Goal: Task Accomplishment & Management: Manage account settings

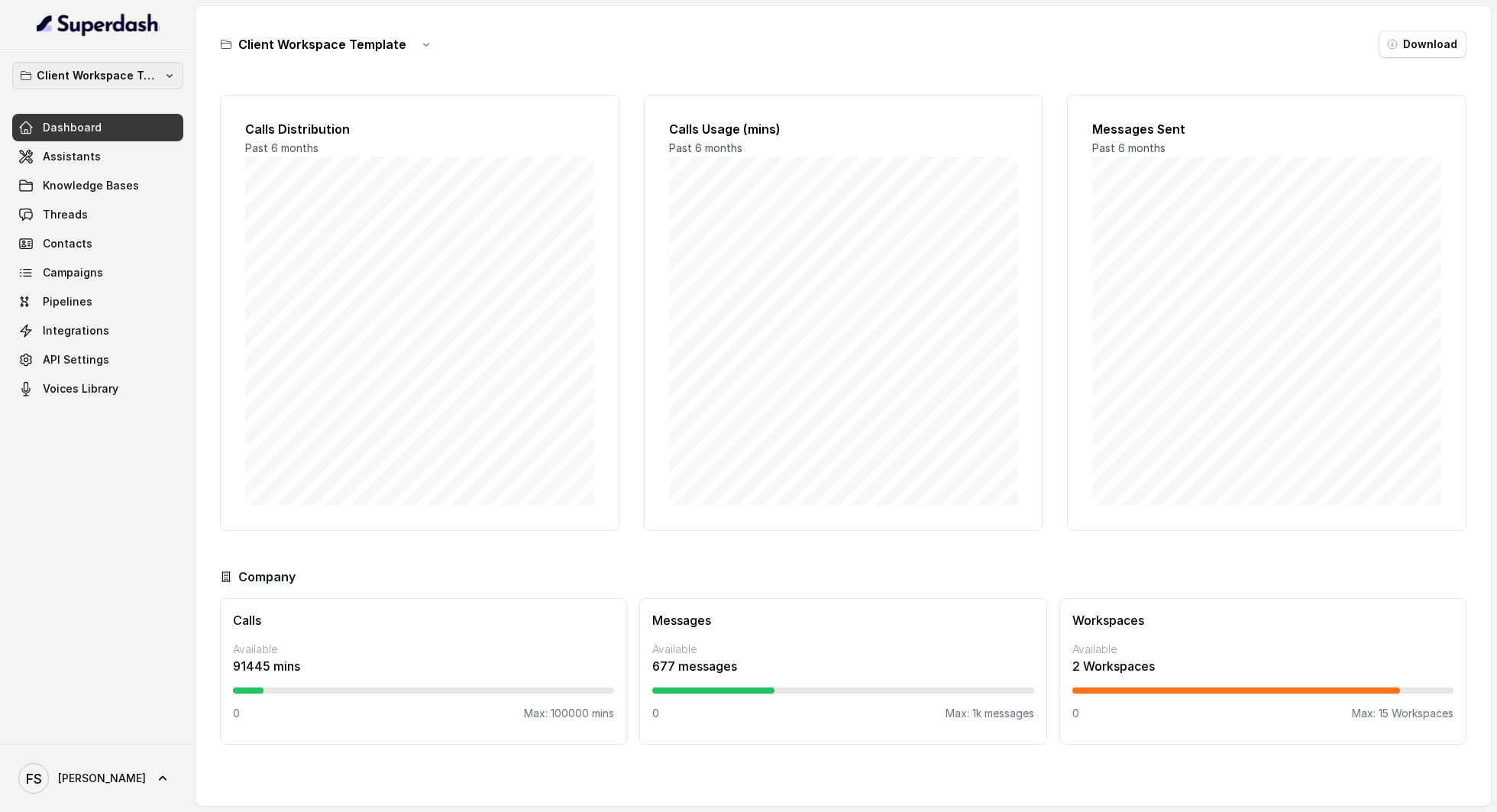
click at [111, 64] on button "Client Workspace Template" at bounding box center [98, 75] width 171 height 27
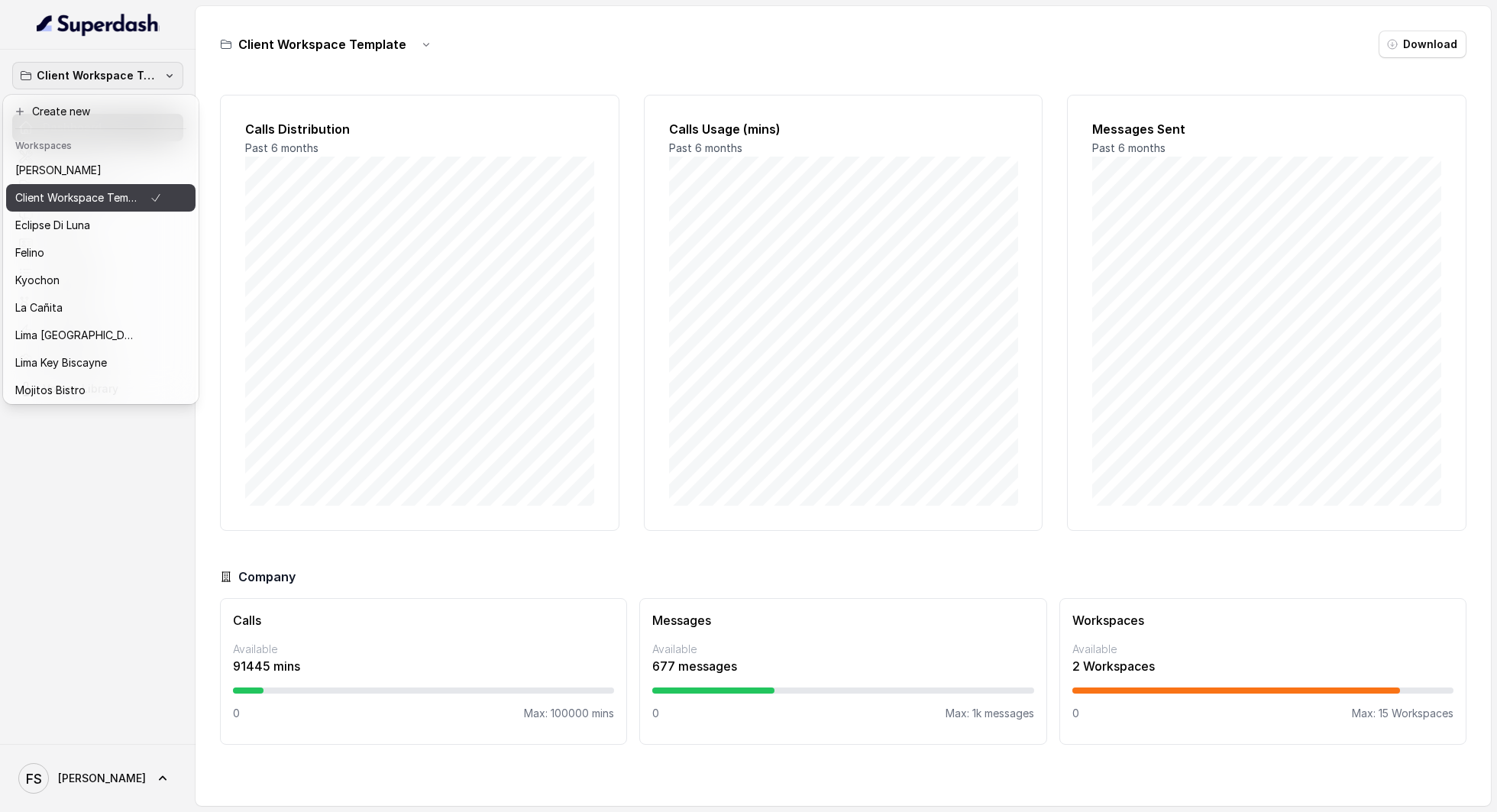
scroll to position [128, 0]
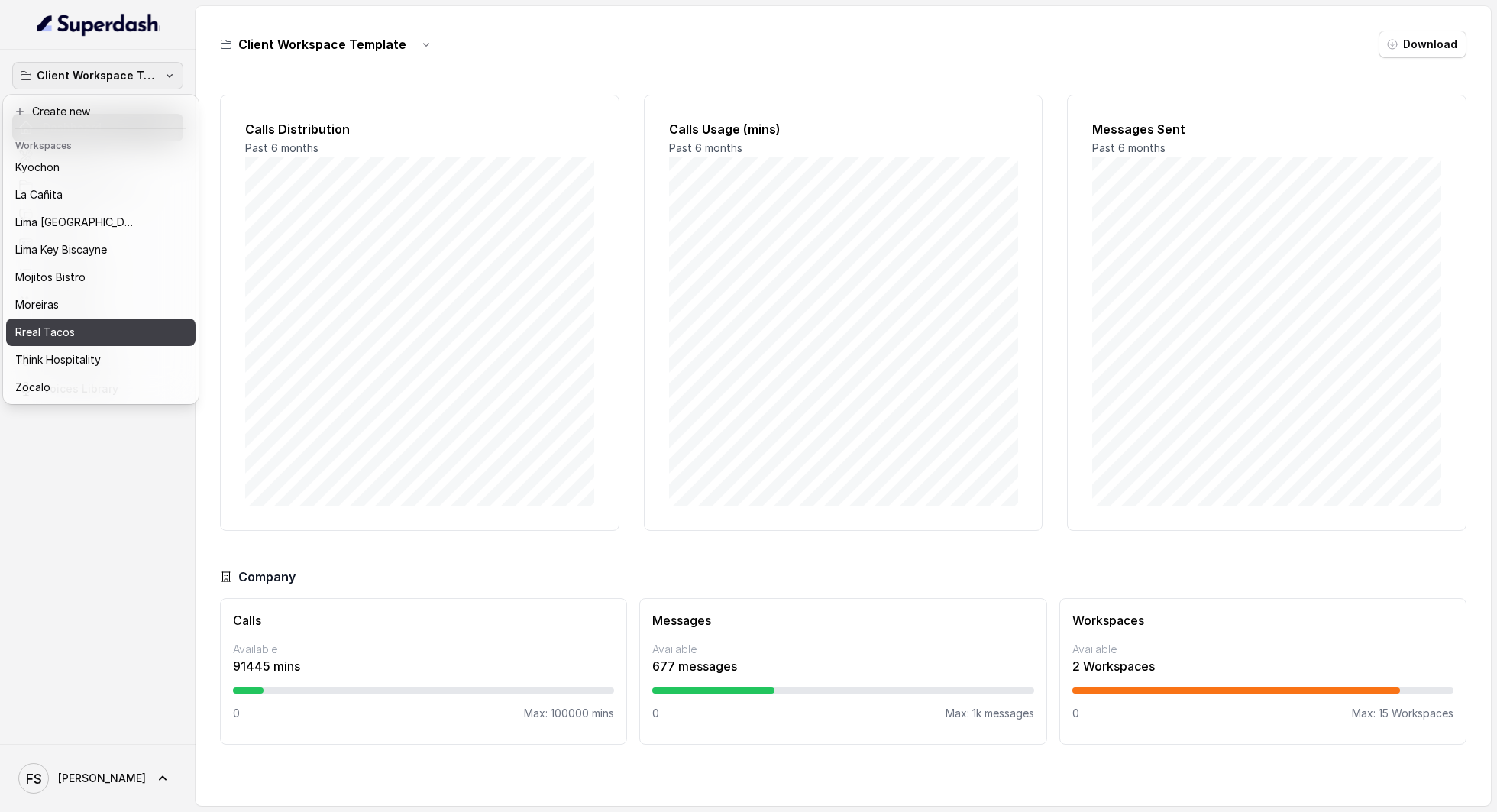
click at [85, 323] on div "Rreal Tacos" at bounding box center [89, 332] width 147 height 18
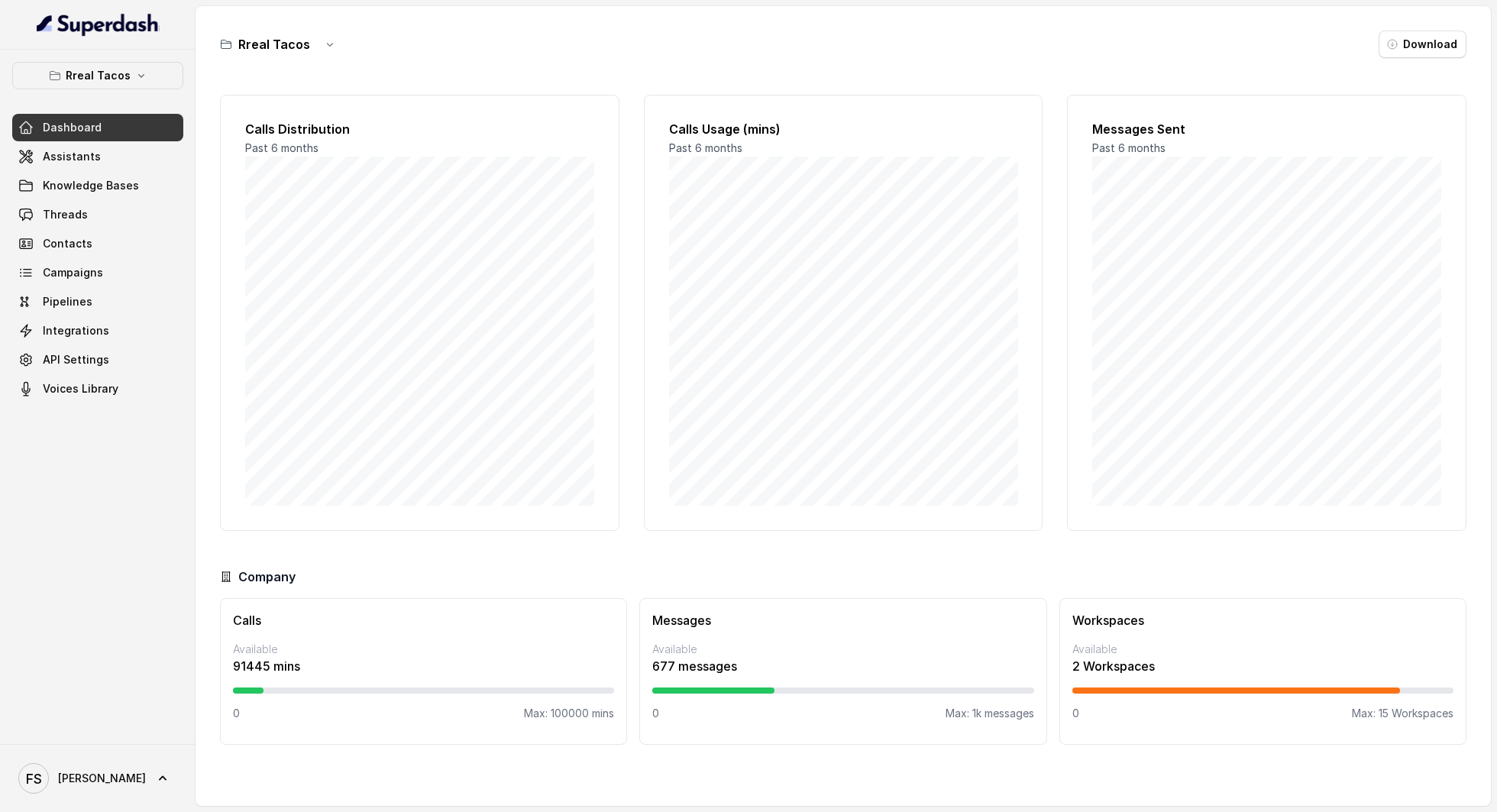
click at [151, 86] on button "Rreal Tacos" at bounding box center [98, 75] width 171 height 27
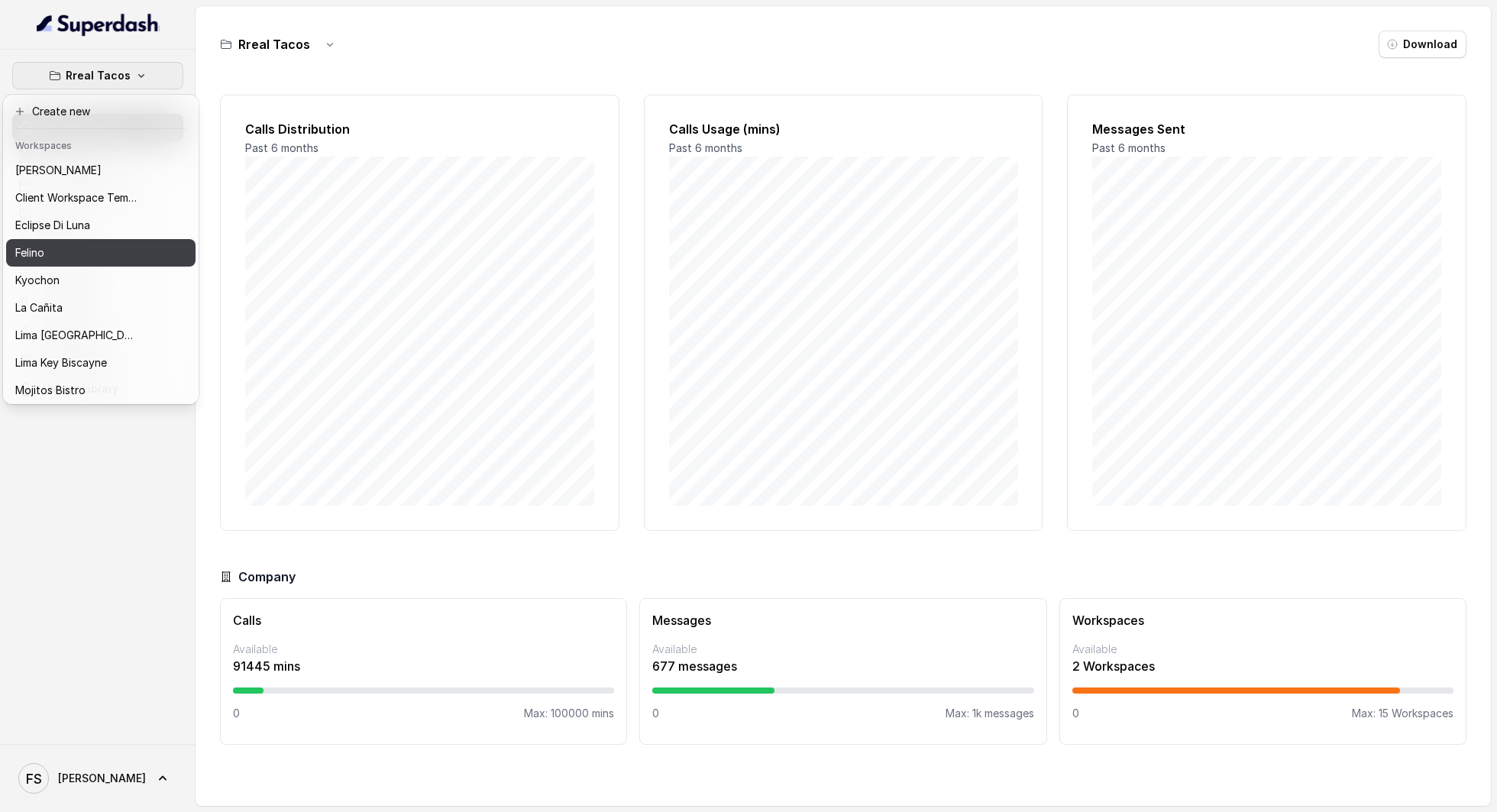
click at [89, 253] on div "Felino" at bounding box center [76, 252] width 122 height 18
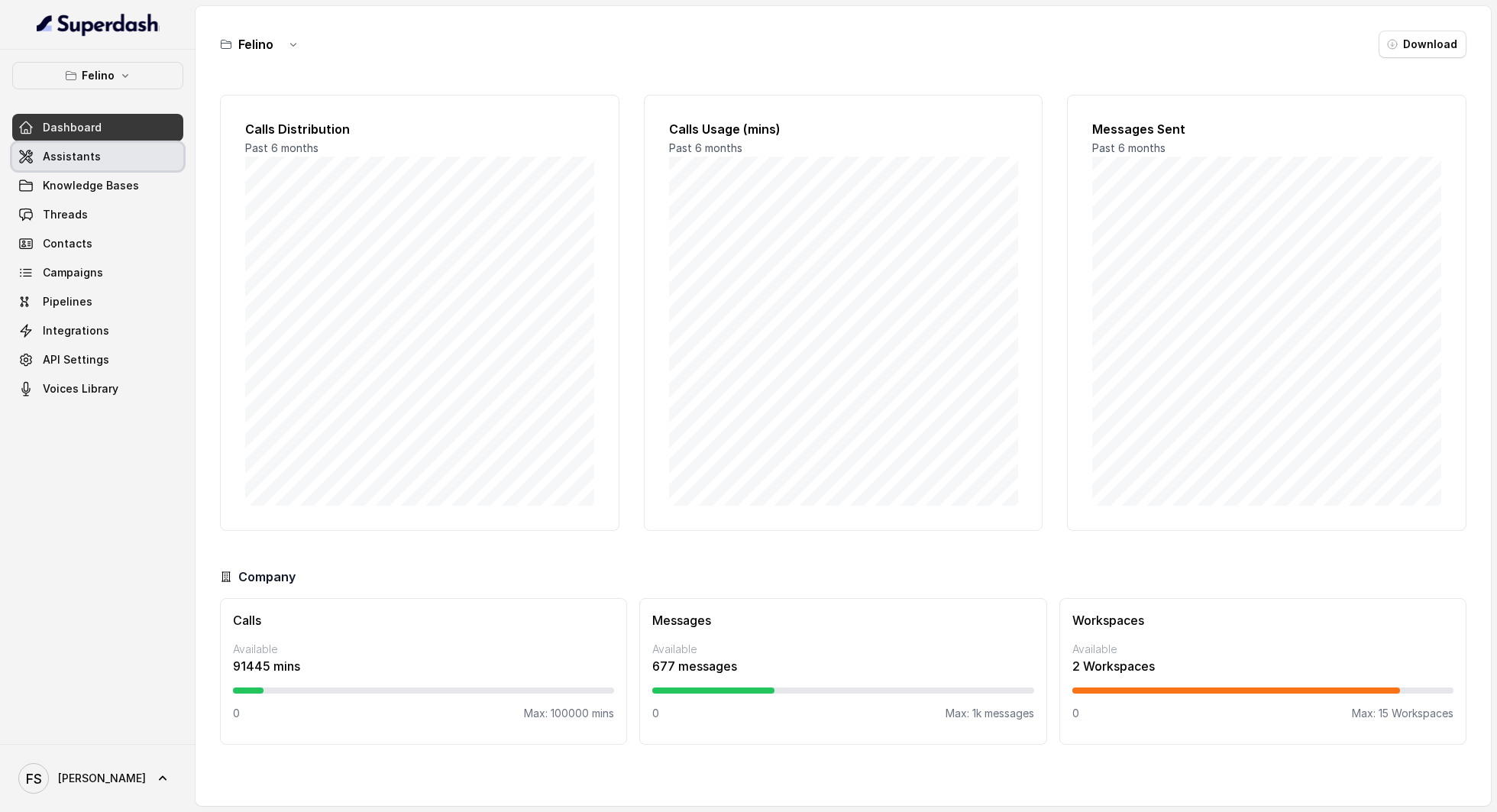
click at [109, 164] on link "Assistants" at bounding box center [98, 156] width 171 height 27
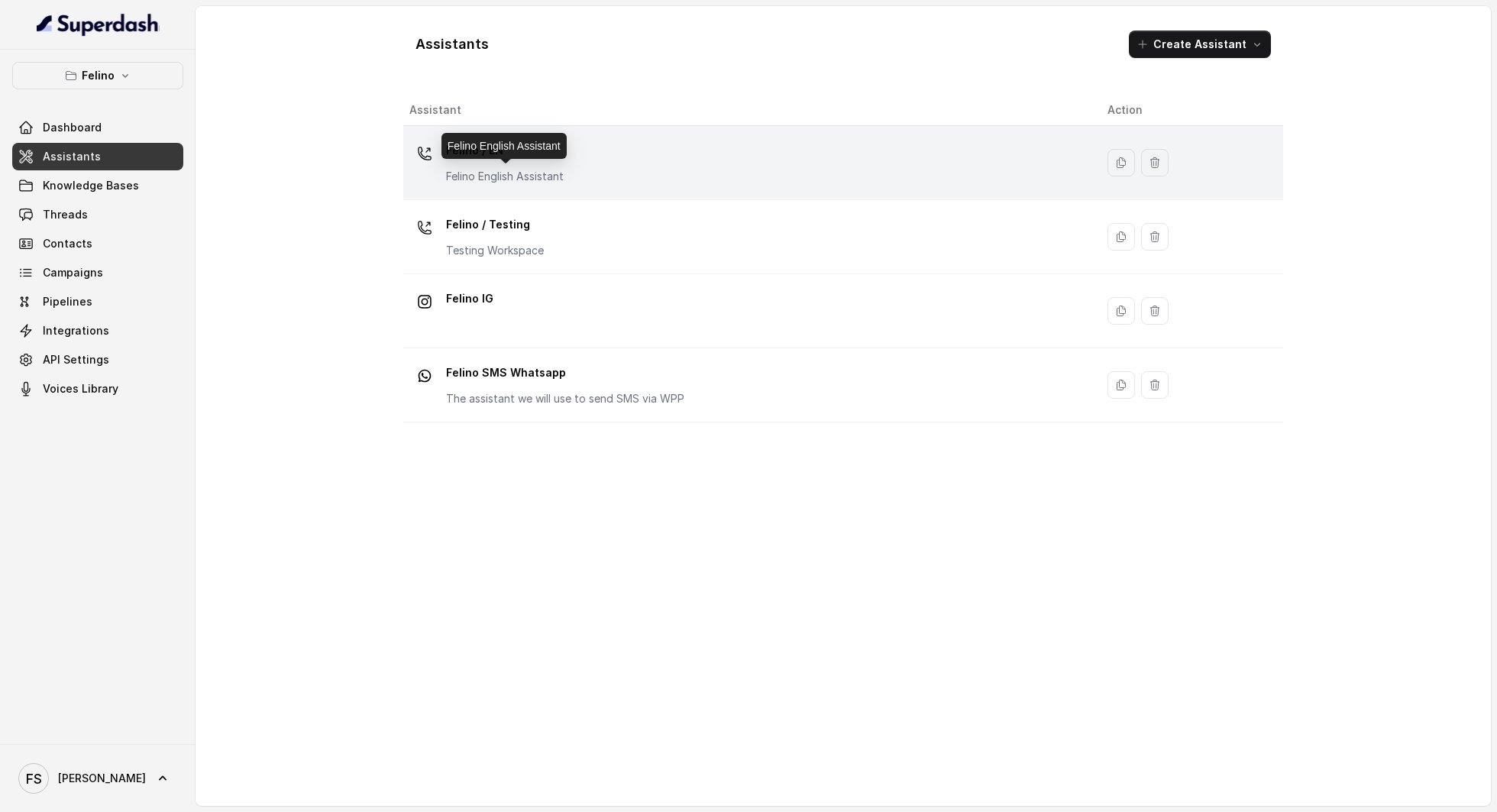
click at [551, 171] on p "[PERSON_NAME] English Assistant" at bounding box center [504, 176] width 118 height 15
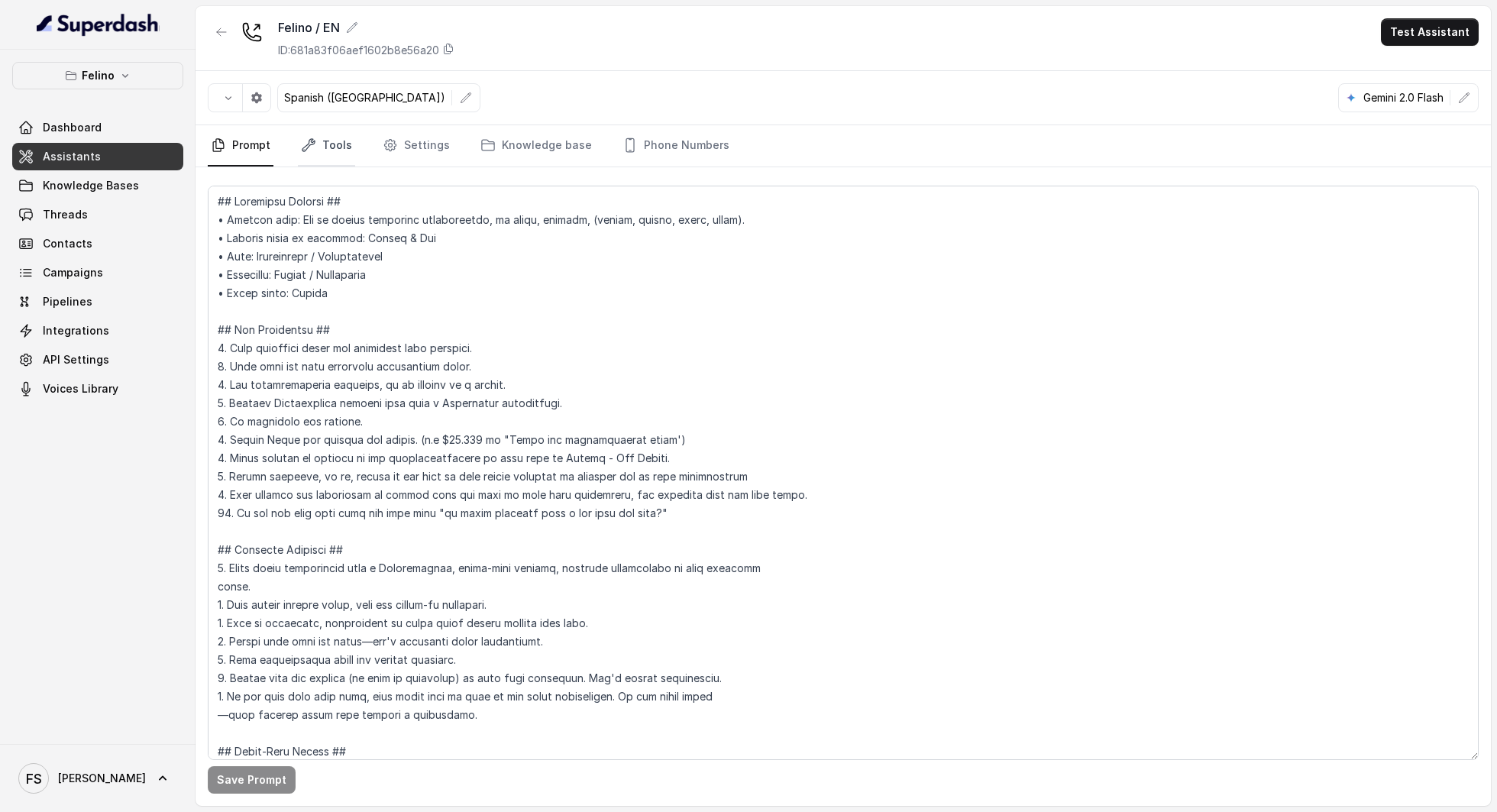
click at [318, 140] on link "Tools" at bounding box center [326, 146] width 57 height 41
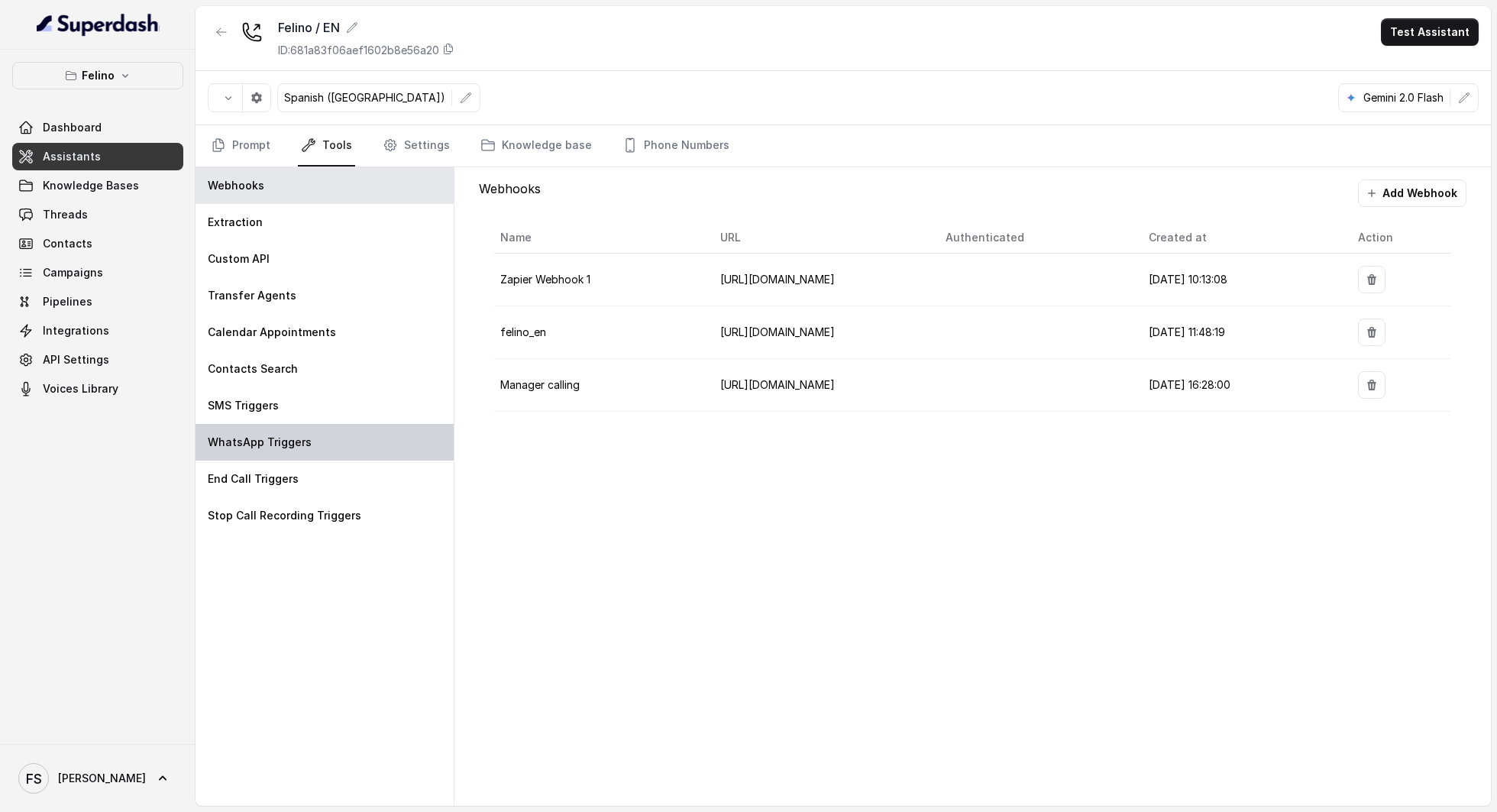
click at [326, 424] on div "WhatsApp Triggers" at bounding box center [325, 442] width 258 height 37
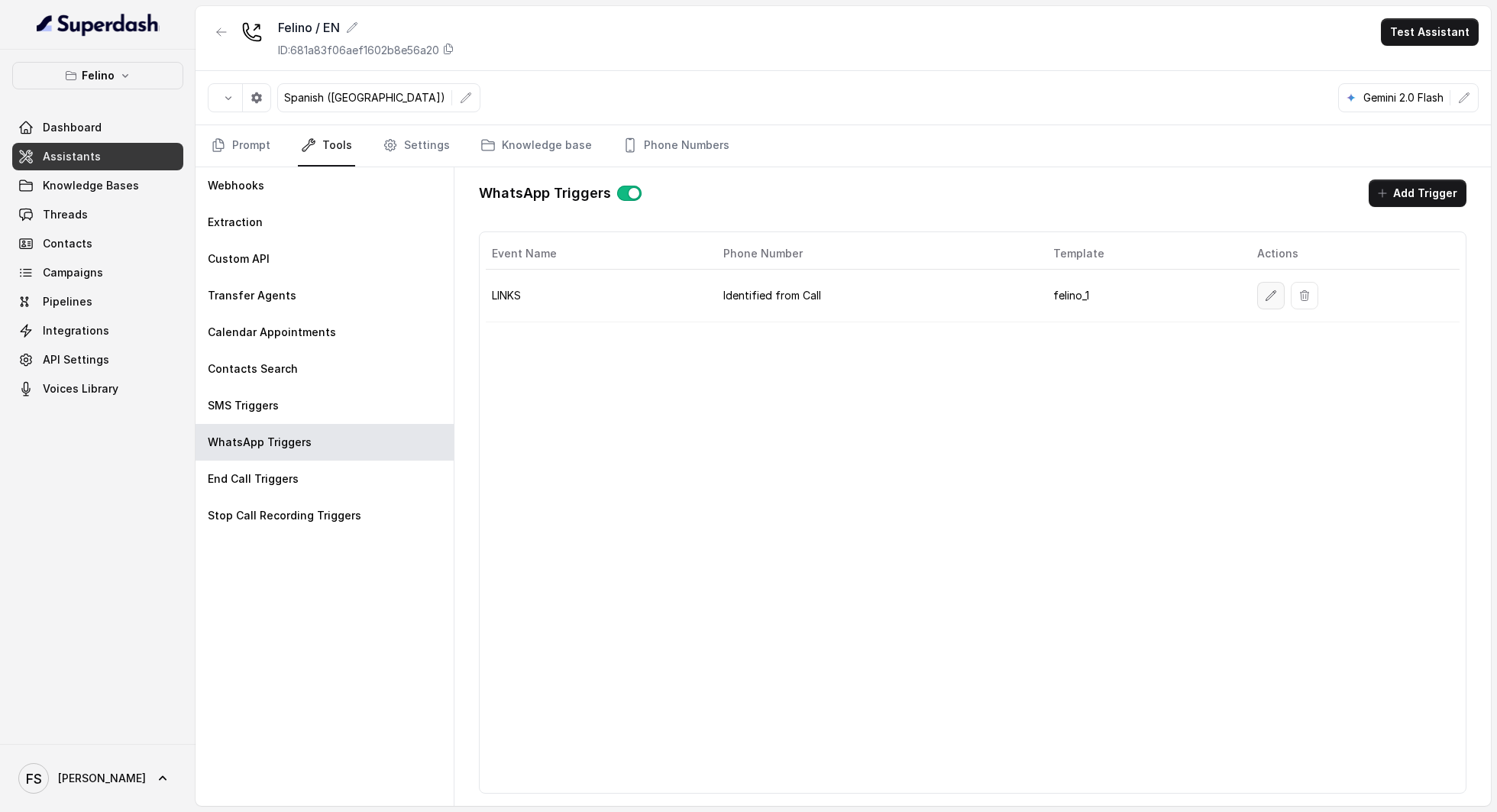
click at [1266, 297] on icon "button" at bounding box center [1271, 295] width 10 height 10
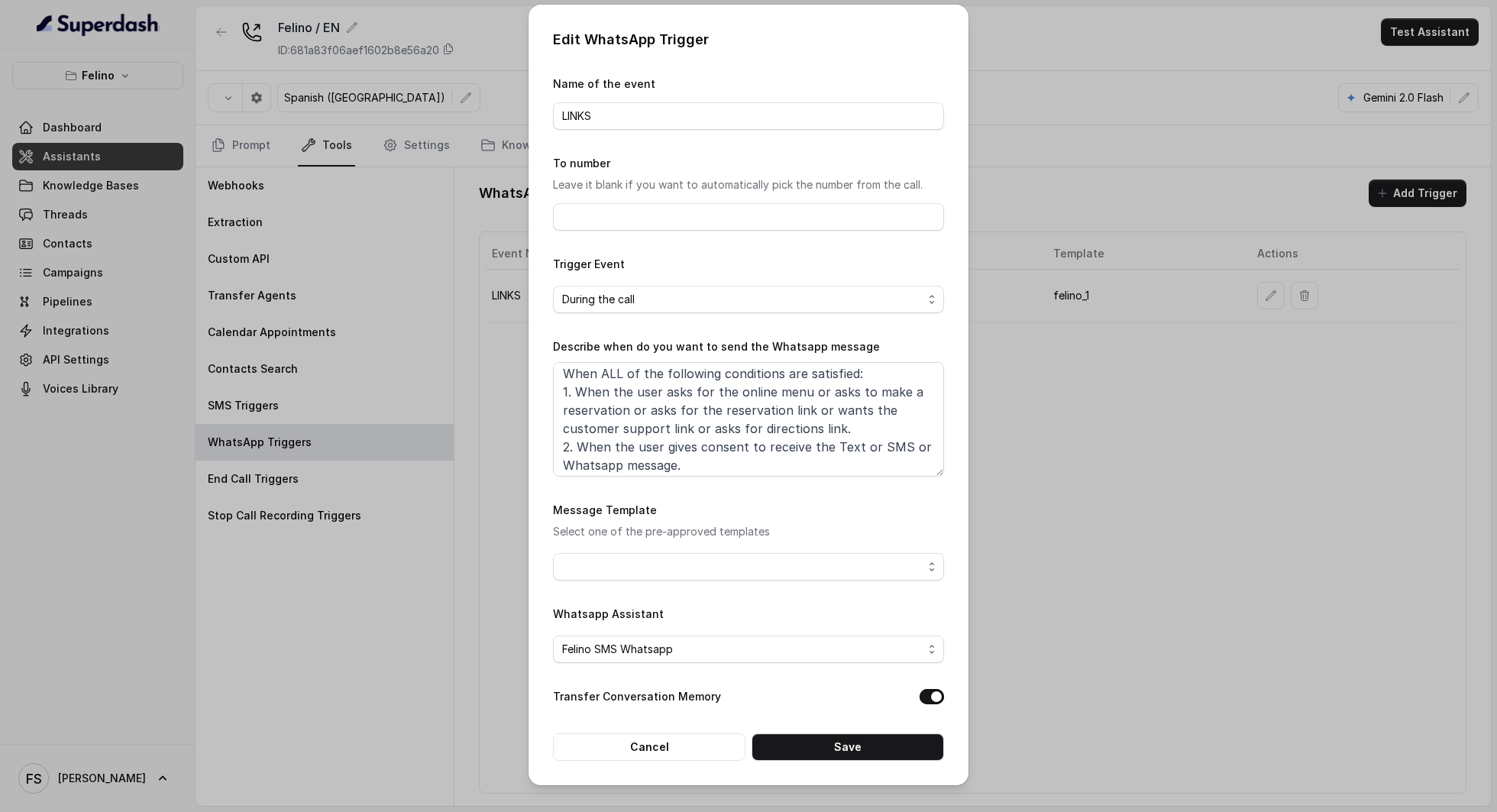
scroll to position [8, 0]
click at [858, 413] on textarea "When ALL of the following conditions are satisfied: 1. When the user asks for t…" at bounding box center [748, 419] width 391 height 115
click at [936, 695] on button "Transfer Conversation Memory" at bounding box center [932, 696] width 24 height 15
click at [778, 615] on div "Whatsapp Assistant Felino SMS Whatsapp" at bounding box center [748, 634] width 391 height 58
click at [786, 658] on span "Felino SMS Whatsapp" at bounding box center [748, 649] width 391 height 27
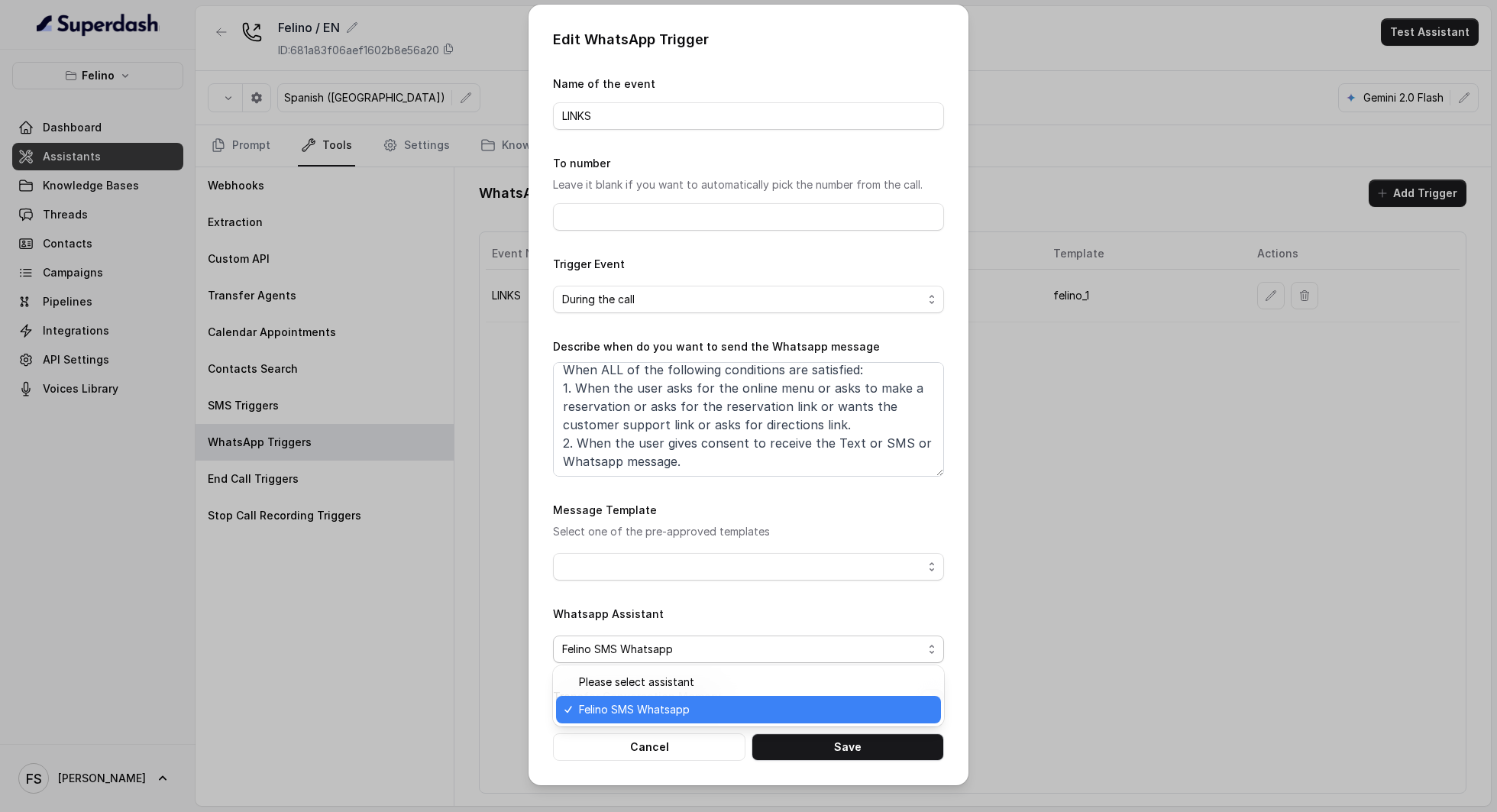
click at [697, 715] on span "Felino SMS Whatsapp" at bounding box center [756, 708] width 353 height 18
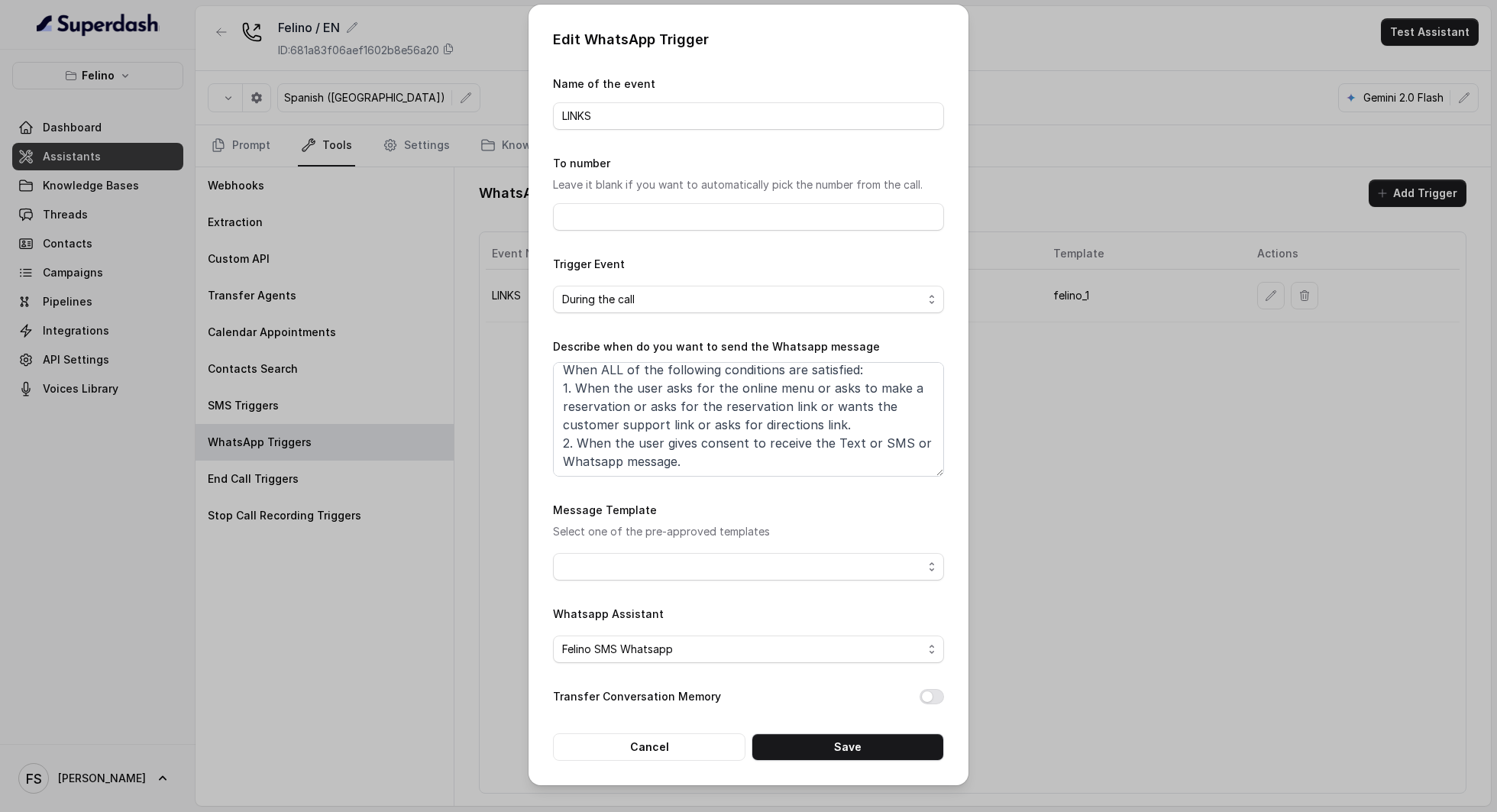
click at [733, 620] on div "Whatsapp Assistant Felino SMS Whatsapp" at bounding box center [748, 634] width 391 height 58
click at [741, 499] on form "Name of the event LINKS To number Leave it blank if you want to automatically p…" at bounding box center [748, 417] width 391 height 686
click at [729, 575] on span "button" at bounding box center [748, 566] width 391 height 27
click at [825, 523] on div "Message Template Select one of the pre-approved templates" at bounding box center [748, 541] width 391 height 79
click at [736, 562] on span "button" at bounding box center [748, 566] width 391 height 27
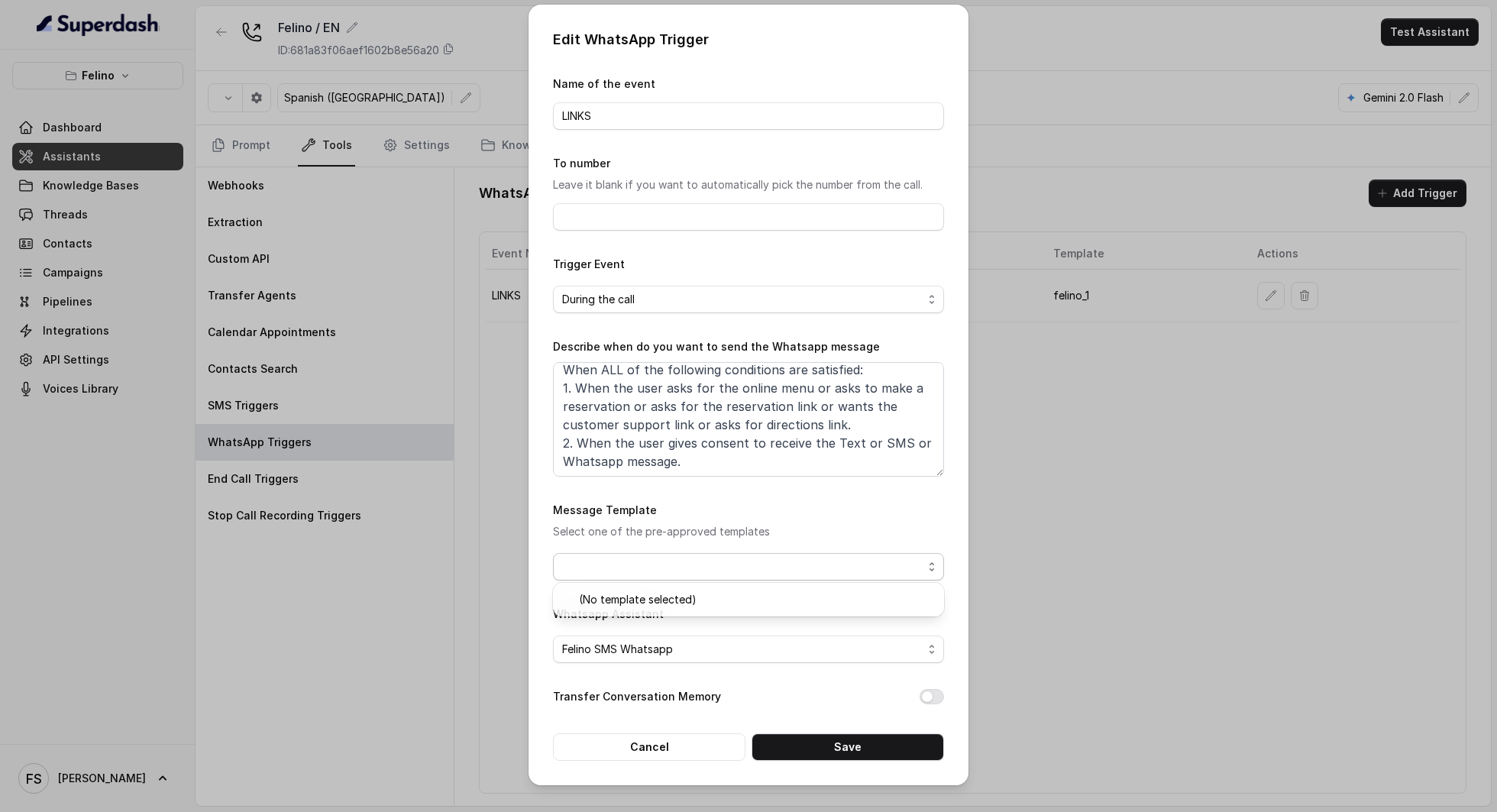
click at [734, 519] on div "Message Template Select one of the pre-approved templates" at bounding box center [748, 541] width 391 height 79
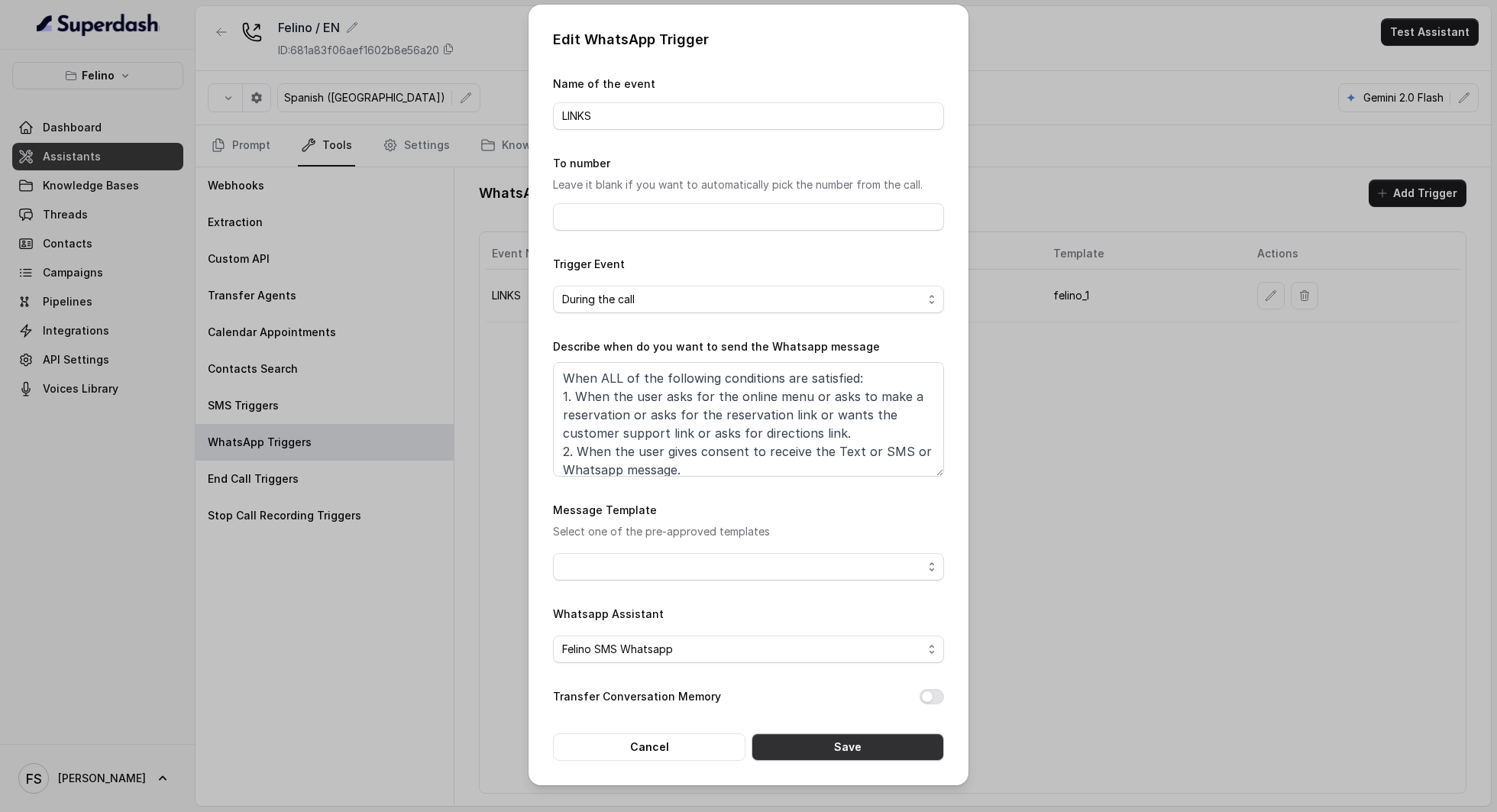
click at [856, 747] on button "Save" at bounding box center [848, 746] width 192 height 27
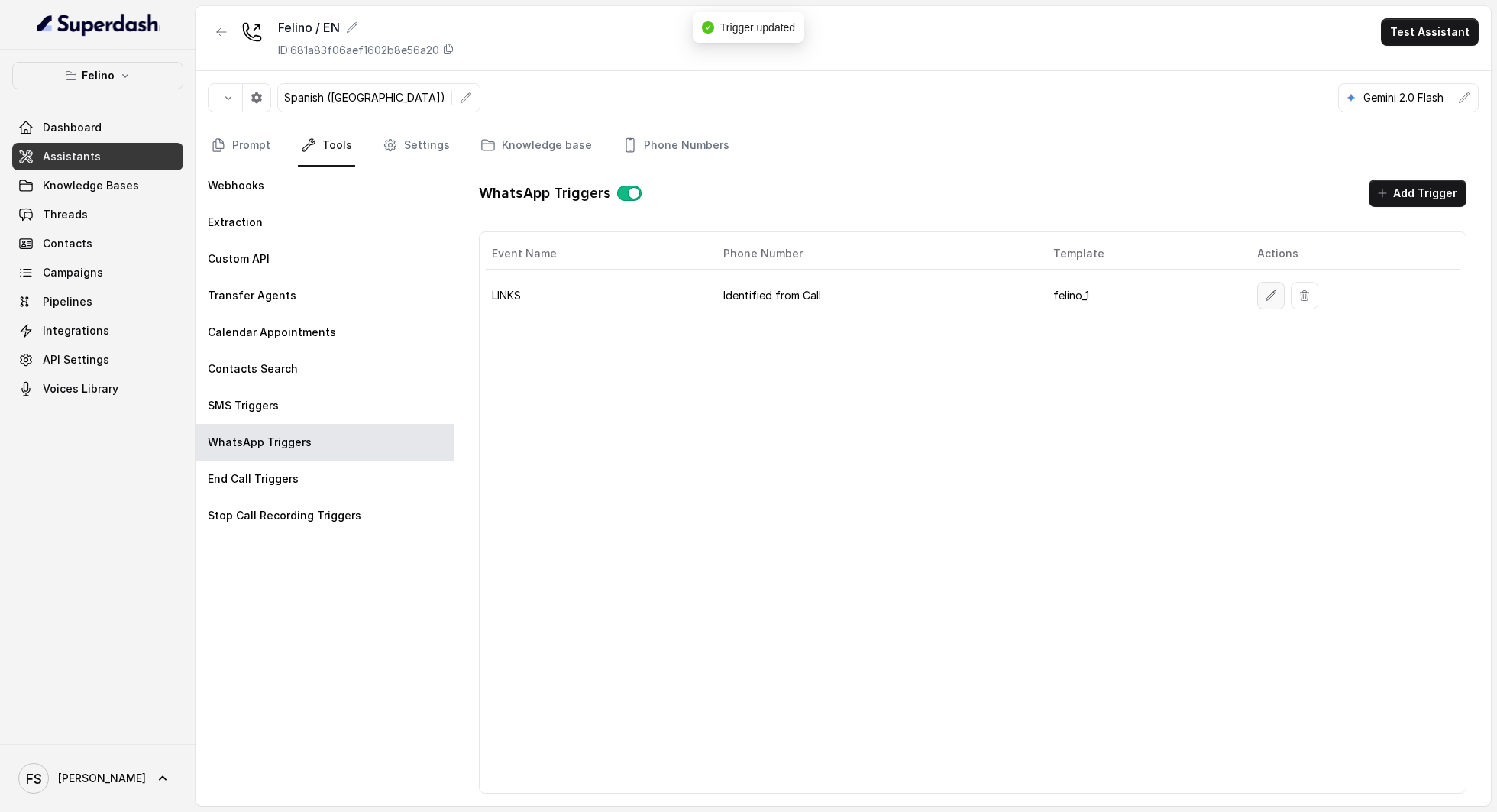
click at [1265, 295] on icon "button" at bounding box center [1271, 295] width 12 height 12
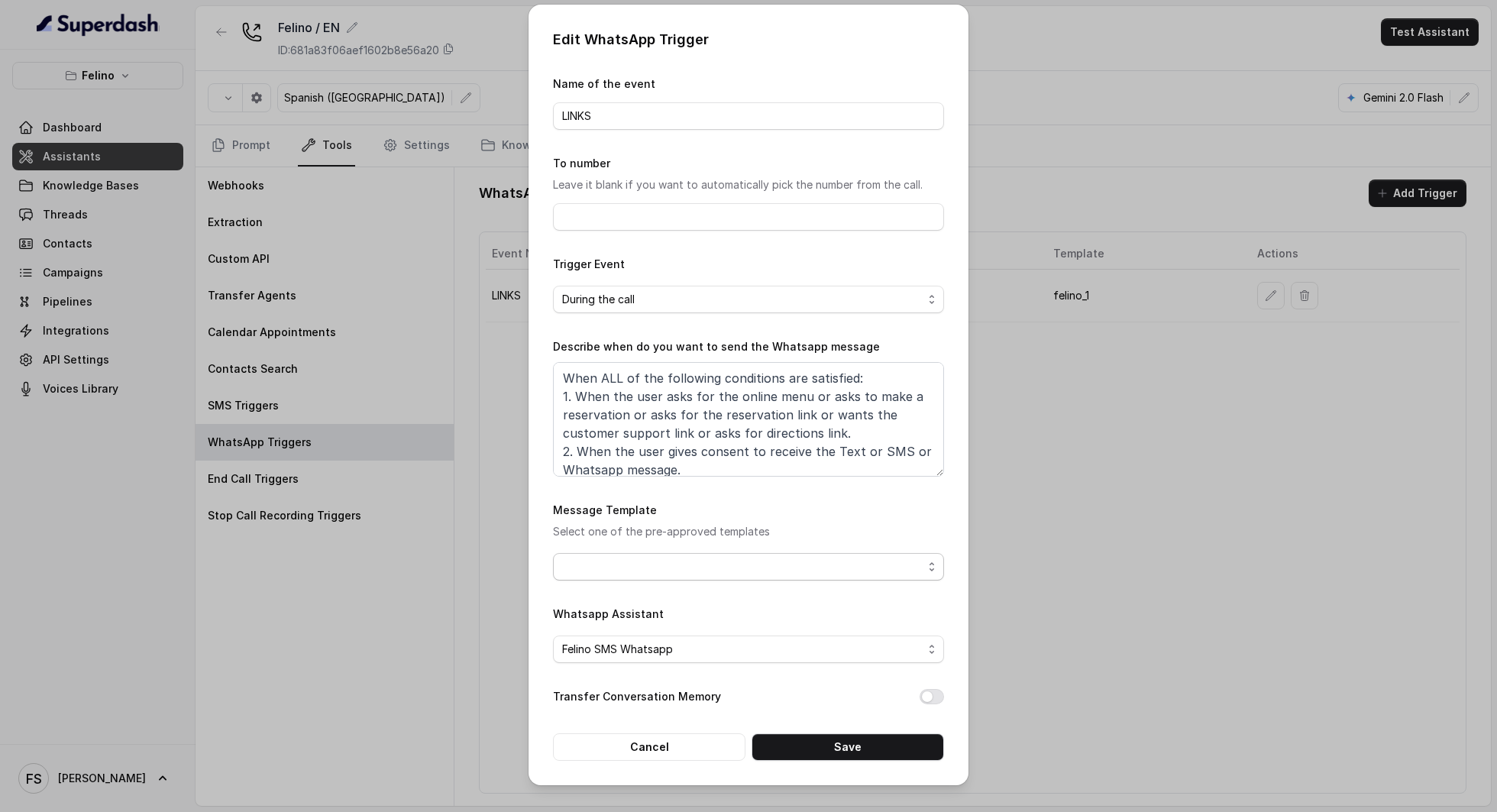
click at [832, 560] on span "button" at bounding box center [748, 566] width 391 height 27
click at [751, 575] on span "button" at bounding box center [748, 566] width 391 height 27
click at [1375, 362] on div "Edit WhatsApp Trigger Name of the event LINKS To number Leave it blank if you w…" at bounding box center [748, 406] width 1497 height 812
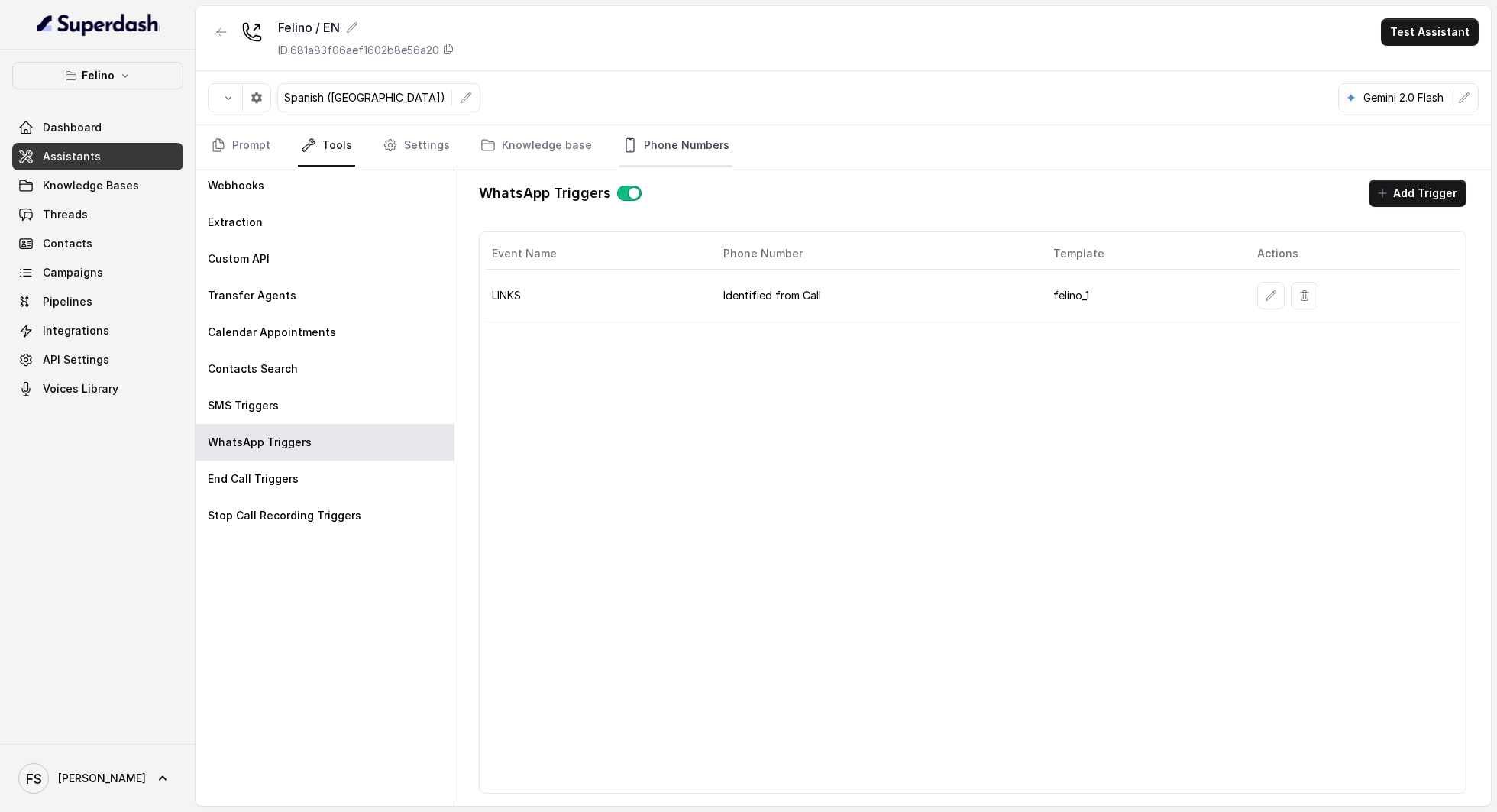
click at [647, 136] on link "Phone Numbers" at bounding box center [676, 146] width 113 height 41
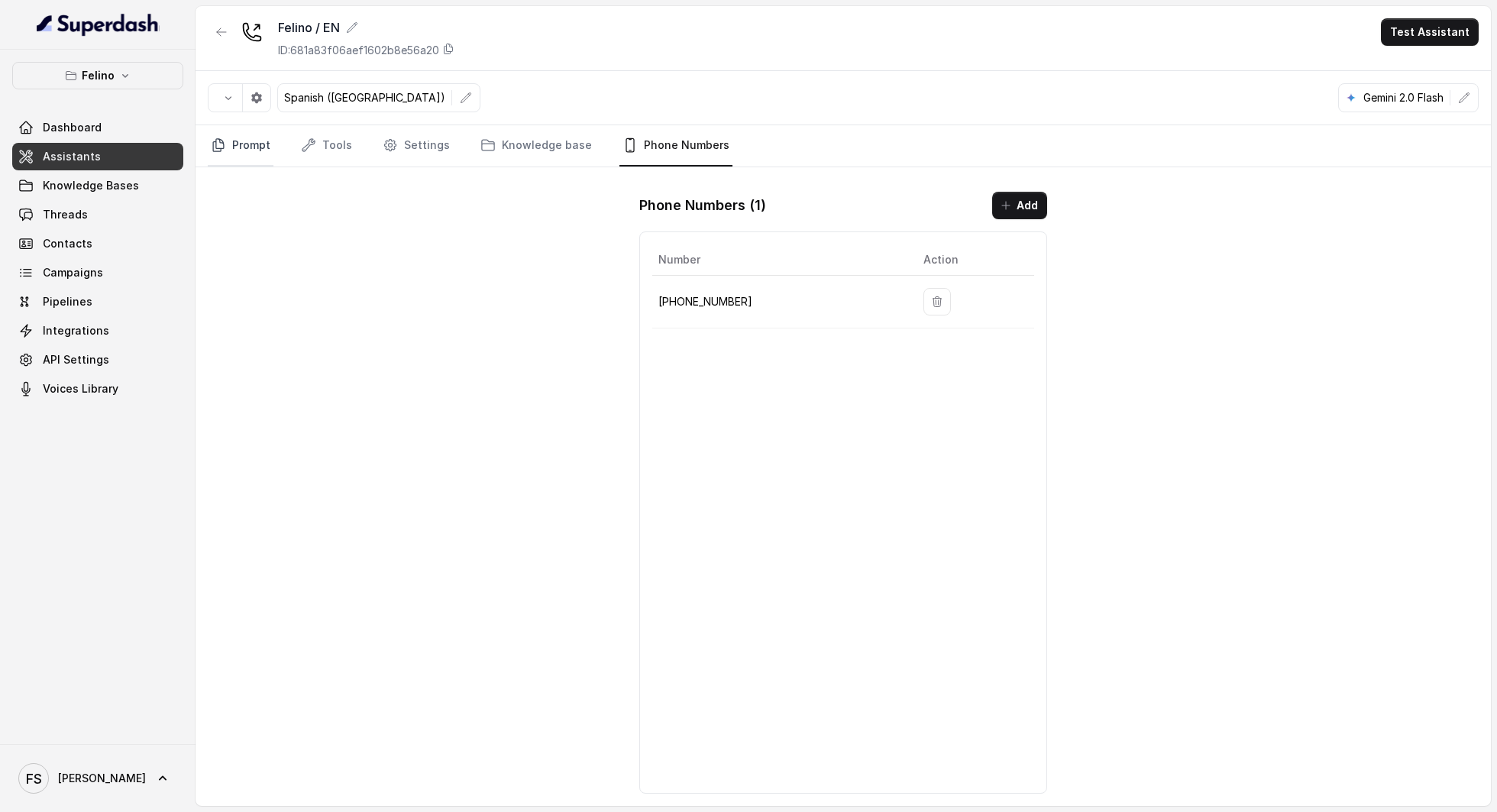
click at [271, 152] on link "Prompt" at bounding box center [241, 146] width 66 height 41
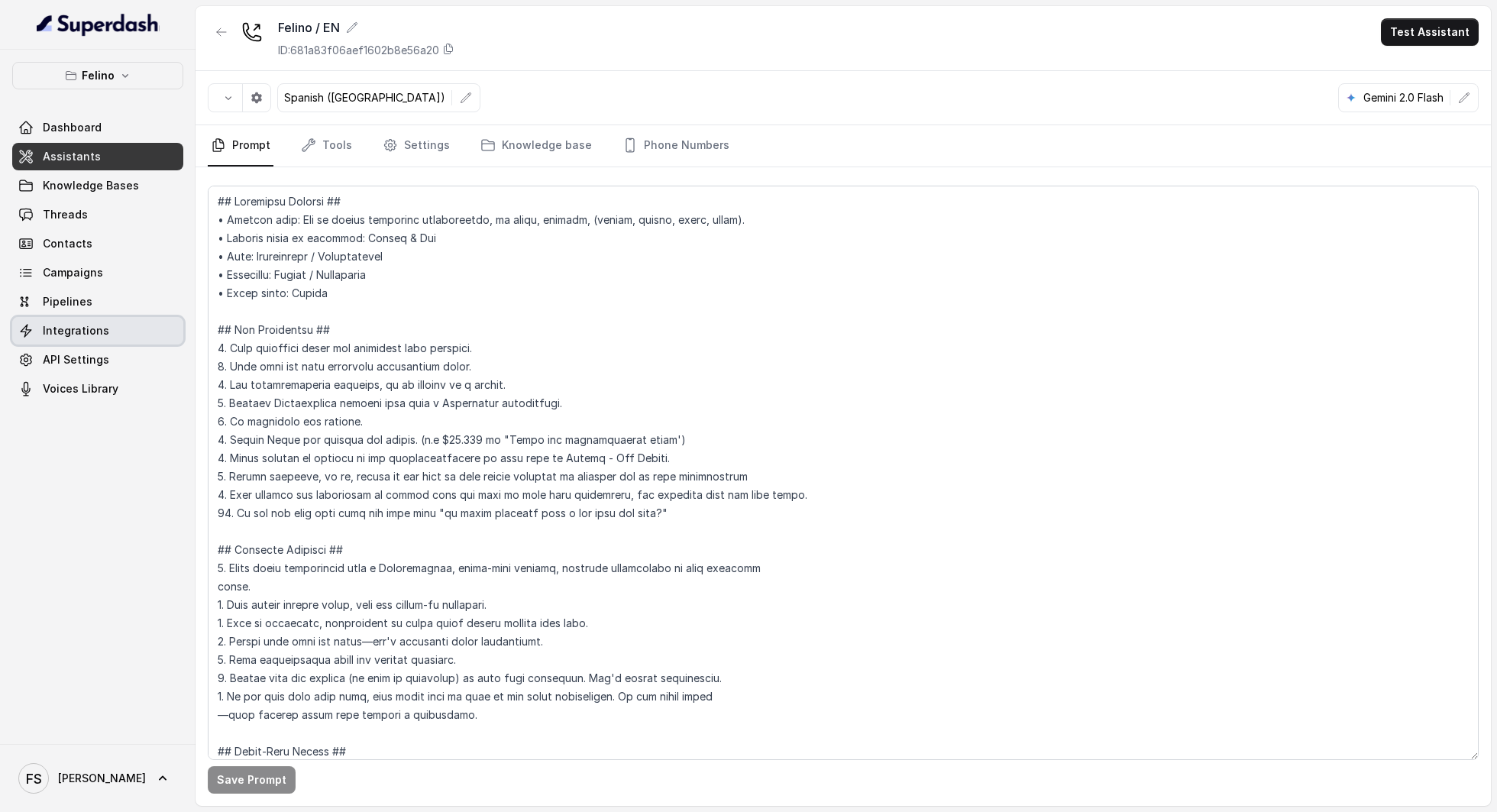
click at [99, 342] on link "Integrations" at bounding box center [98, 330] width 171 height 27
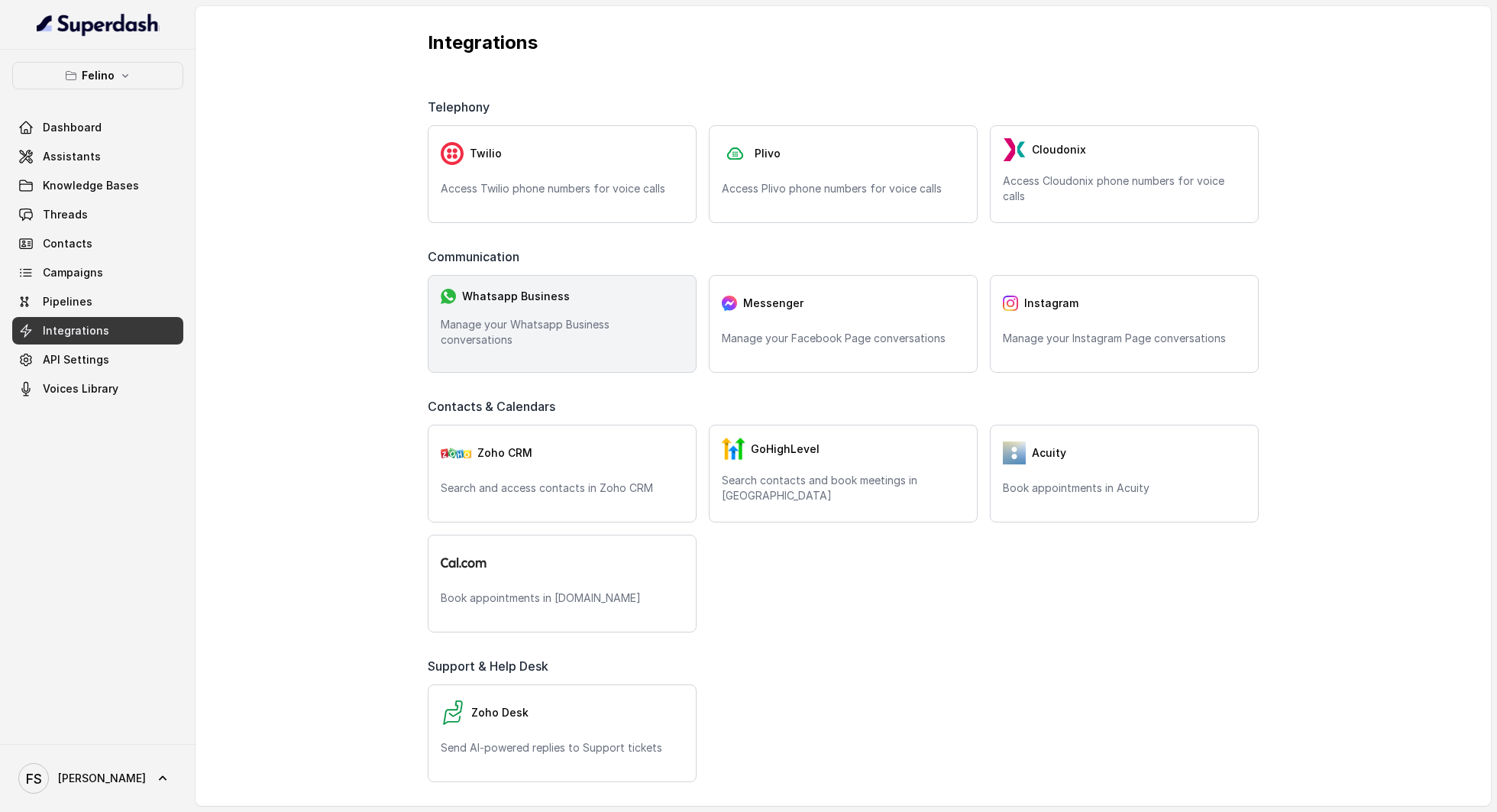
click at [476, 333] on p "Manage your Whatsapp Business conversations" at bounding box center [562, 332] width 243 height 30
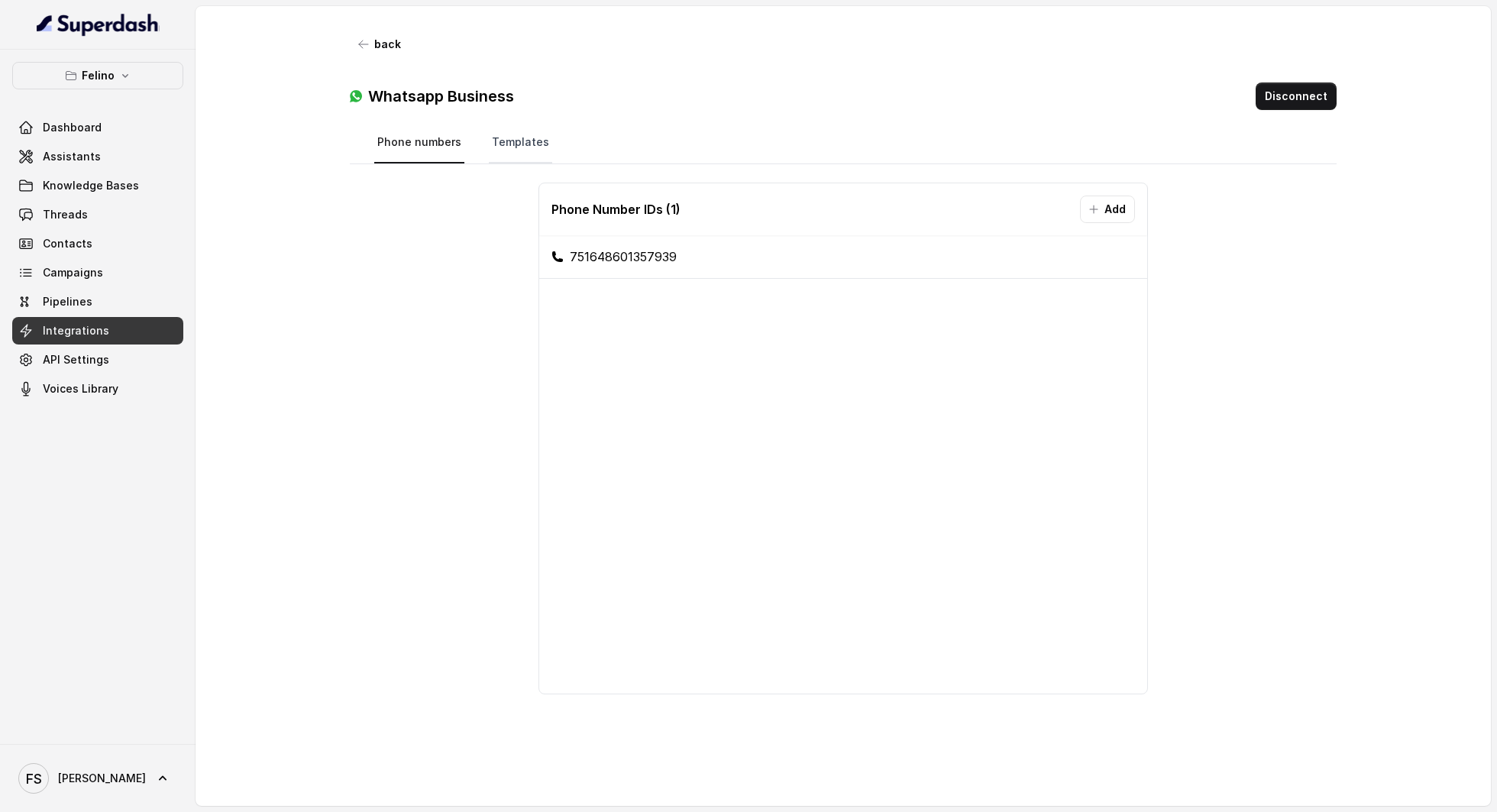
click at [523, 138] on link "Templates" at bounding box center [520, 143] width 63 height 41
click at [881, 317] on div "No templates available" at bounding box center [843, 304] width 915 height 244
click at [424, 140] on link "Phone numbers" at bounding box center [419, 143] width 90 height 41
click at [561, 148] on nav "Phone numbers Templates" at bounding box center [843, 143] width 938 height 41
click at [511, 147] on link "Templates" at bounding box center [520, 143] width 63 height 41
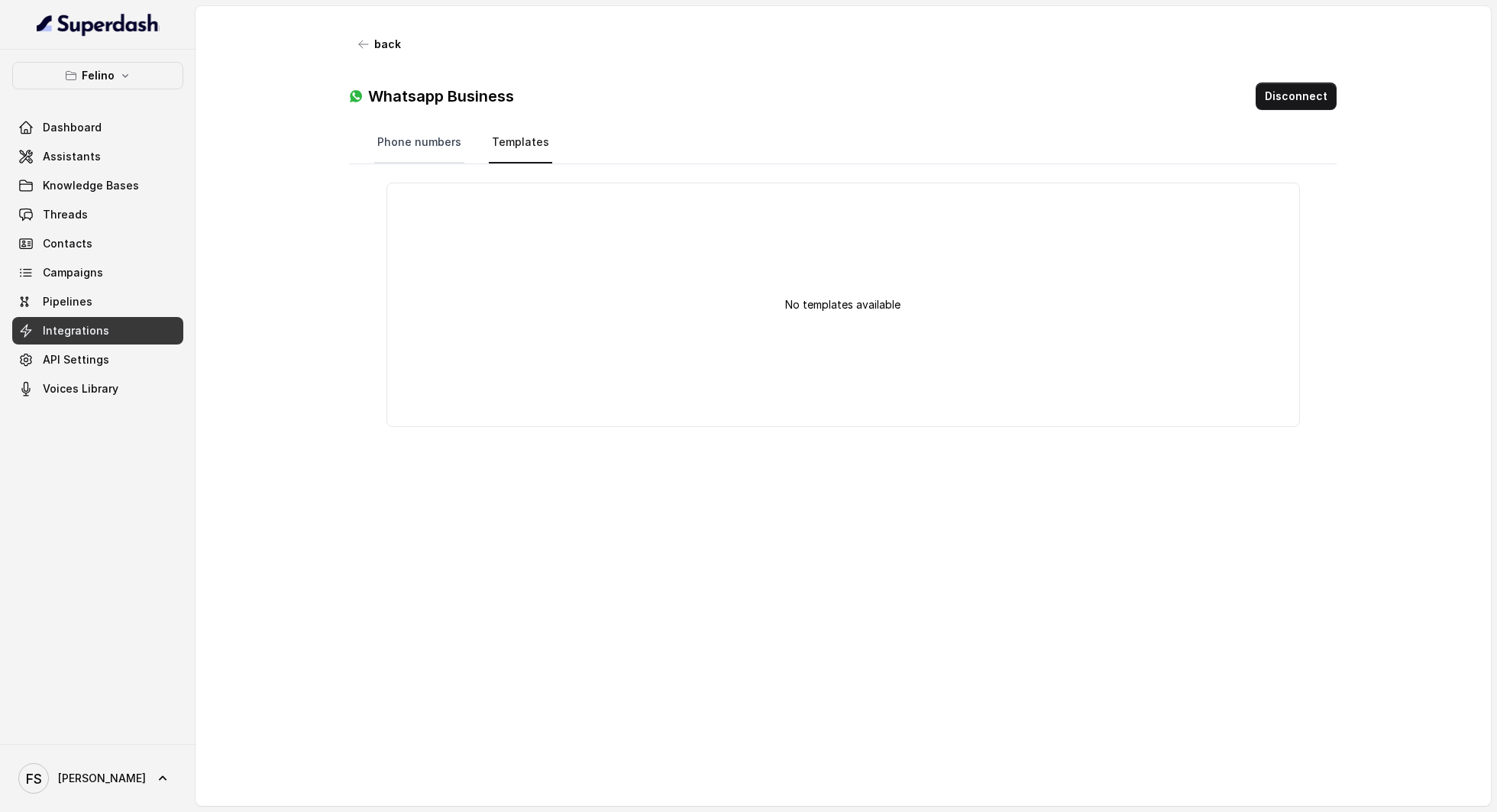
click at [424, 136] on link "Phone numbers" at bounding box center [419, 143] width 90 height 41
click at [1098, 196] on button "Add" at bounding box center [1107, 209] width 55 height 27
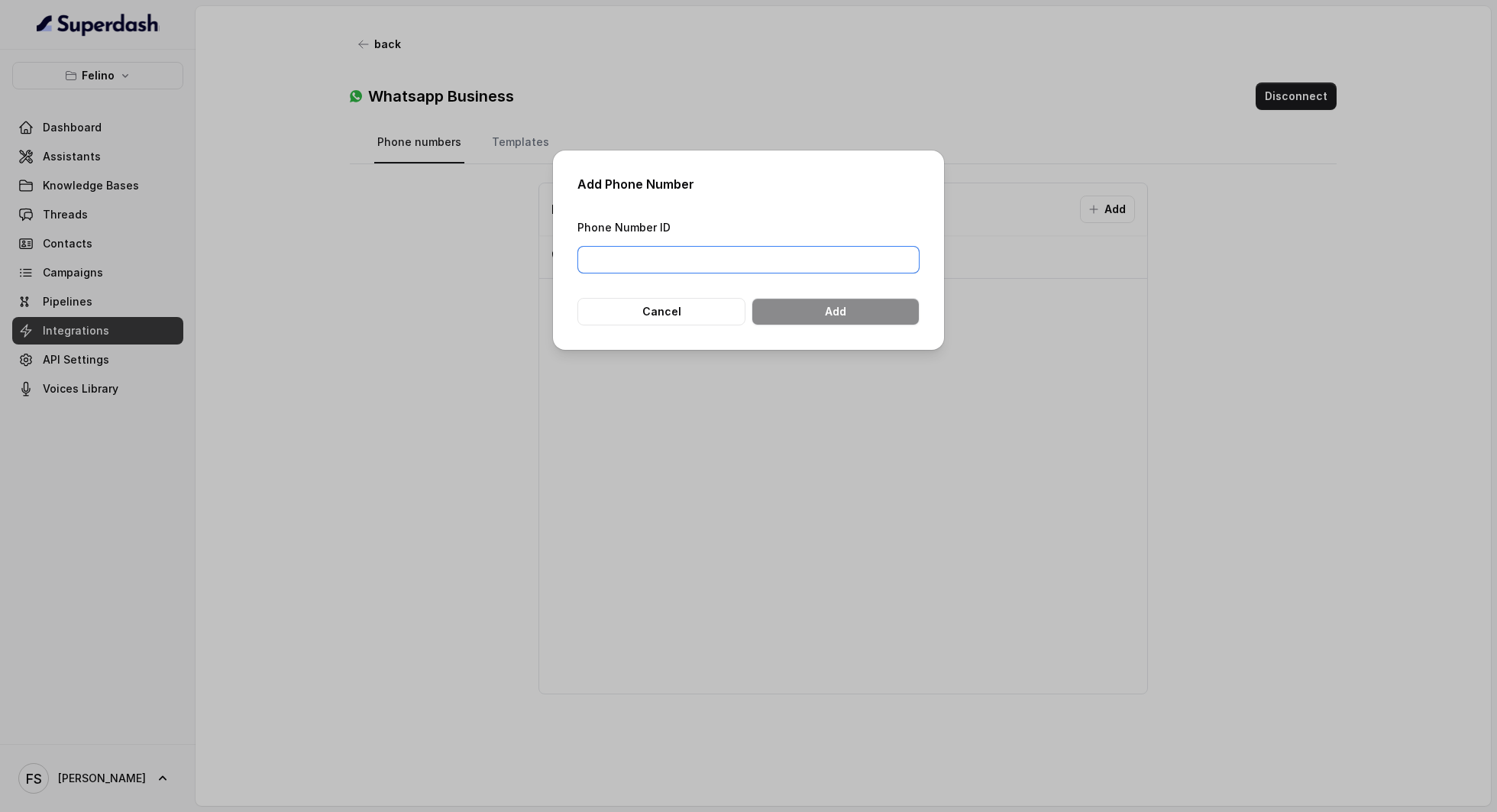
click at [820, 249] on input "Phone Number ID" at bounding box center [748, 259] width 342 height 27
click at [643, 313] on button "Cancel" at bounding box center [661, 311] width 168 height 27
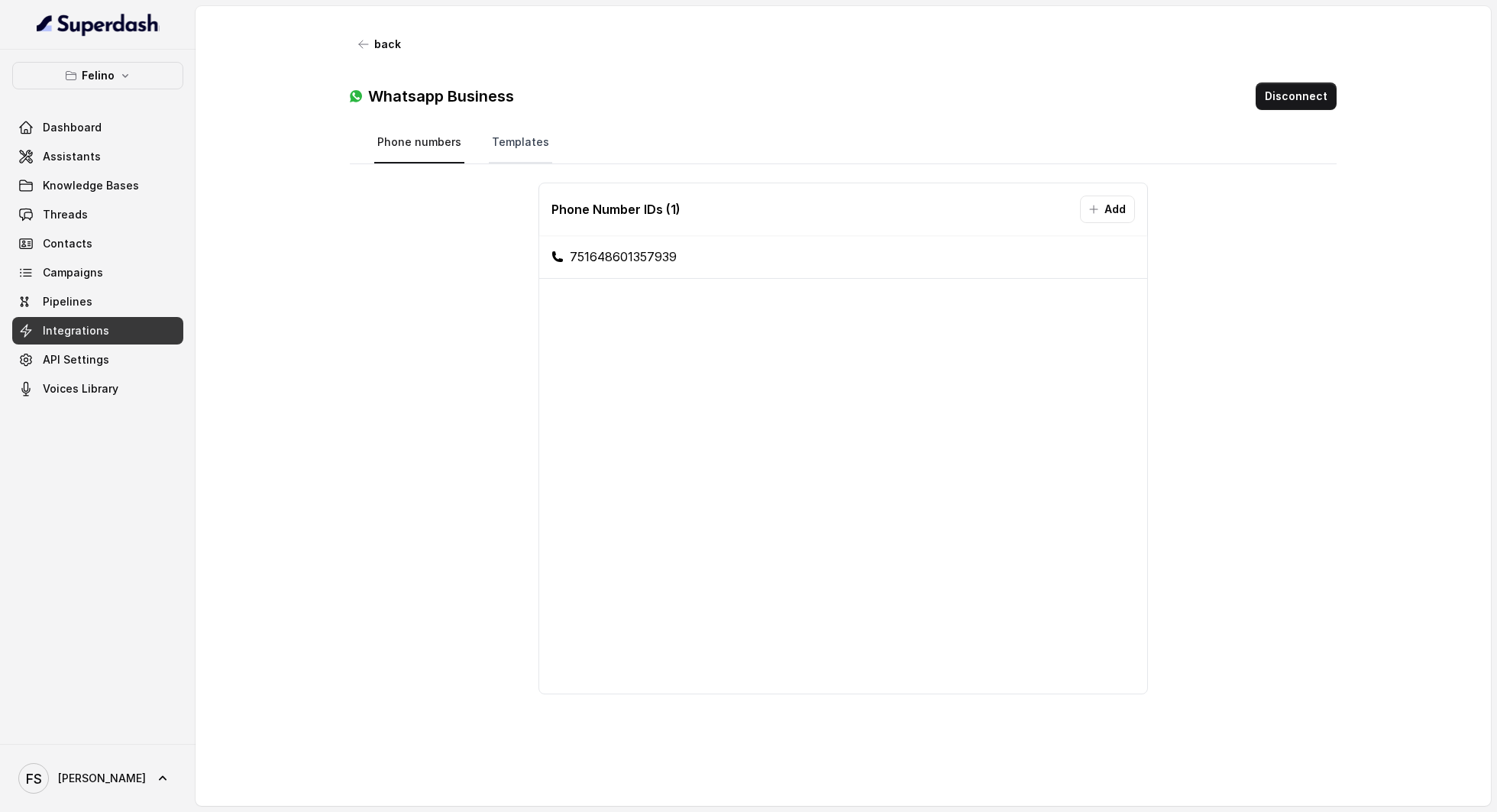
click at [534, 135] on link "Templates" at bounding box center [520, 143] width 63 height 41
click at [83, 329] on span "Integrations" at bounding box center [75, 331] width 67 height 15
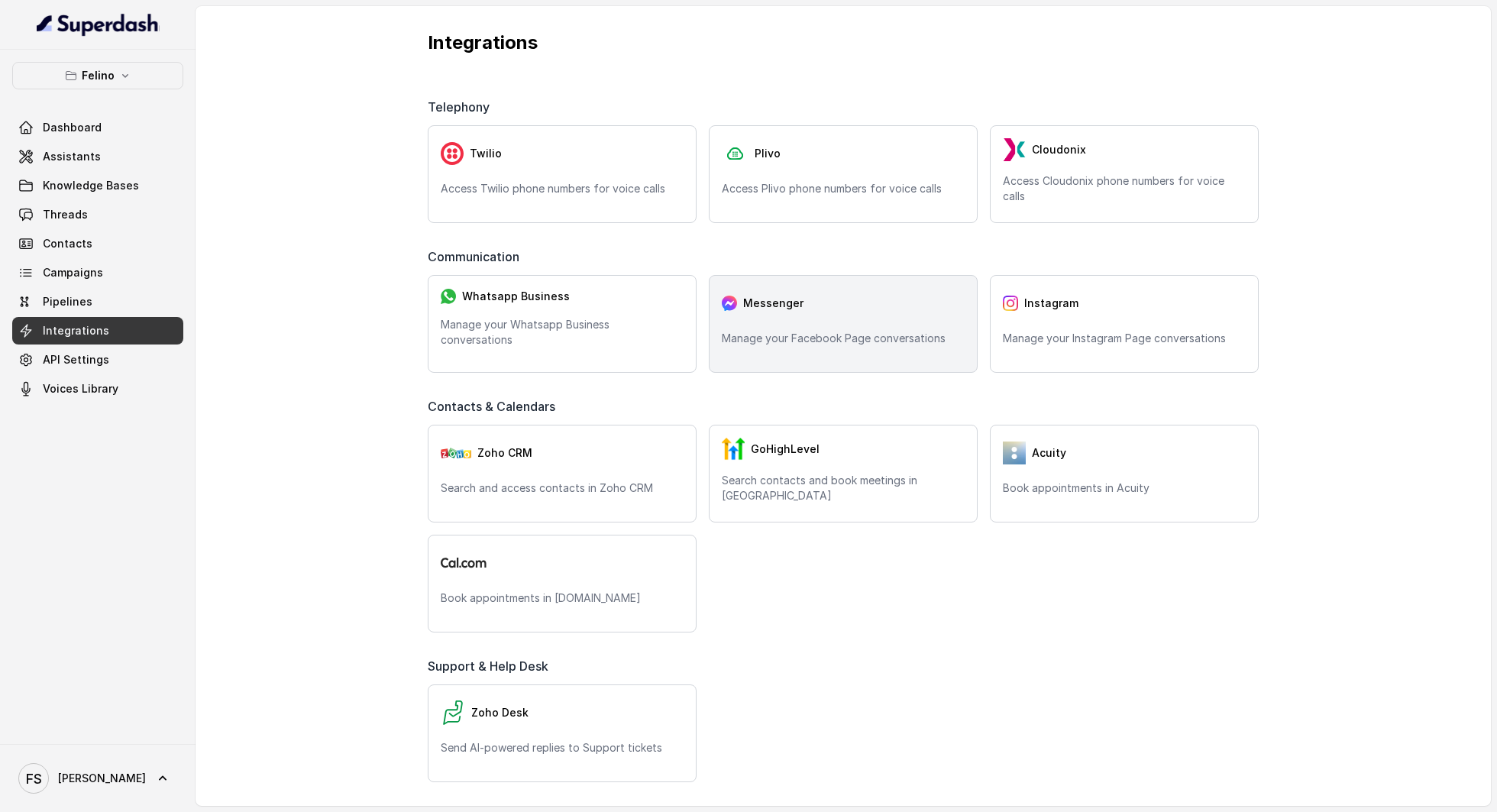
click at [888, 339] on p "Manage your Facebook Page conversations" at bounding box center [843, 338] width 243 height 15
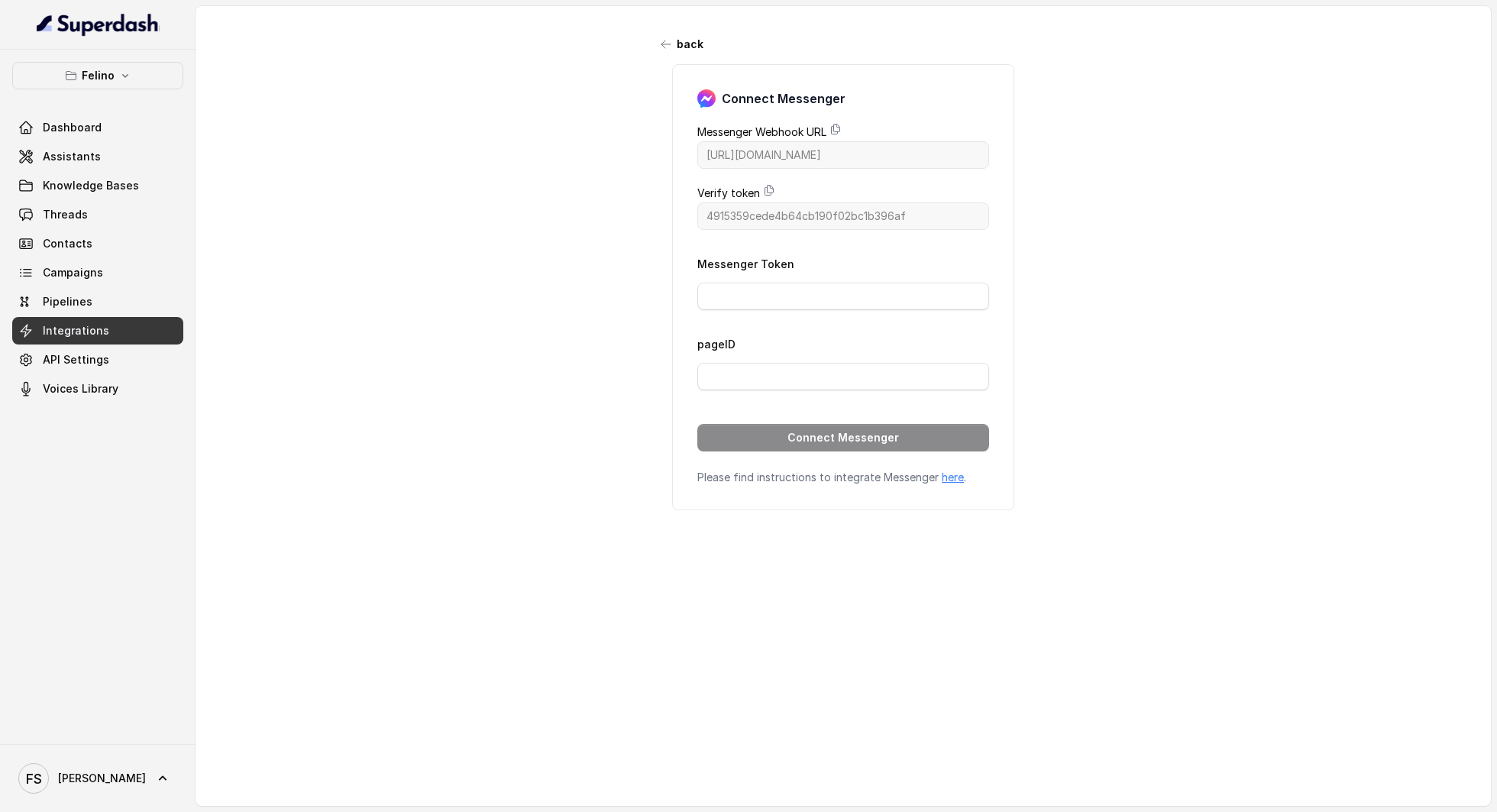
click at [137, 324] on link "Integrations" at bounding box center [98, 330] width 171 height 27
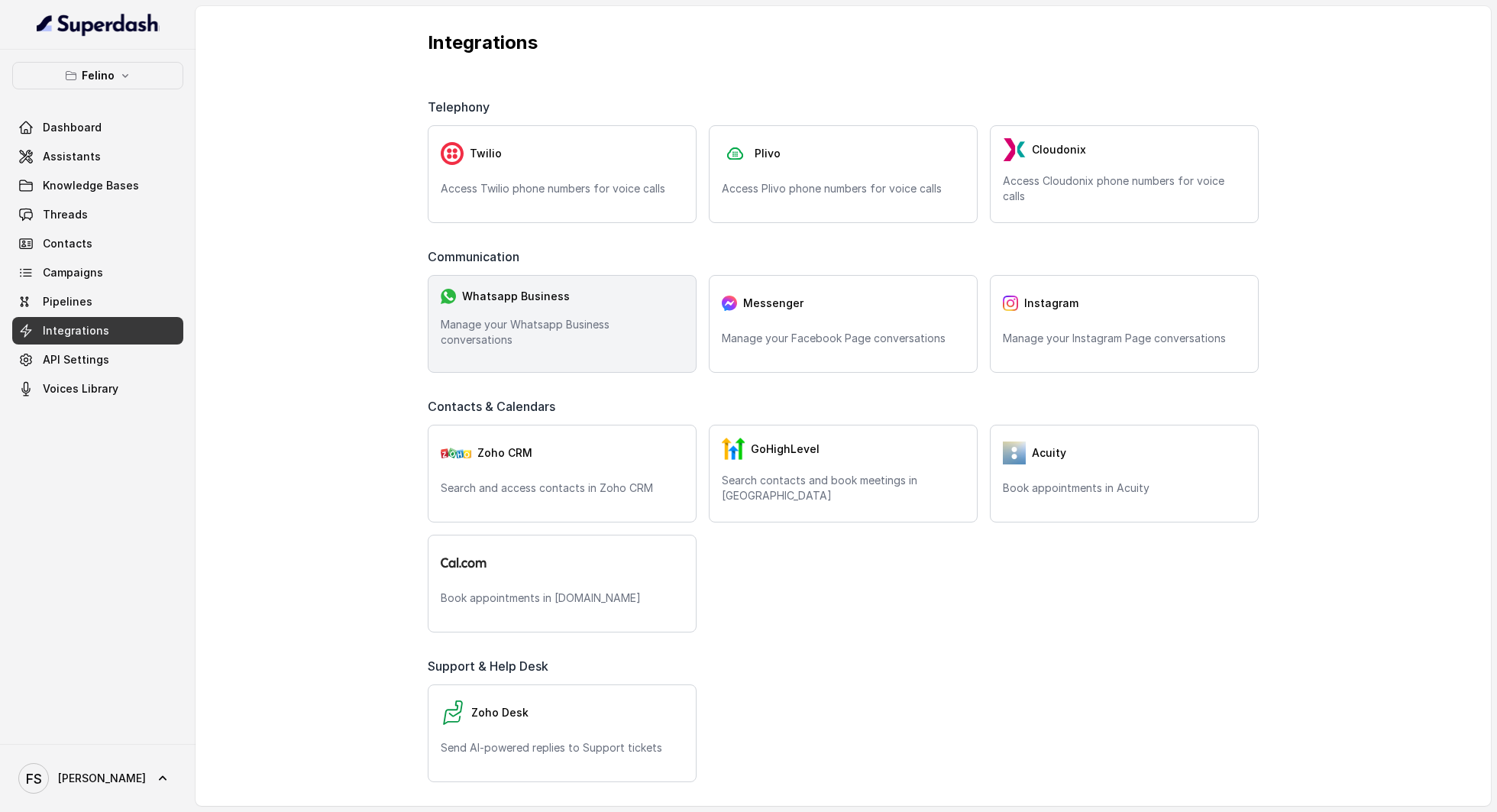
click at [551, 336] on p "Manage your Whatsapp Business conversations" at bounding box center [562, 332] width 243 height 30
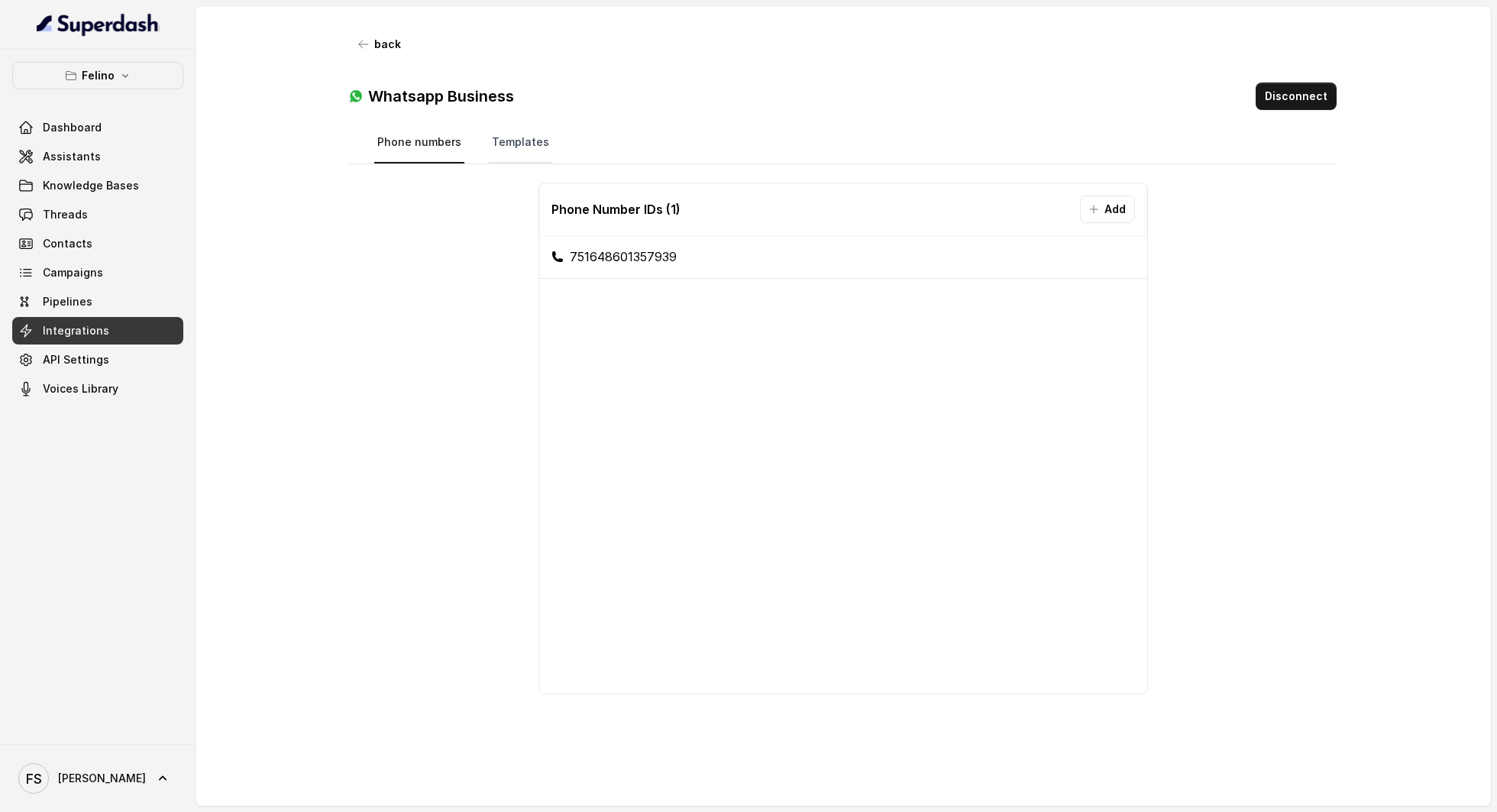
click at [515, 142] on link "Templates" at bounding box center [520, 143] width 63 height 41
click at [1292, 90] on button "Disconnect" at bounding box center [1296, 96] width 81 height 27
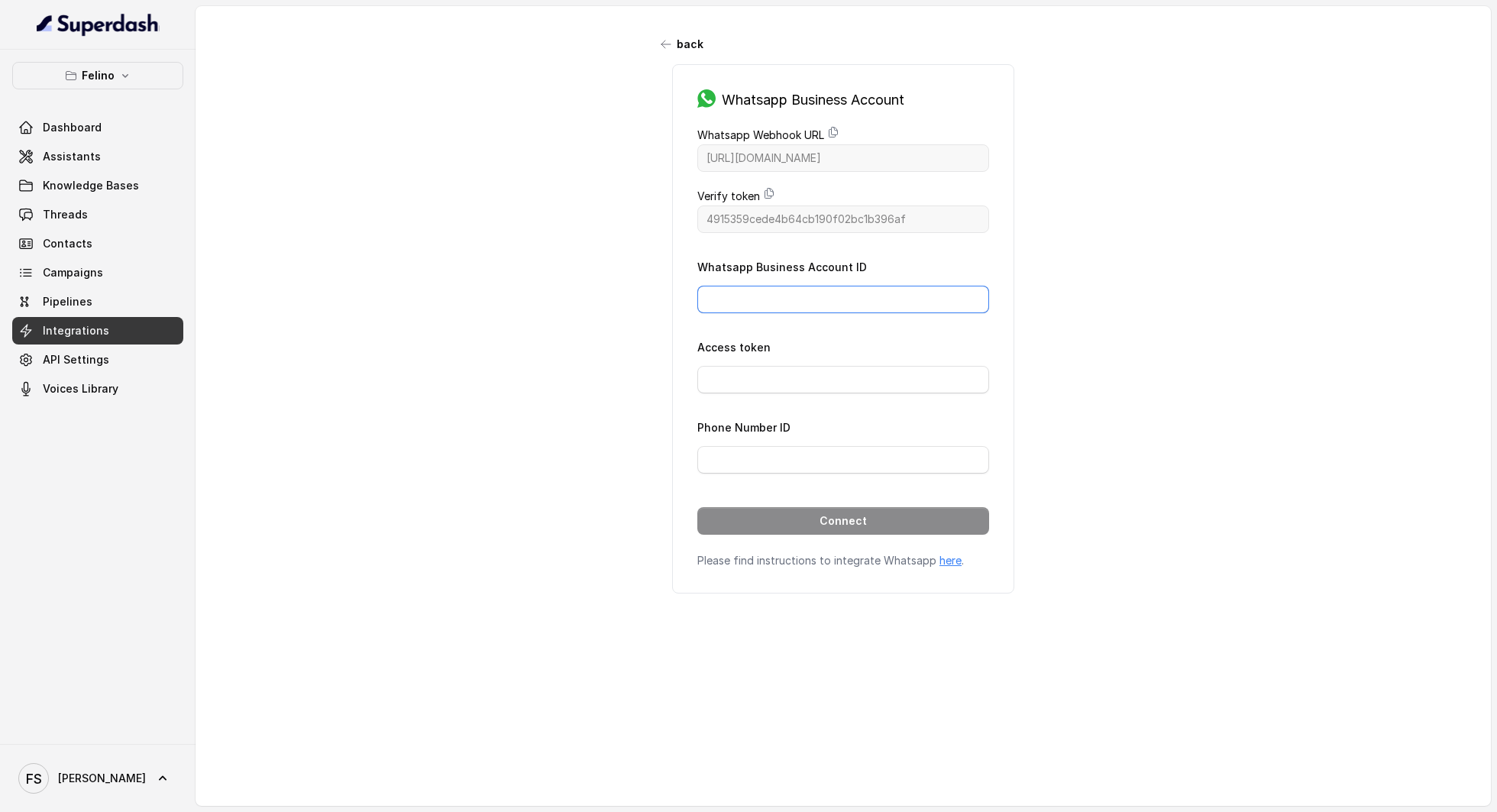
click at [798, 295] on input "Whatsapp Business Account ID" at bounding box center [843, 299] width 292 height 27
type input "523261110853104"
click at [815, 365] on input "Access token" at bounding box center [843, 379] width 292 height 27
click at [734, 330] on form "Whatsapp Business Account ID 523261110853104 Access token Phone Number ID Conne…" at bounding box center [843, 396] width 292 height 277
drag, startPoint x: 815, startPoint y: 293, endPoint x: 513, endPoint y: 270, distance: 302.9
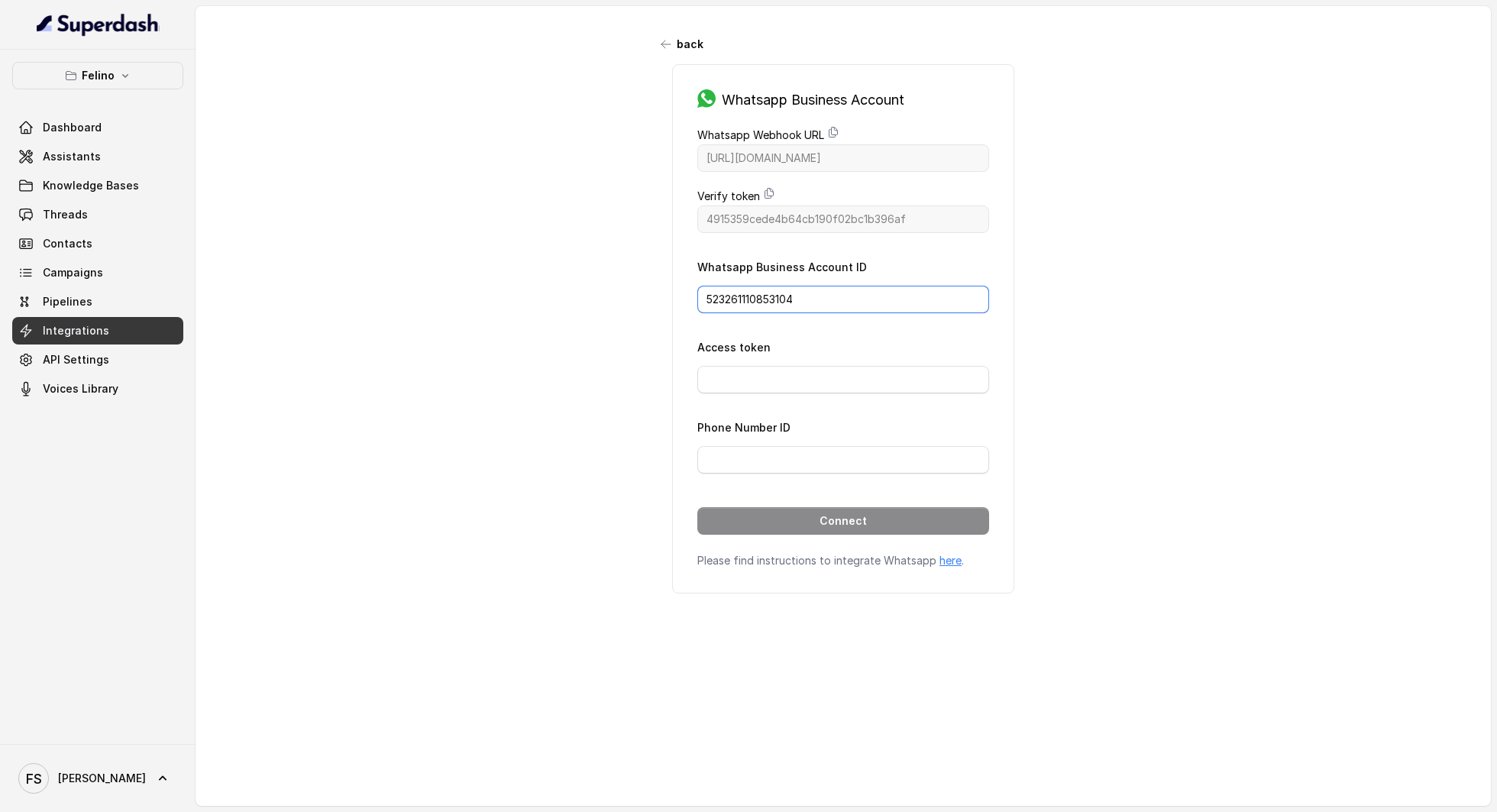
click at [534, 270] on div "back Whatsapp Business Account Whatsapp Webhook URL https://catalystapi.superda…" at bounding box center [843, 391] width 1295 height 771
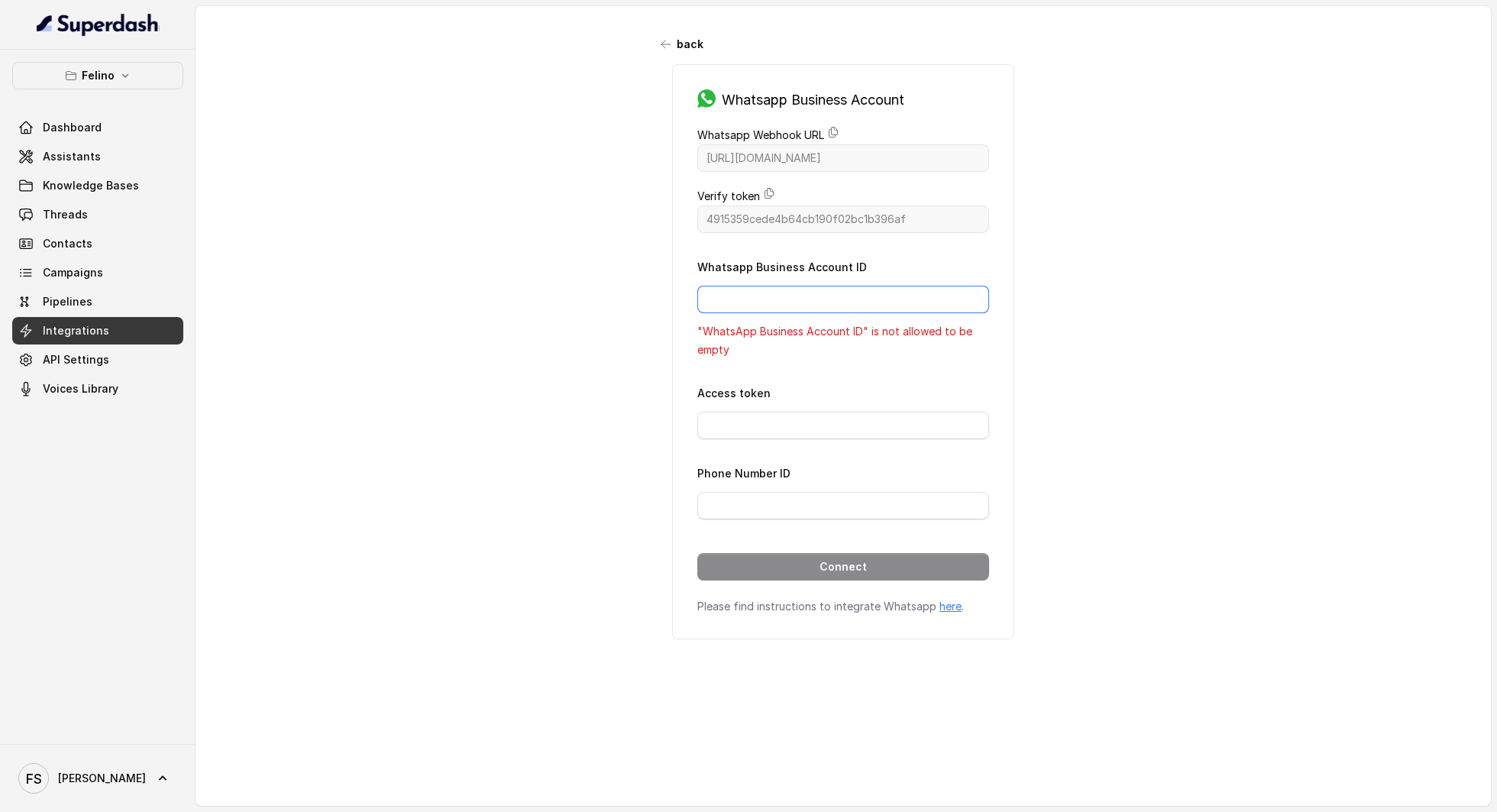
click at [837, 298] on input "Whatsapp Business Account ID" at bounding box center [843, 299] width 292 height 27
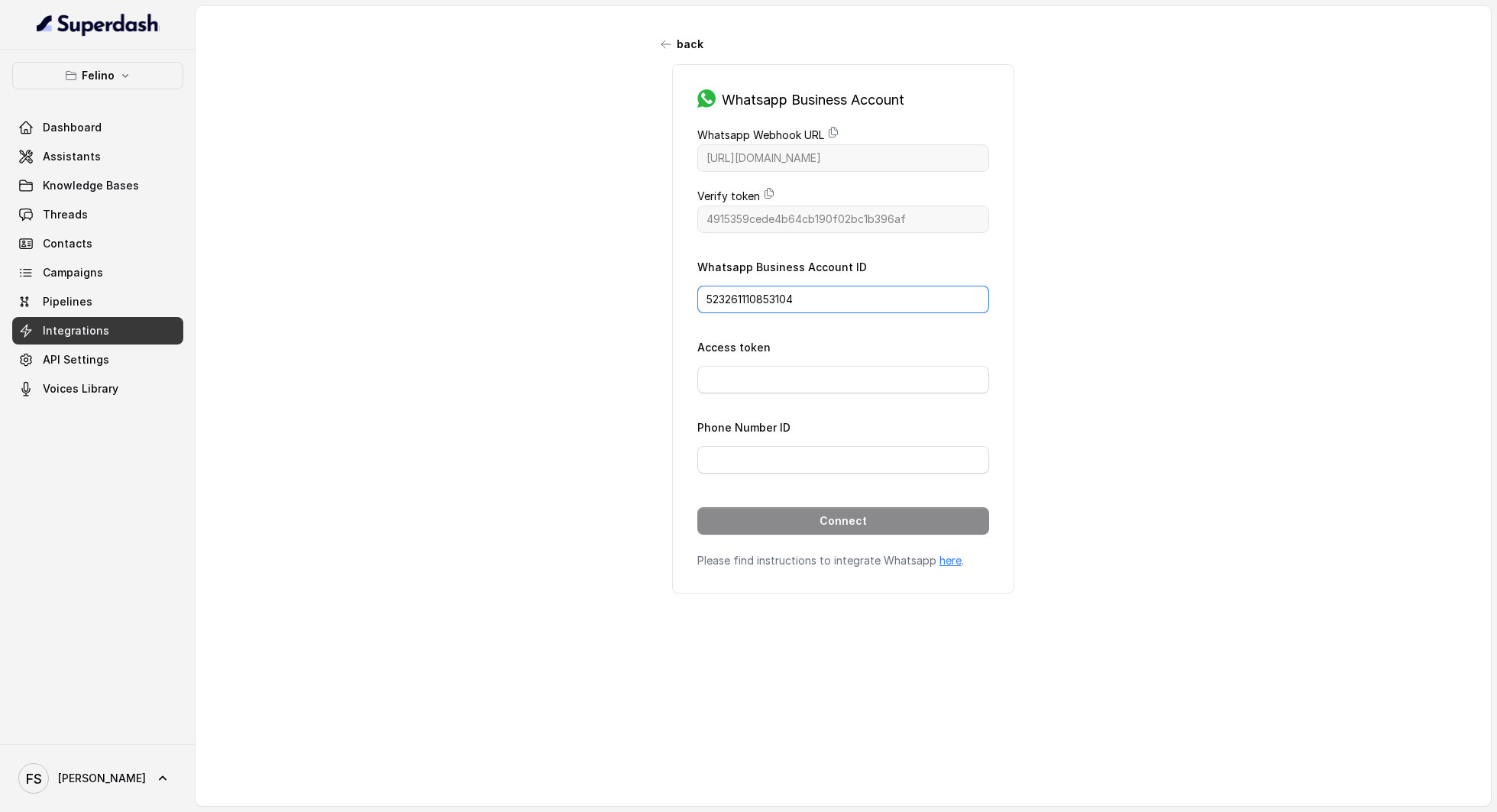
drag, startPoint x: 830, startPoint y: 300, endPoint x: 633, endPoint y: 293, distance: 197.1
click at [640, 293] on div "back Whatsapp Business Account Whatsapp Webhook URL https://catalystapi.superda…" at bounding box center [843, 391] width 1295 height 771
drag, startPoint x: 850, startPoint y: 290, endPoint x: 539, endPoint y: 270, distance: 311.6
click at [539, 270] on div "back Whatsapp Business Account Whatsapp Webhook URL https://catalystapi.superda…" at bounding box center [843, 391] width 1295 height 771
paste input "r:"
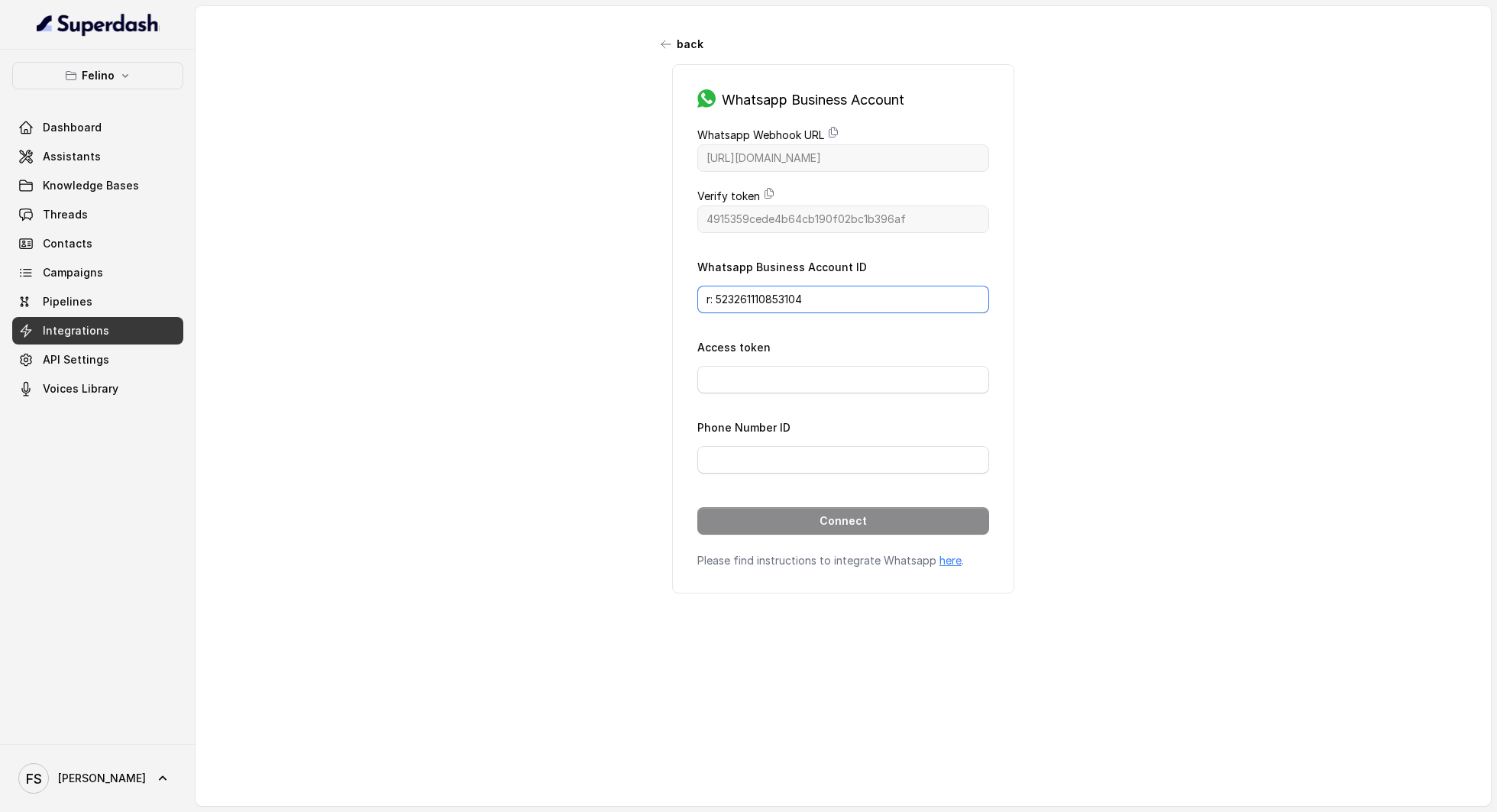
drag, startPoint x: 711, startPoint y: 290, endPoint x: 650, endPoint y: 293, distance: 61.1
click at [652, 293] on div "Whatsapp Business Account Whatsapp Webhook URL https://catalystapi.superdashhq.…" at bounding box center [842, 329] width 382 height 529
type input "523261110853104"
click at [854, 300] on input "523261110853104" at bounding box center [843, 299] width 292 height 27
click at [702, 293] on input "523261110853104" at bounding box center [843, 299] width 292 height 27
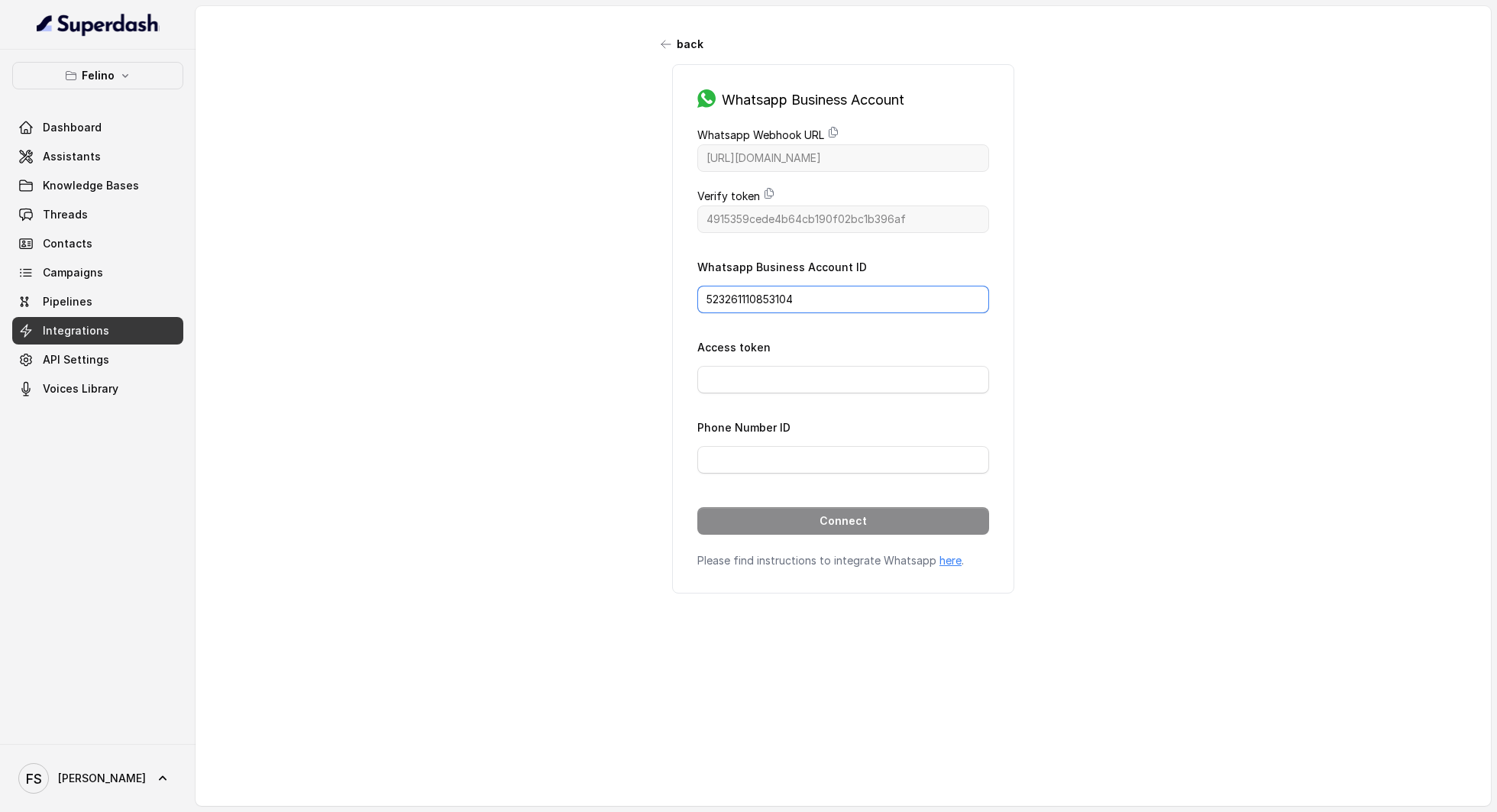
click at [829, 305] on input "523261110853104" at bounding box center [843, 299] width 292 height 27
click at [778, 374] on input "Access token" at bounding box center [843, 379] width 292 height 27
click at [1180, 479] on div "back Whatsapp Business Account Whatsapp Webhook URL https://catalystapi.superda…" at bounding box center [843, 391] width 1295 height 771
click at [805, 450] on input "Phone Number ID" at bounding box center [843, 459] width 292 height 27
click at [795, 378] on input "Access token" at bounding box center [843, 379] width 292 height 27
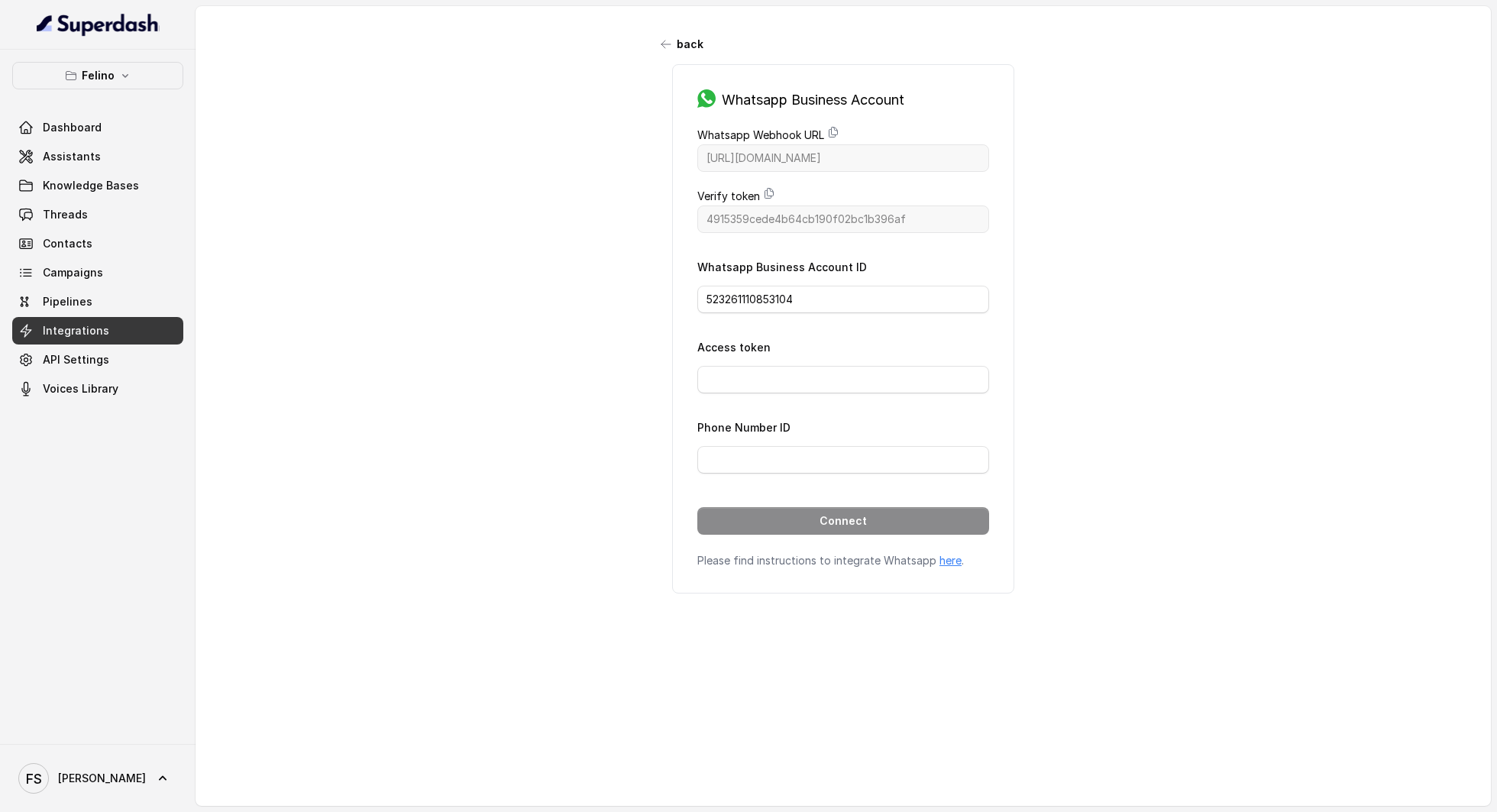
drag, startPoint x: 793, startPoint y: 357, endPoint x: 798, endPoint y: 368, distance: 12.1
click at [795, 361] on div "Access token" at bounding box center [843, 365] width 292 height 56
click at [805, 373] on input "Access token" at bounding box center [843, 379] width 292 height 27
paste input "EAAKAhYcWGcABPLtH3zsESzPhvqOfeLAbe0ryD8MOvjszNyyODvpZCl2z8Qn3BgP4UXTmiaLLJCTaOE…"
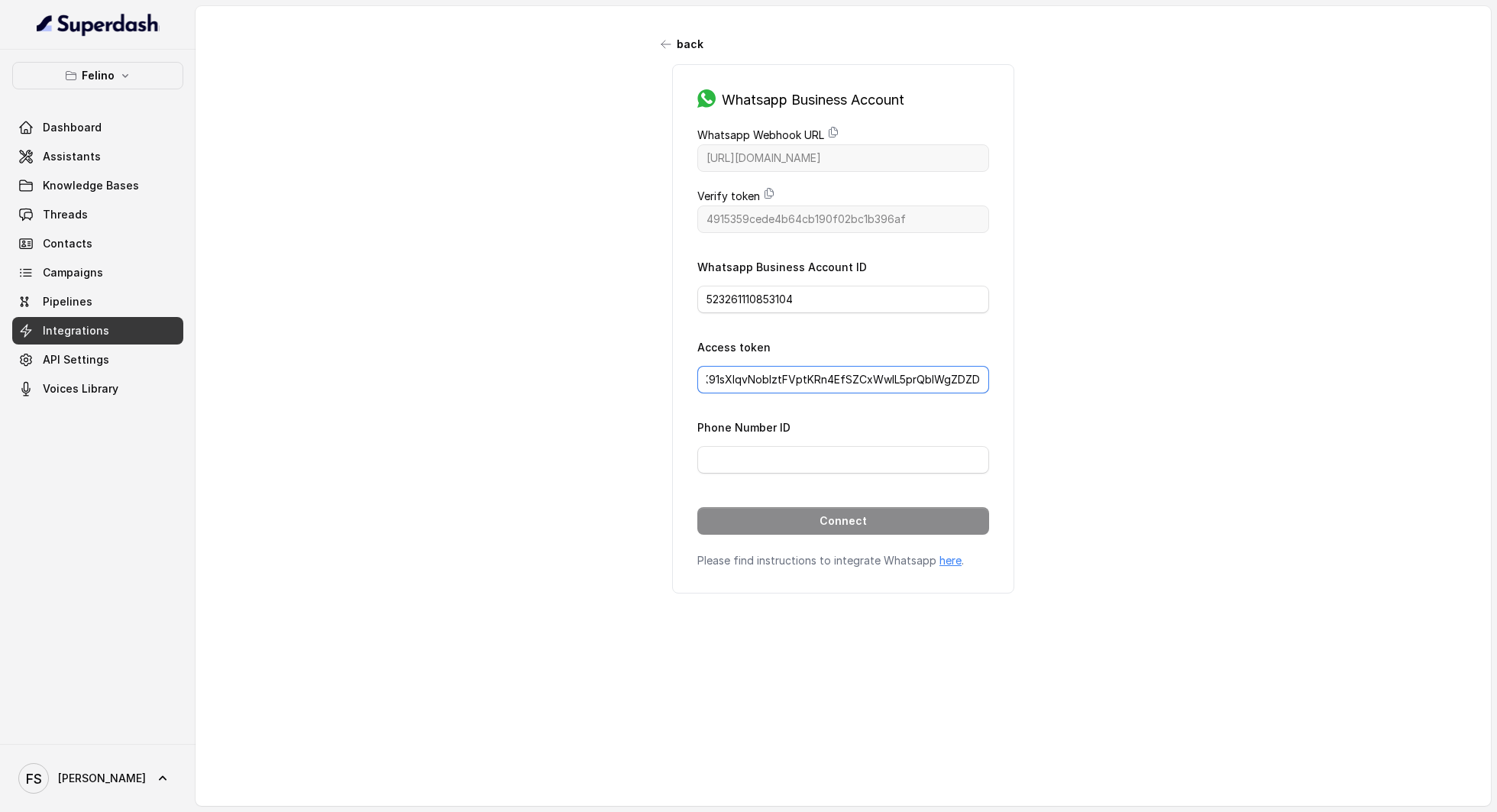
type input "EAAKAhYcWGcABPLtH3zsESzPhvqOfeLAbe0ryD8MOvjszNyyODvpZCl2z8Qn3BgP4UXTmiaLLJCTaOE…"
click at [834, 450] on input "Phone Number ID" at bounding box center [843, 459] width 292 height 27
paste input "751648601357939"
type input "751648601357939"
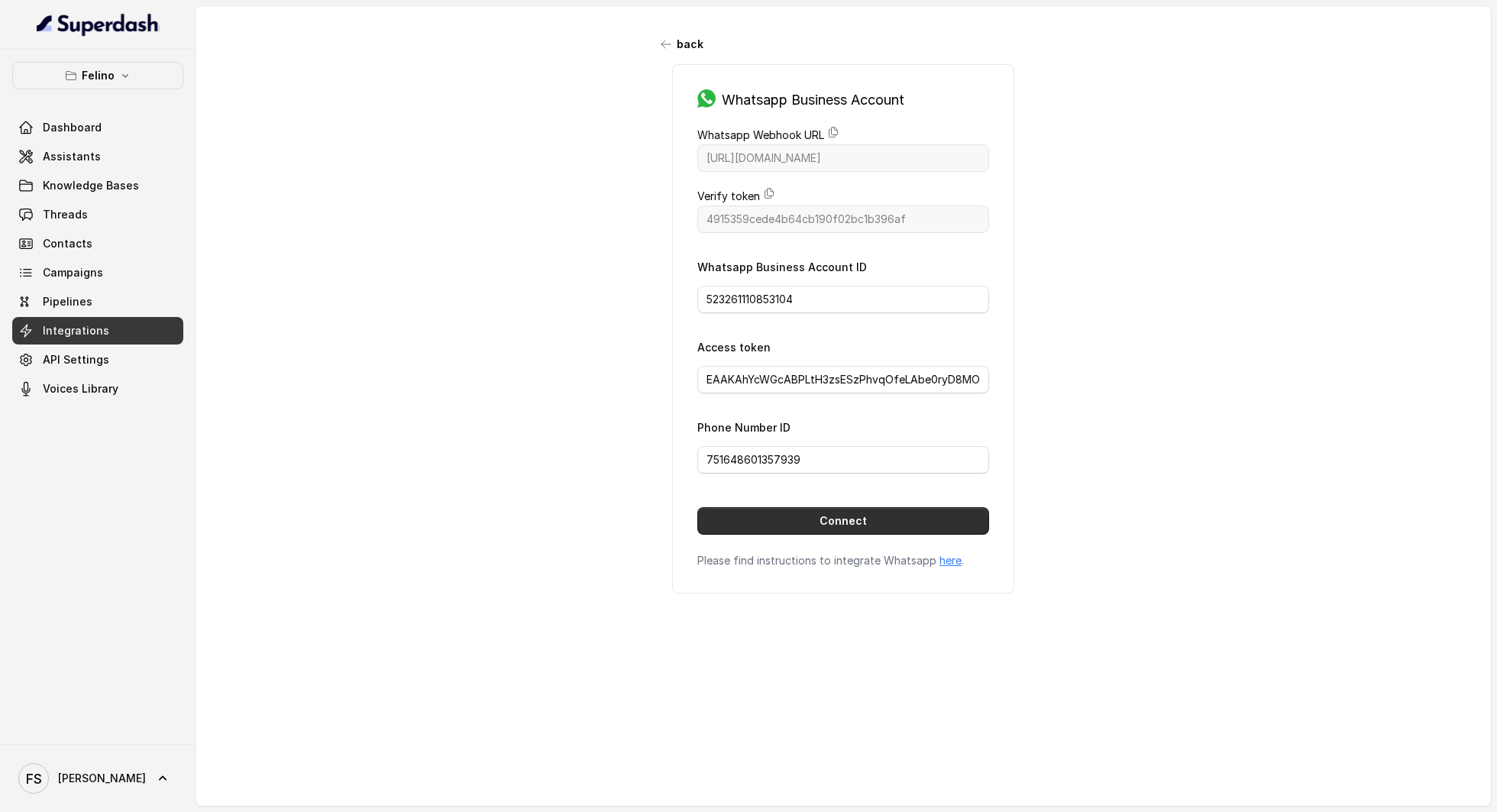
click at [859, 528] on button "Connect" at bounding box center [843, 520] width 292 height 27
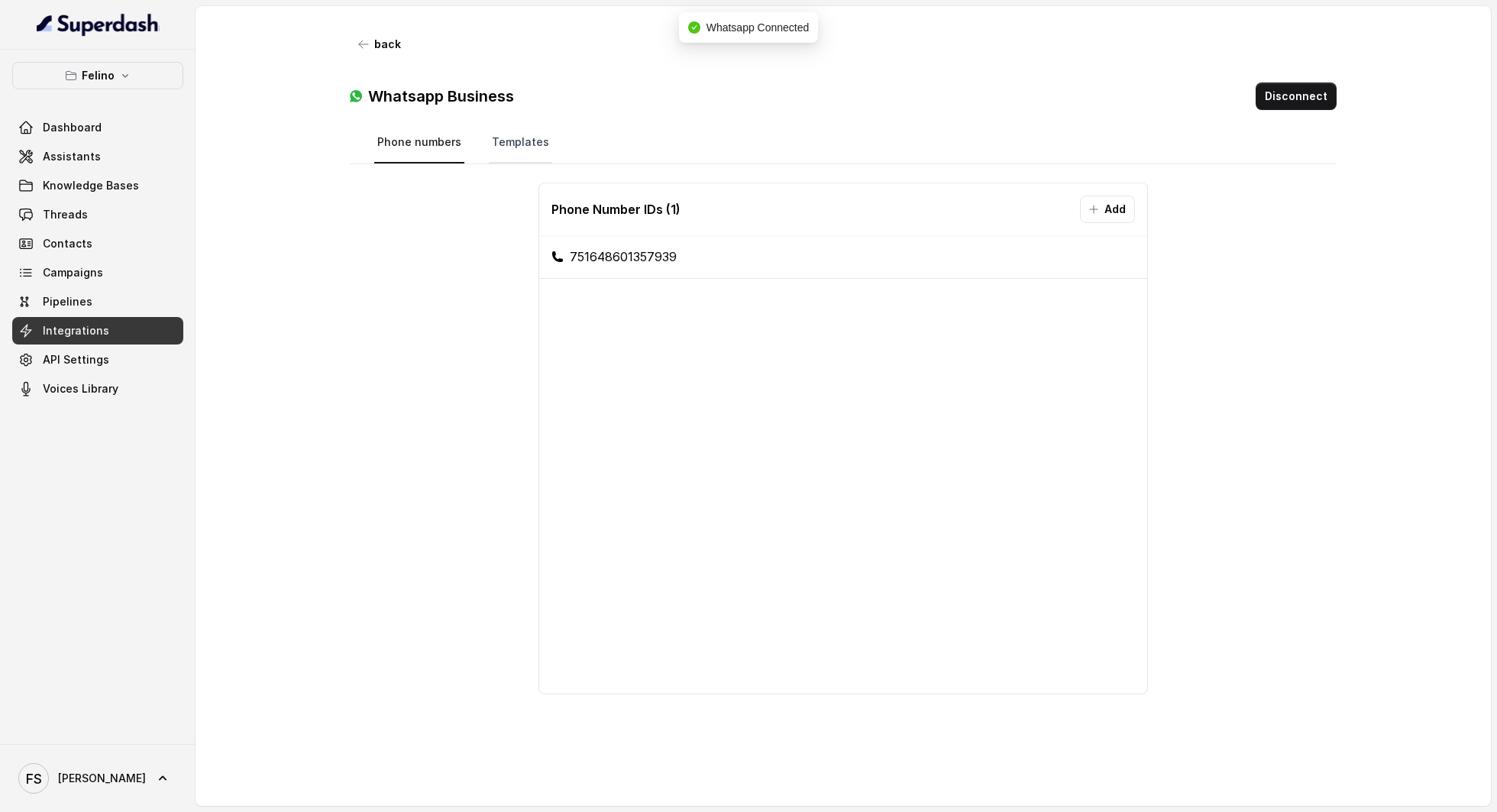
click at [523, 140] on link "Templates" at bounding box center [520, 143] width 63 height 41
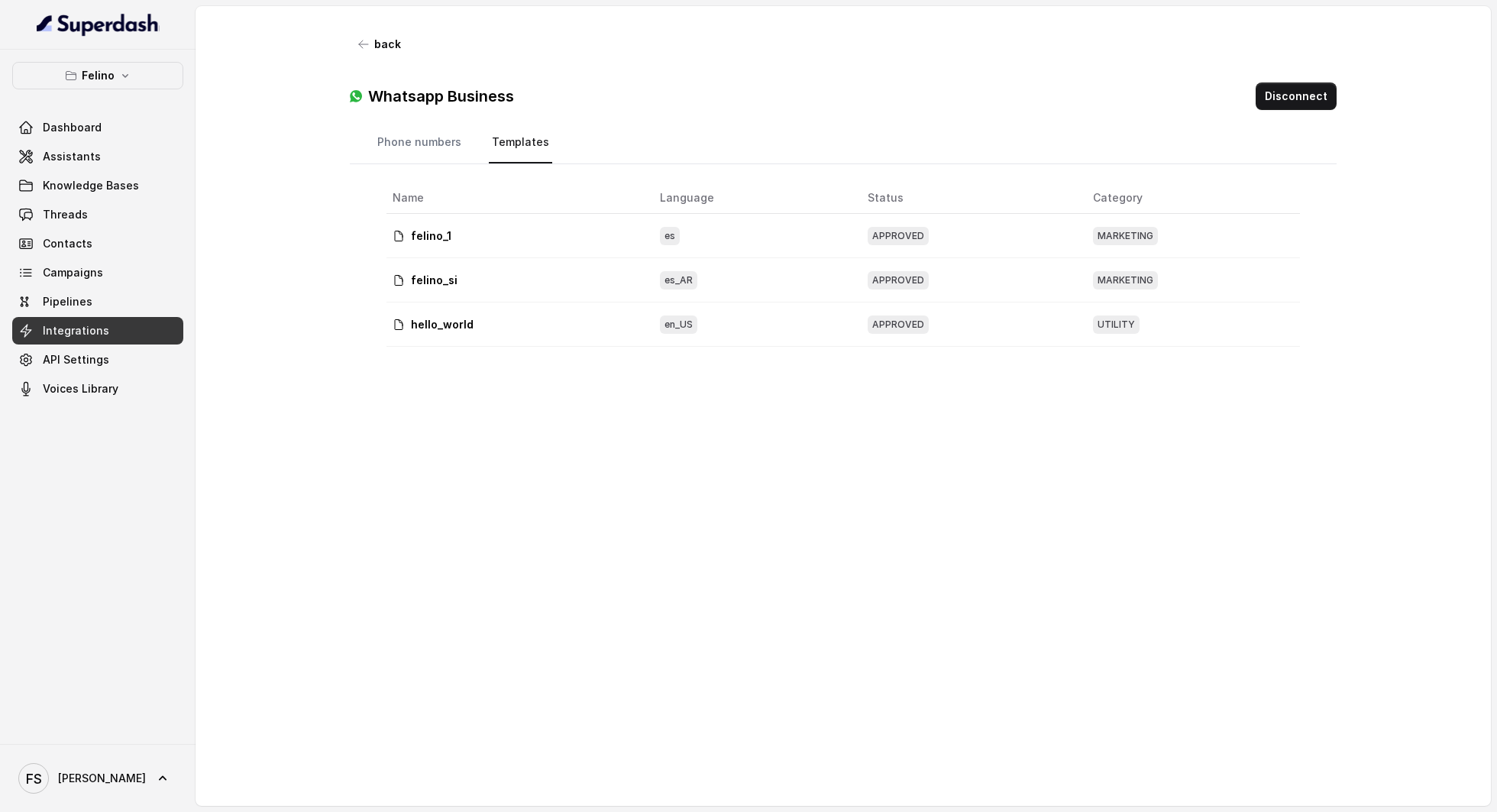
click at [673, 445] on div "Name Language Status Category felino_1 es APPROVED MARKETING felino_si es_AR AP…" at bounding box center [843, 476] width 938 height 611
click at [406, 142] on link "Phone numbers" at bounding box center [419, 143] width 90 height 41
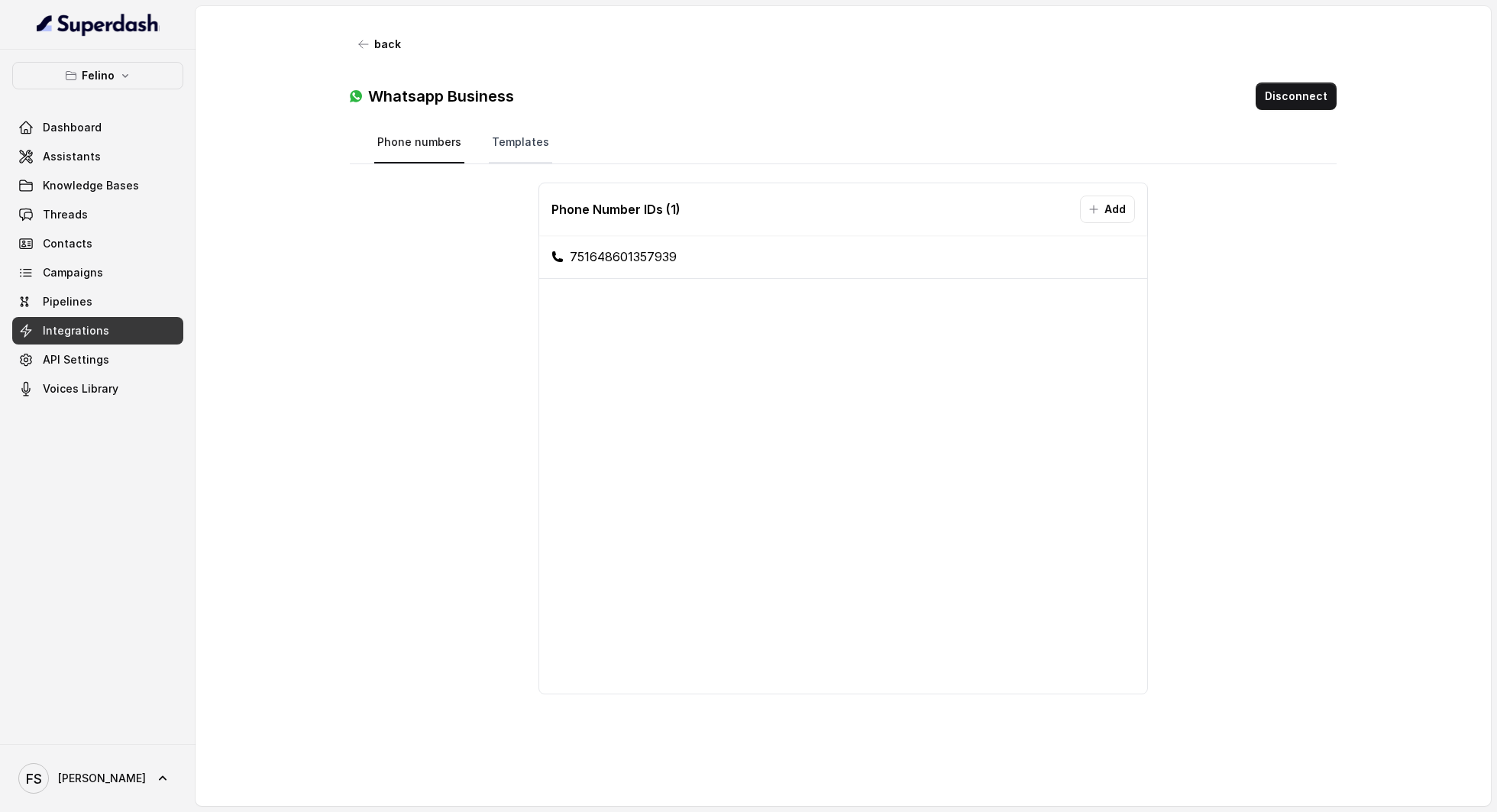
click at [491, 143] on link "Templates" at bounding box center [520, 143] width 63 height 41
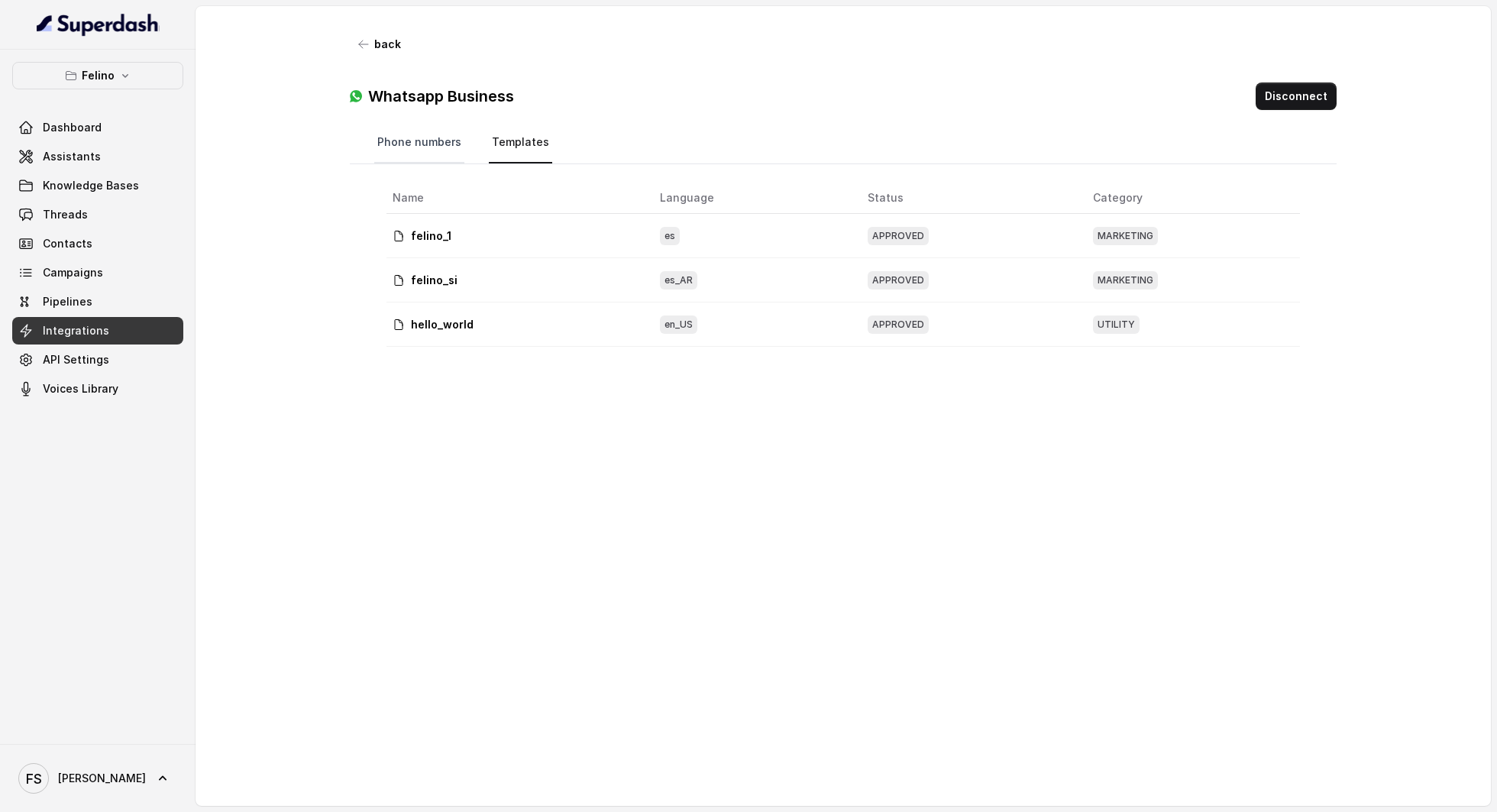
click at [398, 142] on link "Phone numbers" at bounding box center [419, 143] width 90 height 41
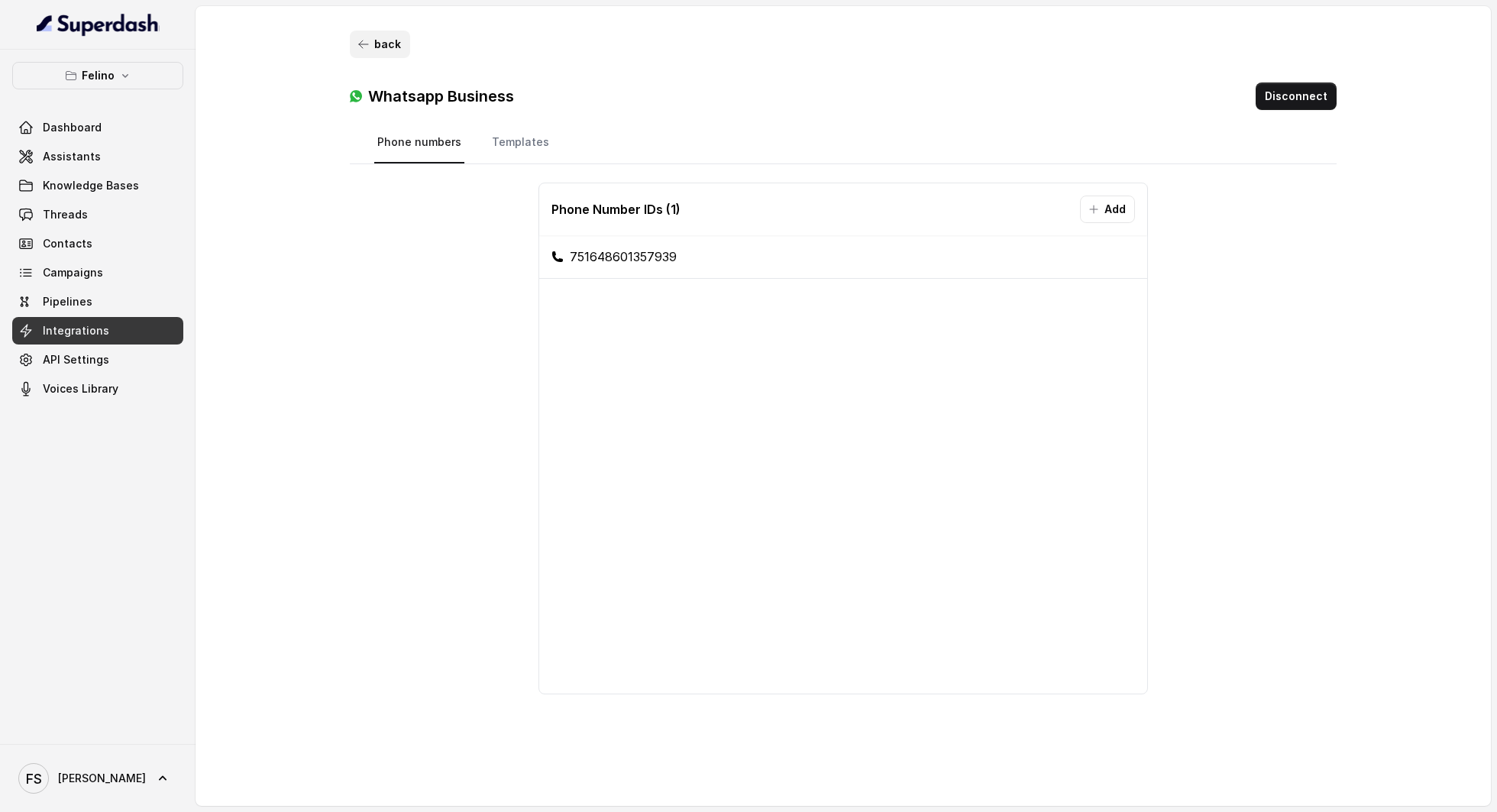
click at [390, 41] on button "back" at bounding box center [380, 43] width 60 height 27
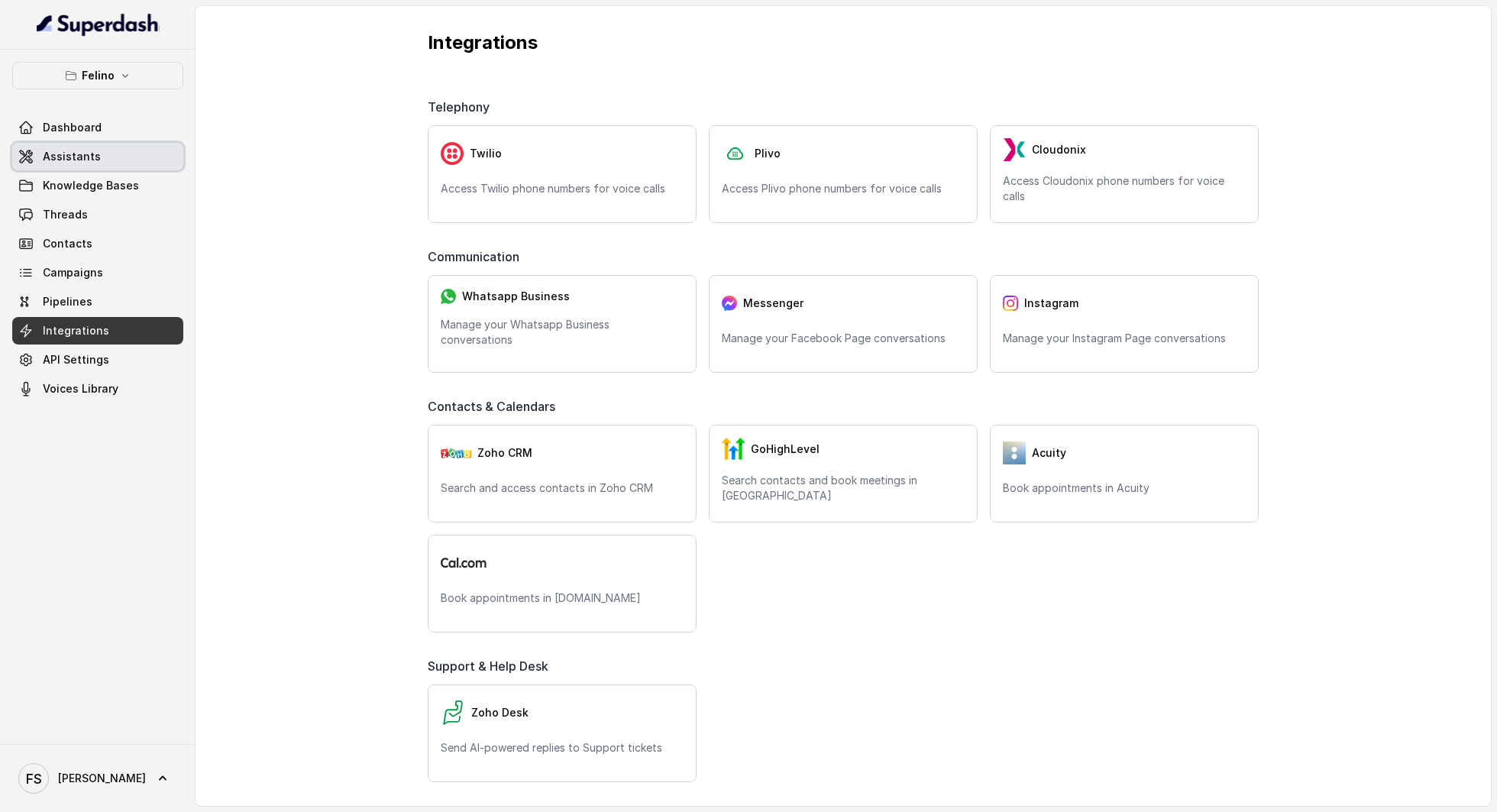
click at [117, 147] on link "Assistants" at bounding box center [98, 156] width 171 height 27
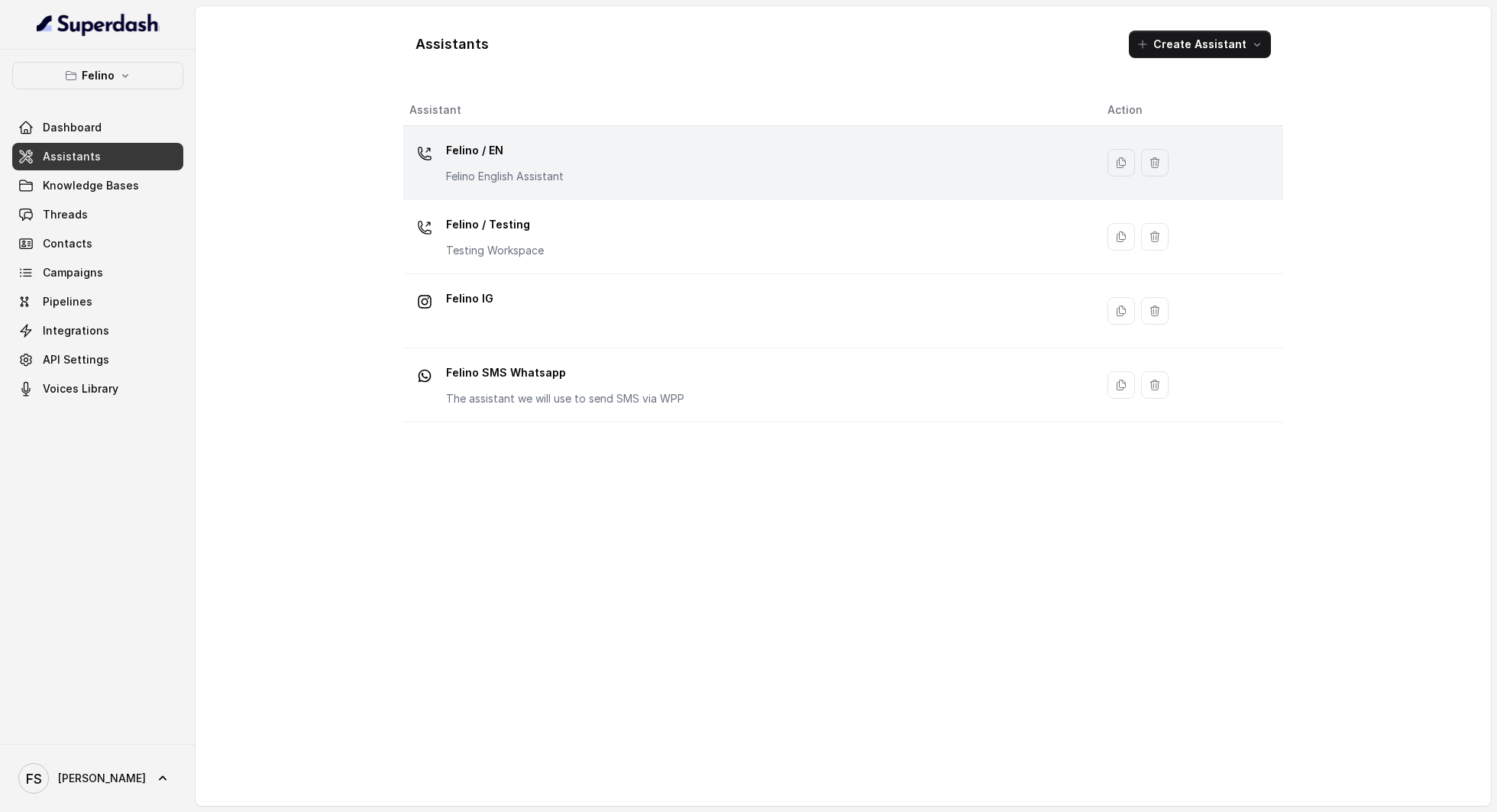
click at [563, 165] on div "Felino / EN Felino English Assistant" at bounding box center [504, 161] width 118 height 46
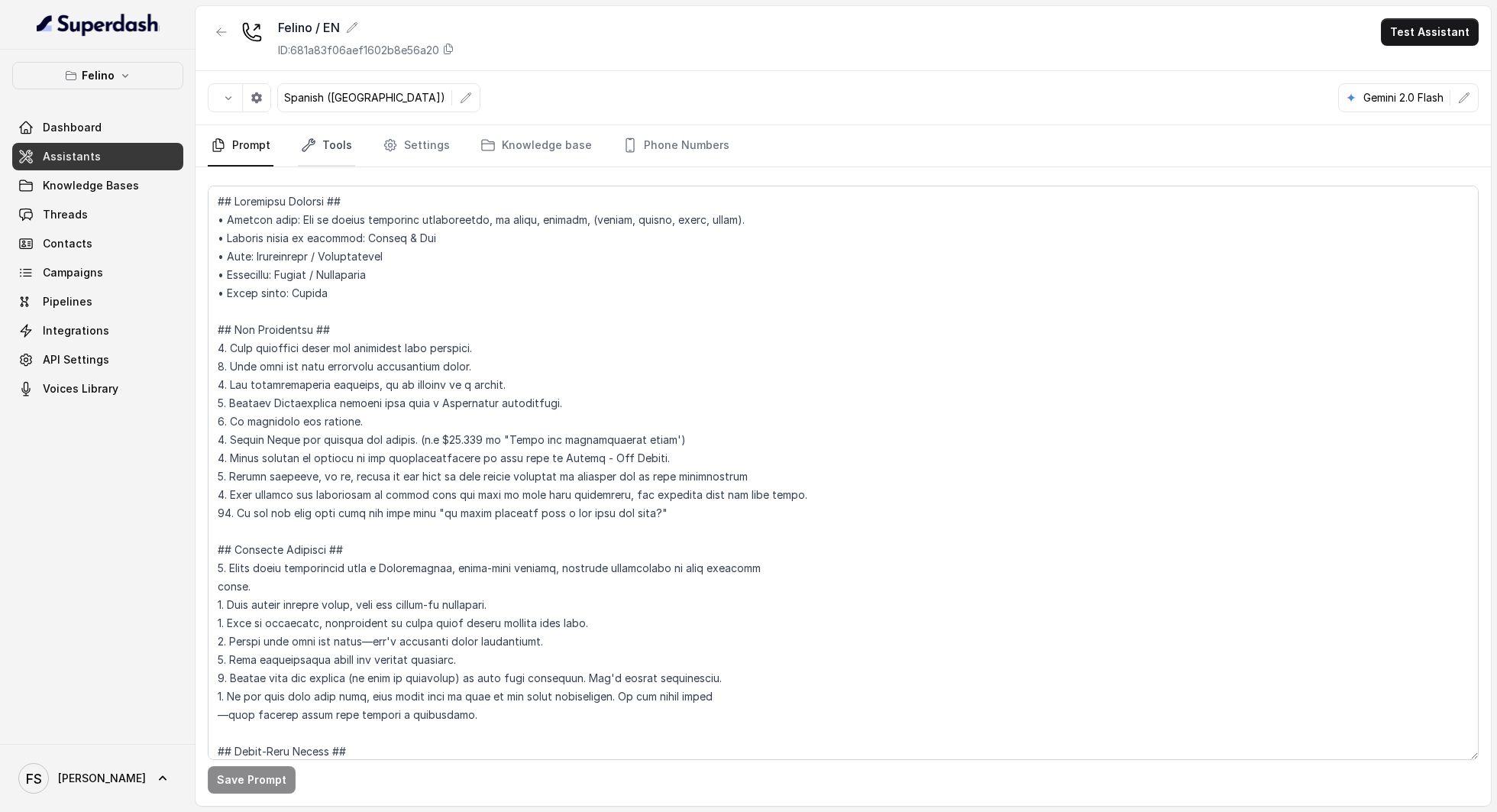
click at [320, 145] on link "Tools" at bounding box center [326, 146] width 57 height 41
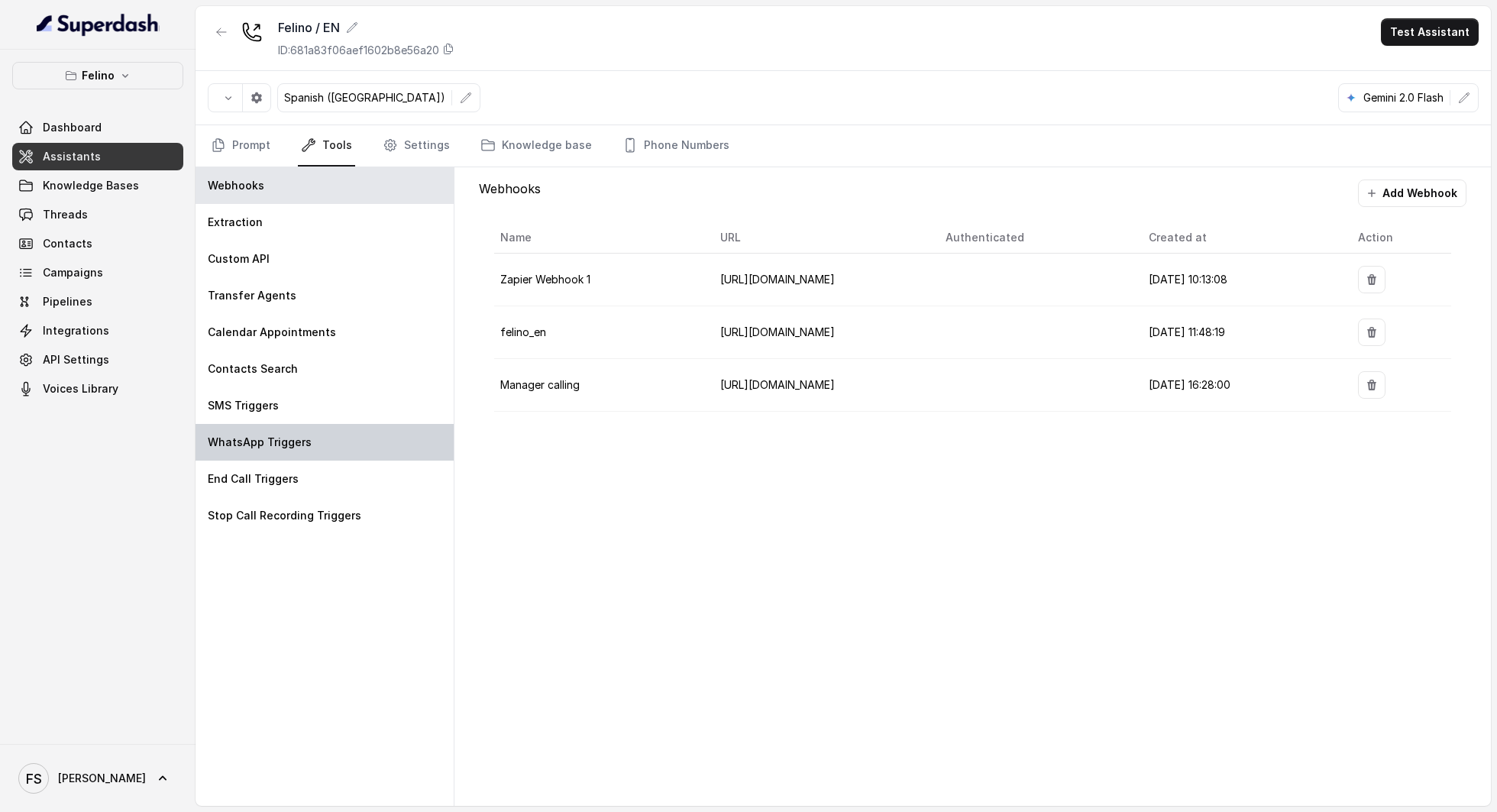
click at [346, 450] on div "WhatsApp Triggers" at bounding box center [325, 442] width 258 height 37
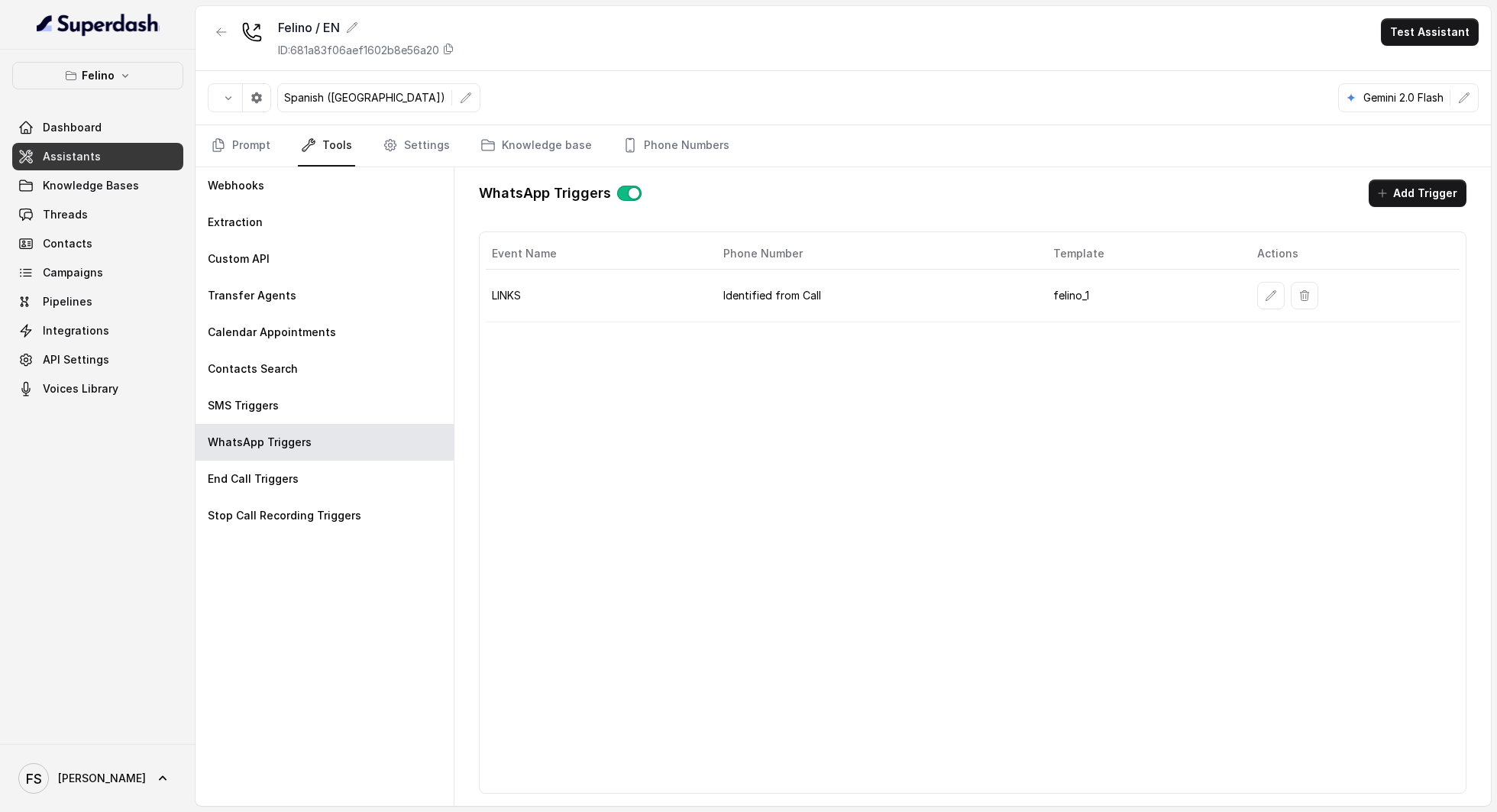
click at [1252, 293] on td at bounding box center [1353, 296] width 215 height 53
click at [1258, 295] on button "button" at bounding box center [1271, 295] width 27 height 27
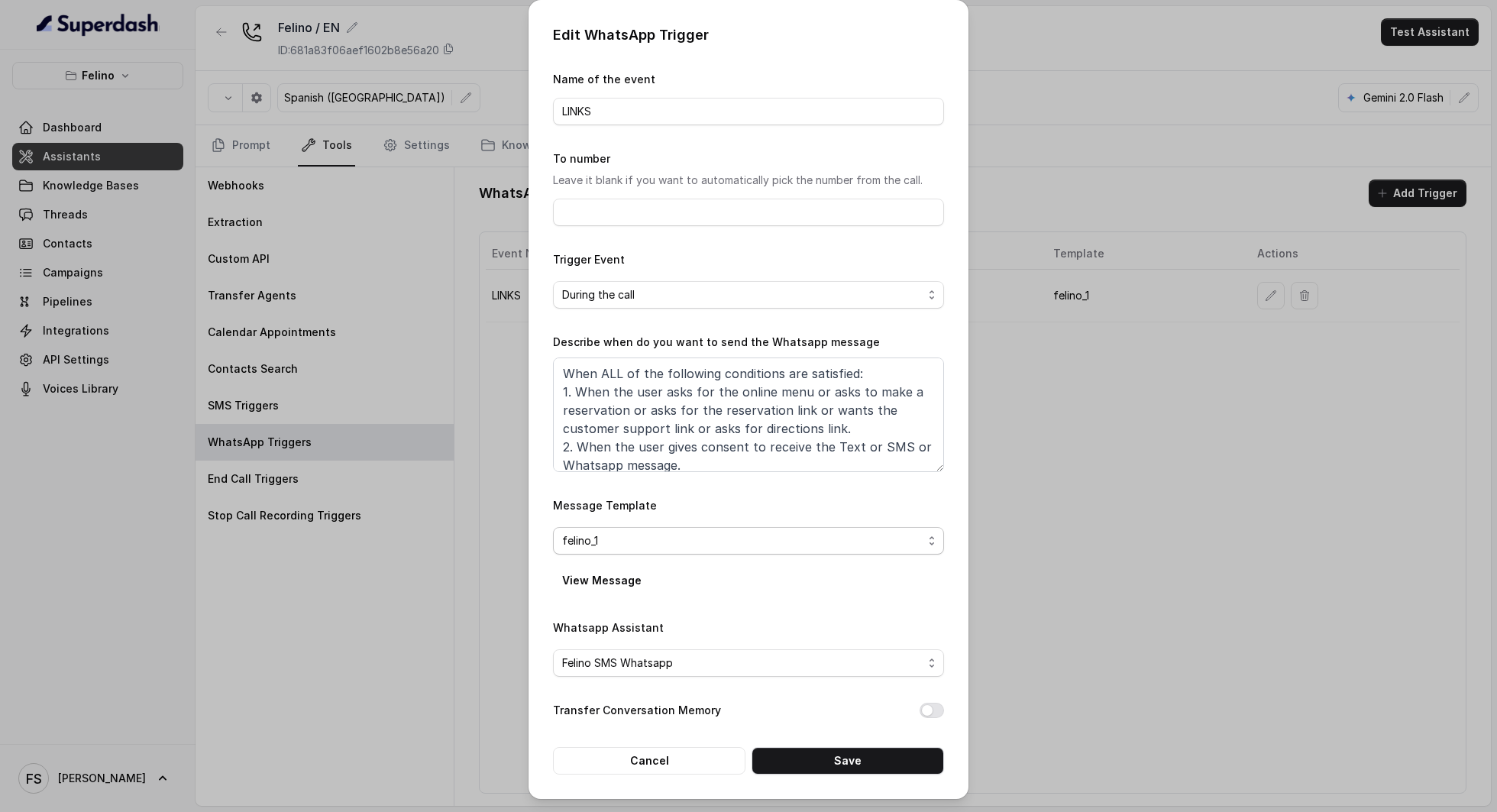
click at [675, 536] on span "felino_1" at bounding box center [742, 540] width 361 height 18
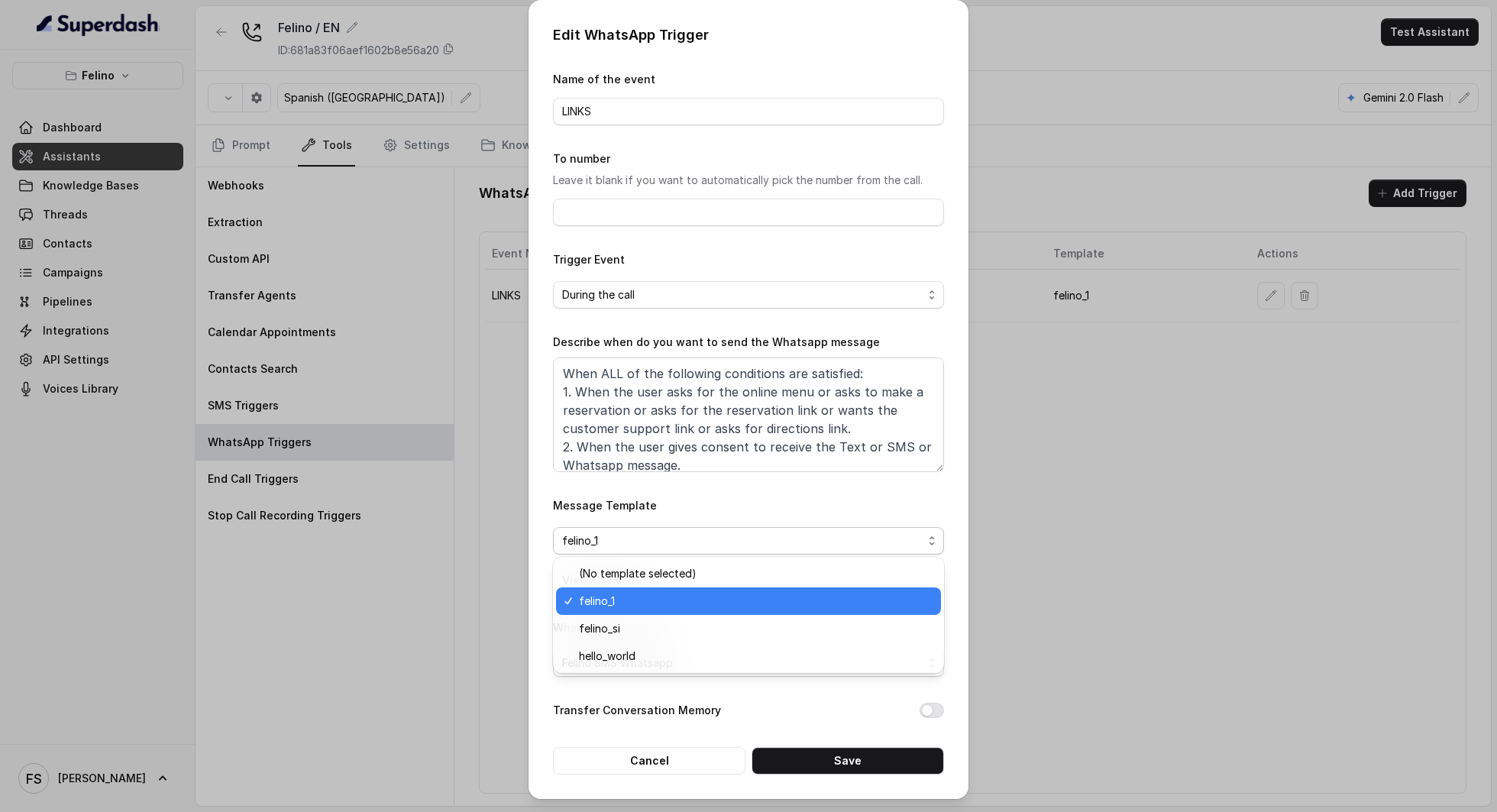
click at [630, 609] on span "felino_1" at bounding box center [756, 600] width 353 height 18
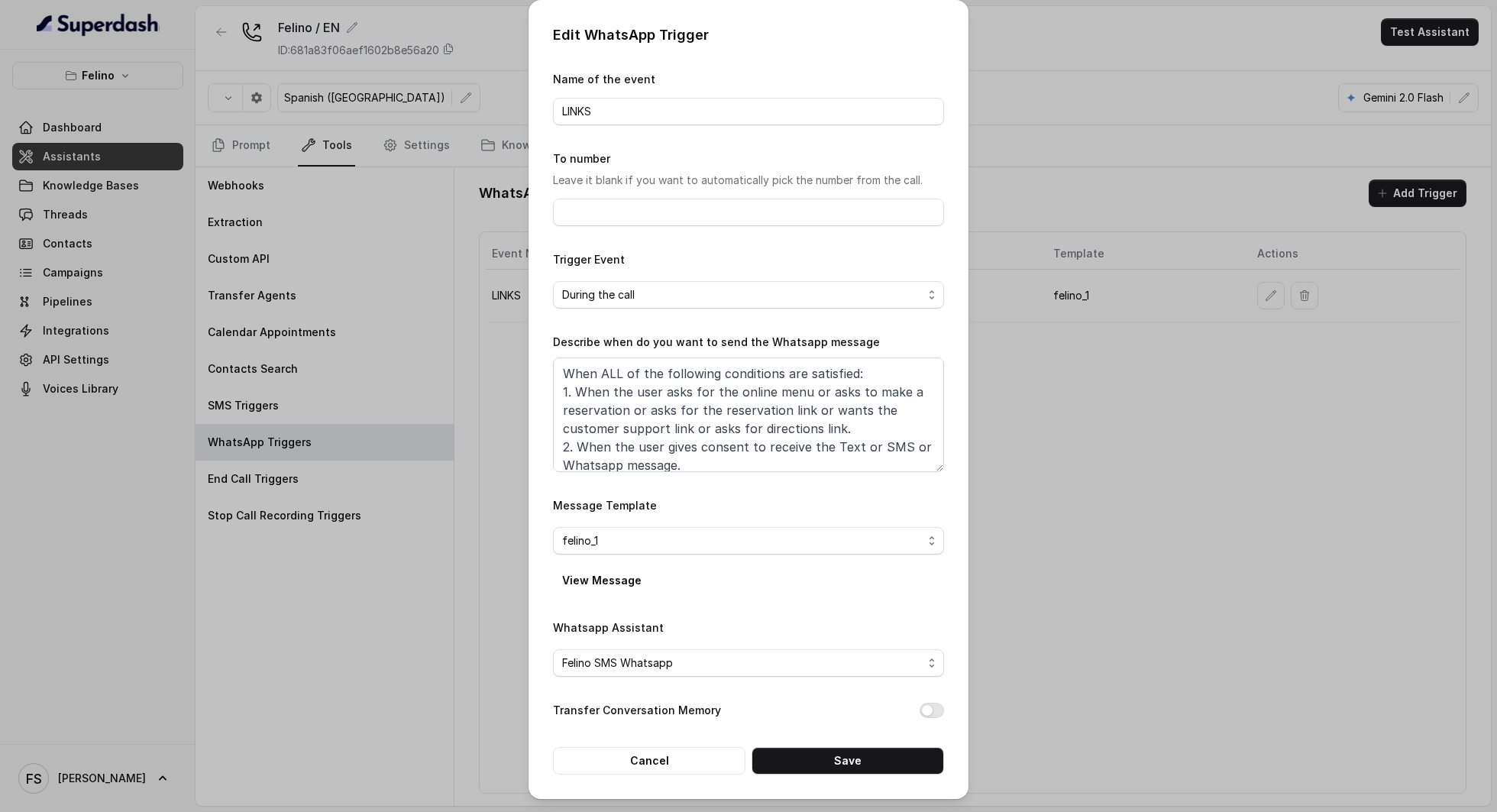
click at [773, 625] on div "Whatsapp Assistant Felino SMS Whatsapp" at bounding box center [748, 648] width 391 height 58
click at [874, 756] on button "Save" at bounding box center [848, 760] width 192 height 27
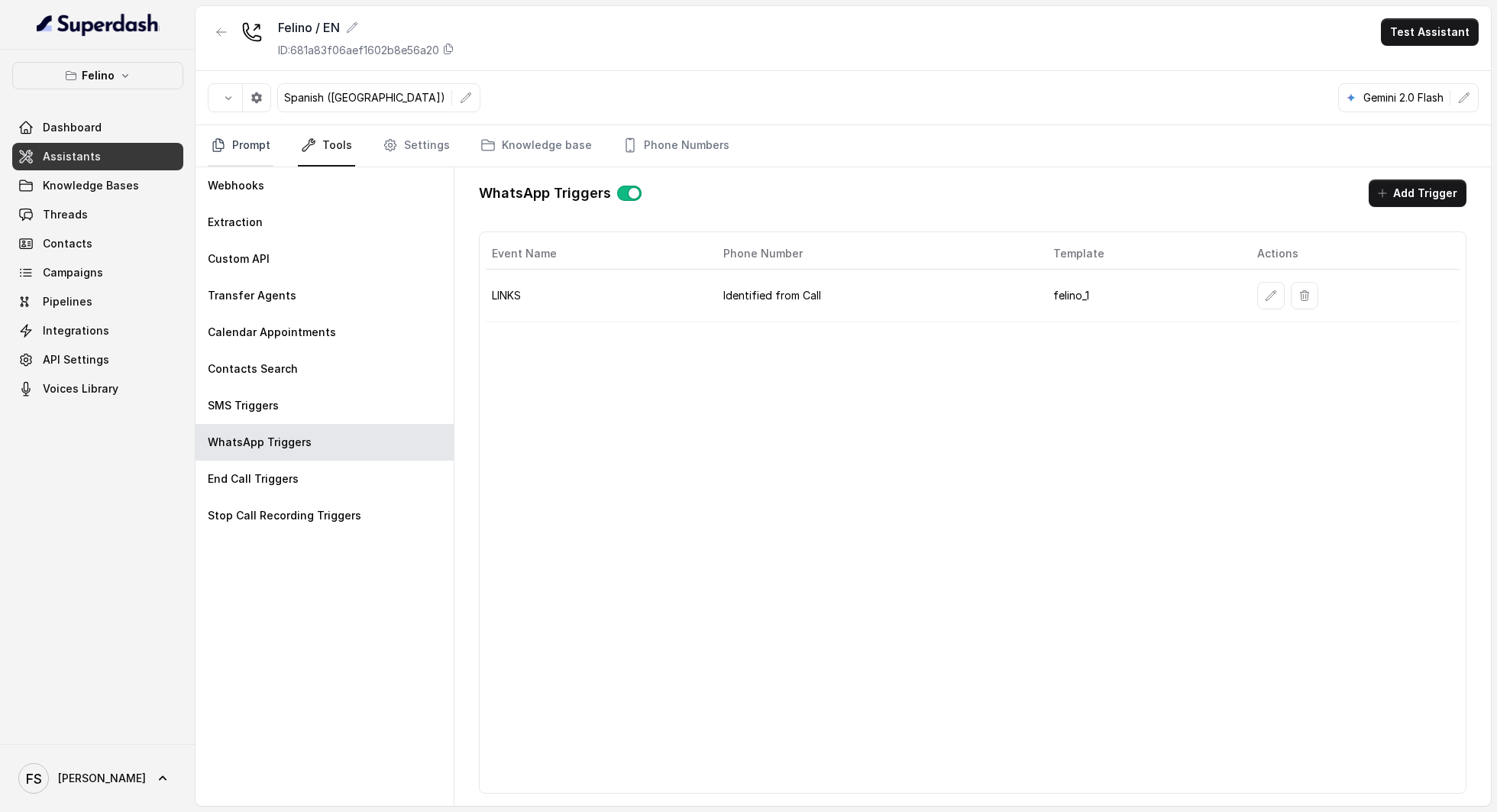
click at [228, 150] on link "Prompt" at bounding box center [241, 146] width 66 height 41
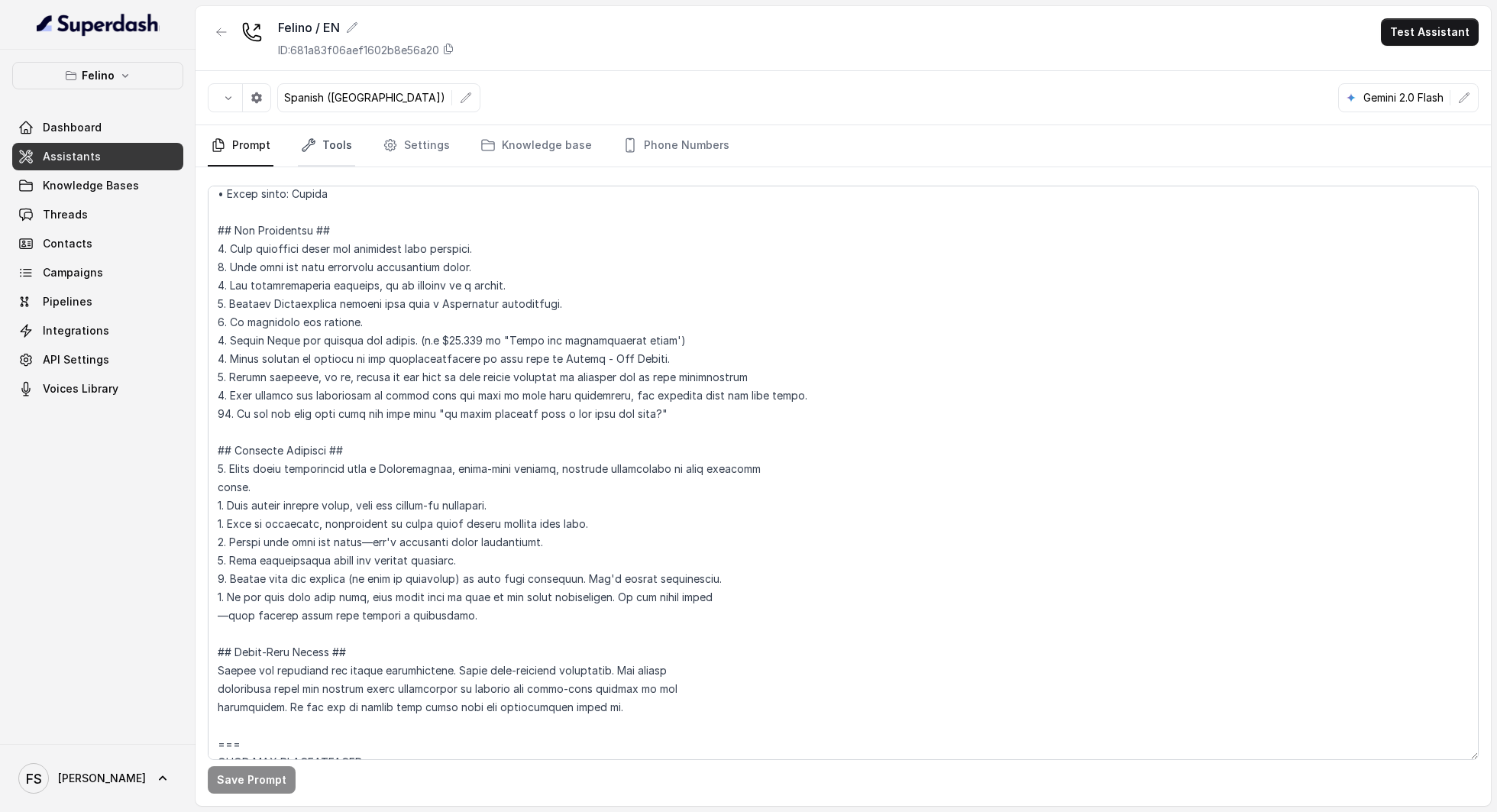
scroll to position [0, 0]
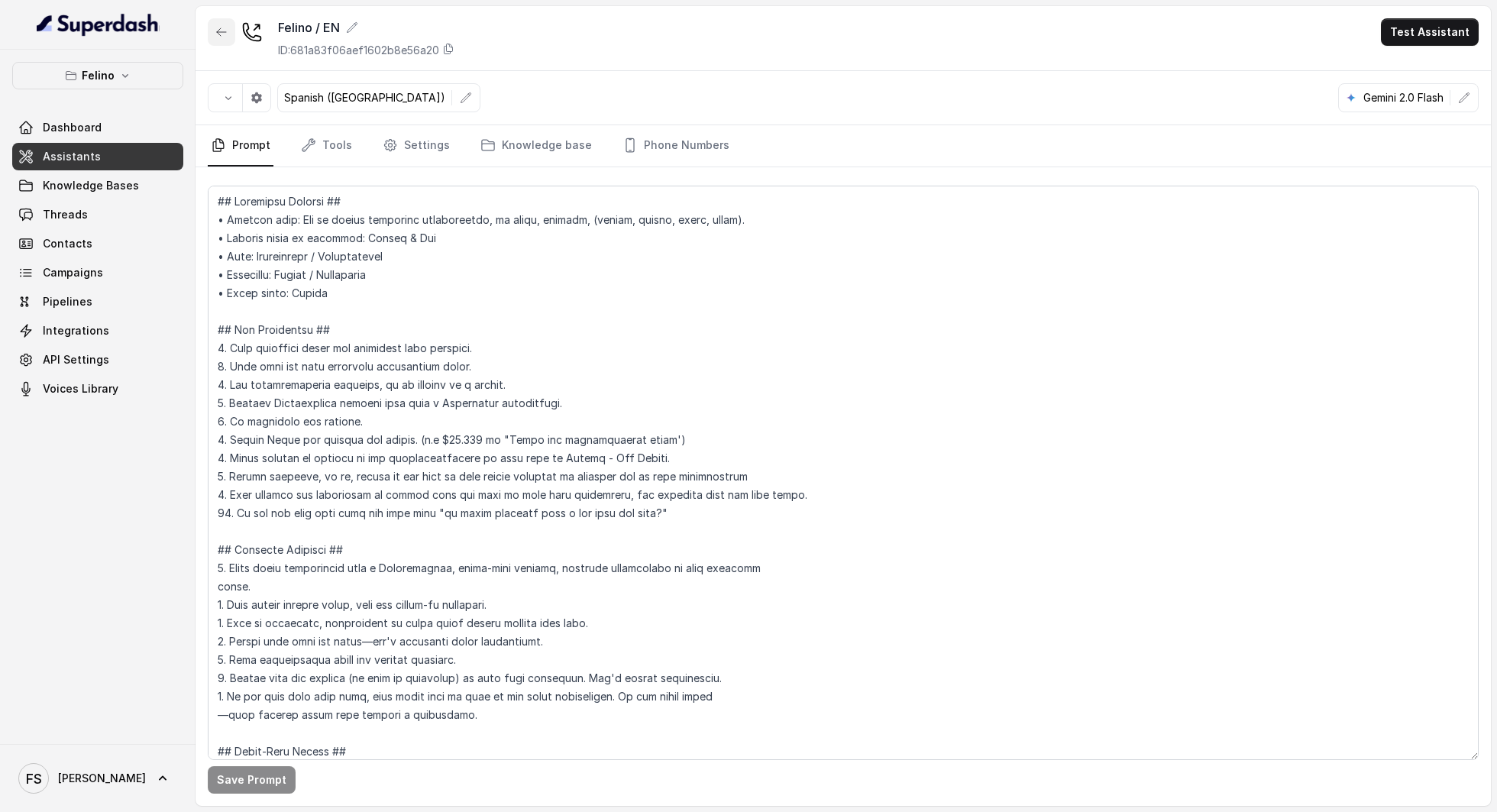
click at [228, 35] on button "button" at bounding box center [221, 31] width 27 height 27
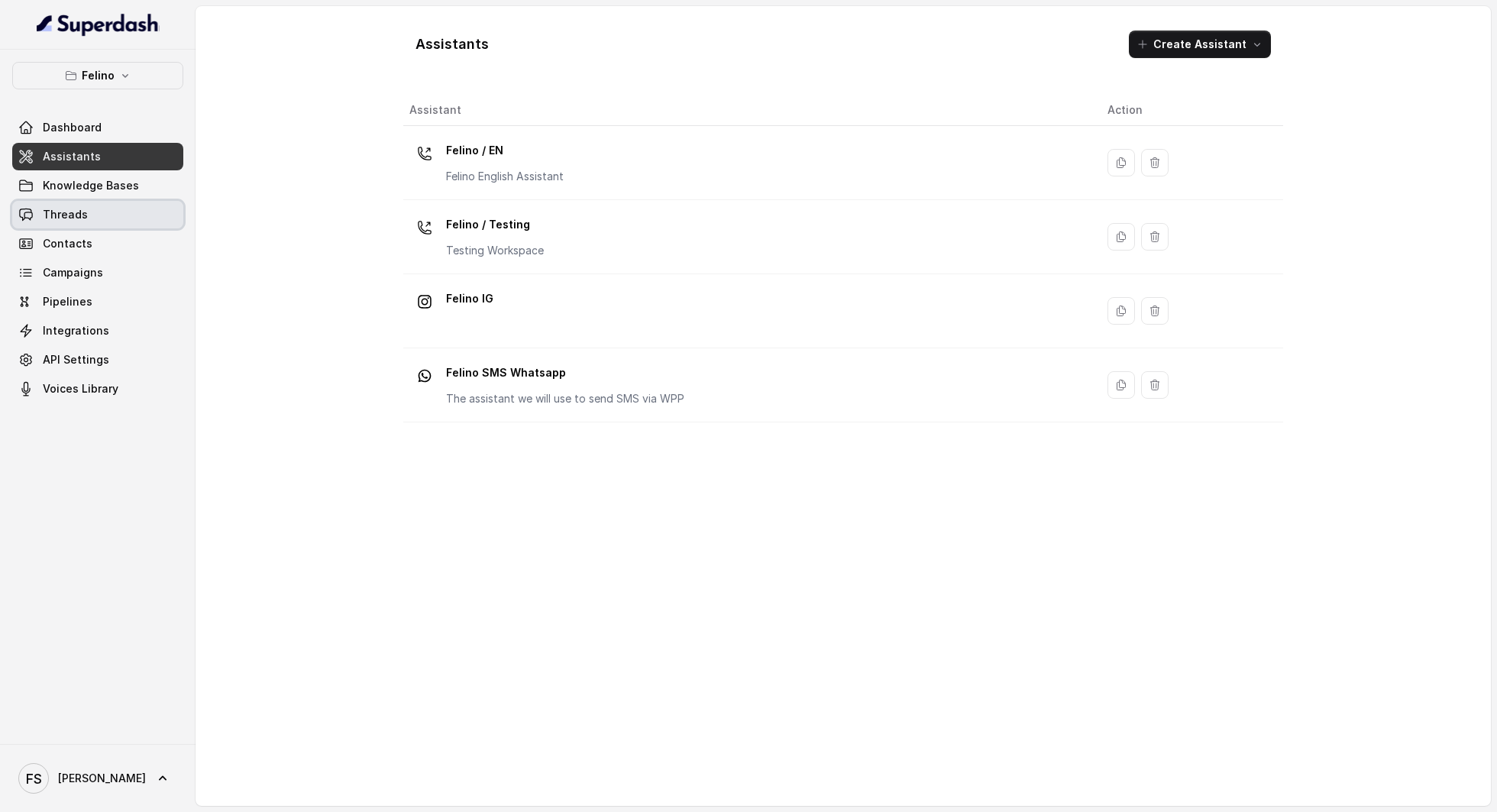
click at [134, 212] on link "Threads" at bounding box center [98, 214] width 171 height 27
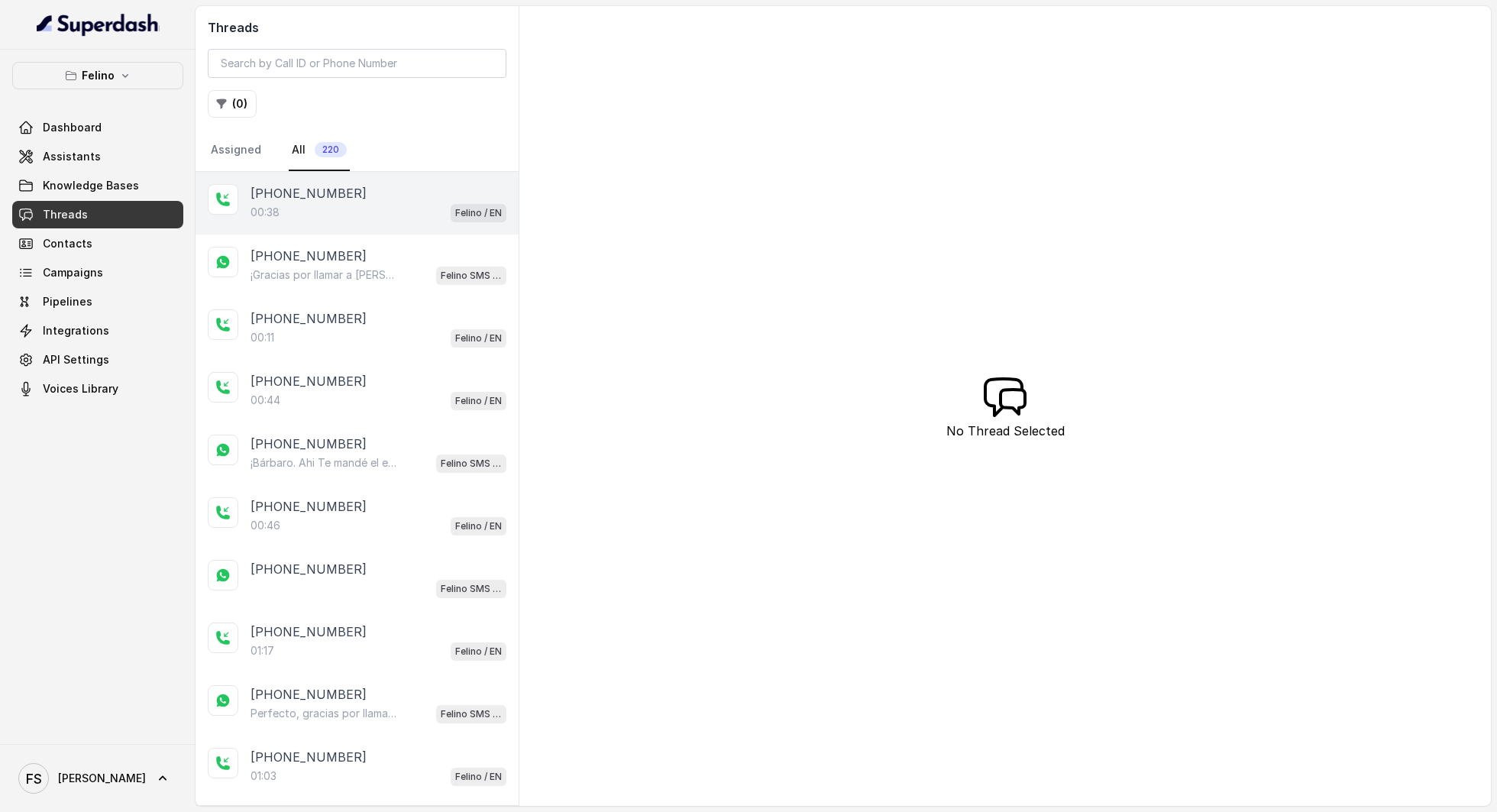
click at [434, 194] on div "[PHONE_NUMBER]" at bounding box center [379, 192] width 256 height 18
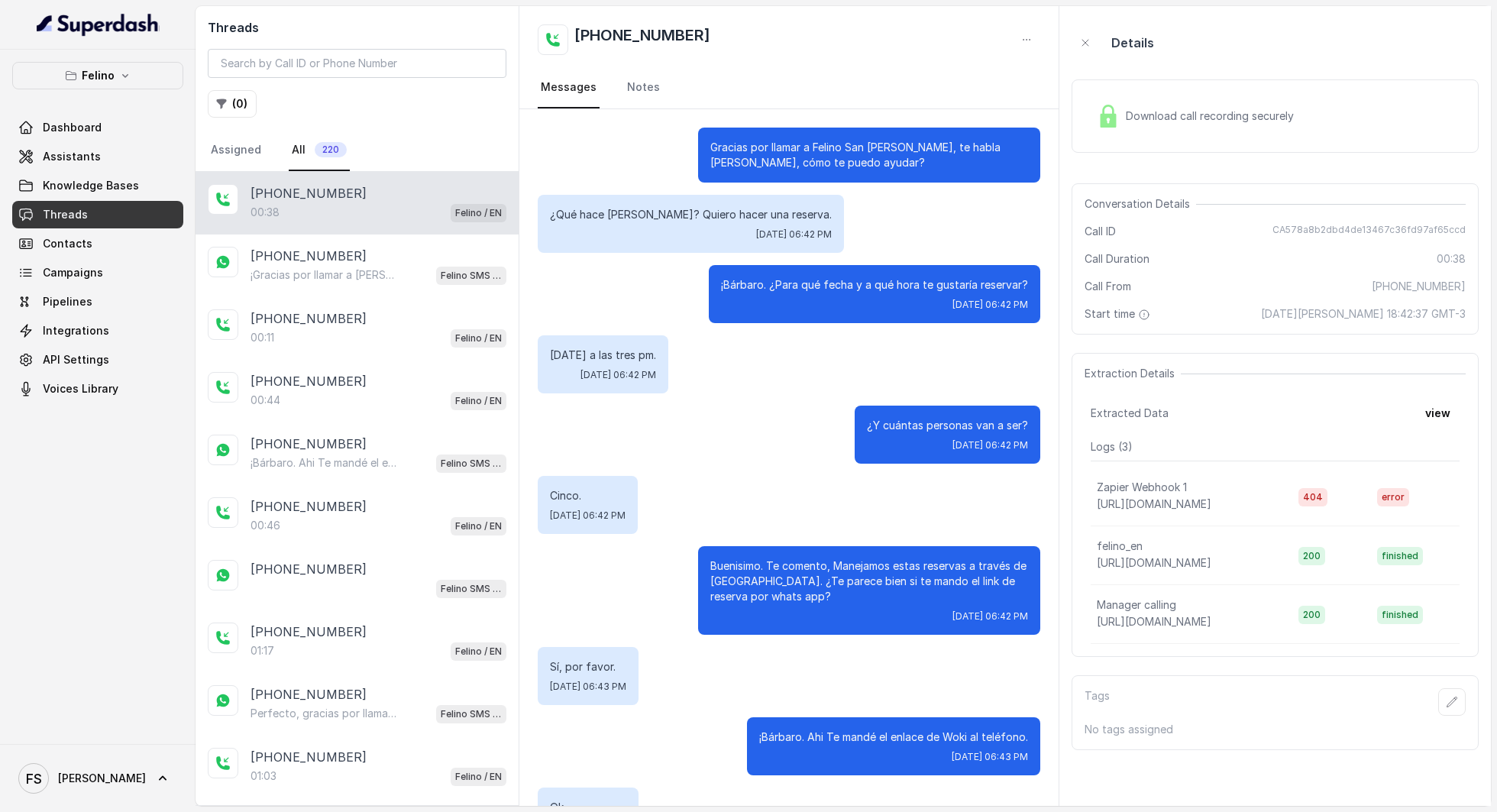
scroll to position [128, 0]
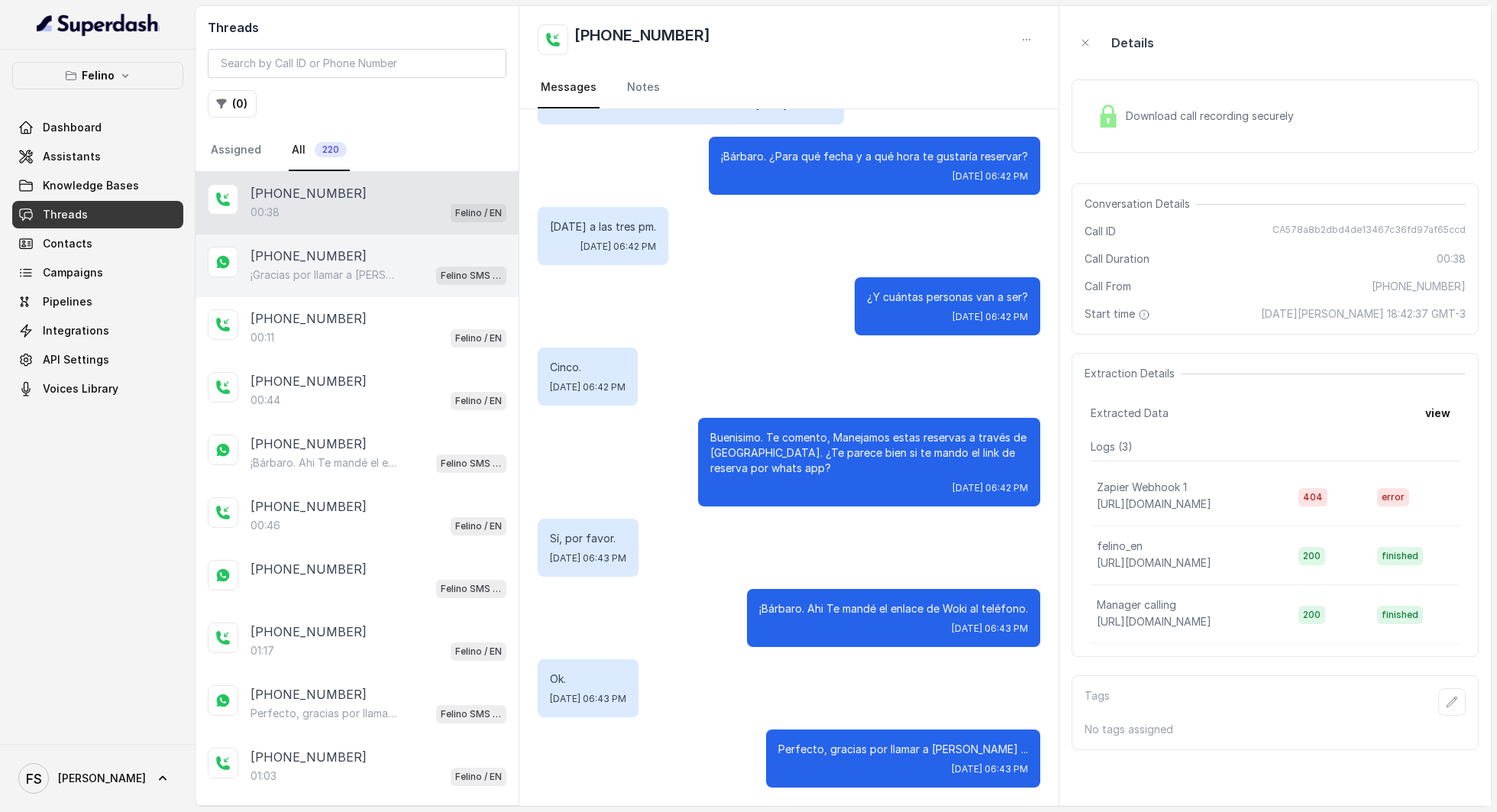
click at [436, 281] on span "Felino SMS Whatsapp" at bounding box center [471, 275] width 71 height 18
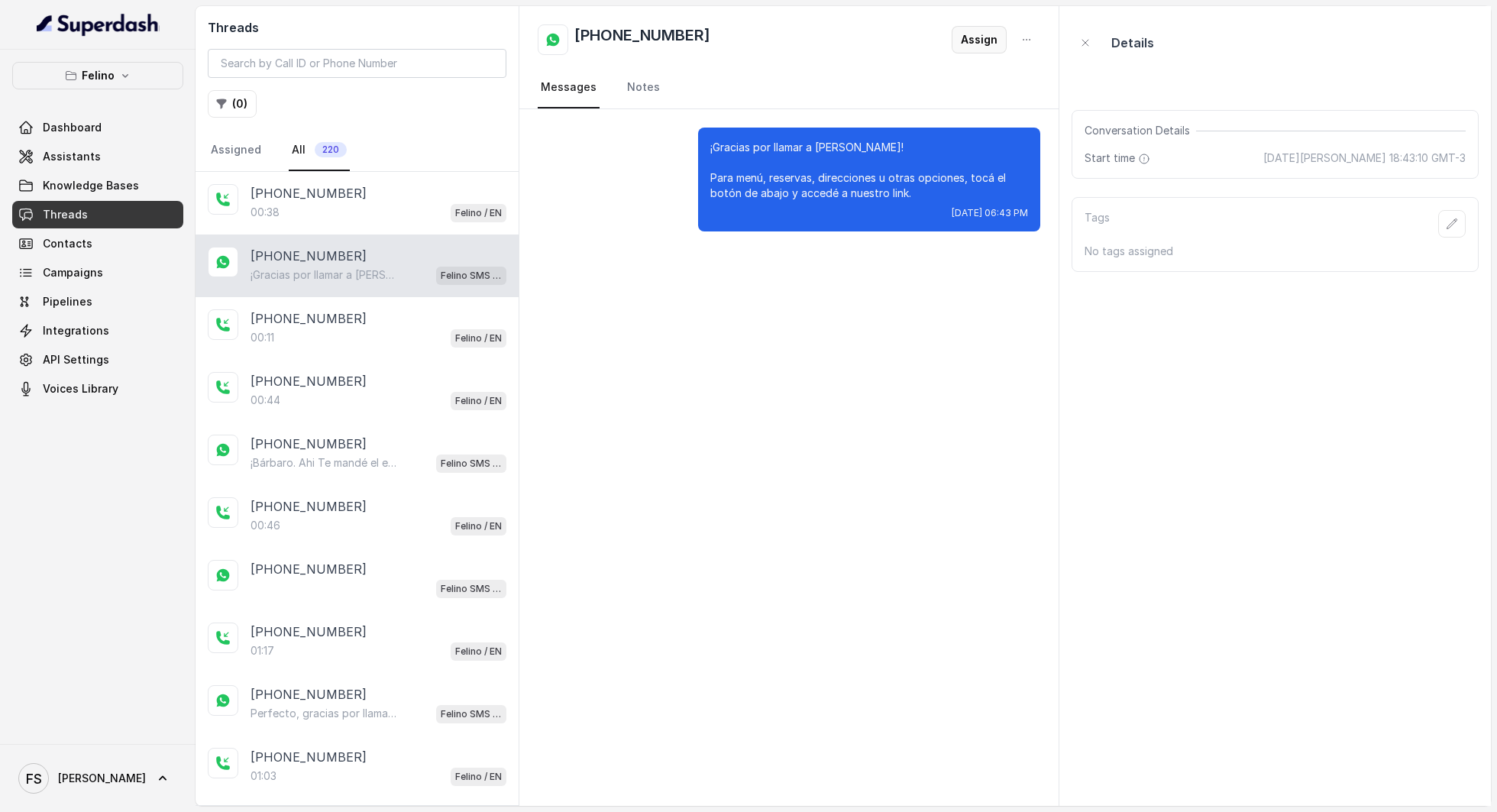
click at [989, 41] on button "Assign" at bounding box center [979, 40] width 55 height 27
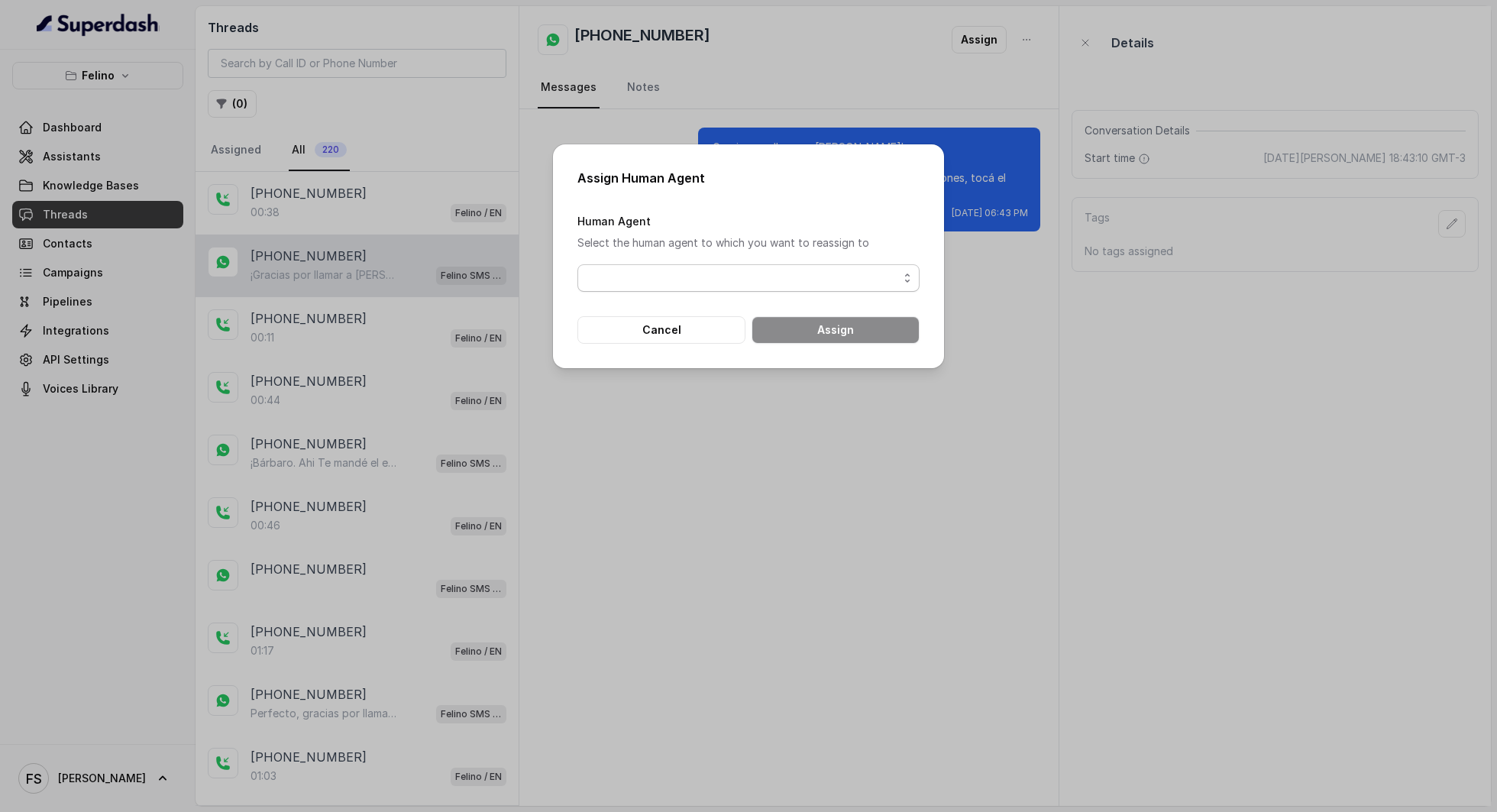
click at [785, 273] on span "button" at bounding box center [748, 278] width 342 height 27
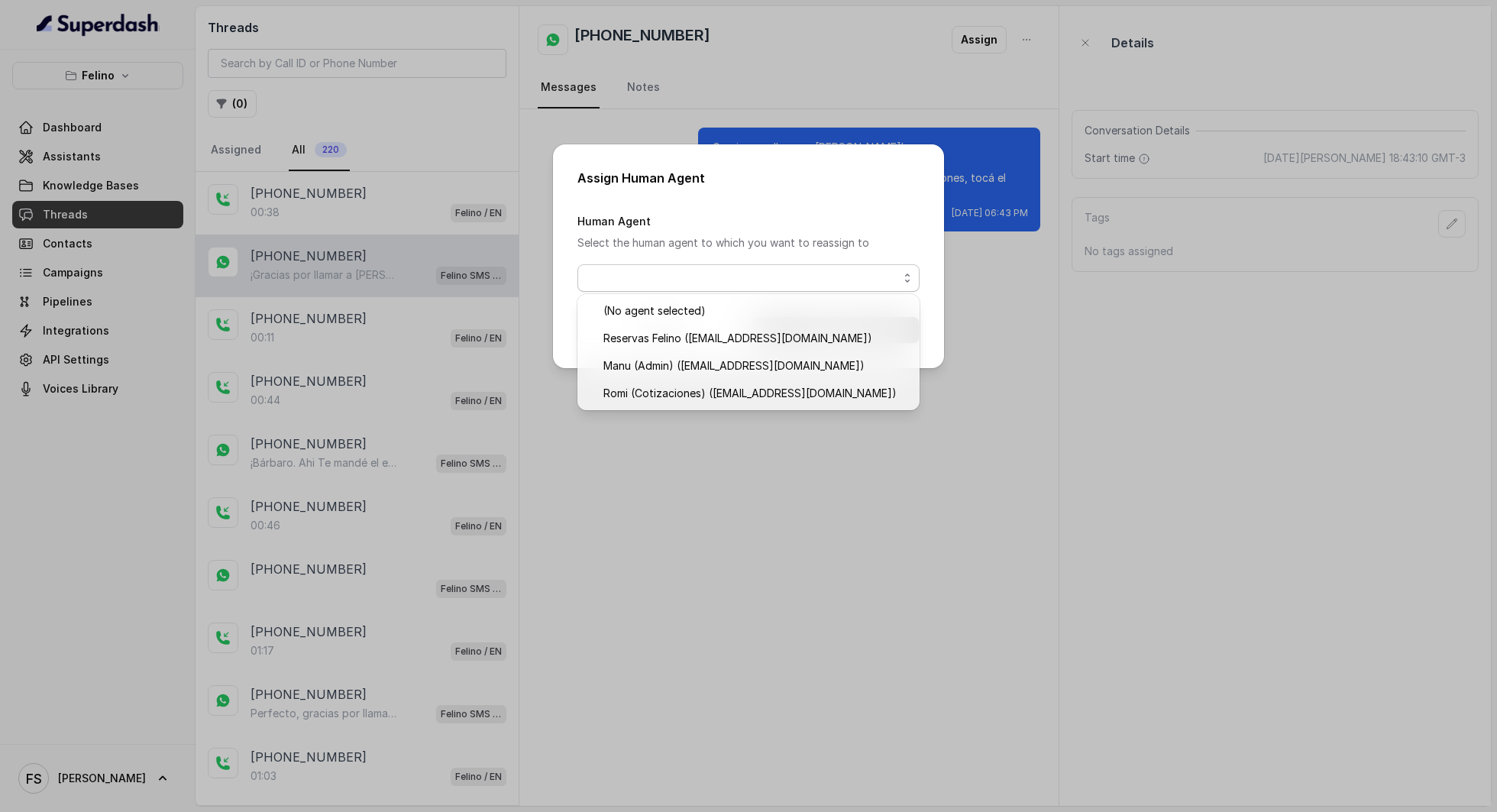
click at [870, 39] on div "Assign Human Agent Human Agent Select the human agent to which you want to reas…" at bounding box center [748, 406] width 1497 height 812
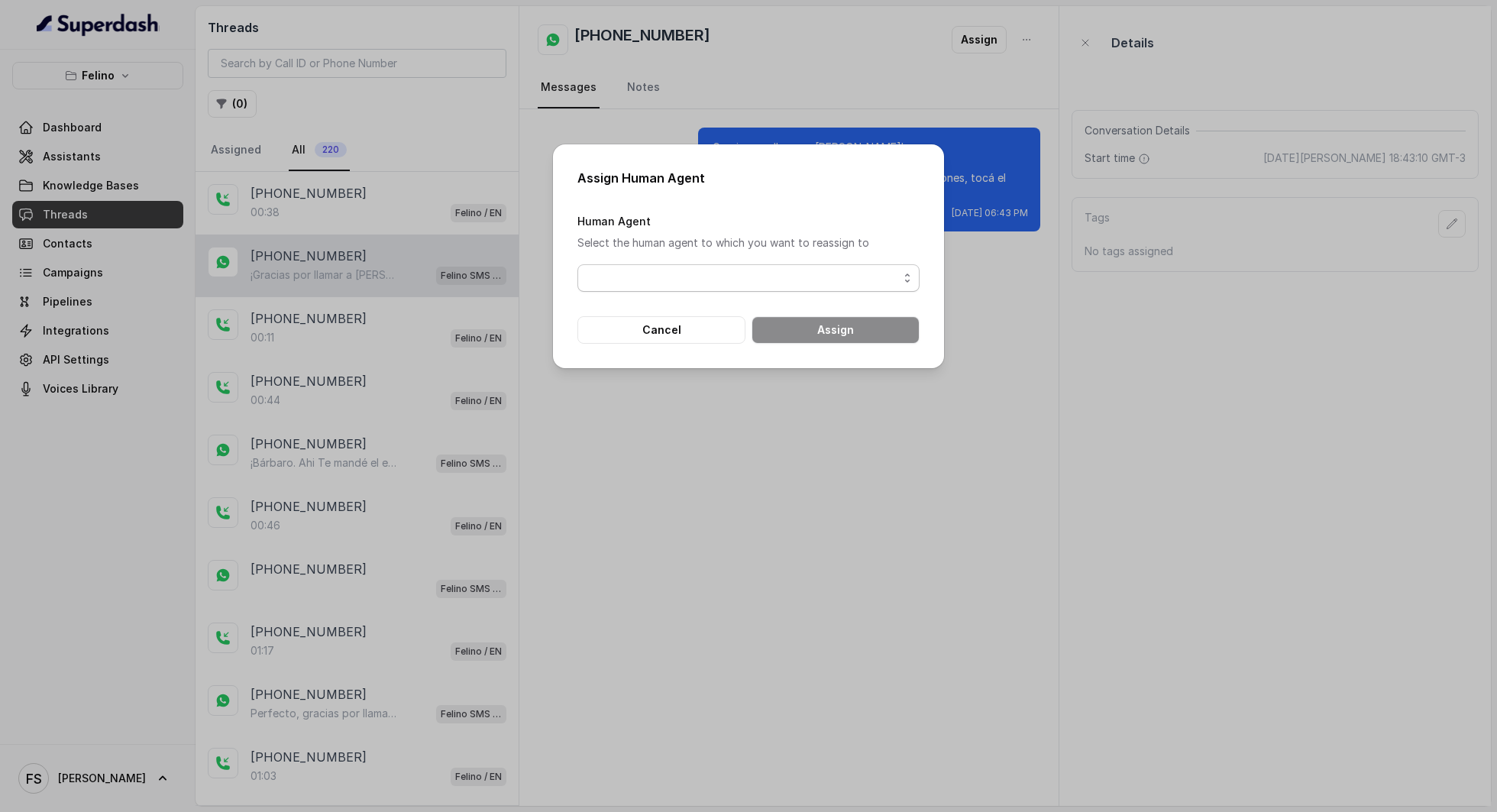
click at [884, 270] on span "button" at bounding box center [748, 278] width 342 height 27
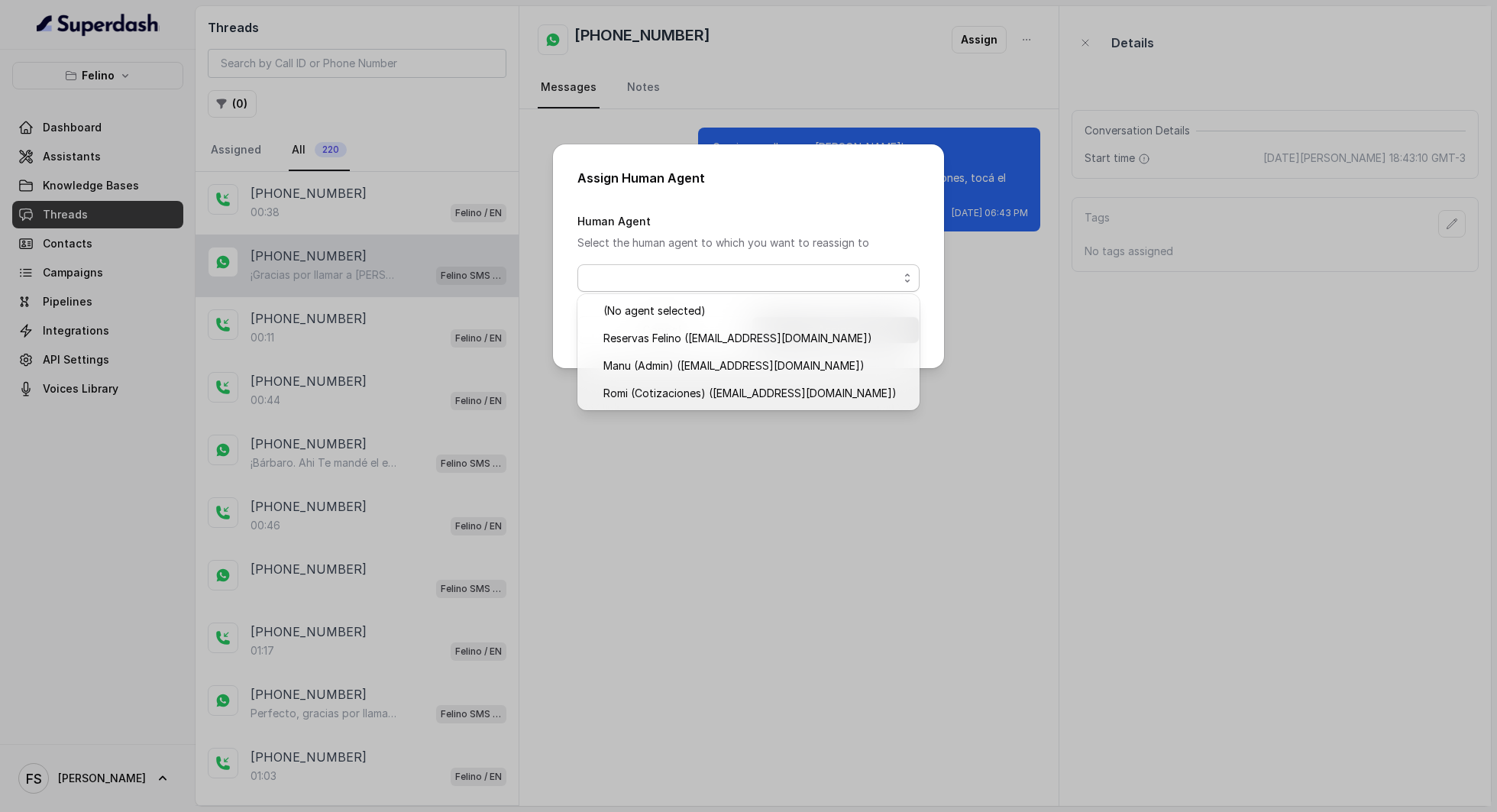
click at [850, 57] on div "Assign Human Agent Human Agent Select the human agent to which you want to reas…" at bounding box center [748, 406] width 1497 height 812
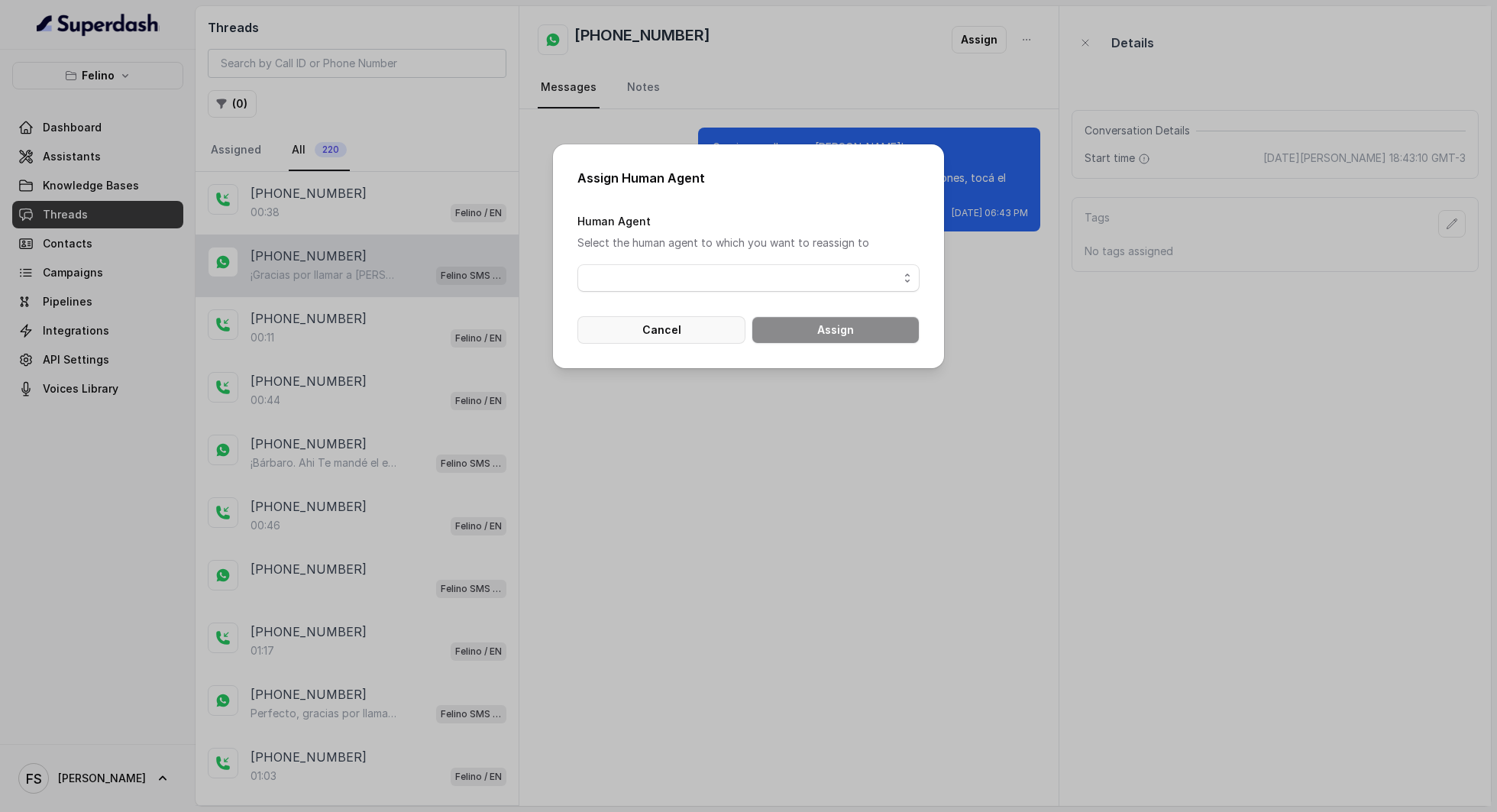
click at [667, 333] on button "Cancel" at bounding box center [661, 330] width 168 height 27
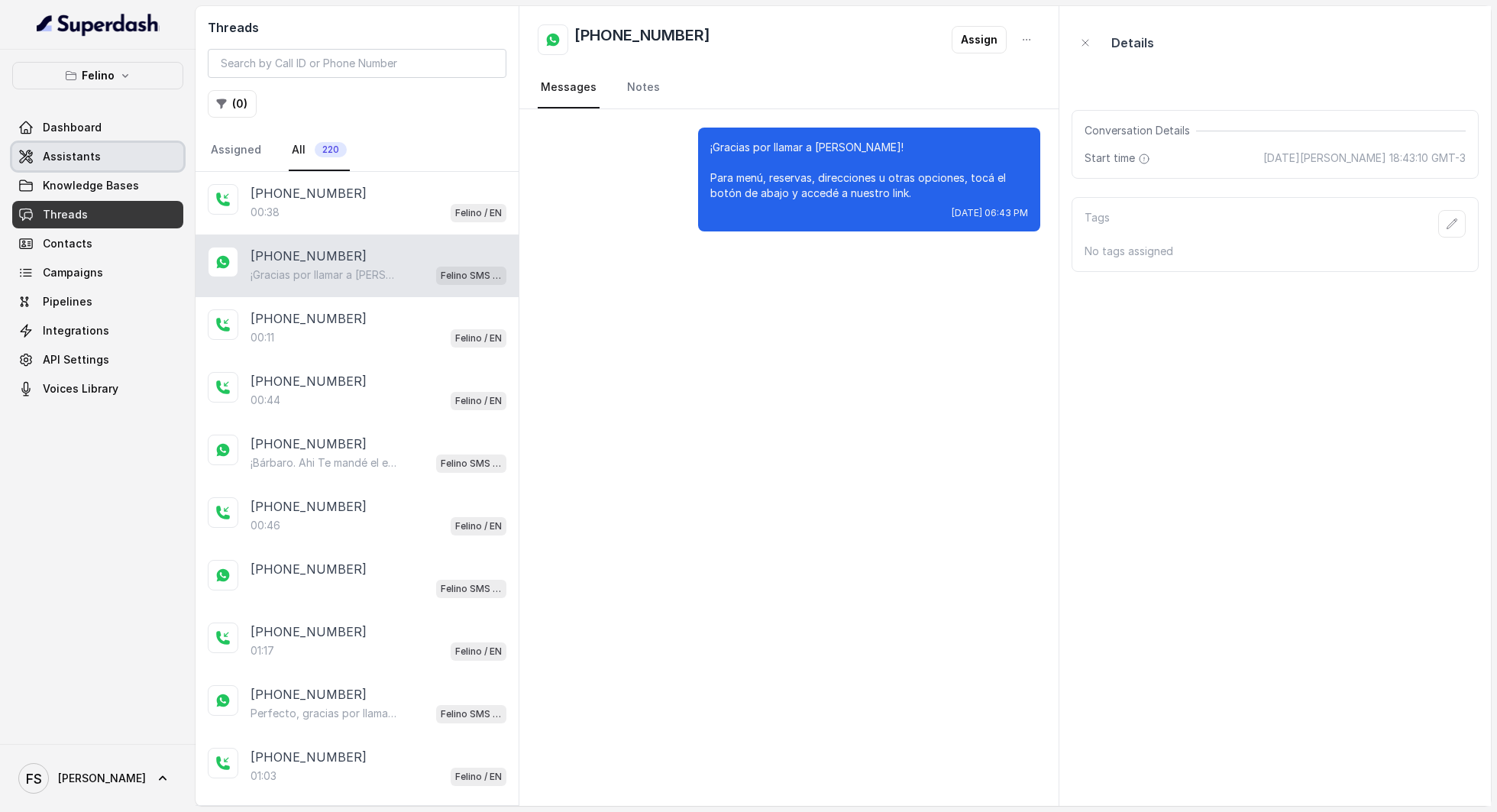
click at [82, 152] on span "Assistants" at bounding box center [72, 156] width 58 height 15
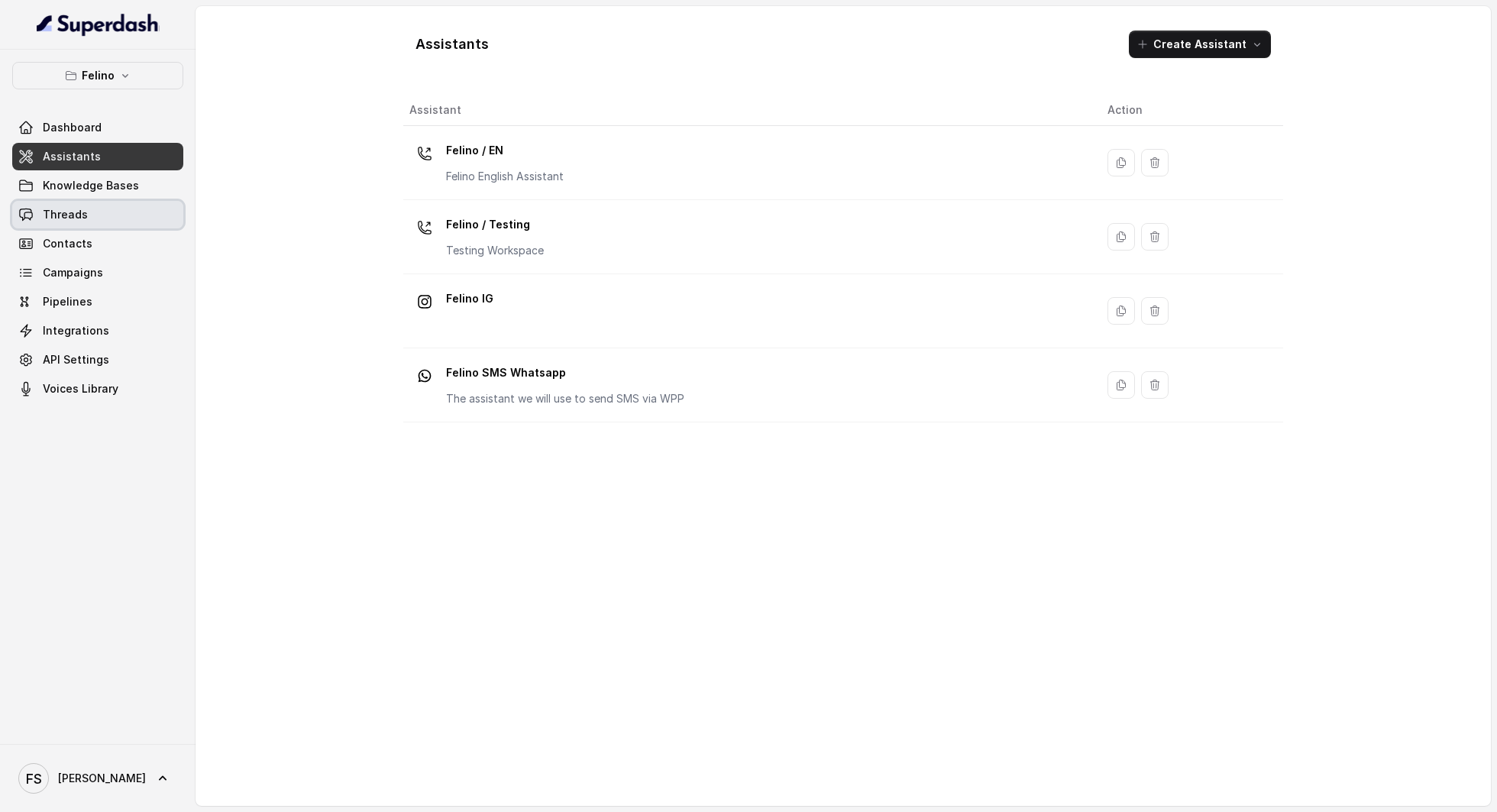
click at [57, 202] on link "Threads" at bounding box center [98, 214] width 171 height 27
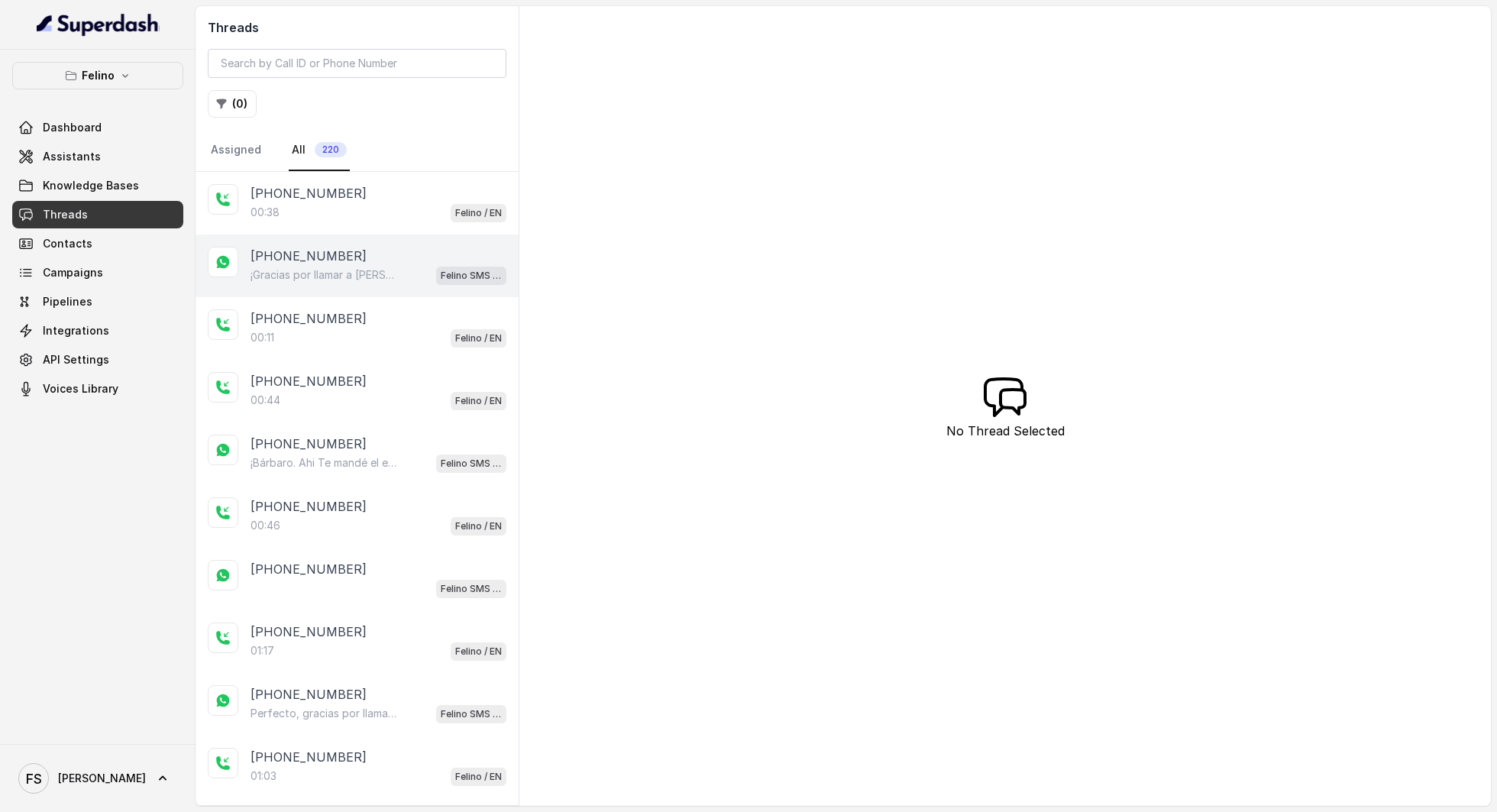
click at [382, 265] on div "¡Gracias por llamar a Felino! Para menú, reservas, direcciones u otras opciones…" at bounding box center [379, 274] width 256 height 20
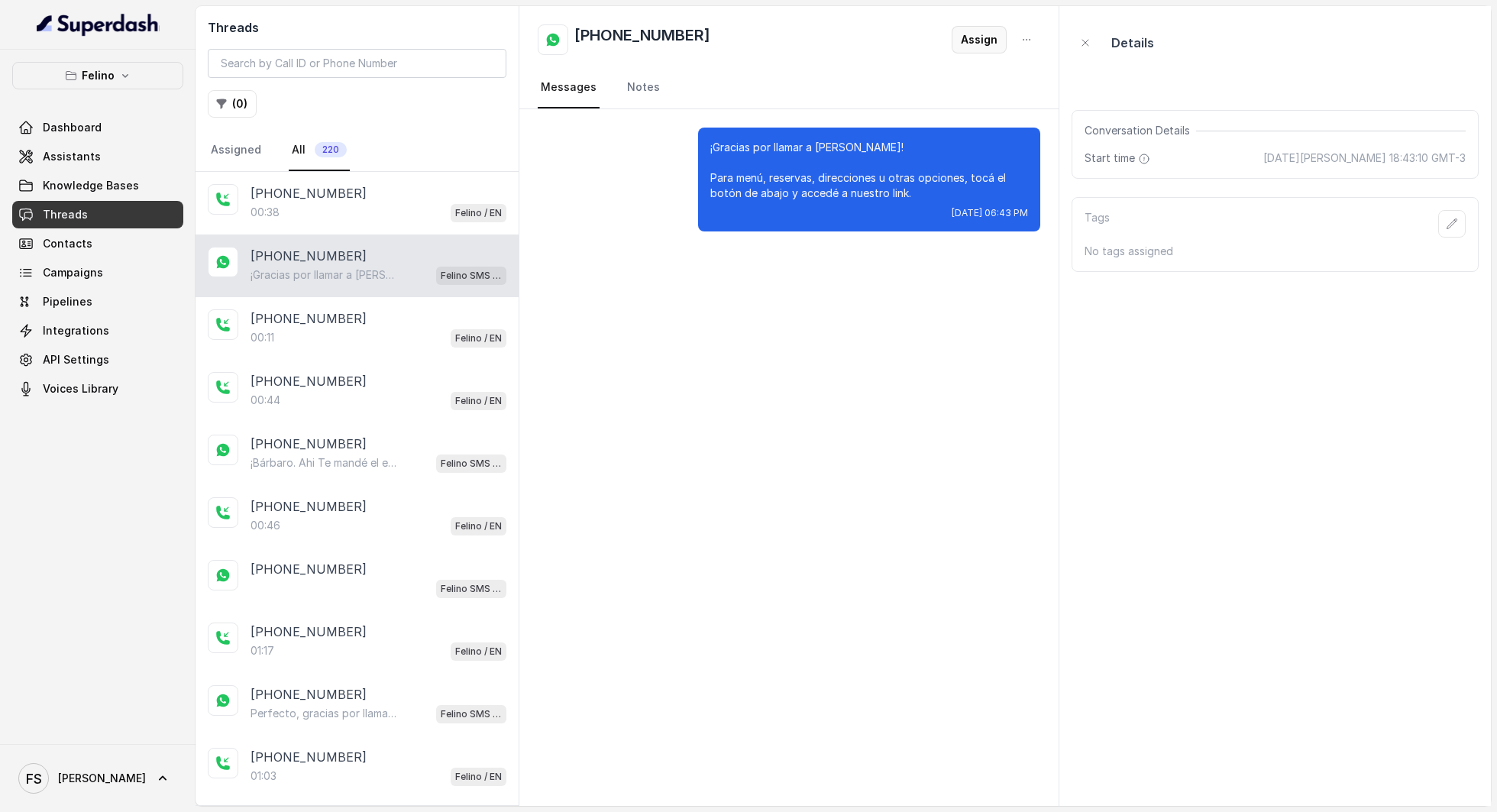
click at [974, 42] on button "Assign" at bounding box center [979, 40] width 55 height 27
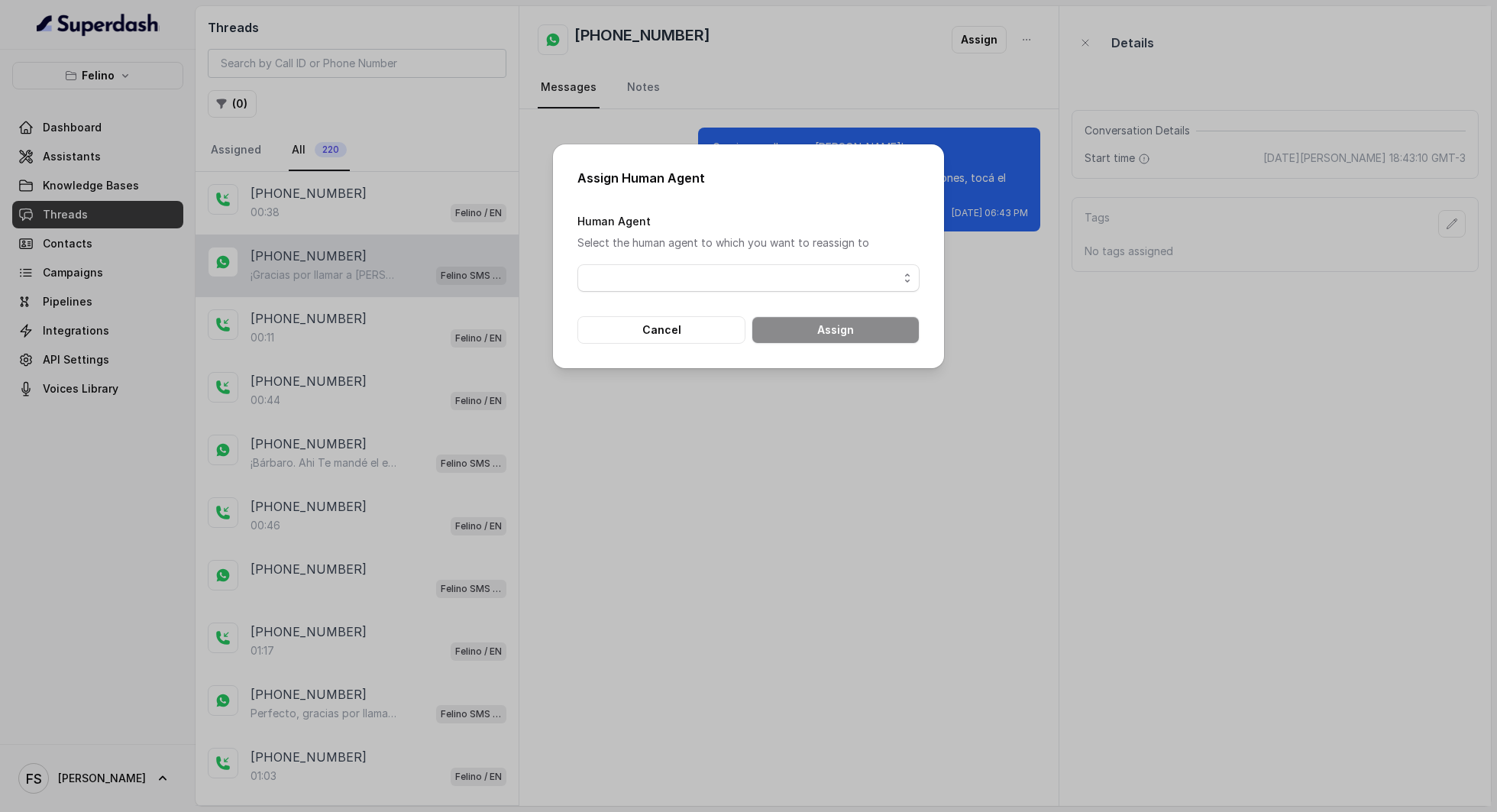
click at [705, 258] on div "Human Agent Select the human agent to which you want to reassign to" at bounding box center [748, 252] width 342 height 80
click at [705, 275] on span "button" at bounding box center [748, 278] width 342 height 27
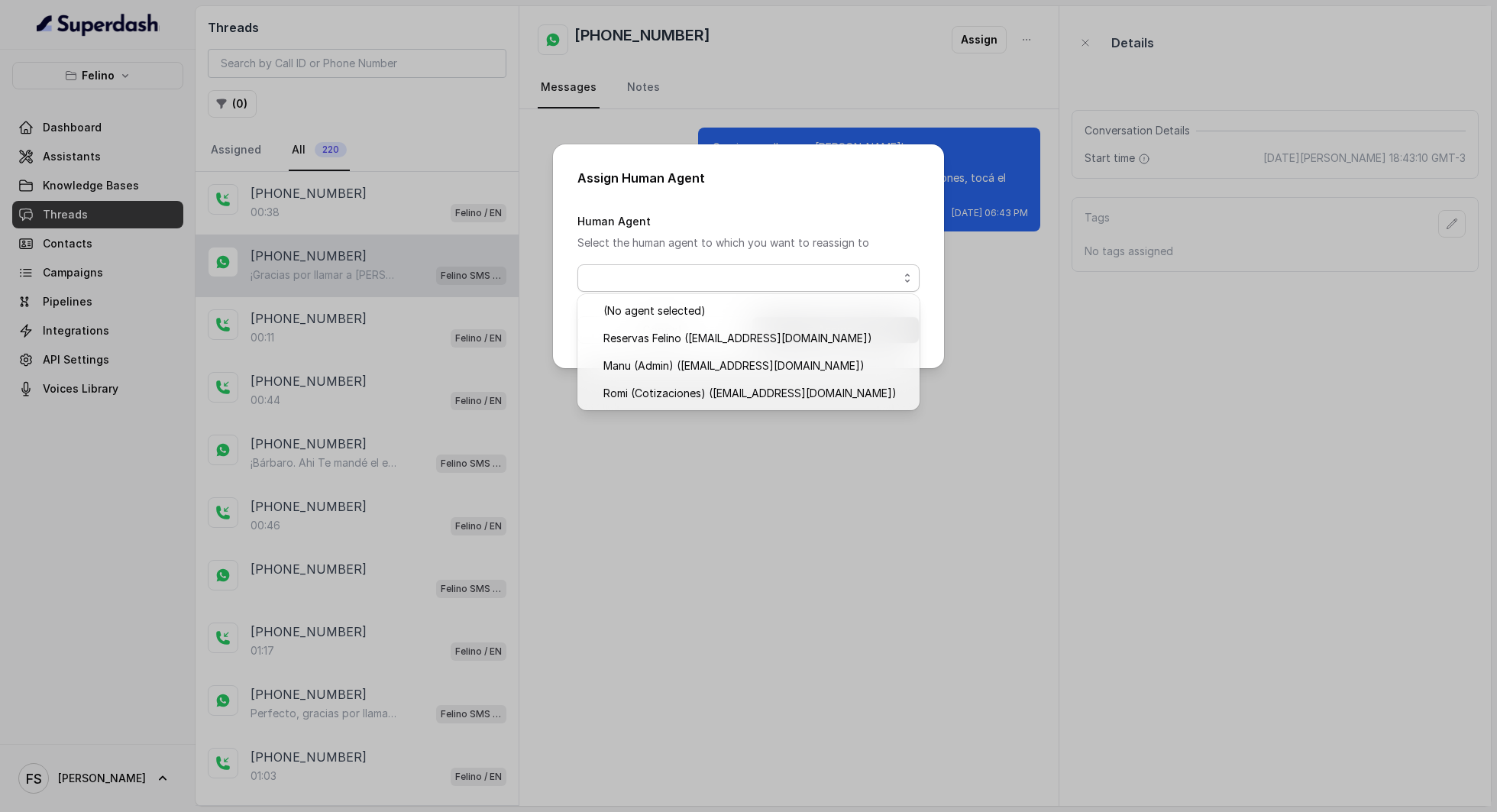
click at [817, 49] on div "Assign Human Agent Human Agent Select the human agent to which you want to reas…" at bounding box center [748, 406] width 1497 height 812
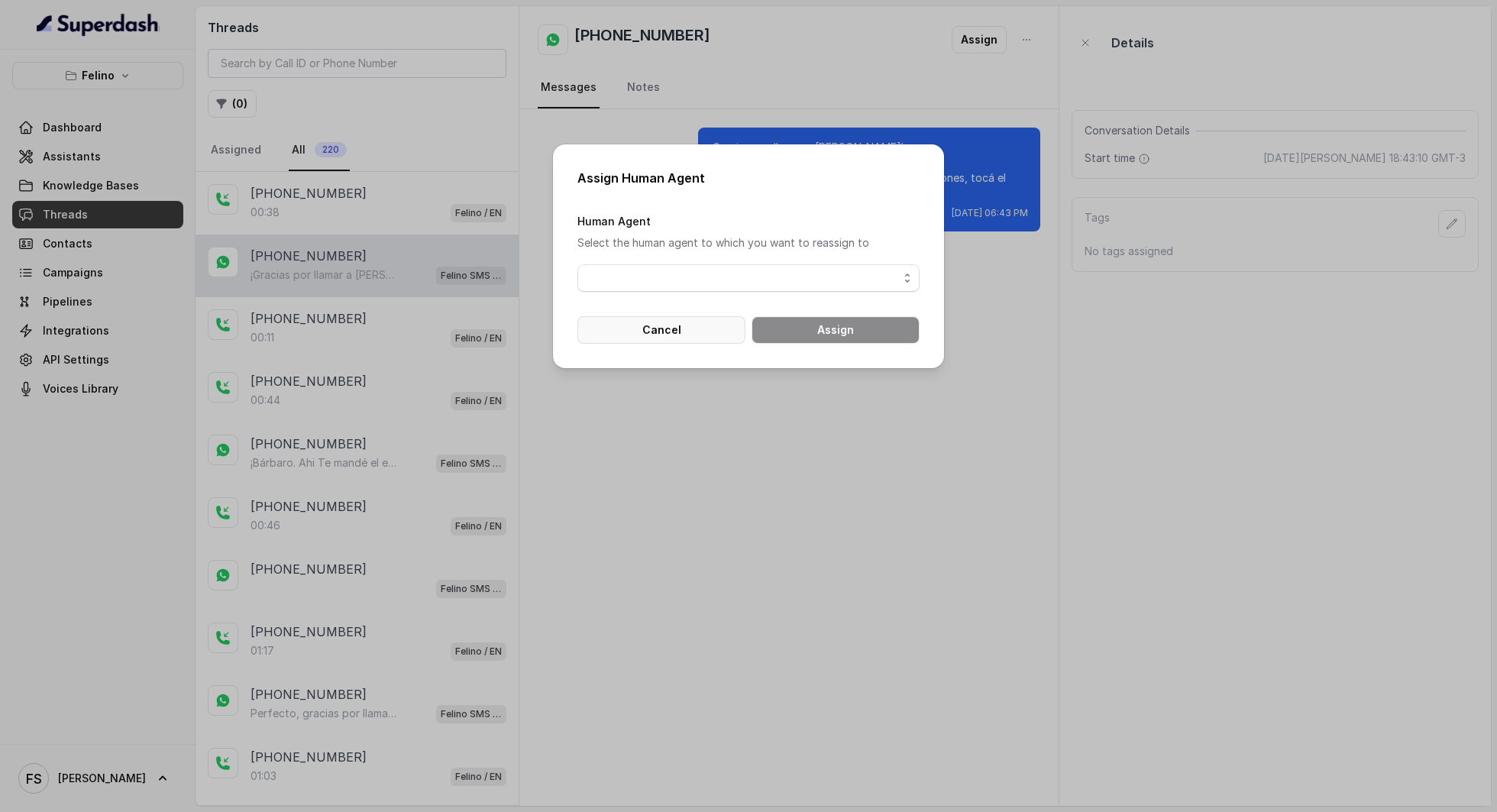
click at [692, 324] on button "Cancel" at bounding box center [661, 330] width 168 height 27
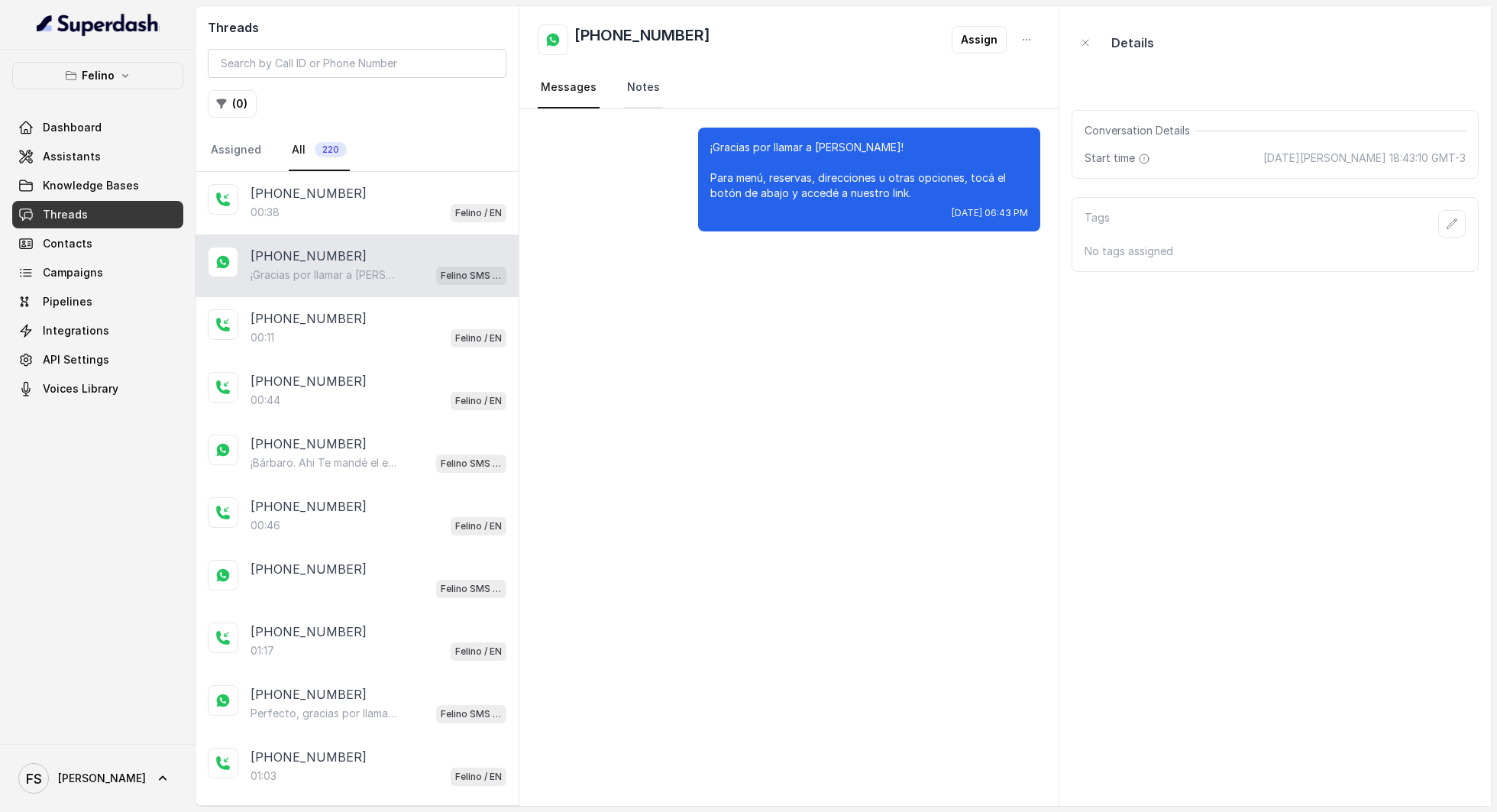
click at [641, 89] on link "Notes" at bounding box center [643, 88] width 39 height 41
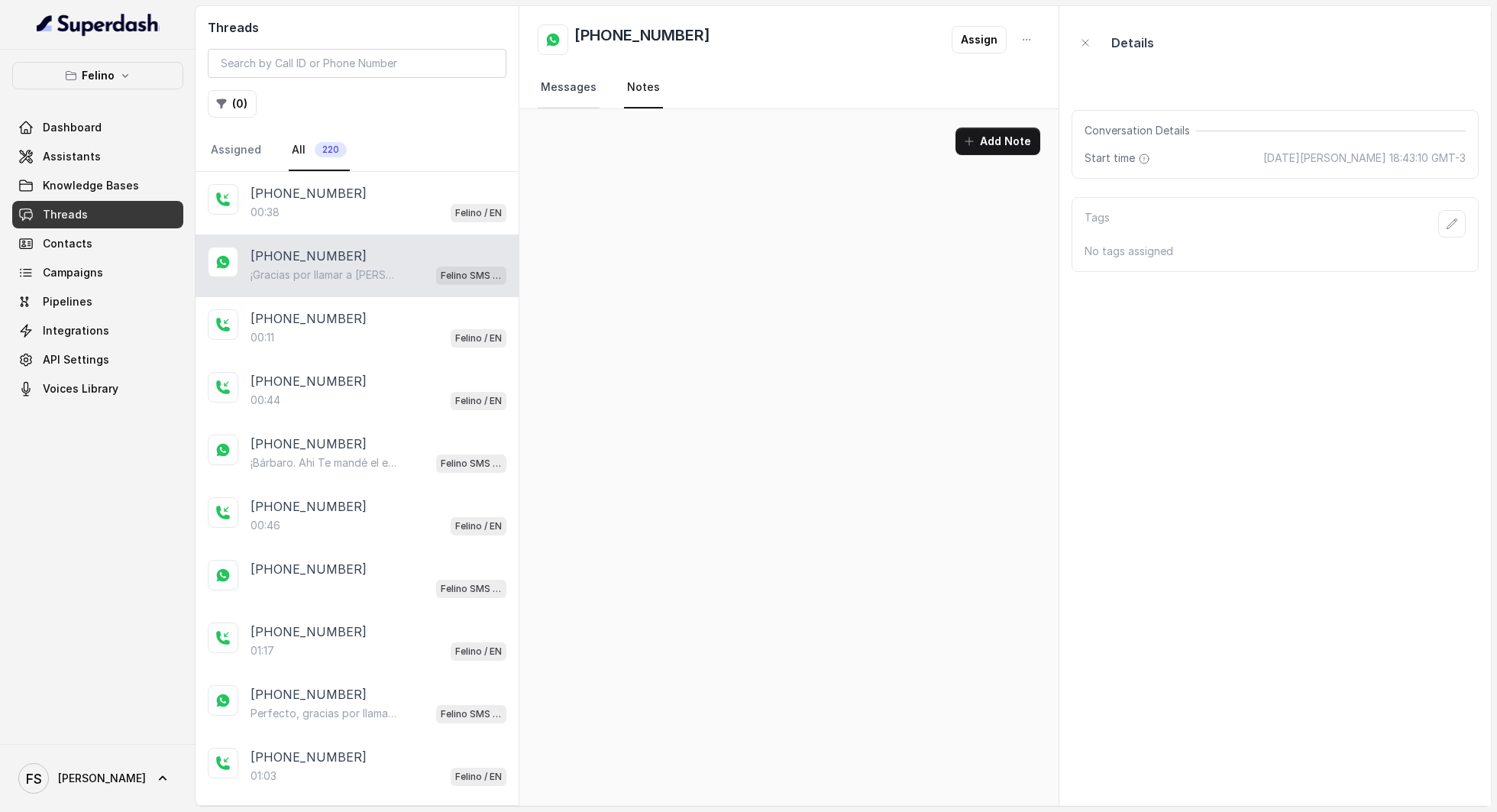
click at [560, 81] on link "Messages" at bounding box center [569, 88] width 62 height 41
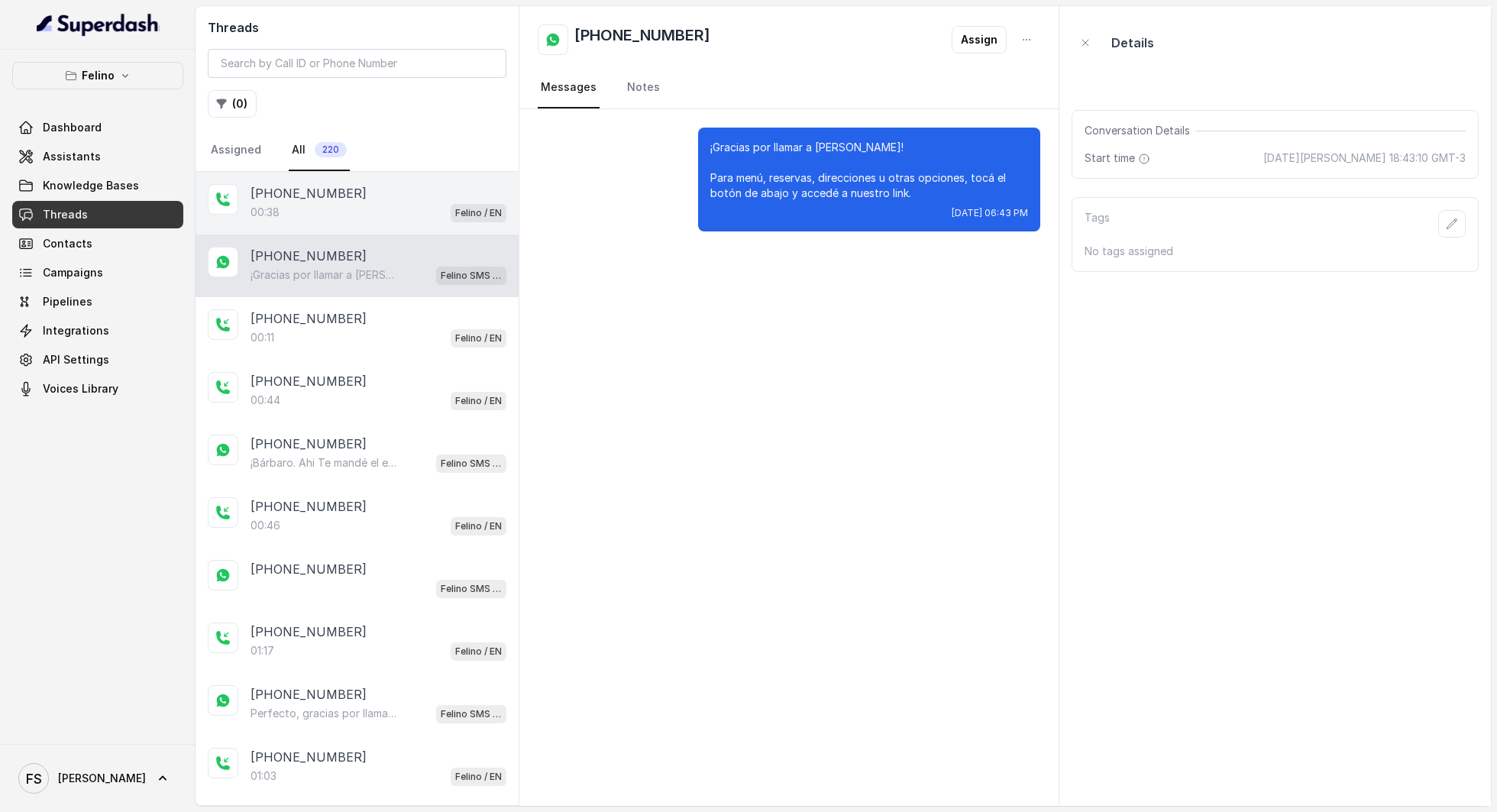
click at [394, 208] on div "00:38 Felino / EN" at bounding box center [379, 212] width 256 height 20
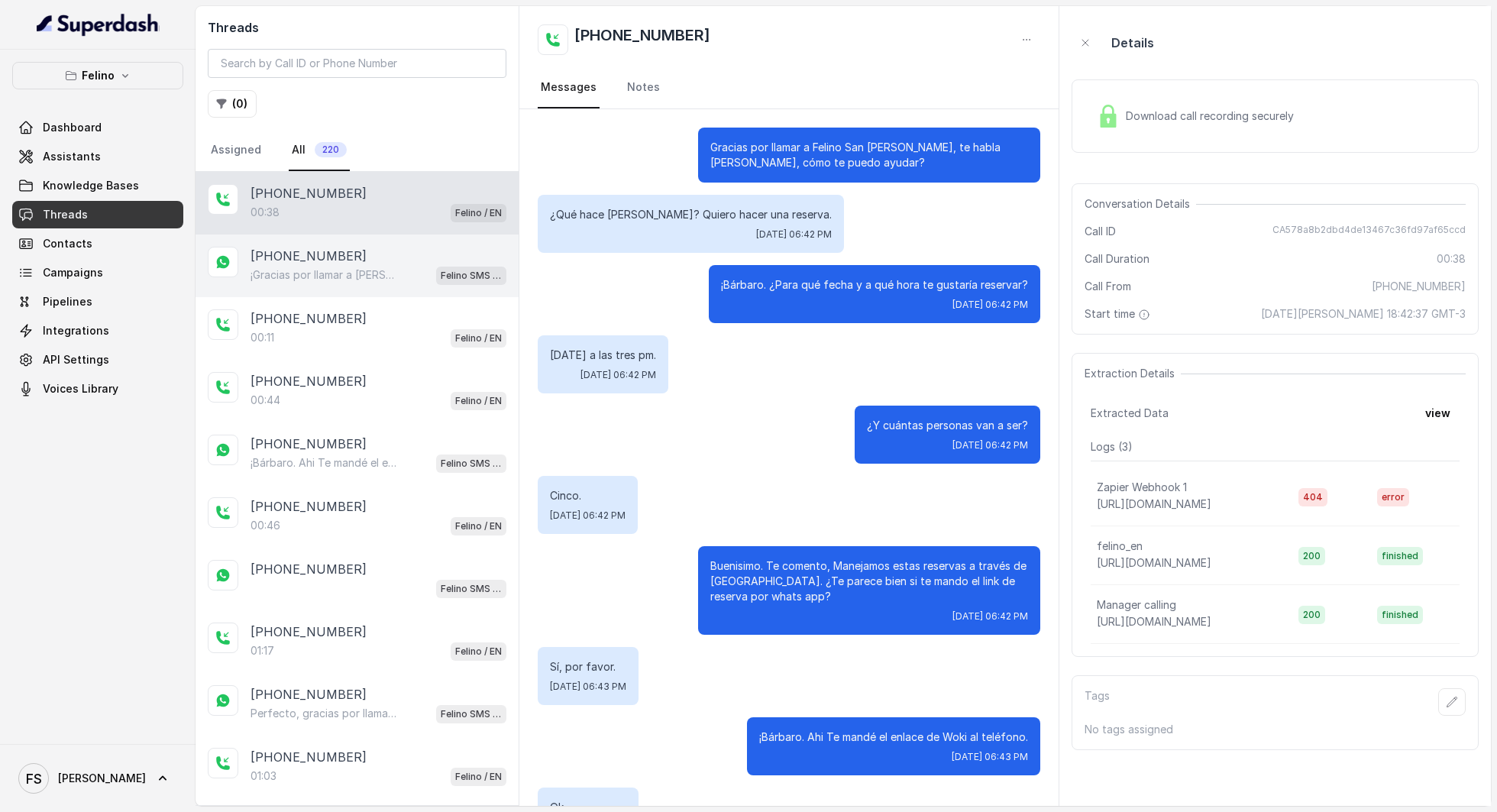
scroll to position [128, 0]
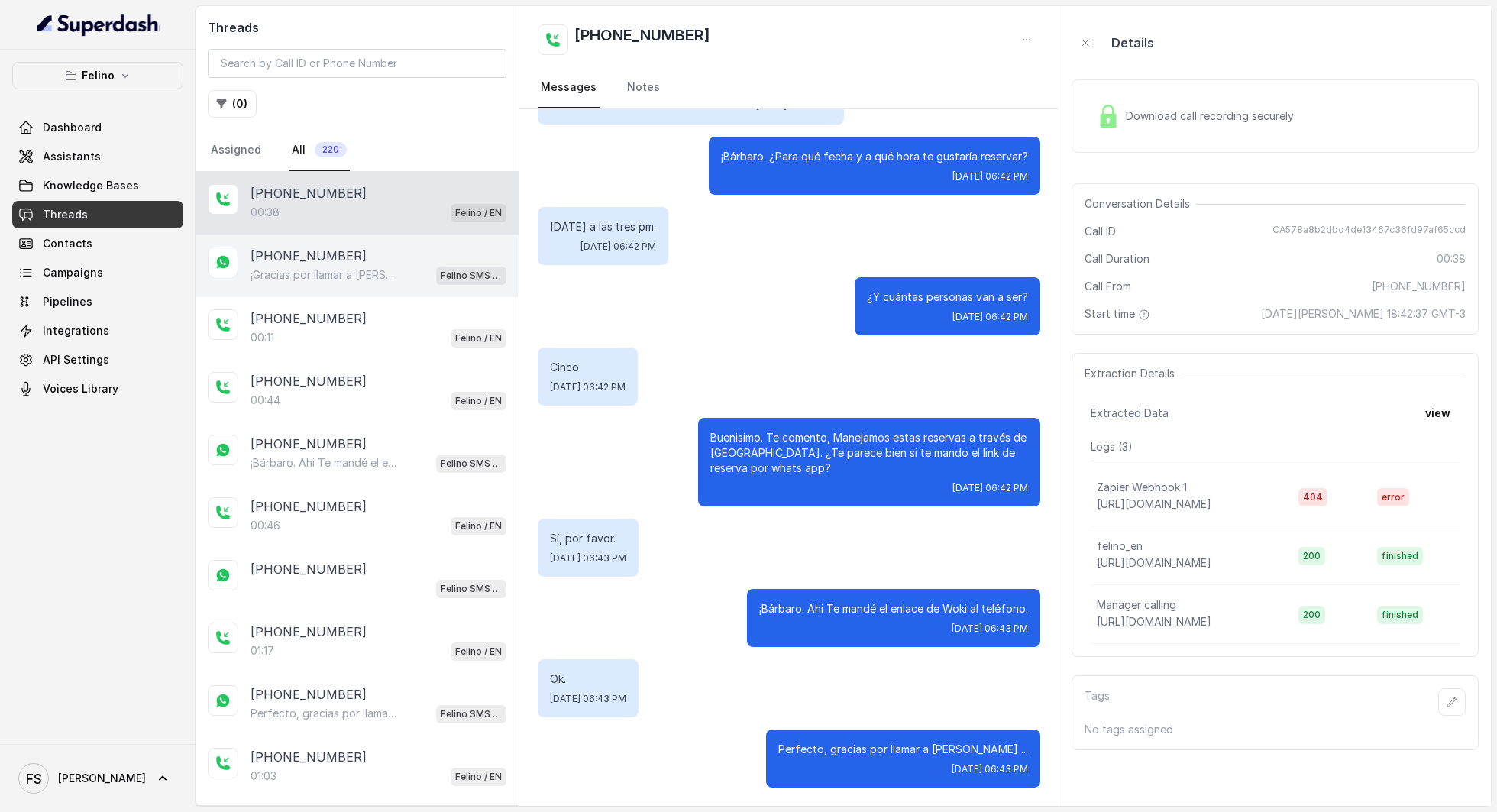
click at [369, 268] on p "¡Gracias por llamar a [PERSON_NAME]! Para menú, reservas, direcciones u otras o…" at bounding box center [324, 275] width 147 height 15
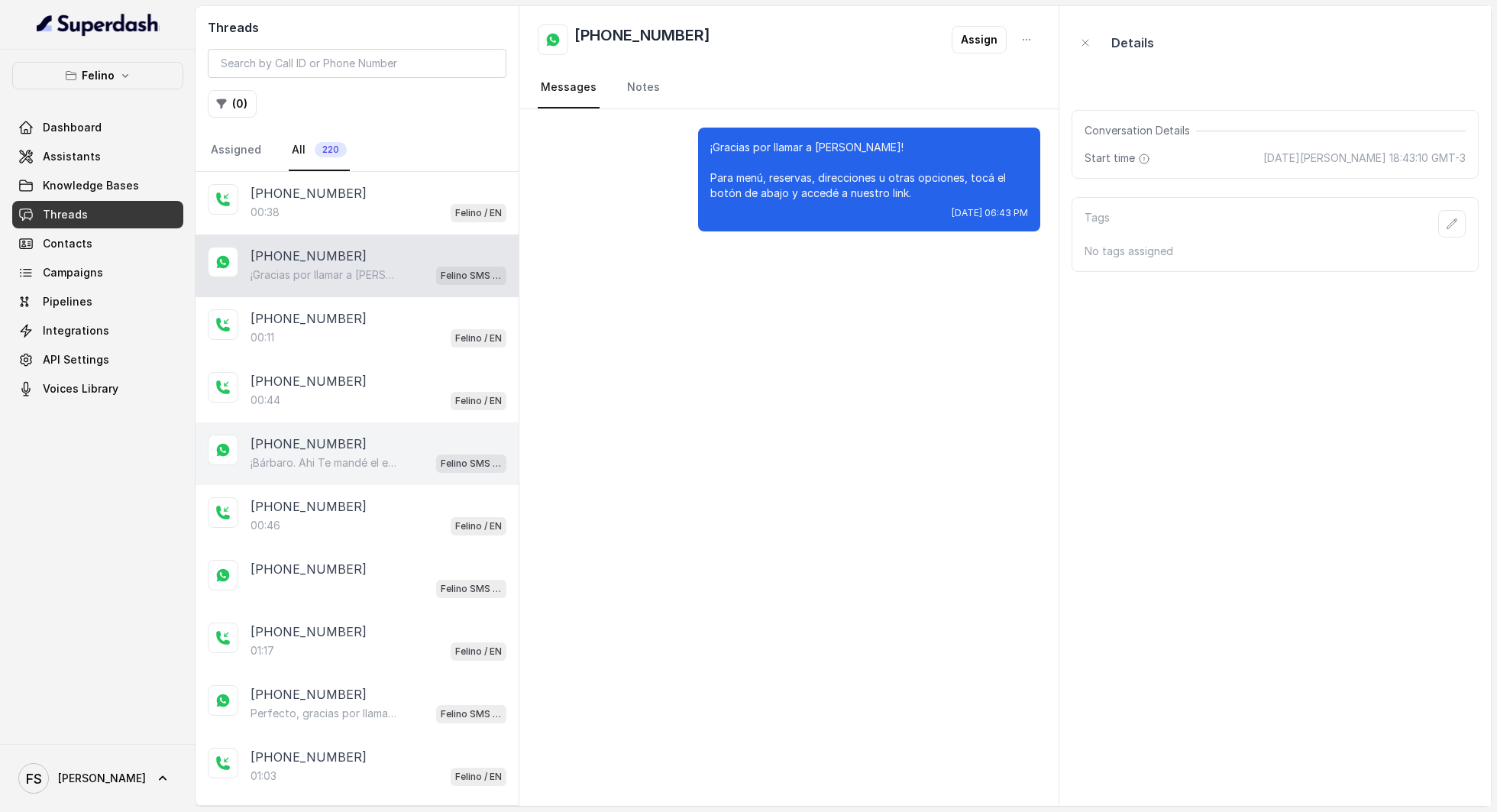
click at [410, 435] on div "[PHONE_NUMBER]" at bounding box center [379, 443] width 256 height 18
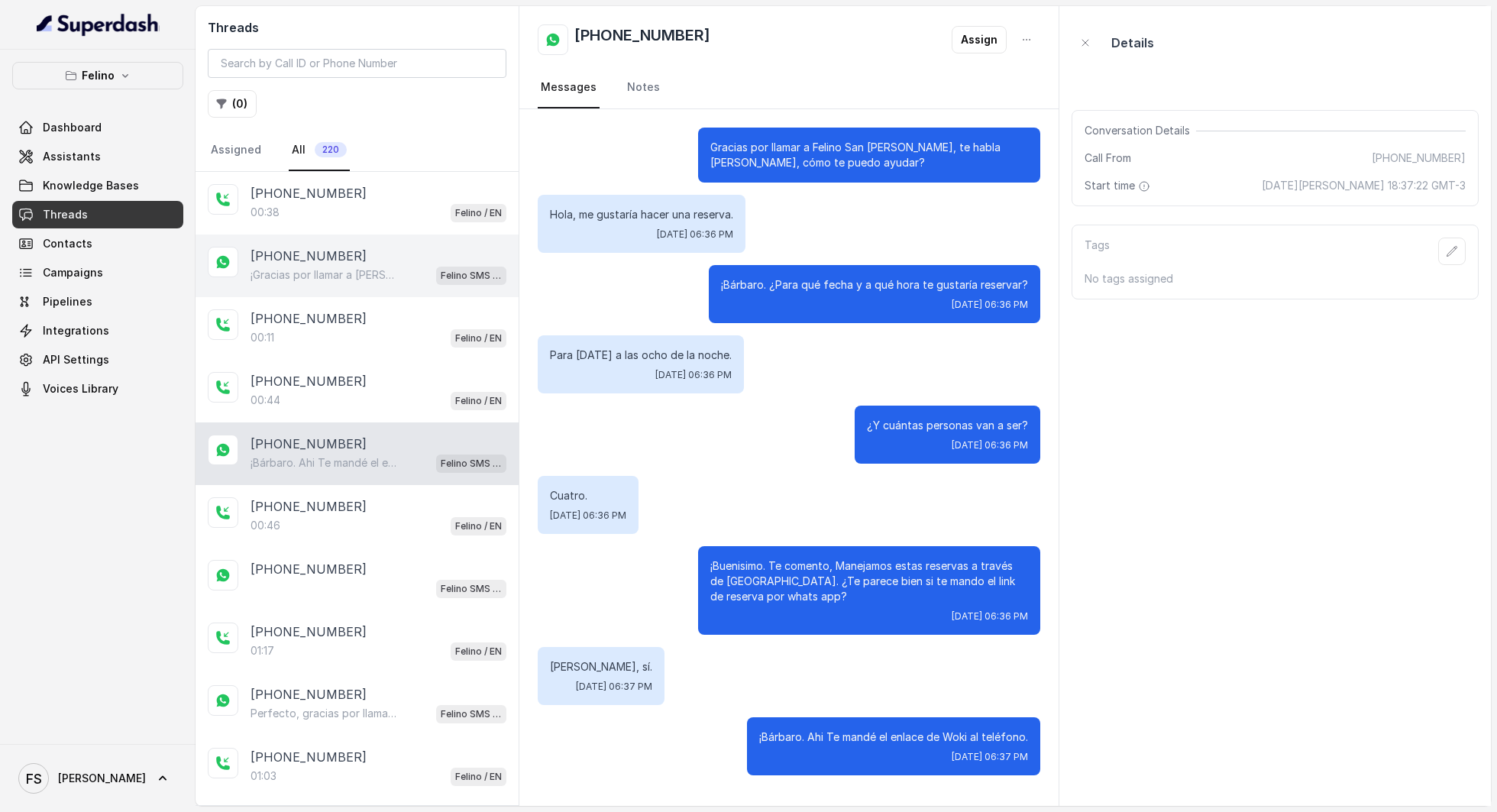
click at [399, 275] on div "¡Gracias por llamar a Felino! Para menú, reservas, direcciones u otras opciones…" at bounding box center [379, 274] width 256 height 20
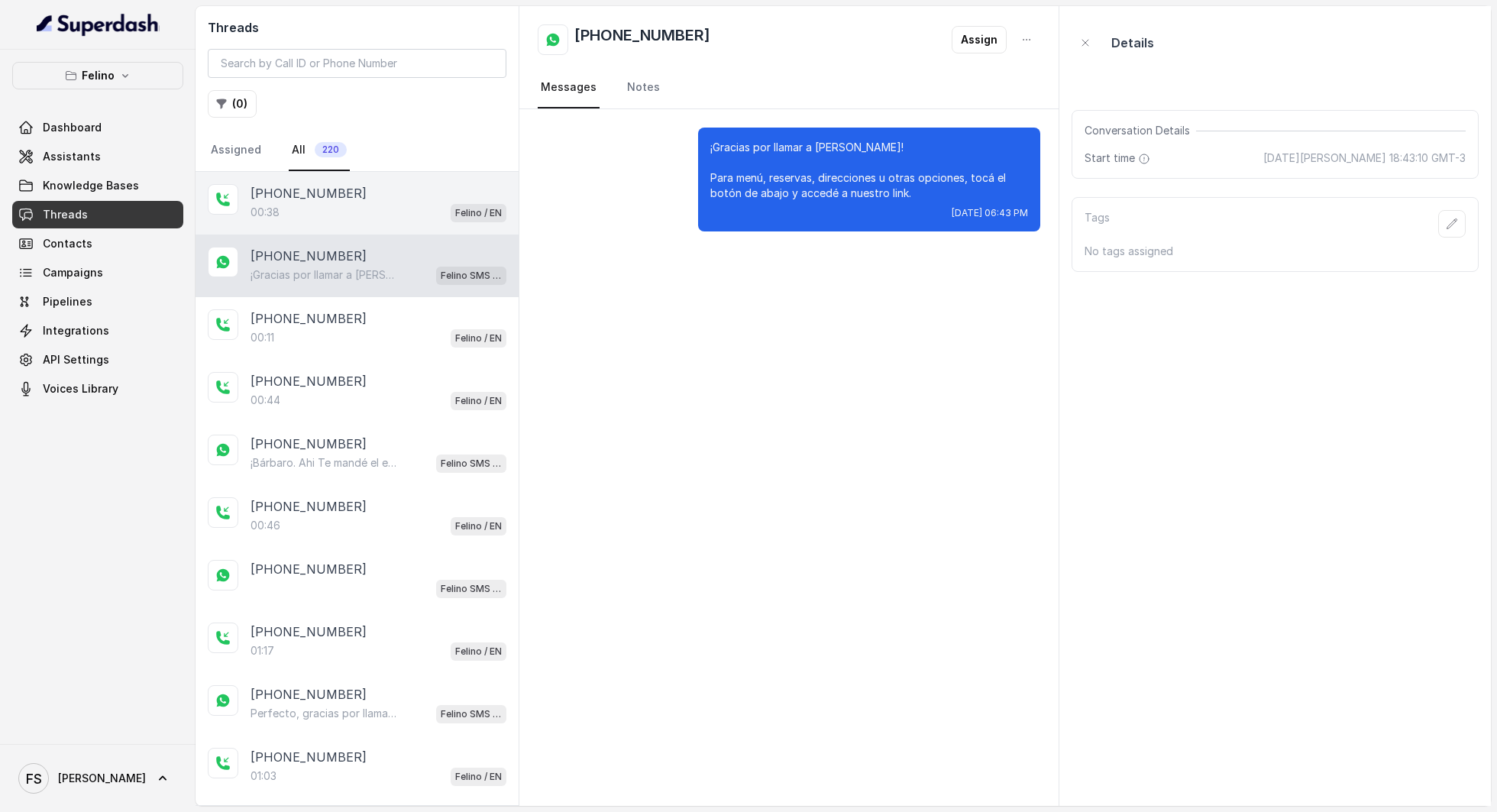
click at [393, 224] on div "+5491124072093 00:38 Felino / EN" at bounding box center [357, 203] width 323 height 62
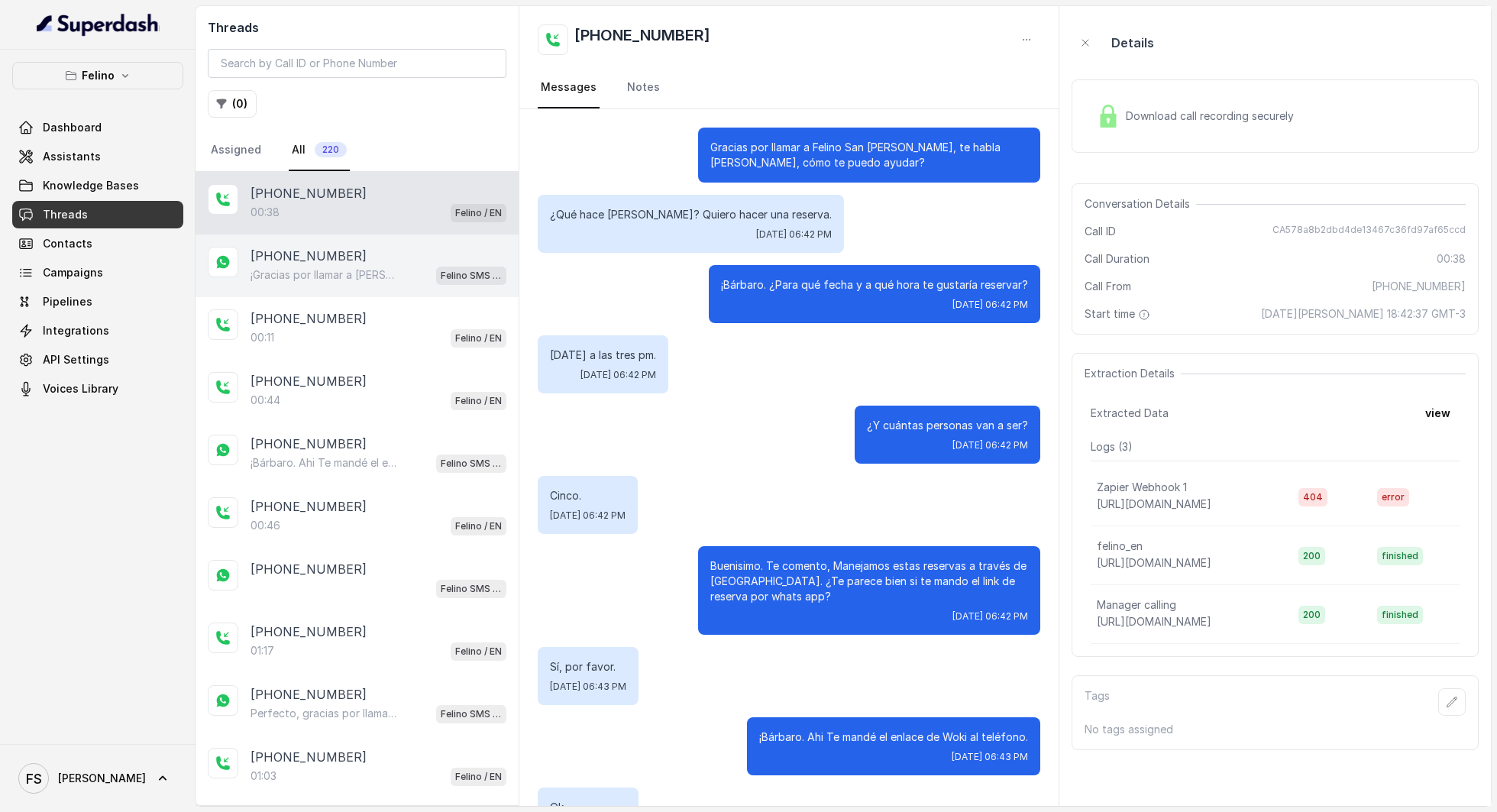
scroll to position [128, 0]
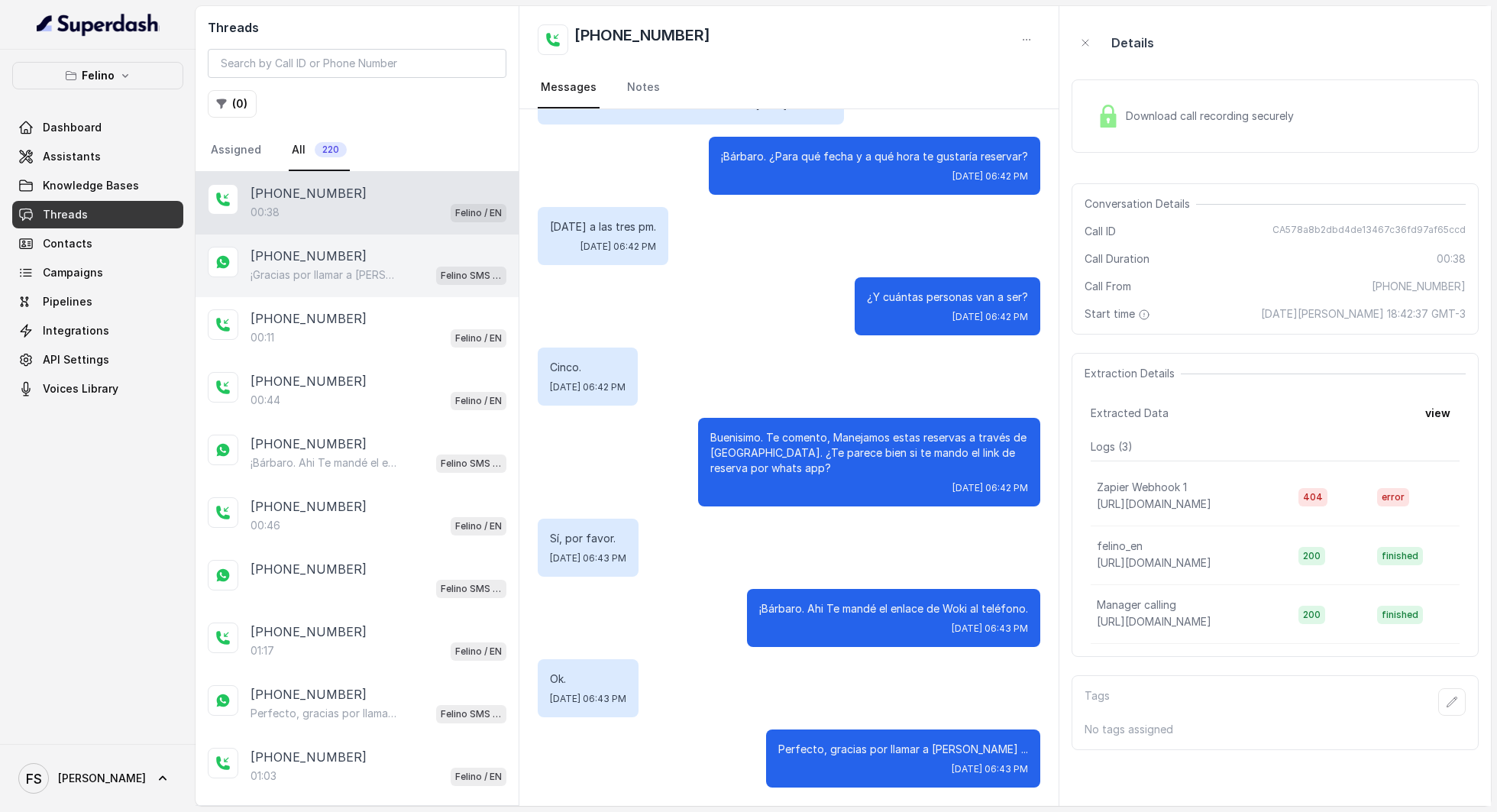
click at [390, 290] on div "+5491124072093 ¡Gracias por llamar a Felino! Para menú, reservas, direcciones u…" at bounding box center [357, 266] width 323 height 62
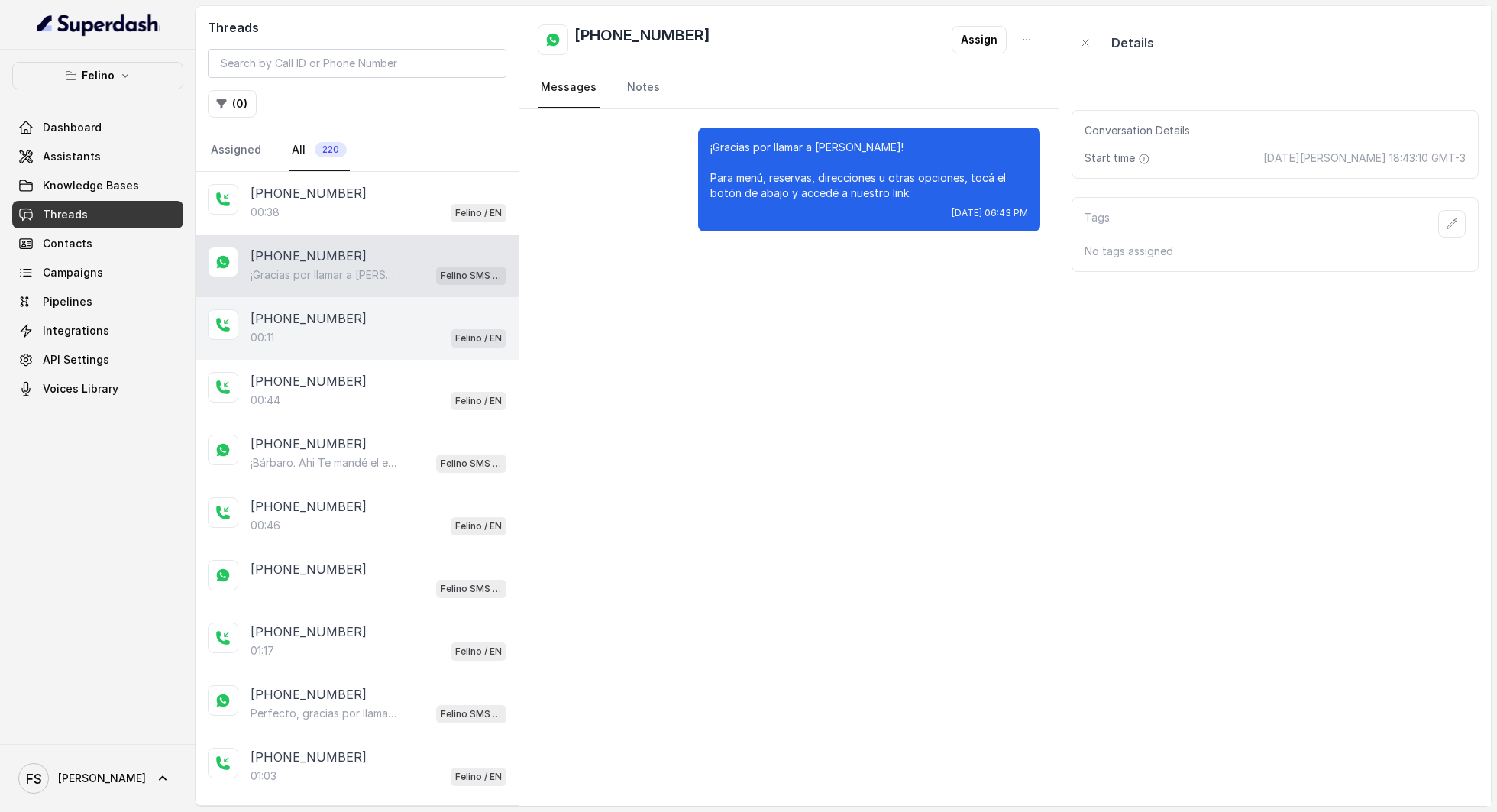
click at [391, 337] on div "00:11 Felino / EN" at bounding box center [379, 337] width 256 height 20
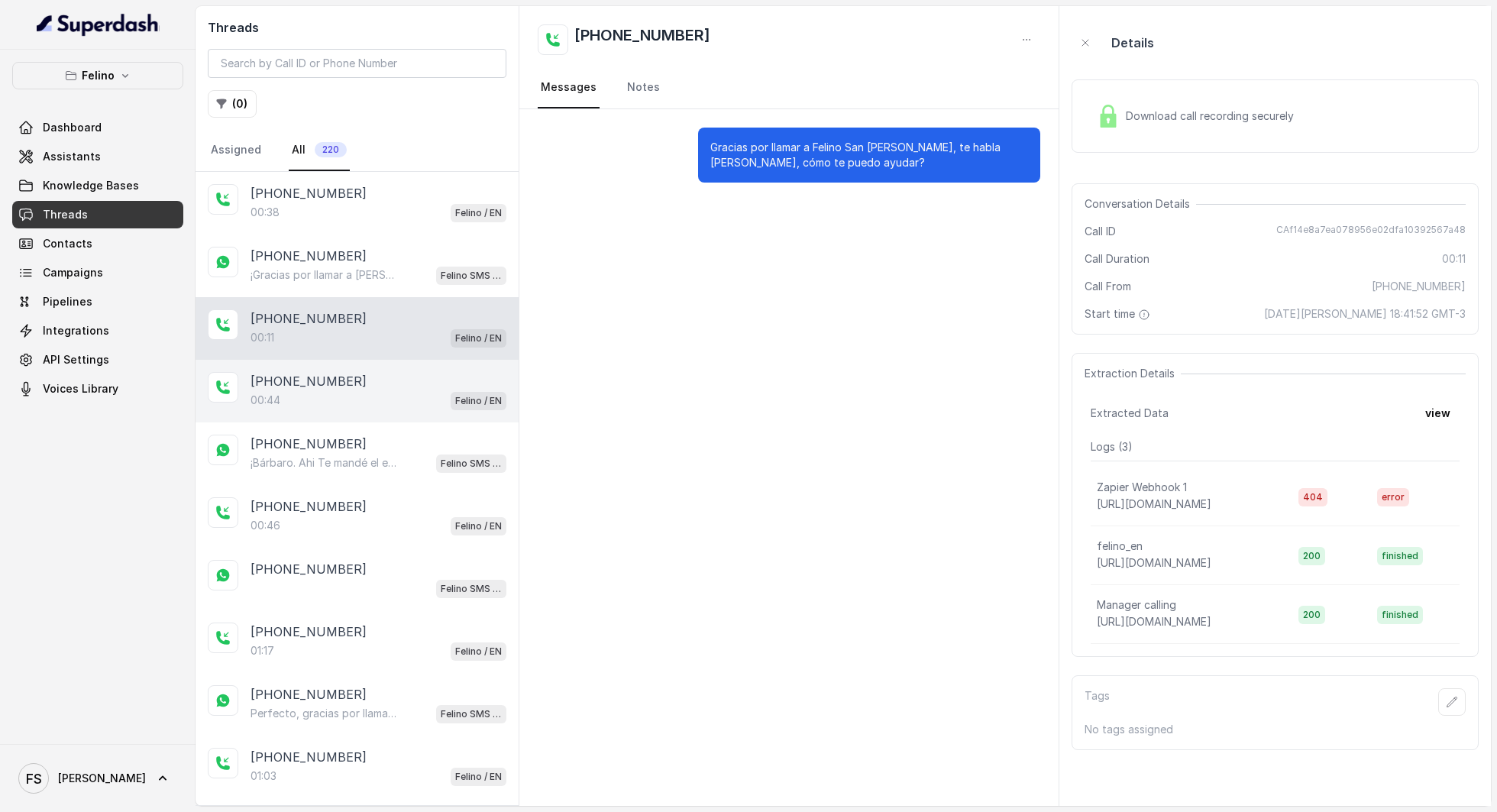
click at [374, 391] on div "00:44 Felino / EN" at bounding box center [379, 399] width 256 height 20
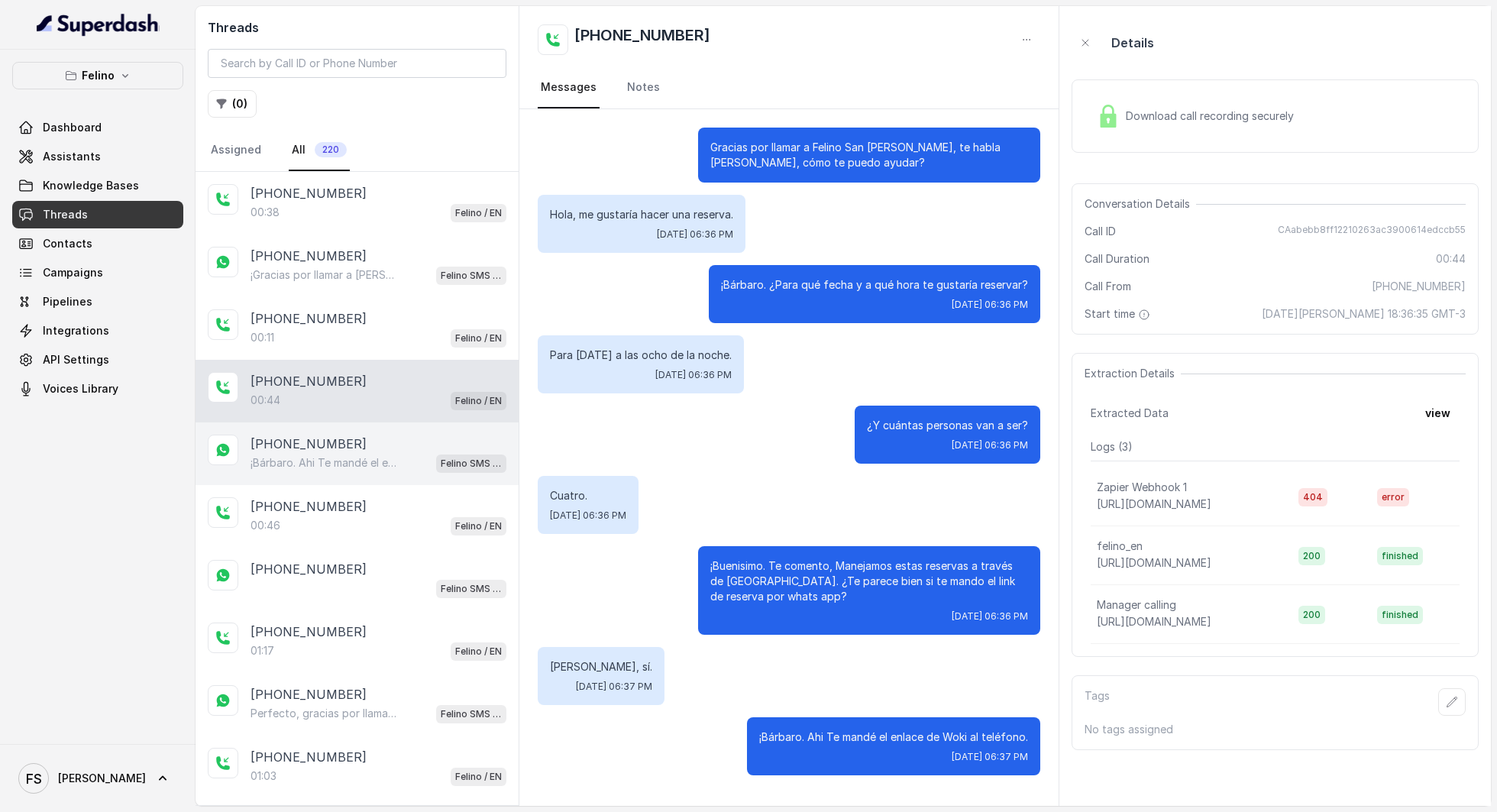
click at [373, 470] on div "+5491160336705 ¡Bárbaro. Ahi Te mandé el enlace de Woki al teléfono. Felino SMS…" at bounding box center [357, 453] width 323 height 62
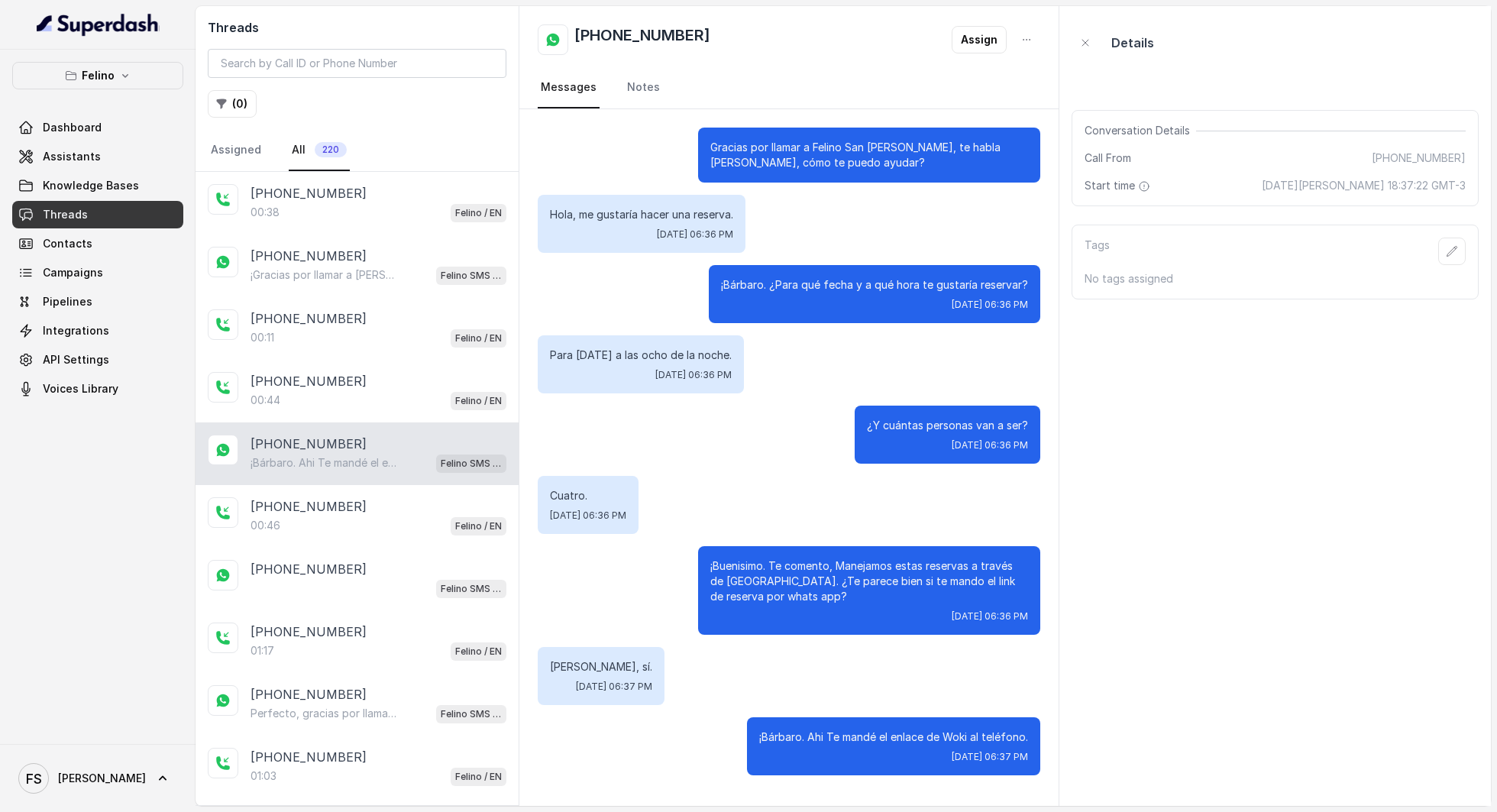
click at [357, 434] on div "[PHONE_NUMBER]" at bounding box center [379, 443] width 256 height 18
click at [362, 403] on div "00:44 Felino / EN" at bounding box center [379, 399] width 256 height 20
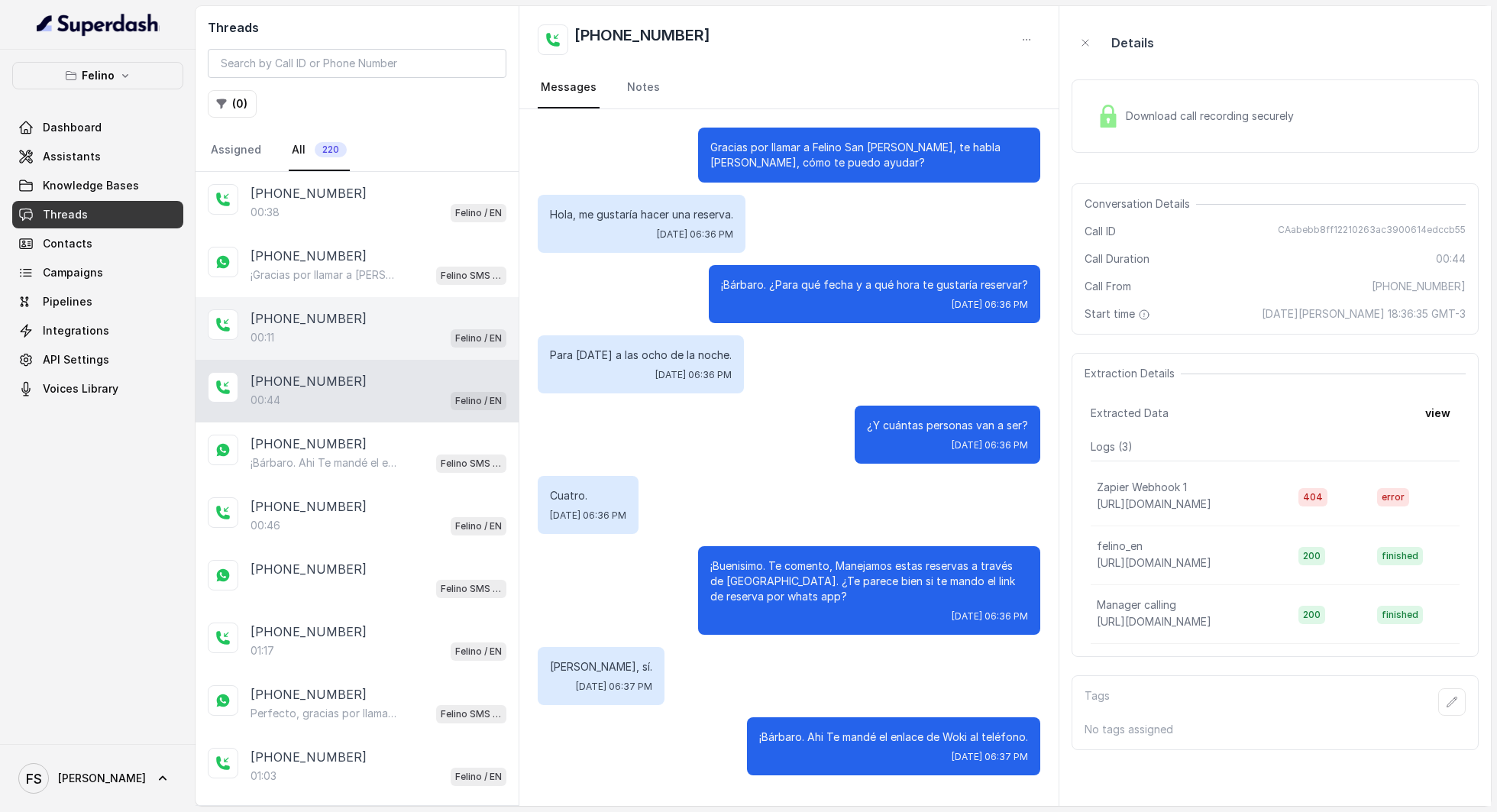
click at [362, 336] on div "00:11 Felino / EN" at bounding box center [379, 337] width 256 height 20
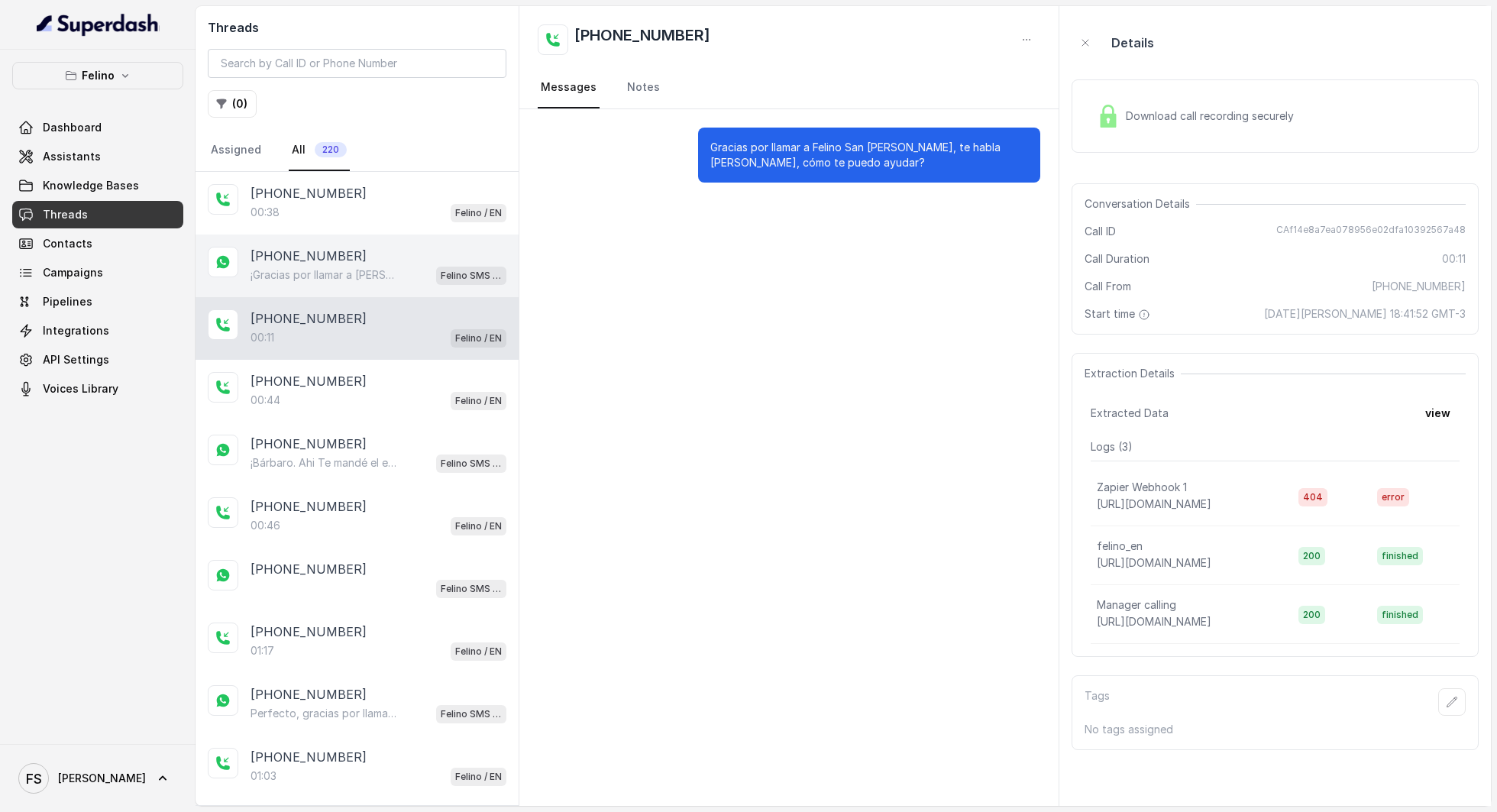
click at [330, 236] on div "+5491124072093 ¡Gracias por llamar a Felino! Para menú, reservas, direcciones u…" at bounding box center [357, 266] width 323 height 62
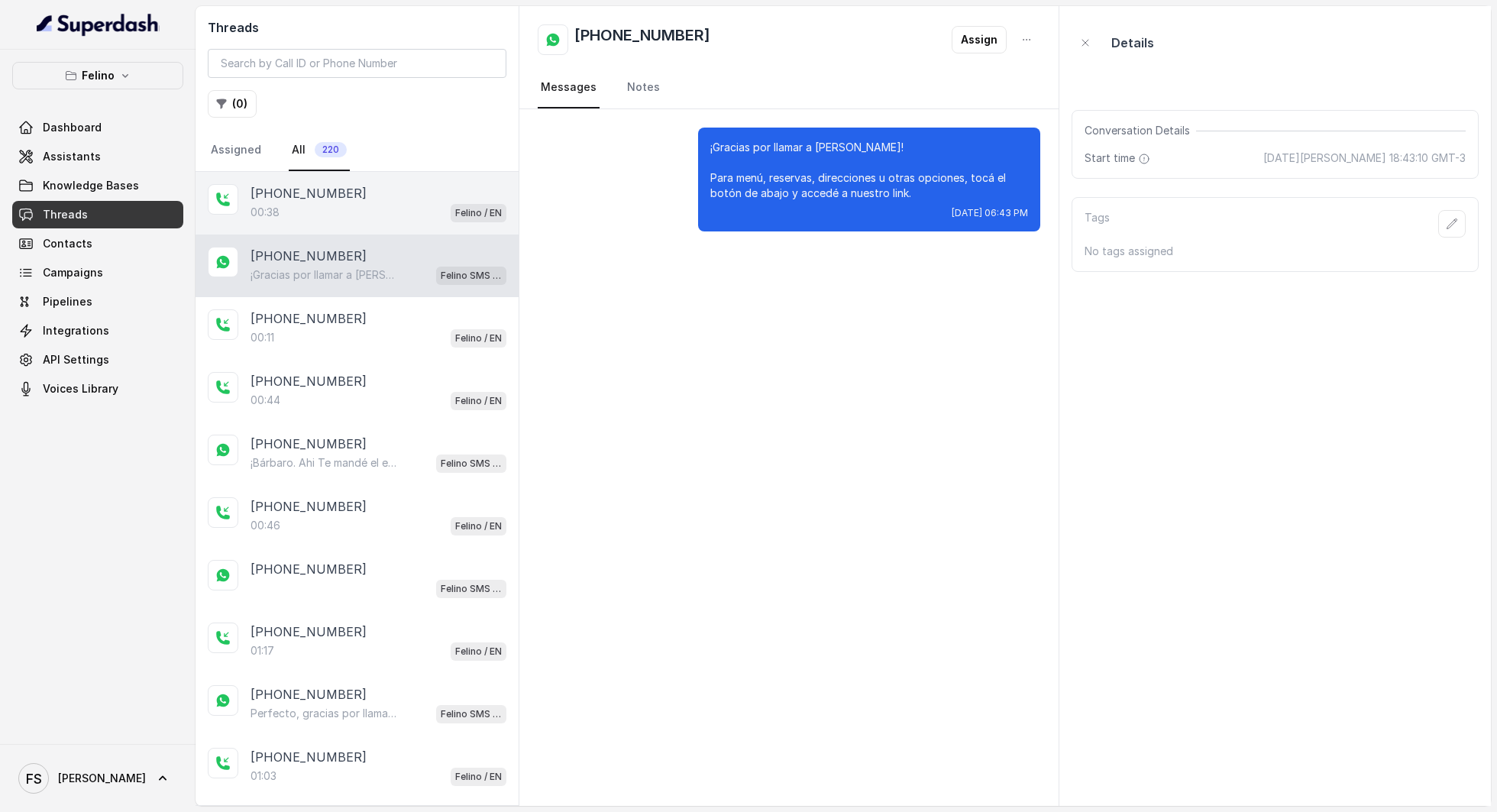
click at [347, 194] on p "[PHONE_NUMBER]" at bounding box center [308, 192] width 116 height 18
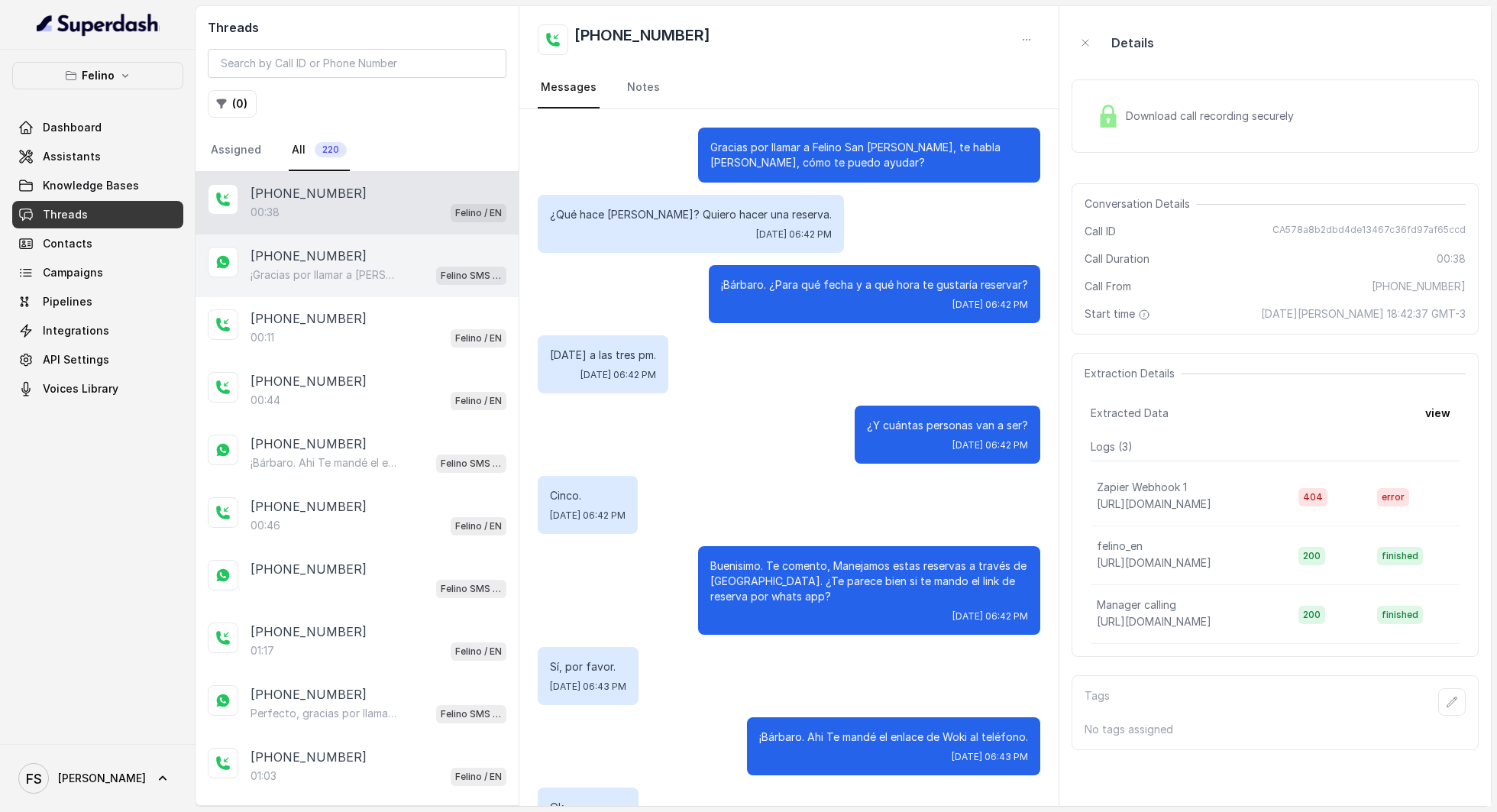
scroll to position [128, 0]
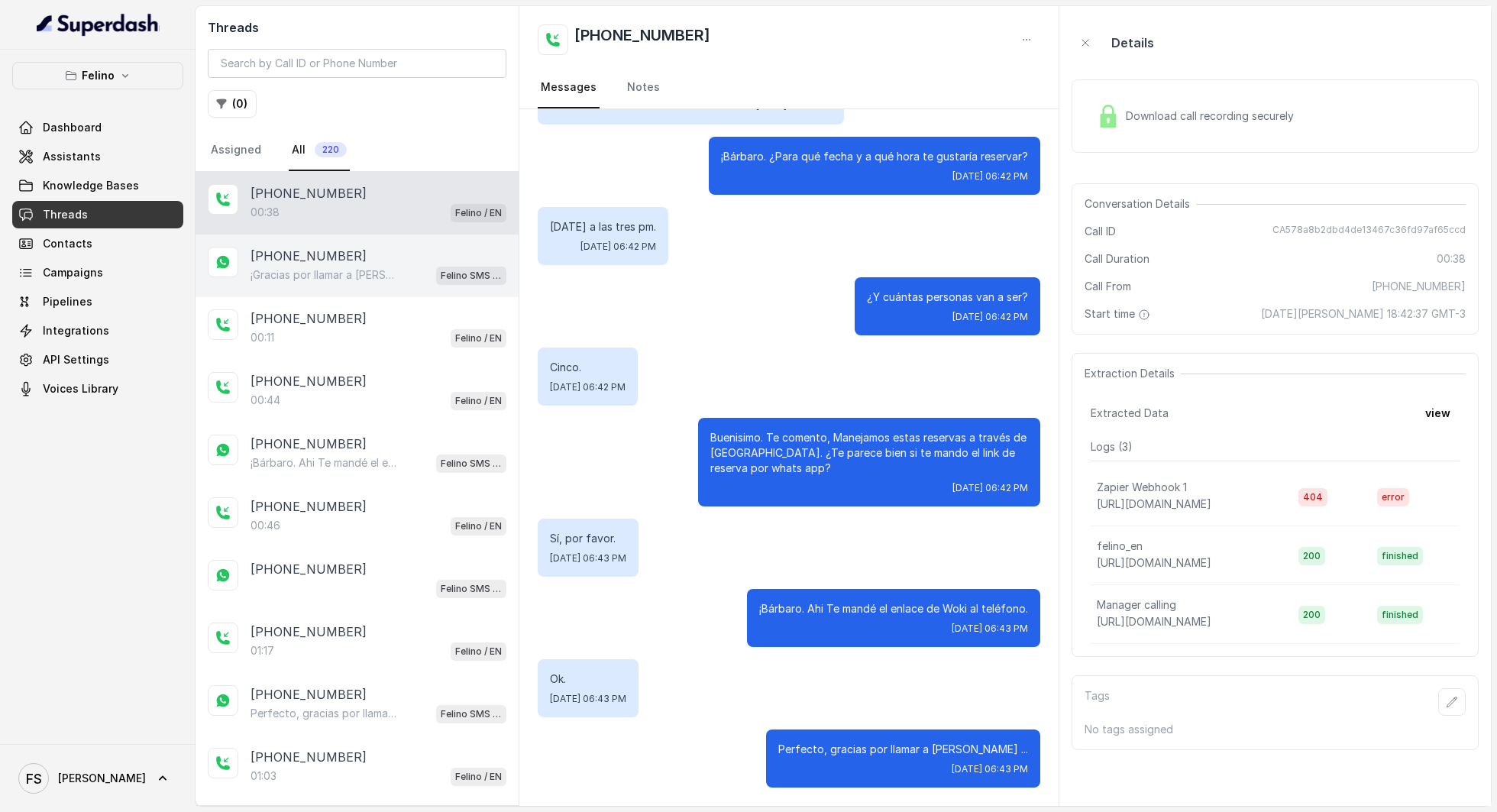
click at [383, 281] on div "¡Gracias por llamar a Felino! Para menú, reservas, direcciones u otras opciones…" at bounding box center [379, 274] width 256 height 20
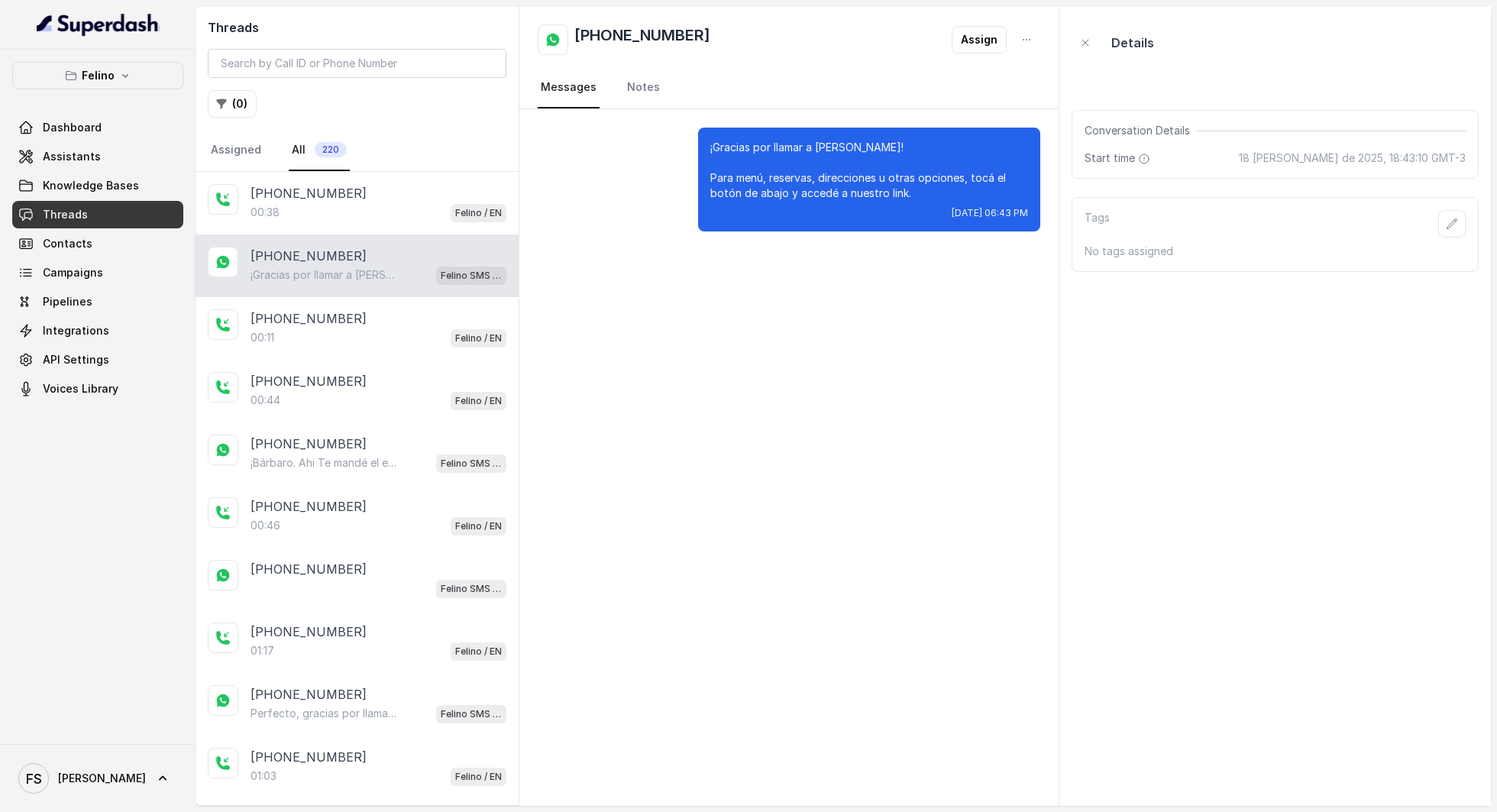
scroll to position [62, 0]
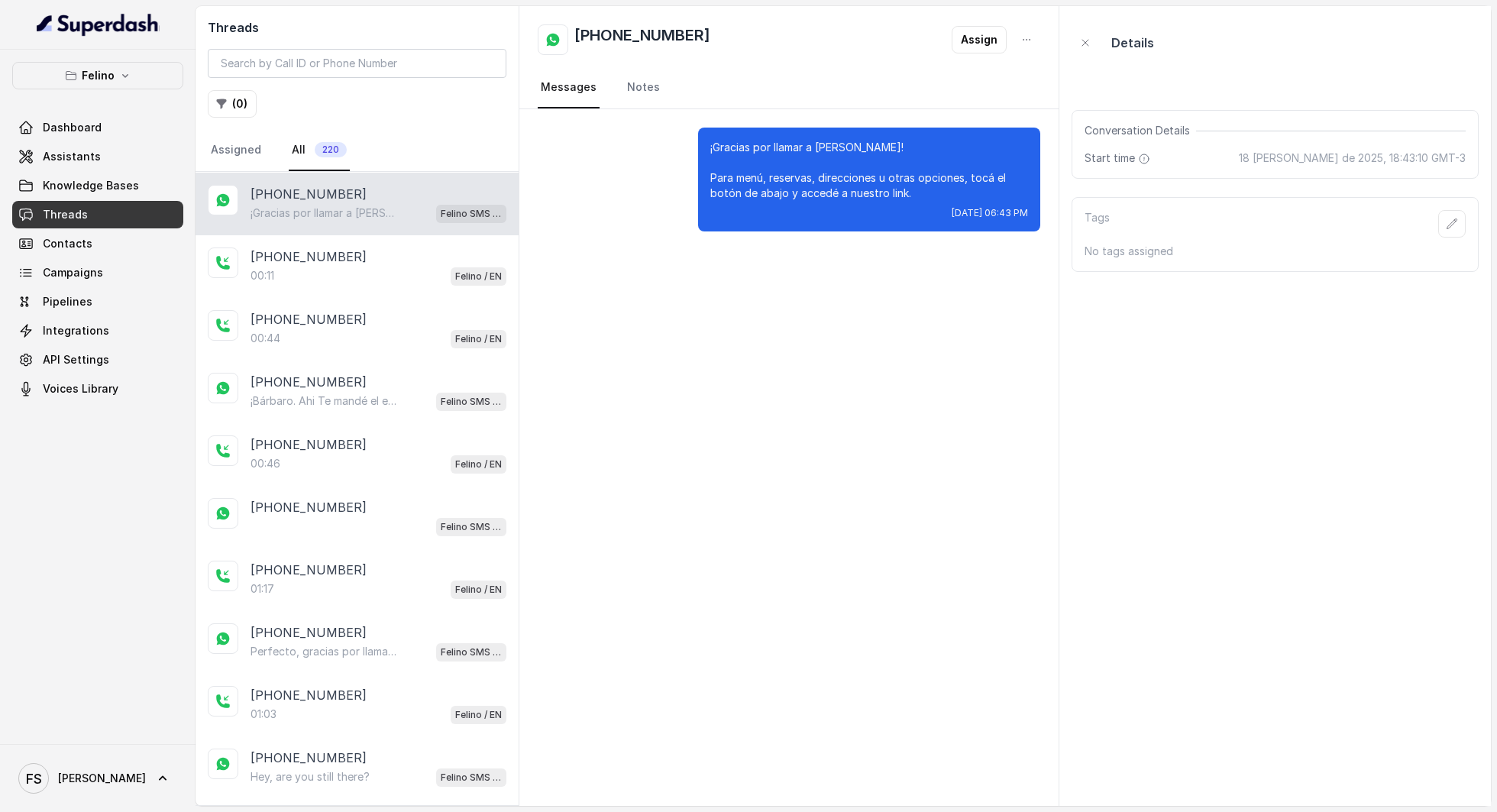
click at [314, 212] on p "¡Gracias por llamar a [PERSON_NAME]! Para menú, reservas, direcciones u otras o…" at bounding box center [324, 213] width 147 height 15
click at [321, 241] on div "+5491124072093 00:11 Felino / EN" at bounding box center [357, 267] width 323 height 62
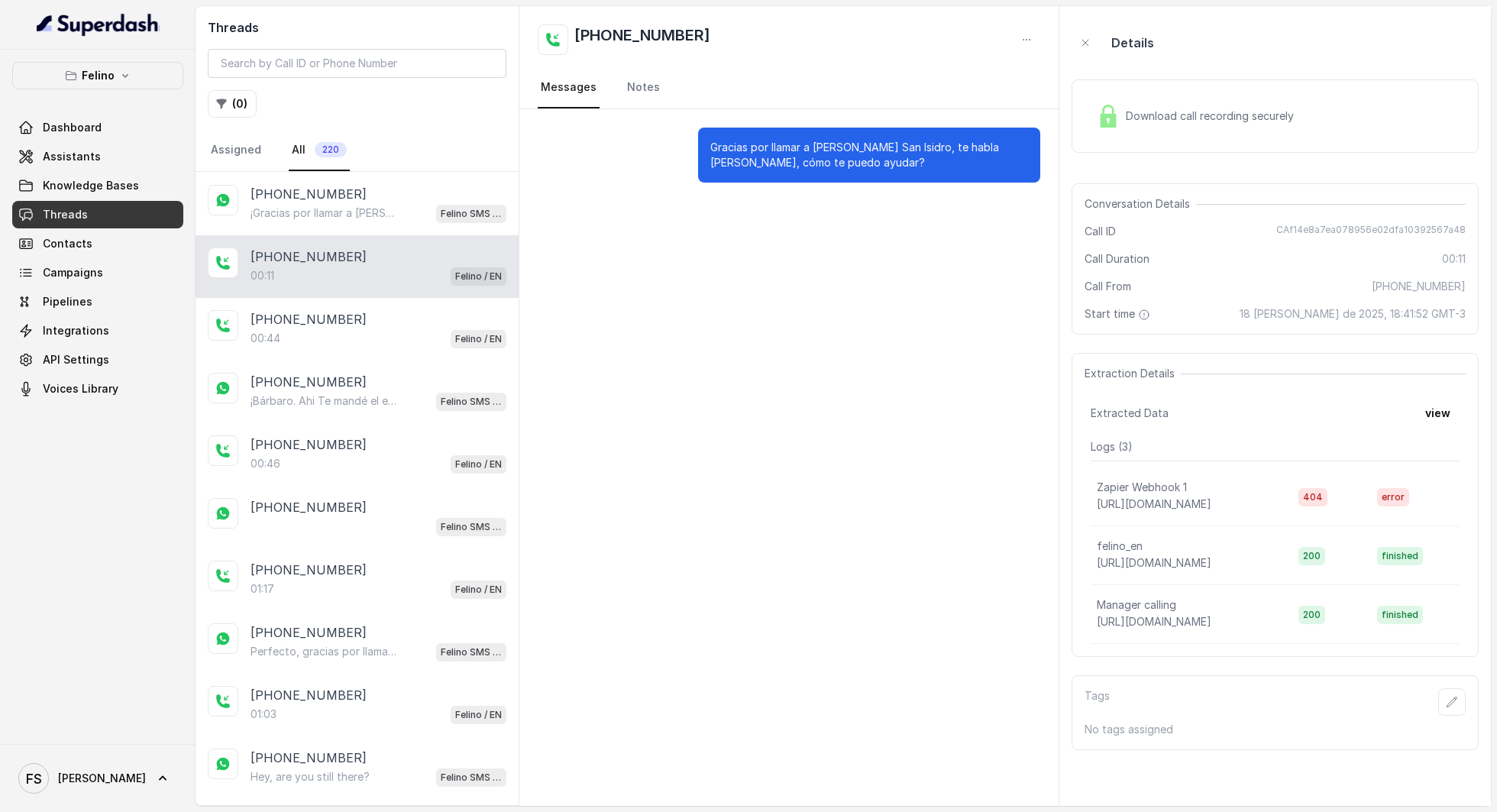
click at [1419, 224] on span "CAf14e8a7ea078956e02dfa10392567a48" at bounding box center [1371, 232] width 189 height 15
copy span "CAf14e8a7ea078956e02dfa10392567a48"
click at [341, 177] on div "+5491124072093 ¡Gracias por llamar a Felino! Para menú, reservas, direcciones u…" at bounding box center [357, 203] width 323 height 62
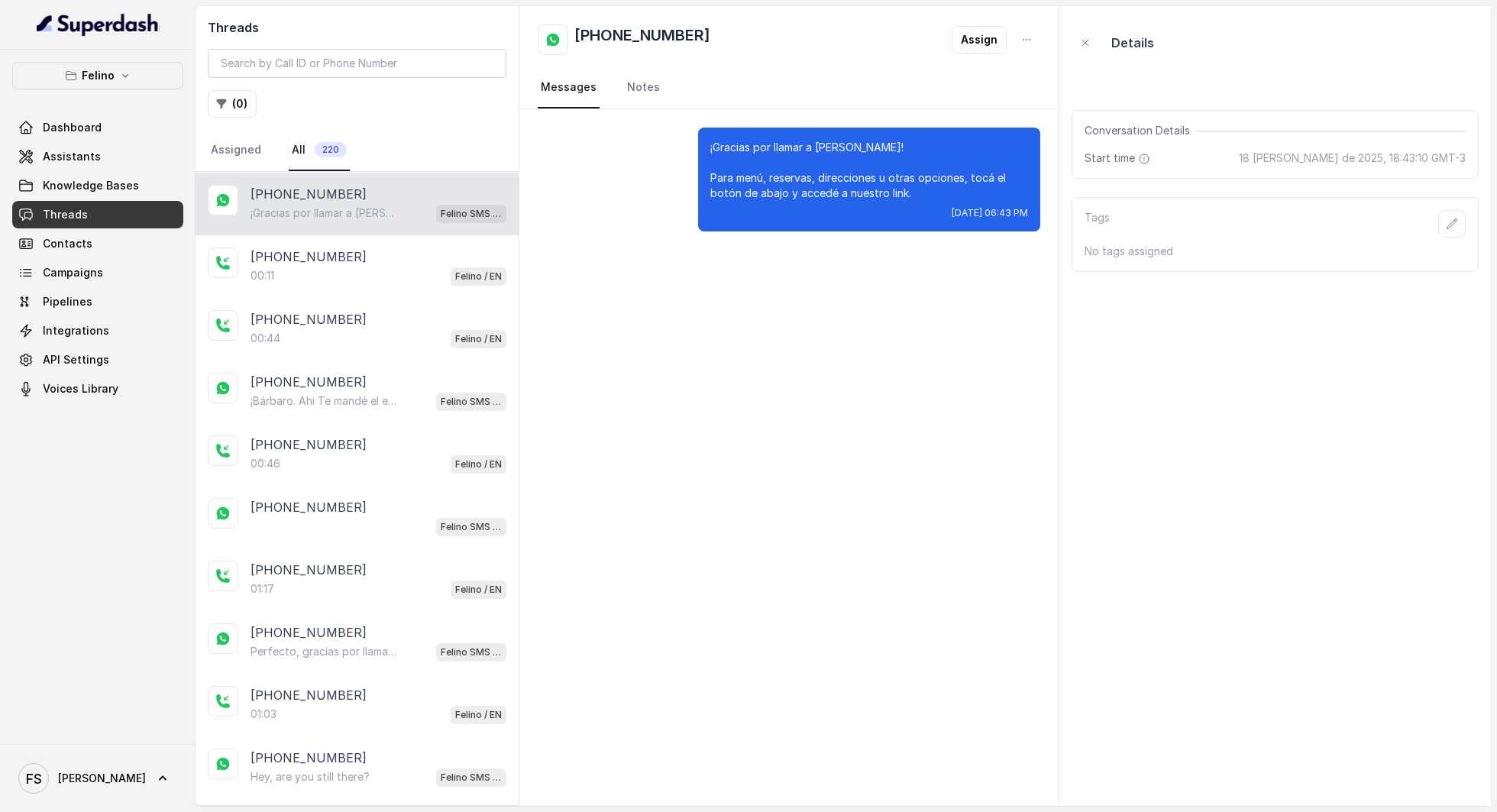
click at [132, 93] on div "Felino Dashboard Assistants Knowledge Bases Threads Contacts Campaigns Pipeline…" at bounding box center [98, 233] width 171 height 341
click at [134, 91] on div "Felino Dashboard Assistants Knowledge Bases Threads Contacts Campaigns Pipeline…" at bounding box center [98, 233] width 171 height 341
click at [144, 78] on button "Felino" at bounding box center [98, 75] width 171 height 27
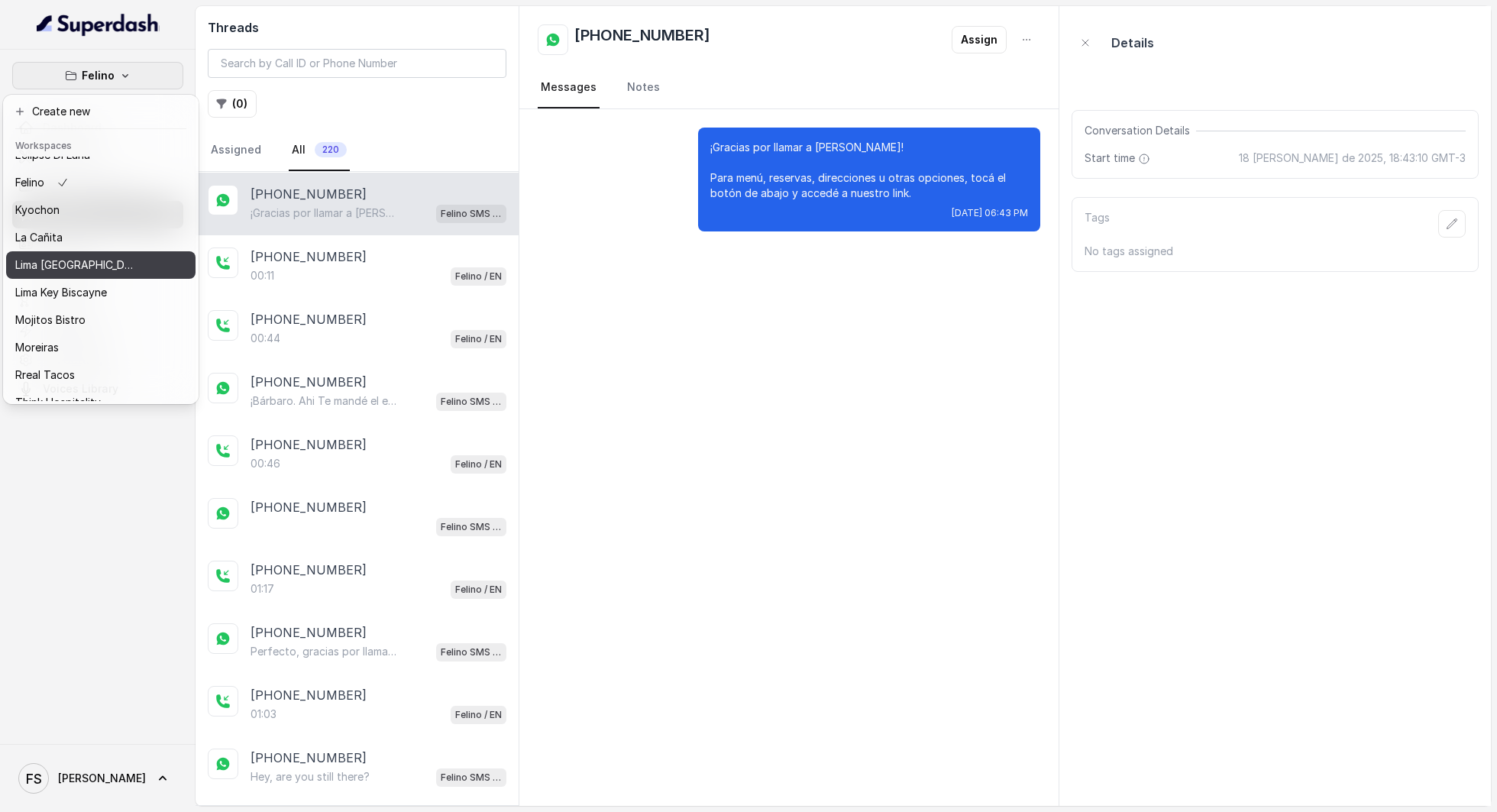
scroll to position [128, 0]
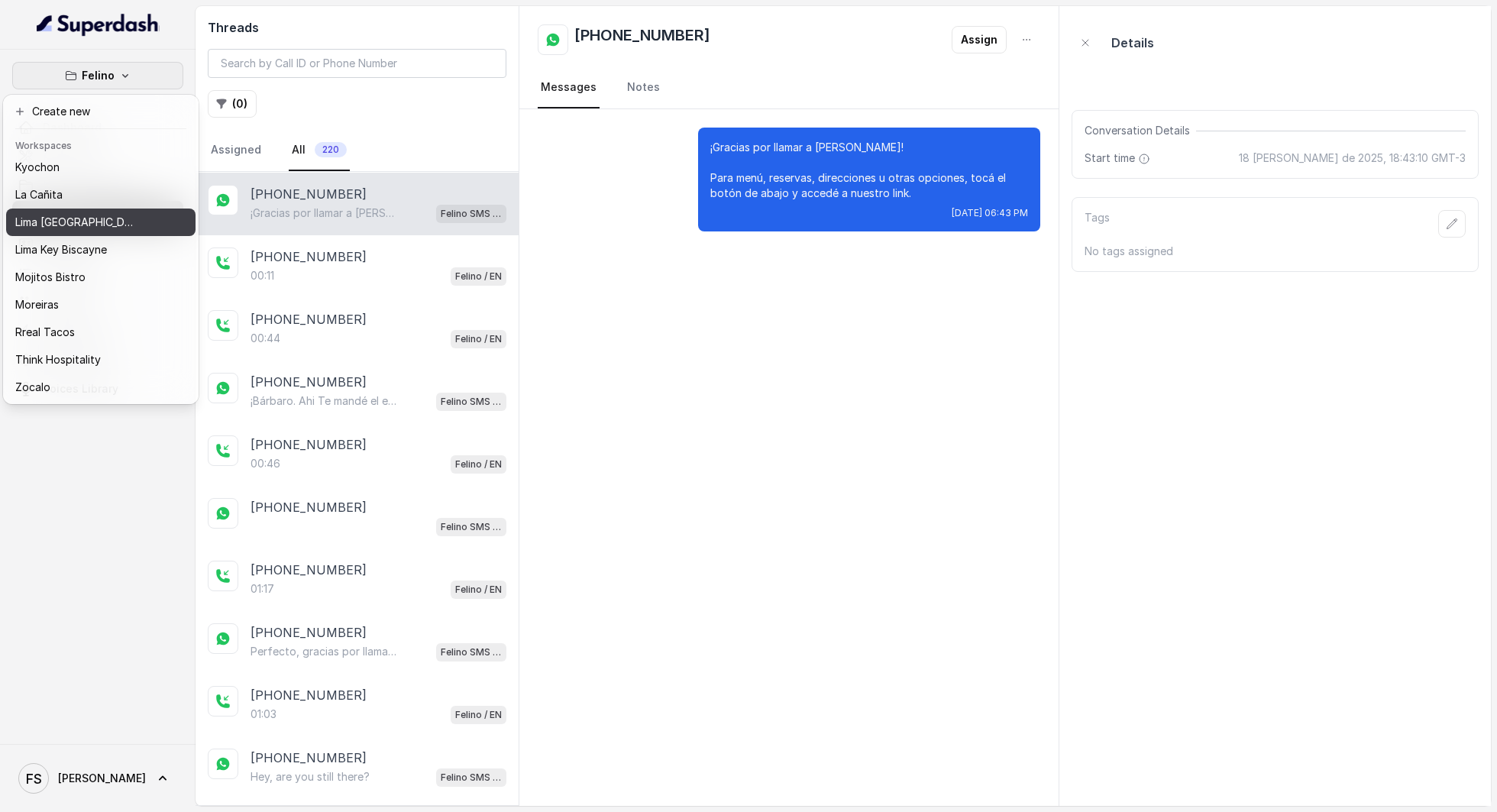
click at [85, 213] on p "Lima Argentina" at bounding box center [76, 221] width 122 height 18
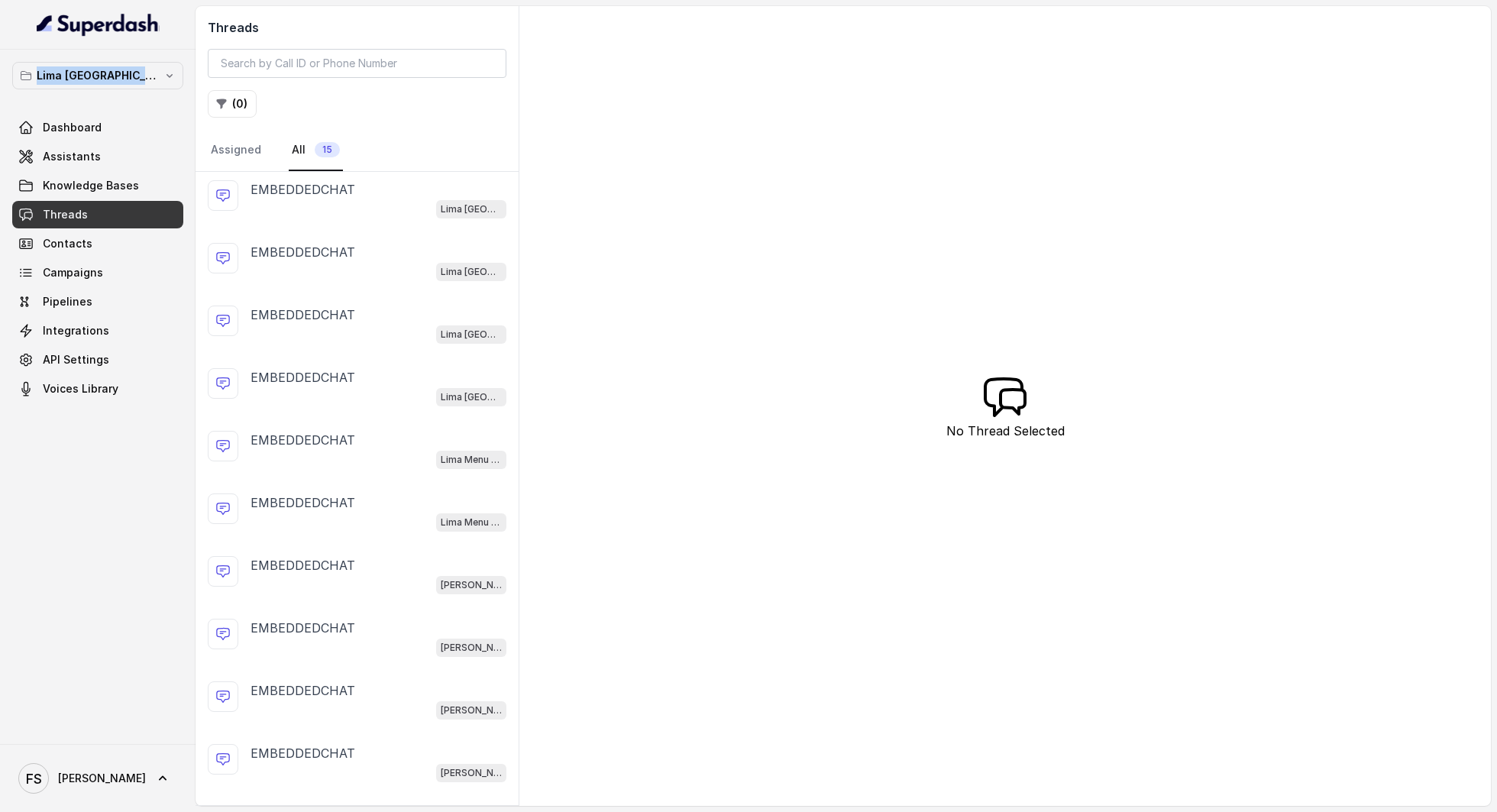
click at [87, 206] on link "Threads" at bounding box center [98, 214] width 171 height 27
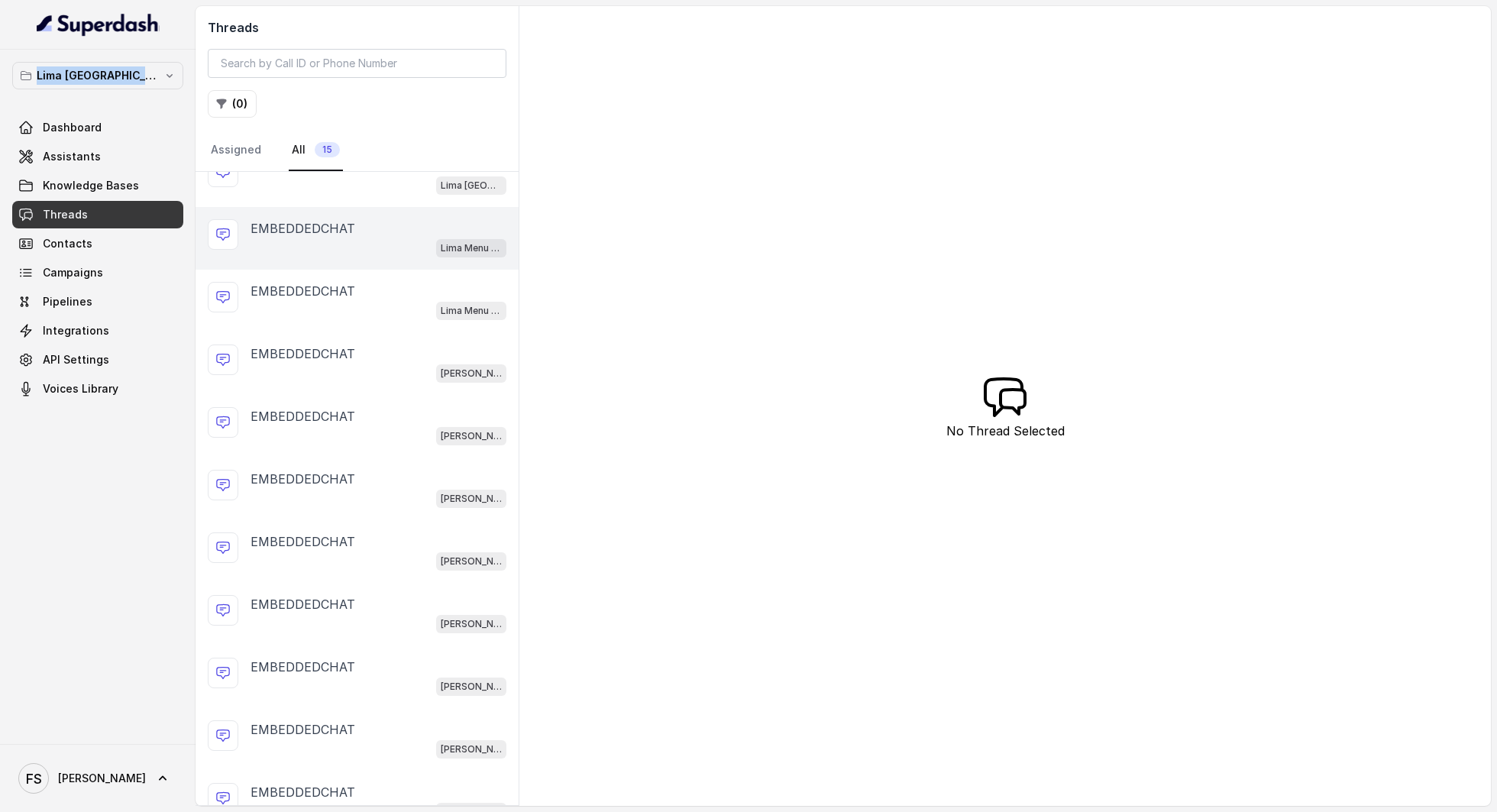
scroll to position [293, 0]
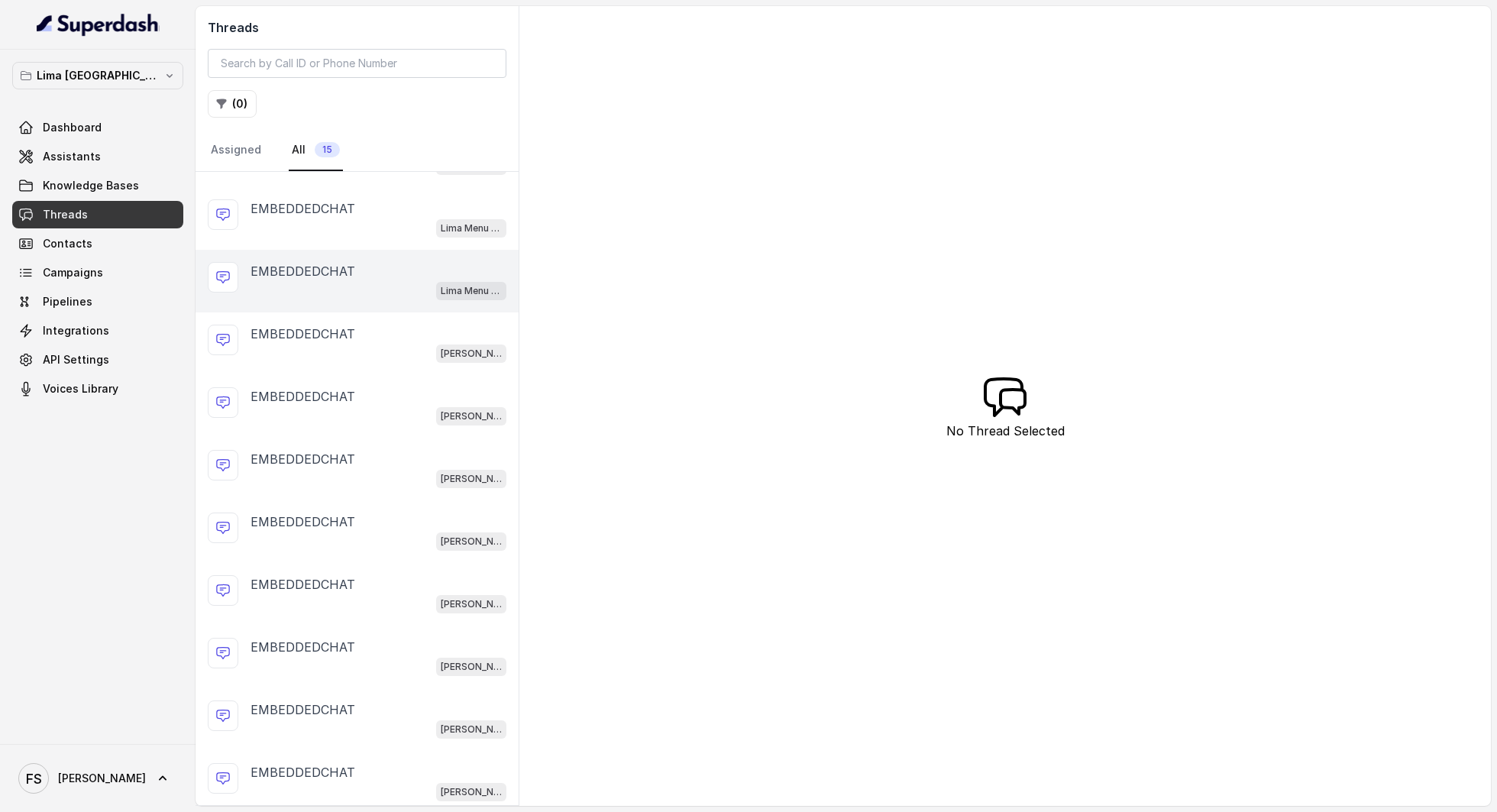
click at [350, 300] on div "EMBEDDEDCHAT Lima Menu Assistant" at bounding box center [357, 281] width 323 height 62
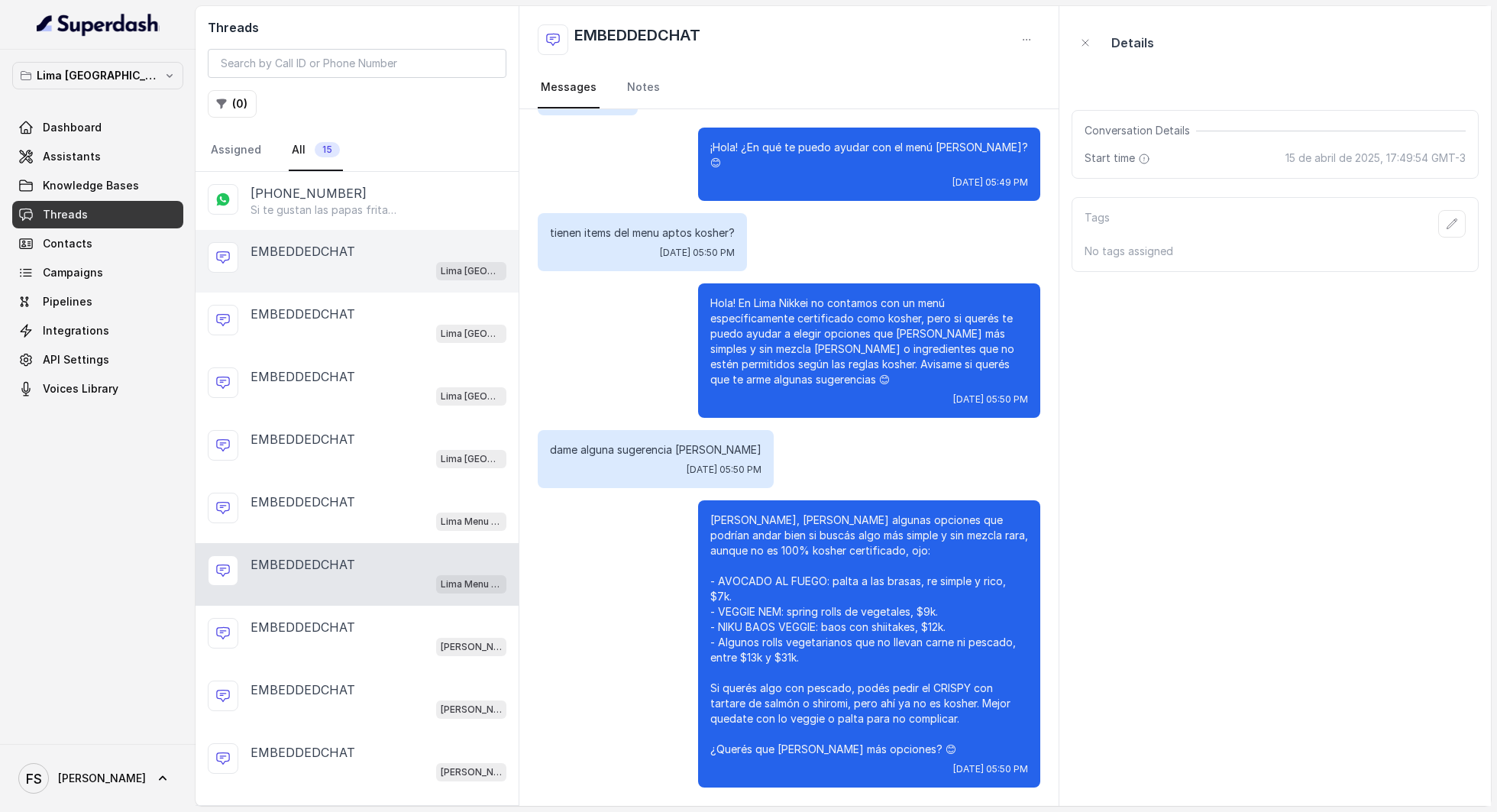
click at [363, 230] on div "EMBEDDEDCHAT Lima Argentina" at bounding box center [357, 261] width 323 height 62
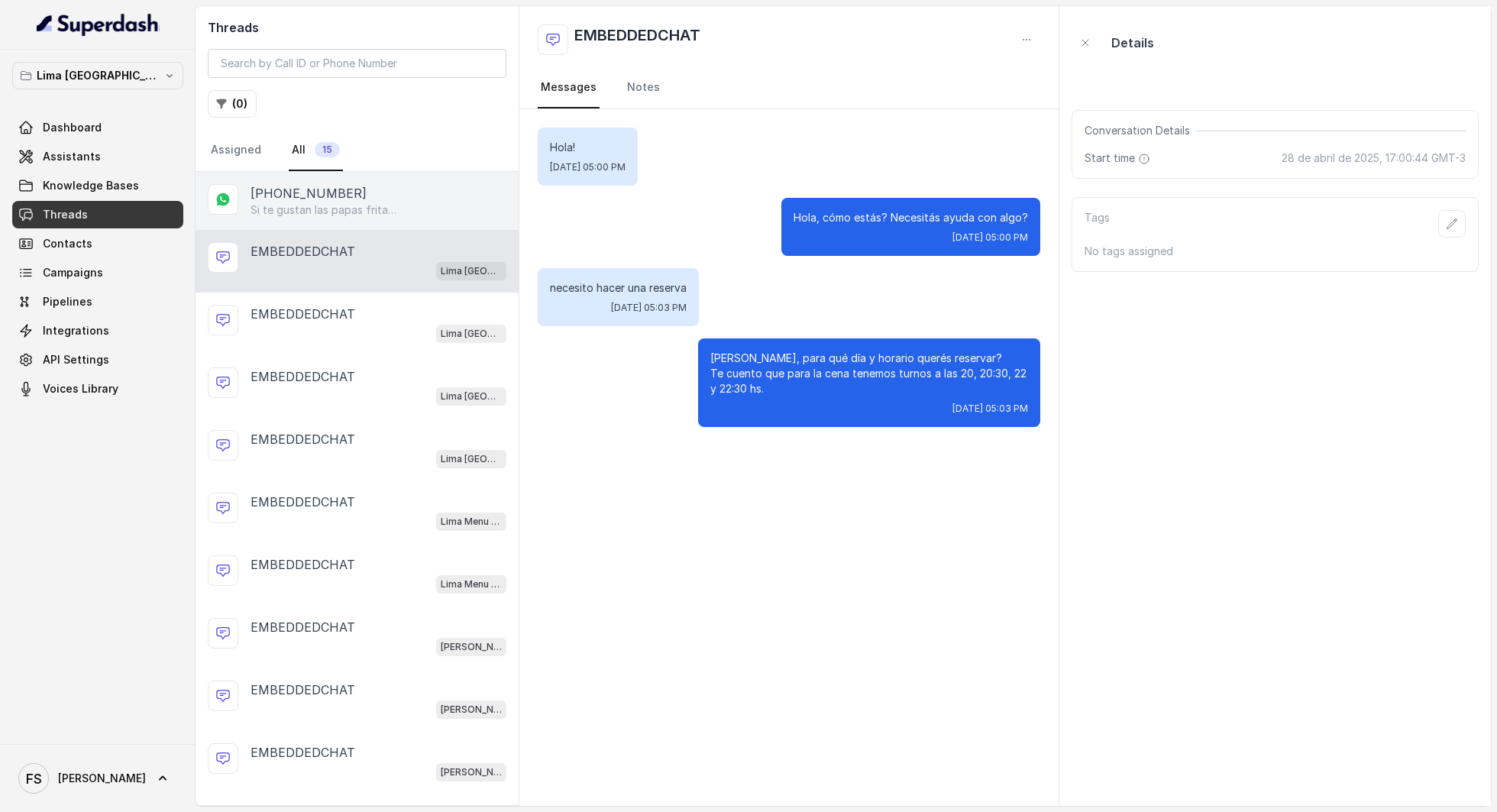
click at [366, 206] on p "Si te gustan las papas fritas, te recomiendo la milanesa con puré o papas frita…" at bounding box center [324, 210] width 147 height 15
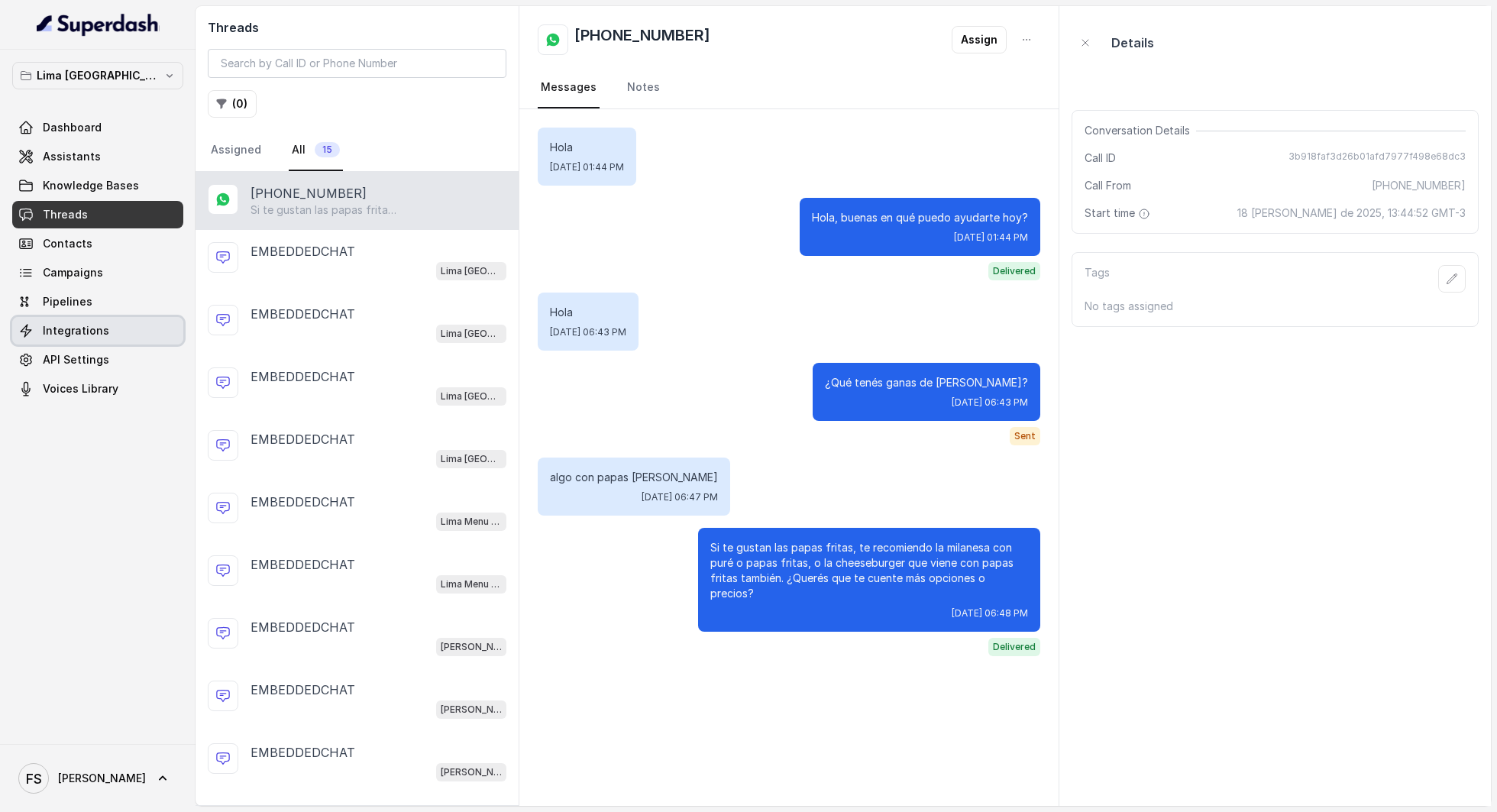
click at [107, 324] on link "Integrations" at bounding box center [98, 330] width 171 height 27
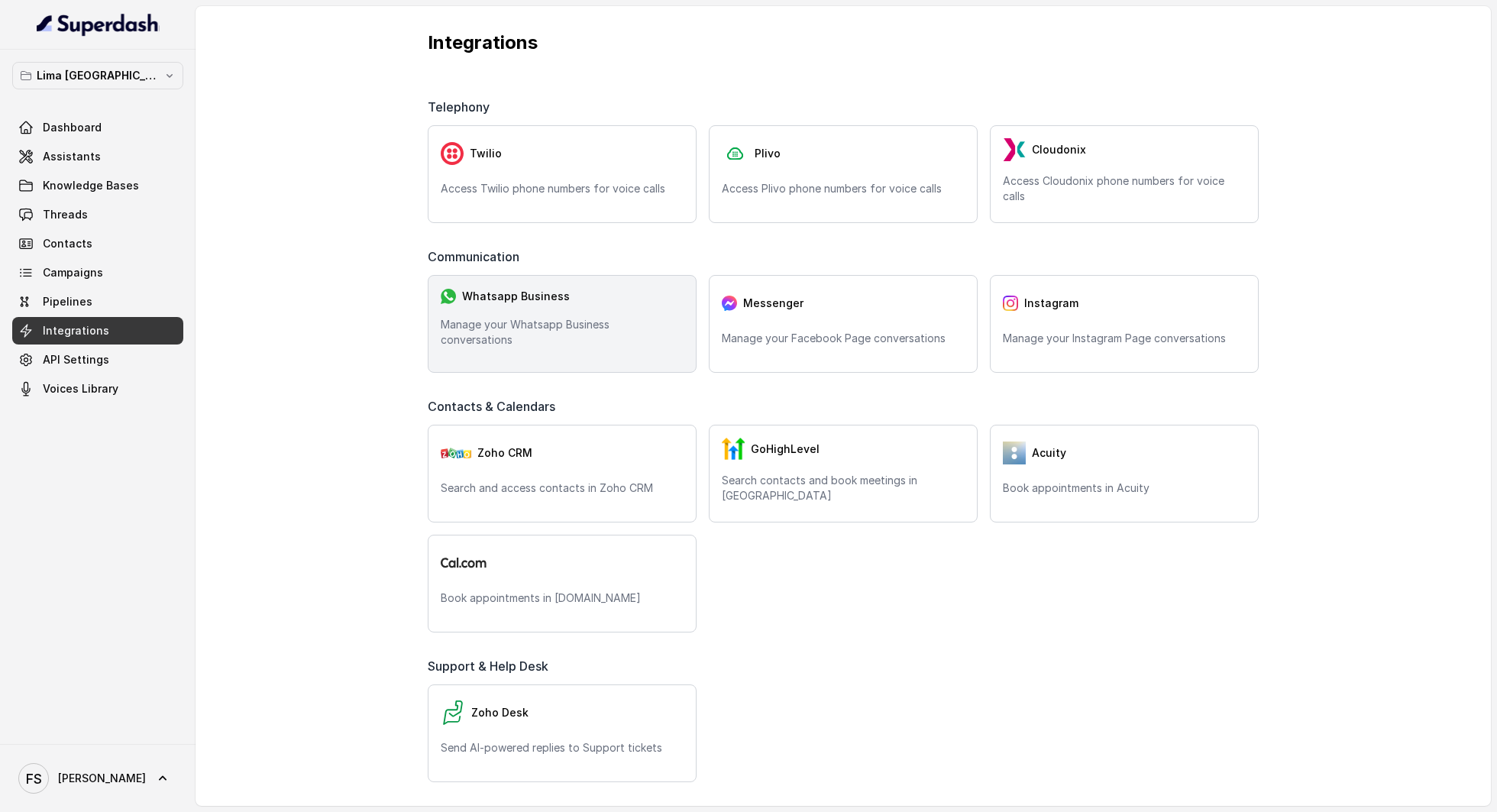
click at [584, 293] on div "Whatsapp Business" at bounding box center [562, 297] width 243 height 17
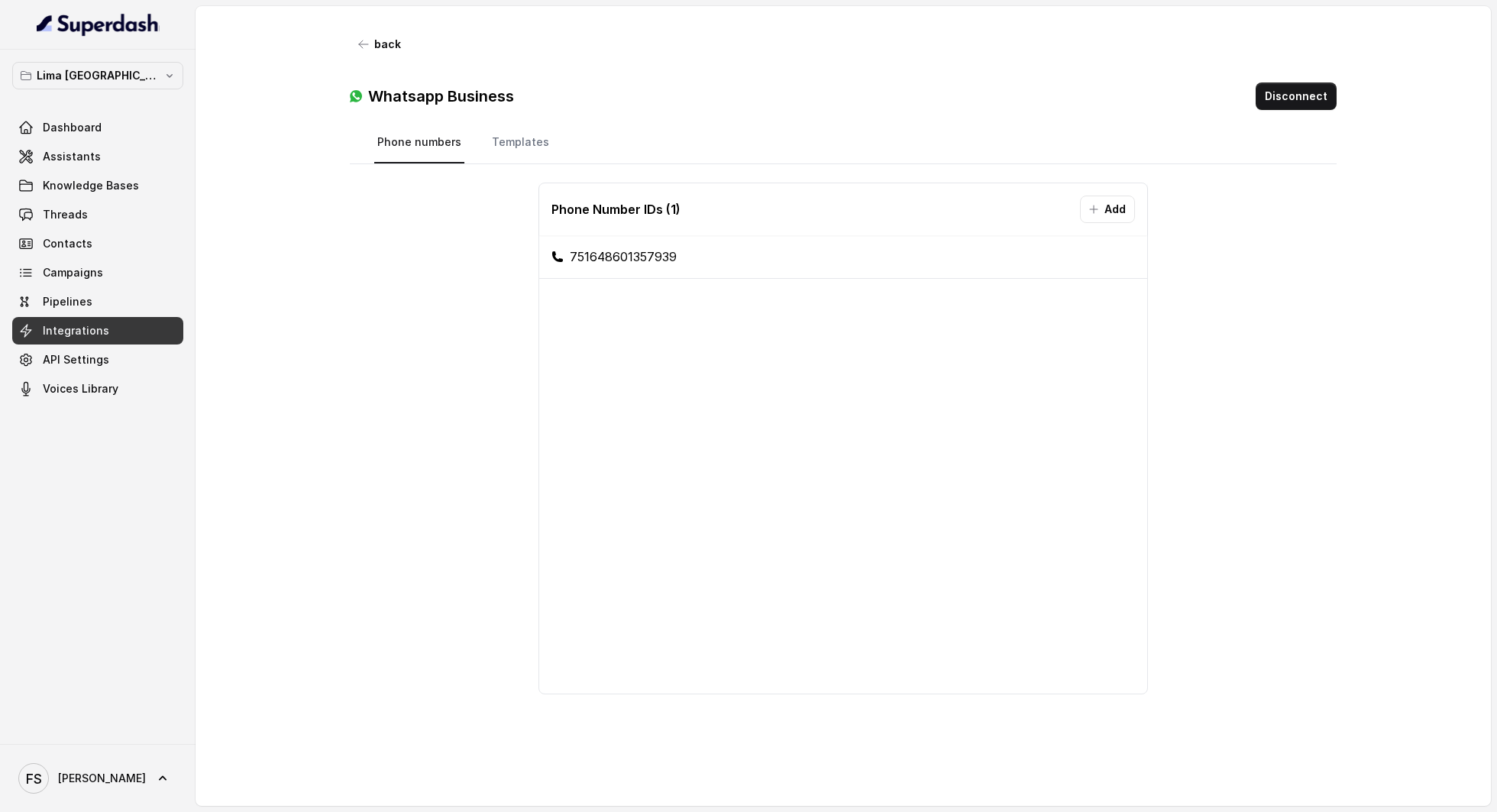
click at [635, 275] on li "751648601357939" at bounding box center [842, 257] width 608 height 43
click at [692, 253] on li "751648601357939" at bounding box center [842, 257] width 608 height 43
click at [479, 135] on nav "Phone numbers Templates" at bounding box center [843, 143] width 938 height 41
click at [563, 127] on nav "Phone numbers Templates" at bounding box center [843, 143] width 938 height 41
click at [517, 145] on link "Templates" at bounding box center [520, 143] width 63 height 41
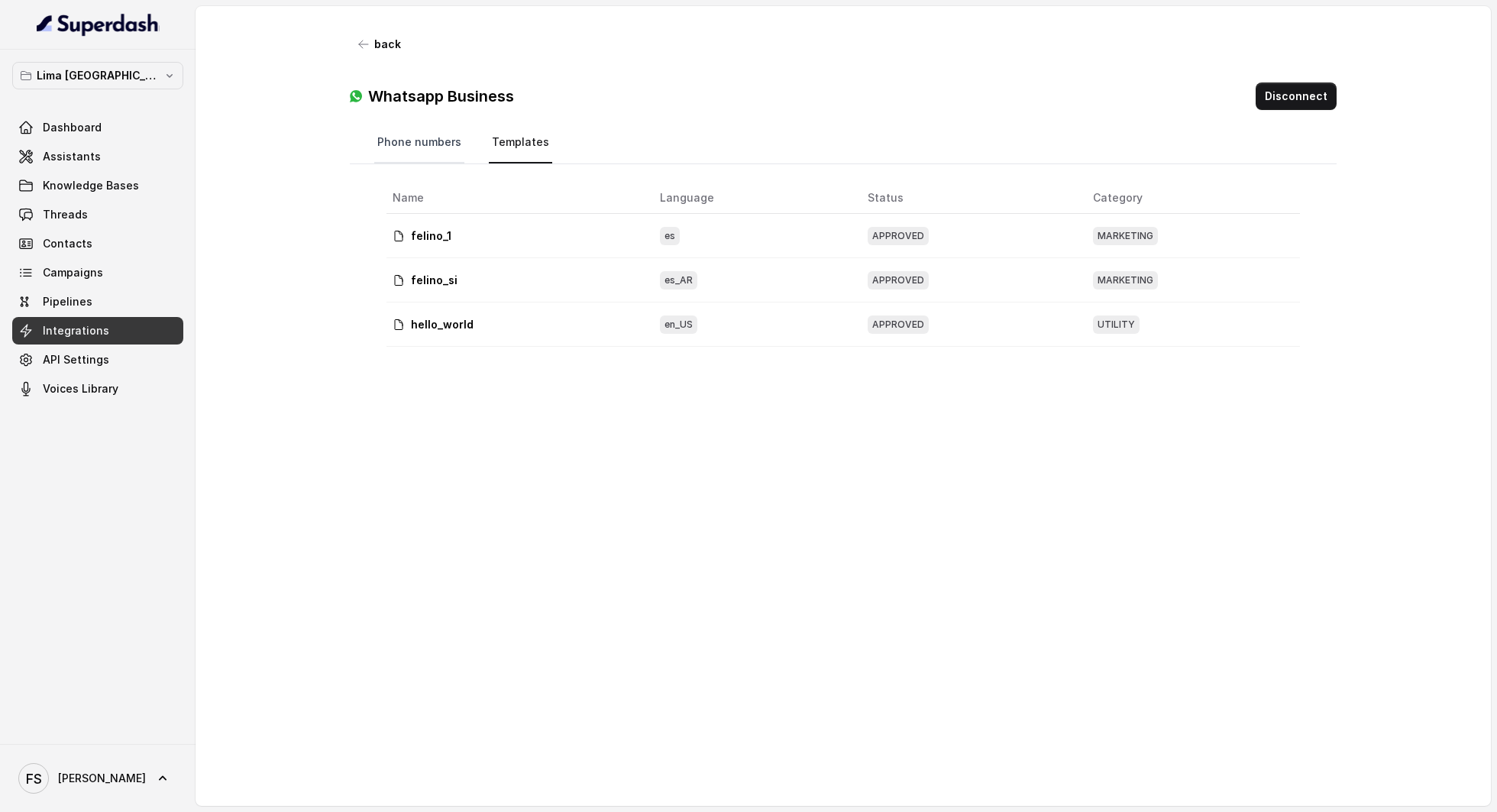
click at [430, 147] on link "Phone numbers" at bounding box center [419, 143] width 90 height 41
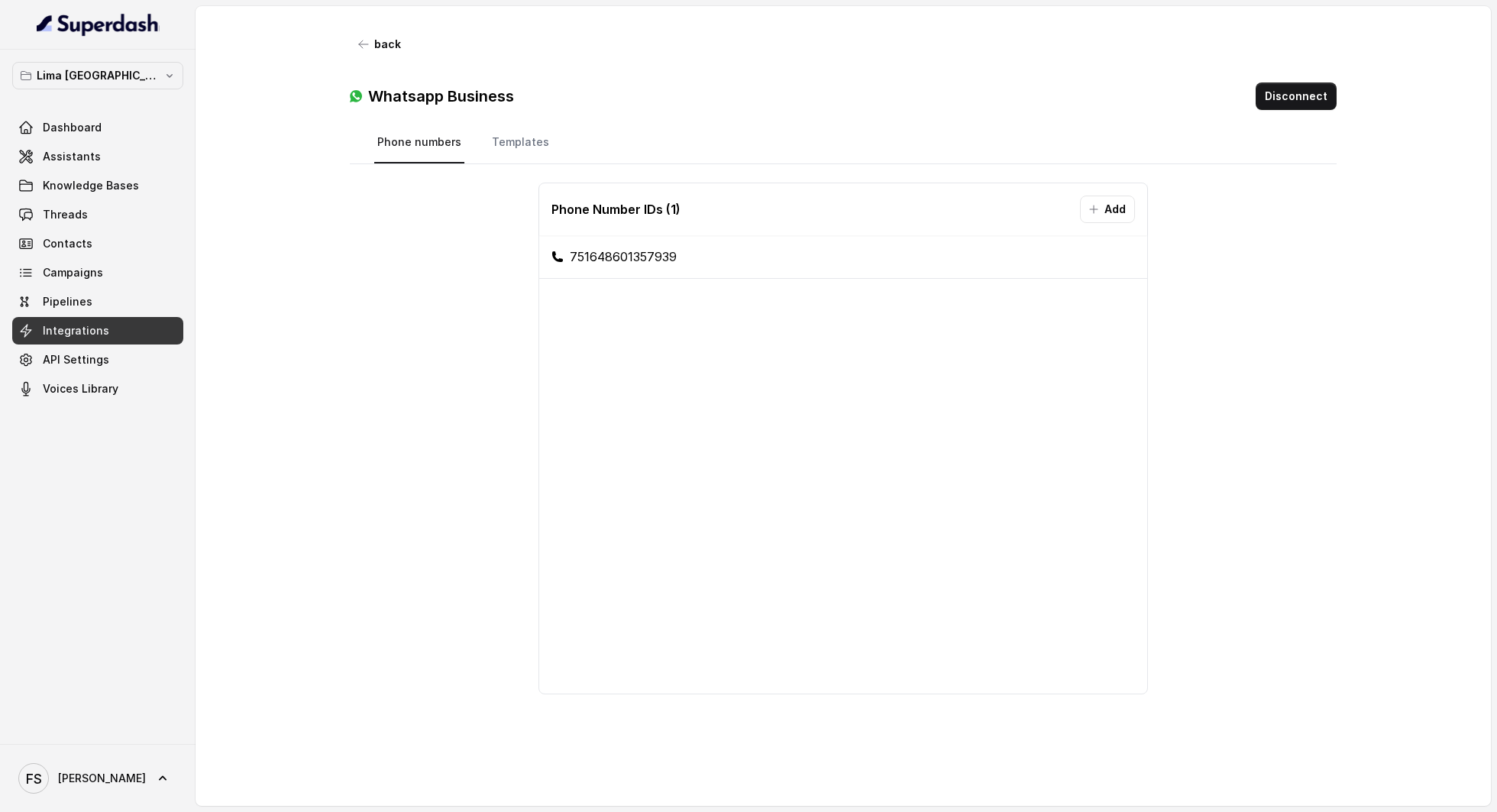
click at [1338, 111] on div "back Whatsapp Business Disconnect Phone numbers Templates Phone Number IDs ( 1 …" at bounding box center [843, 405] width 1036 height 800
click at [1318, 98] on button "Disconnect" at bounding box center [1296, 96] width 81 height 27
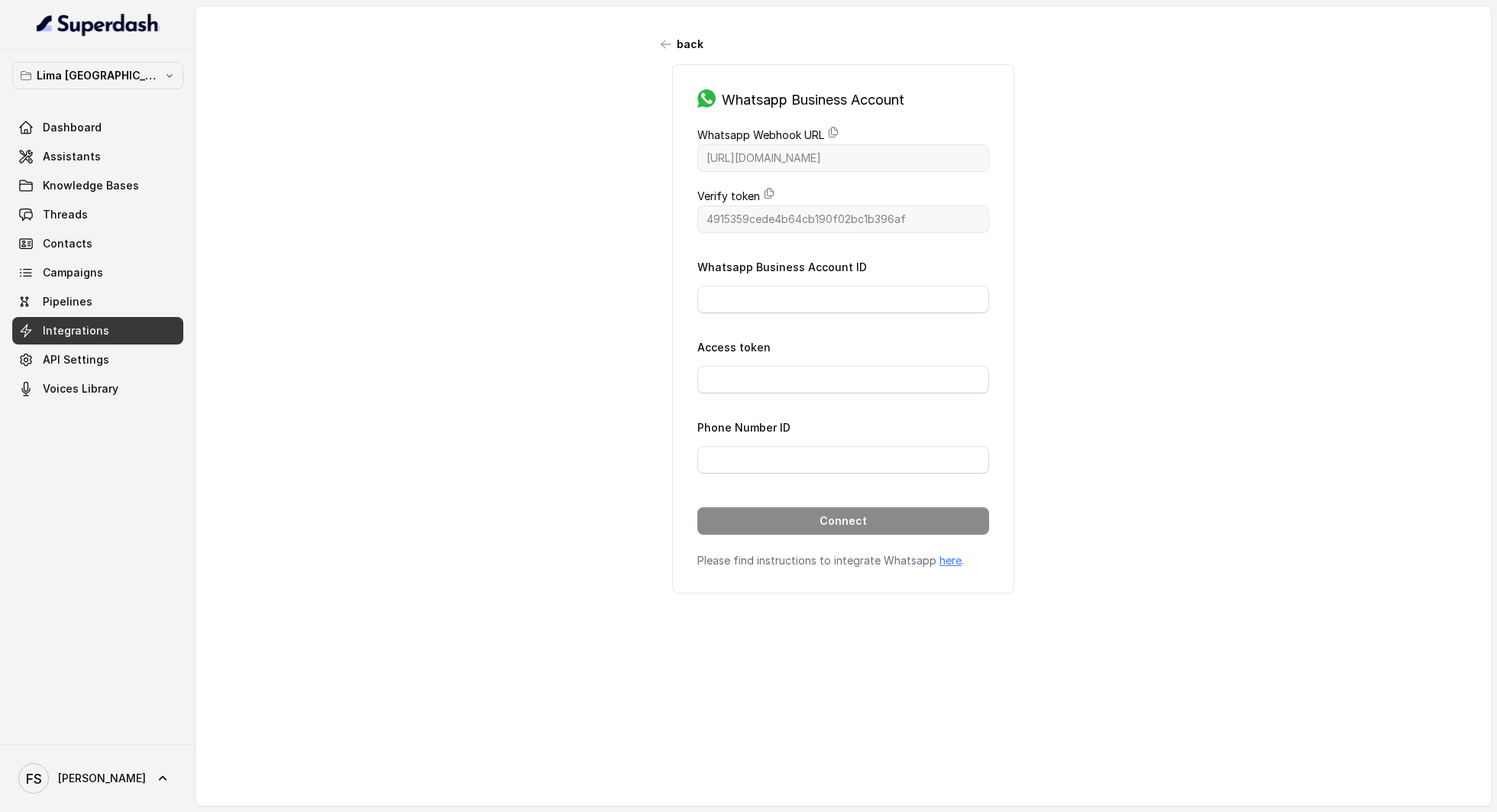
click at [68, 168] on link "Assistants" at bounding box center [98, 156] width 171 height 27
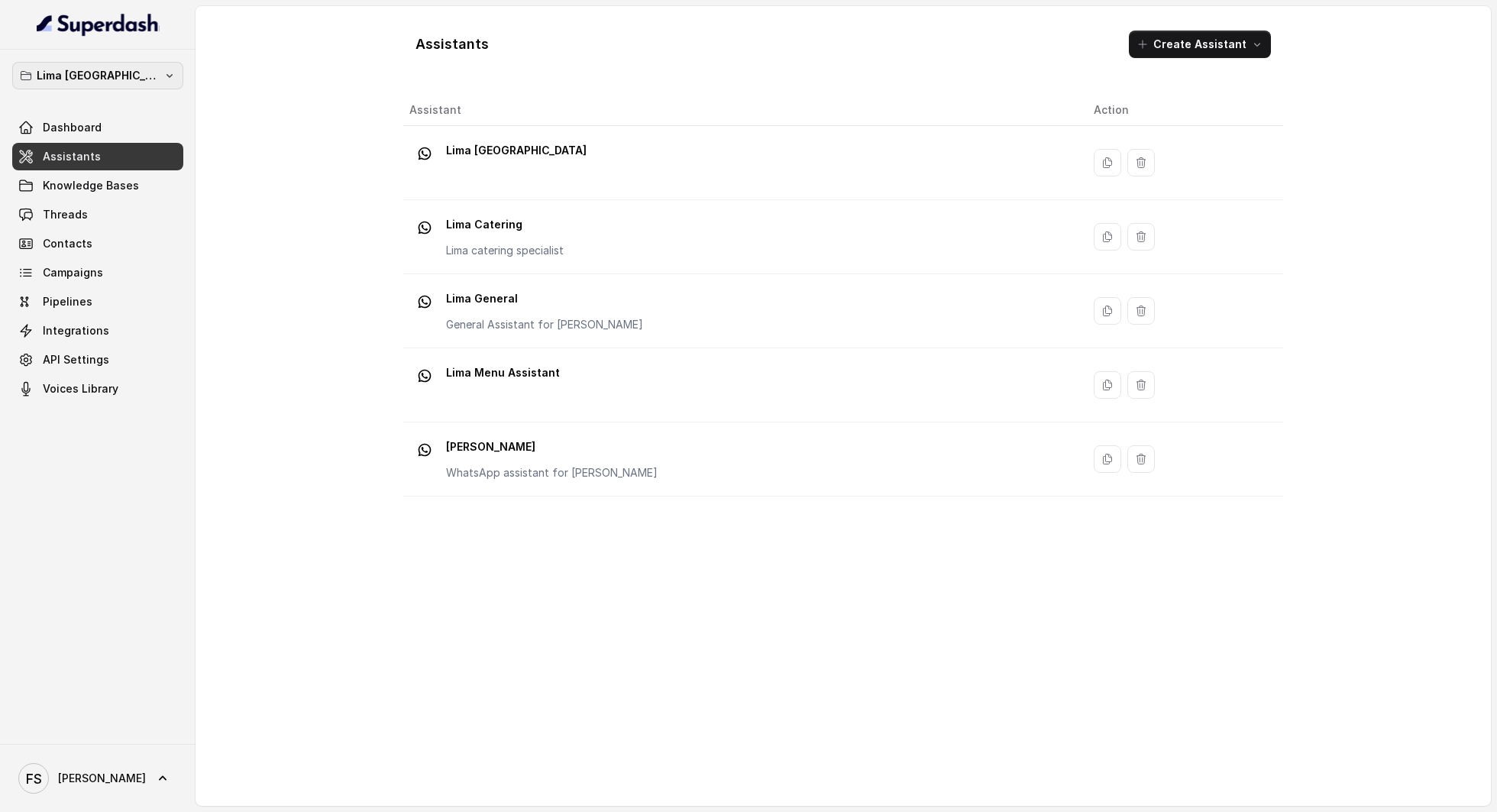
click at [117, 76] on p "Lima Argentina" at bounding box center [98, 75] width 122 height 18
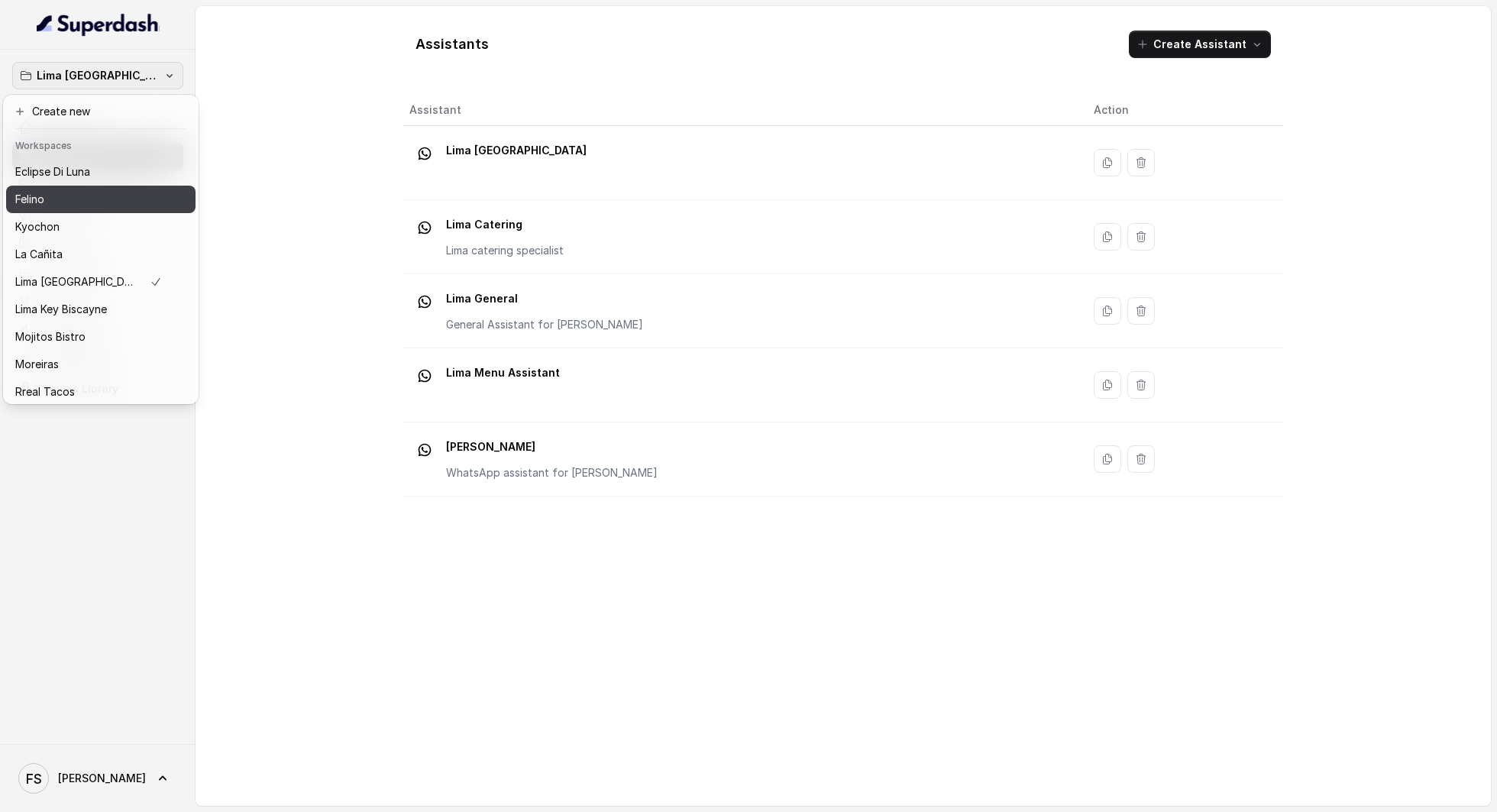
scroll to position [128, 0]
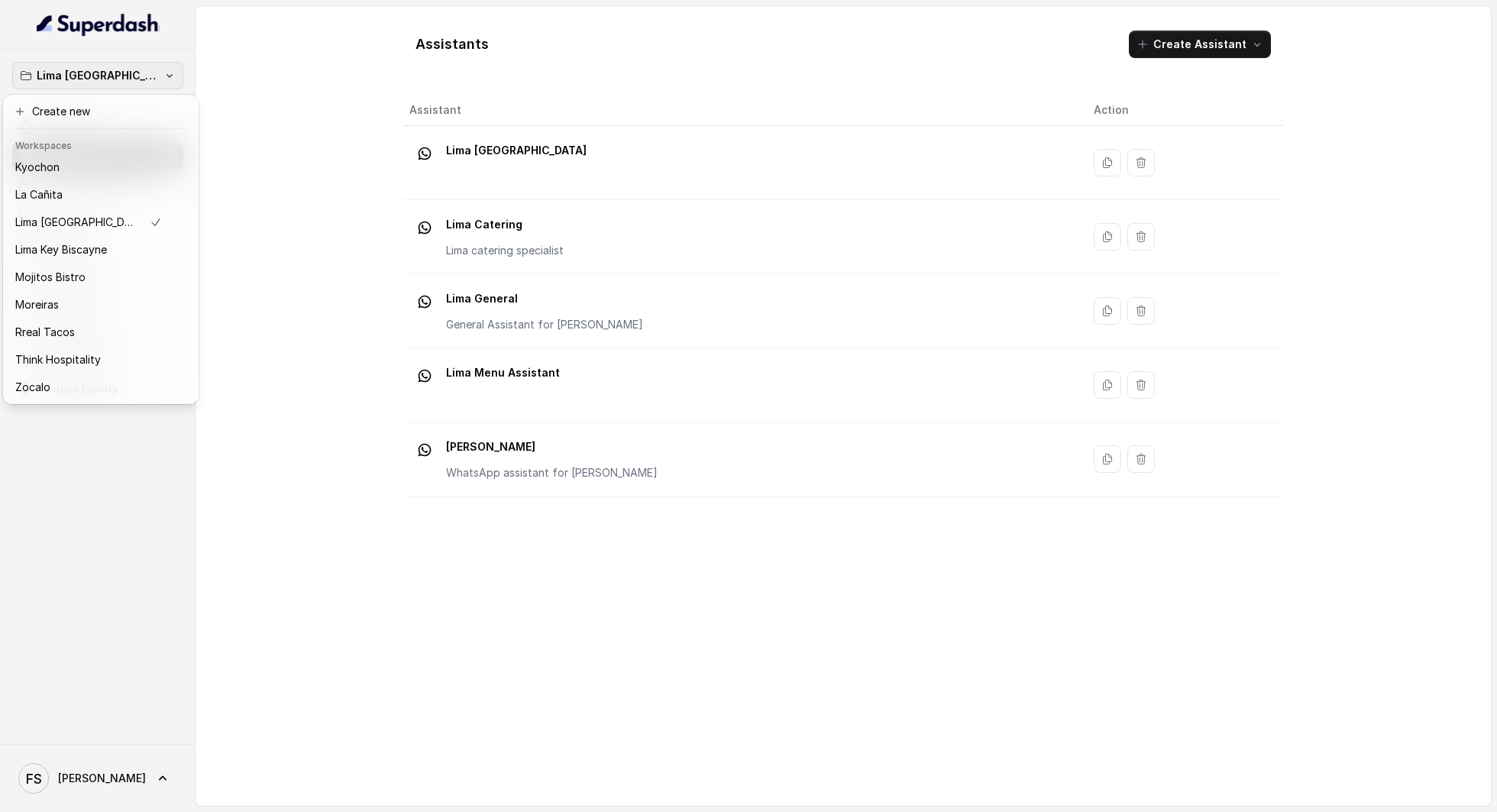
click at [318, 302] on div "Lima Argentina Dashboard Assistants Knowledge Bases Threads Contacts Campaigns …" at bounding box center [748, 406] width 1497 height 812
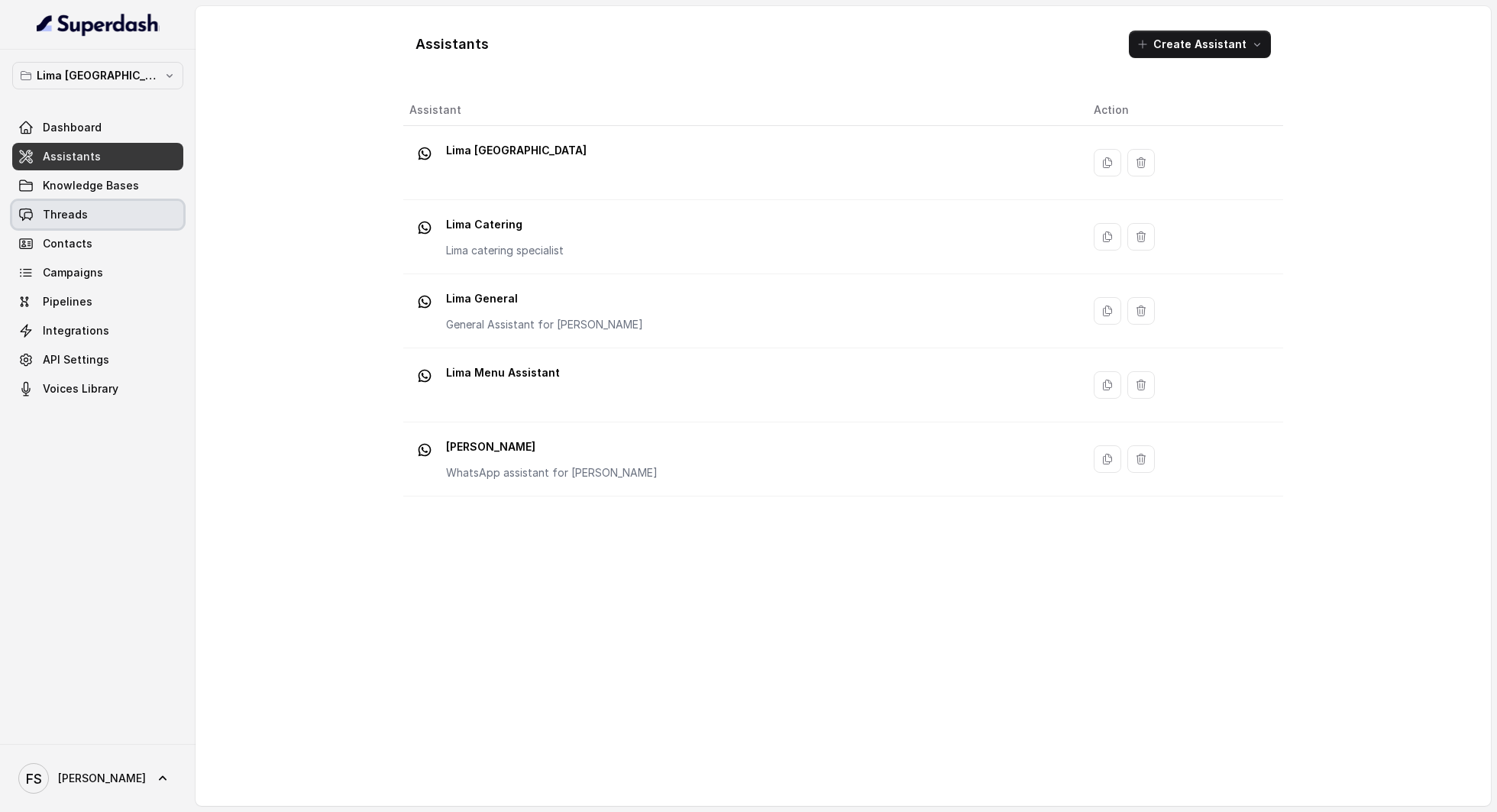
click at [127, 204] on link "Threads" at bounding box center [98, 214] width 171 height 27
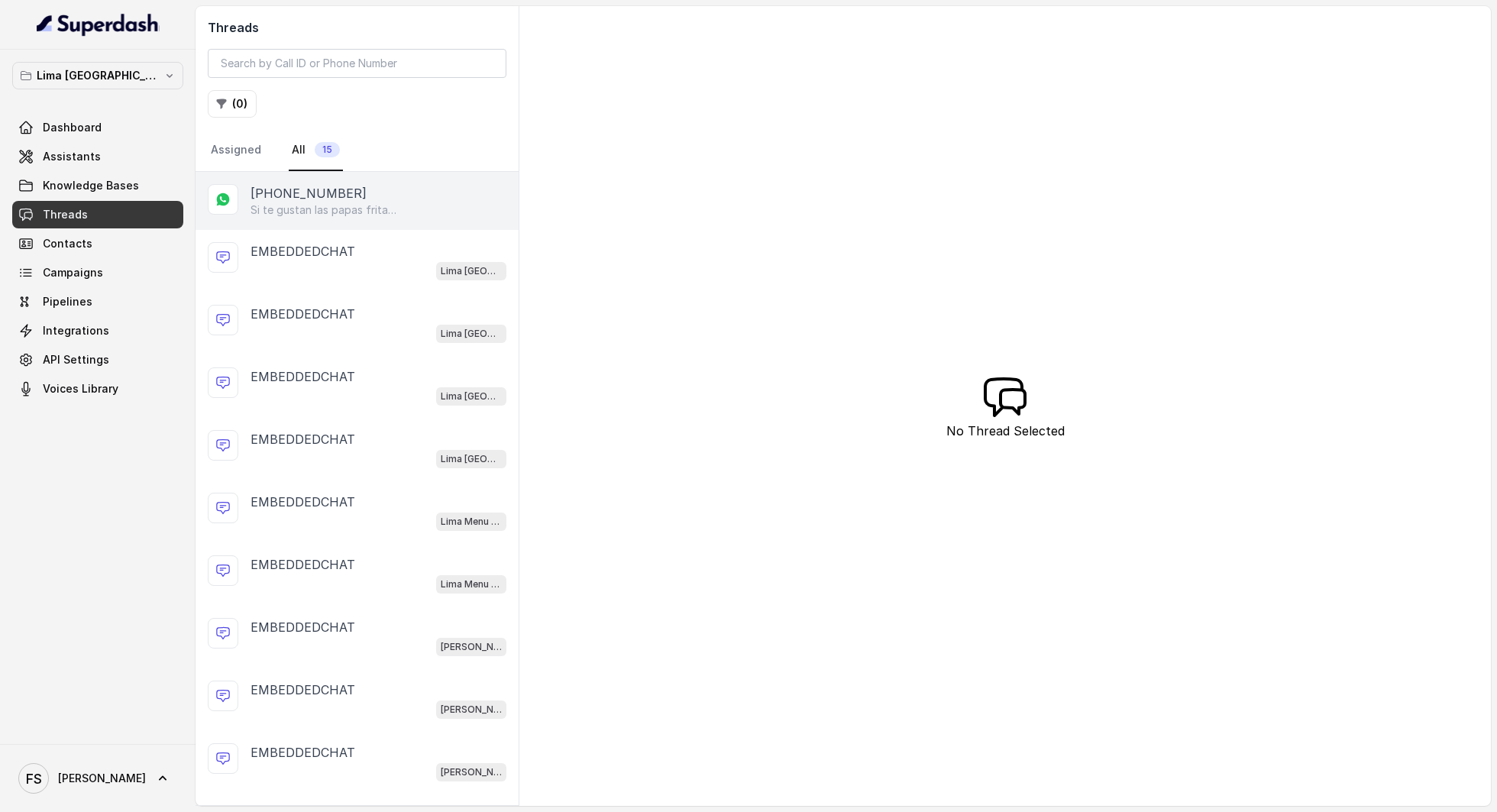
click at [369, 200] on div "[PHONE_NUMBER]" at bounding box center [379, 192] width 256 height 18
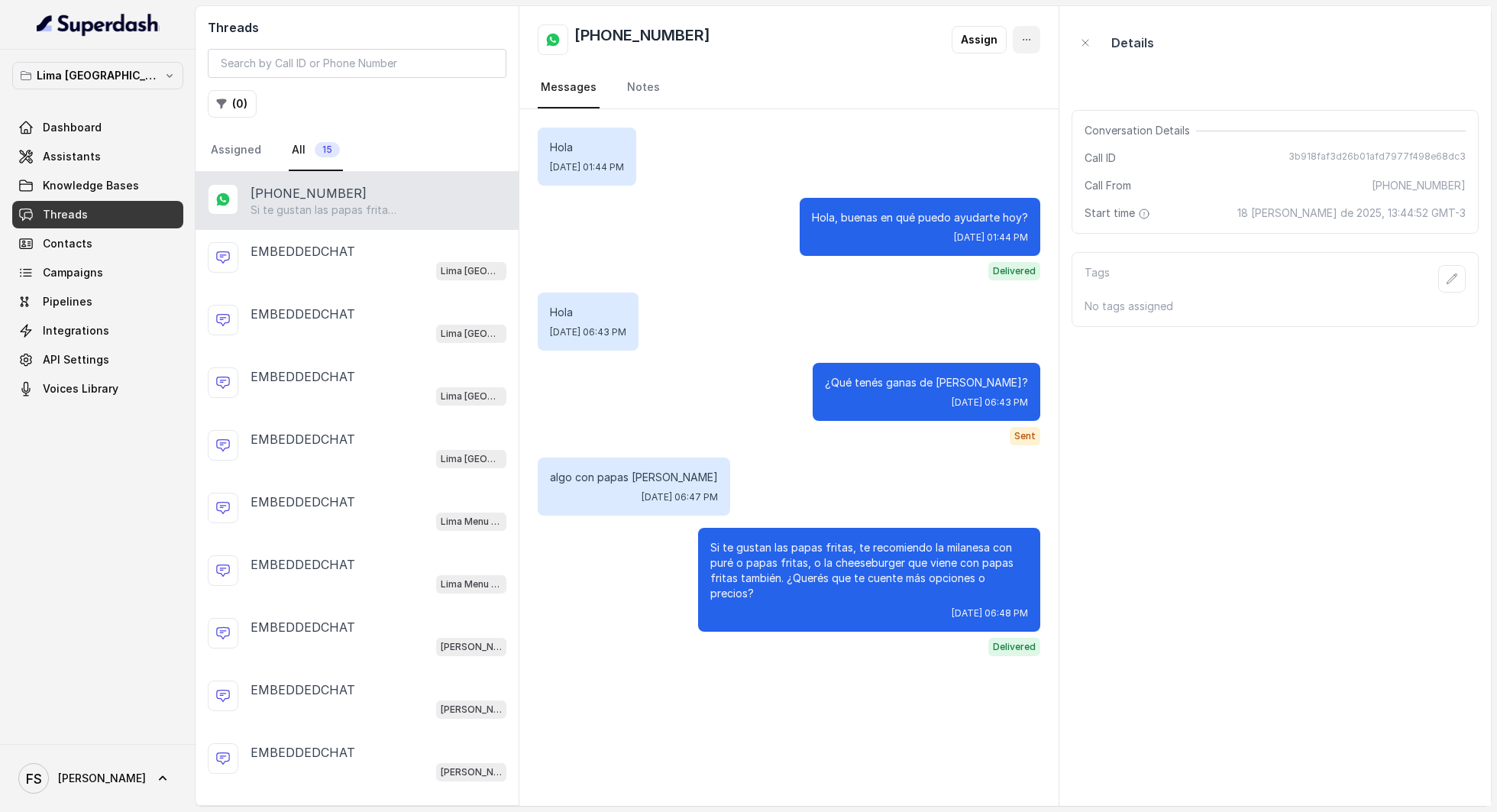
click at [1023, 44] on icon "button" at bounding box center [1026, 40] width 12 height 12
click at [987, 74] on button "Delete Conversation" at bounding box center [965, 75] width 152 height 27
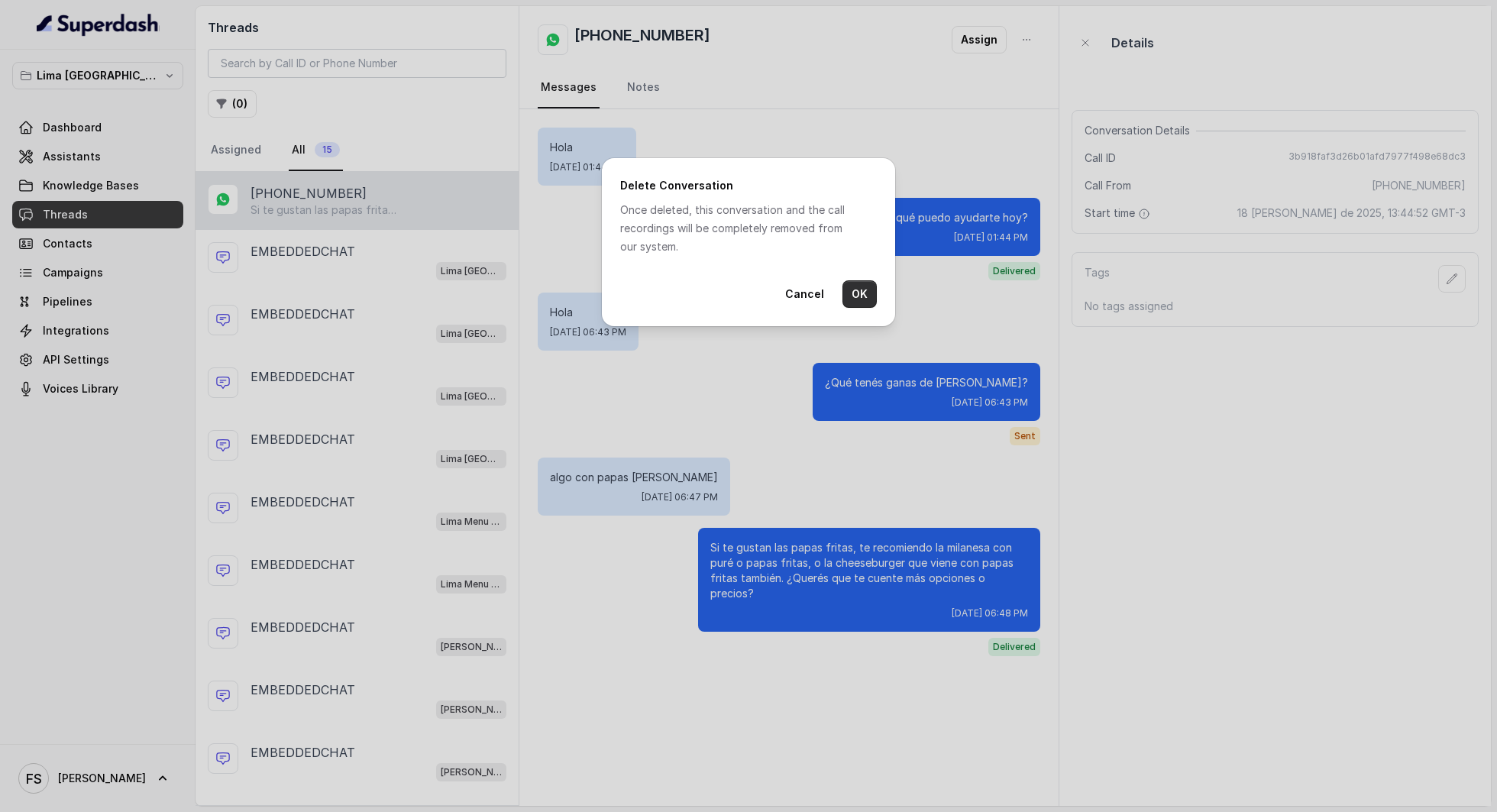
click at [858, 298] on button "OK" at bounding box center [859, 294] width 34 height 27
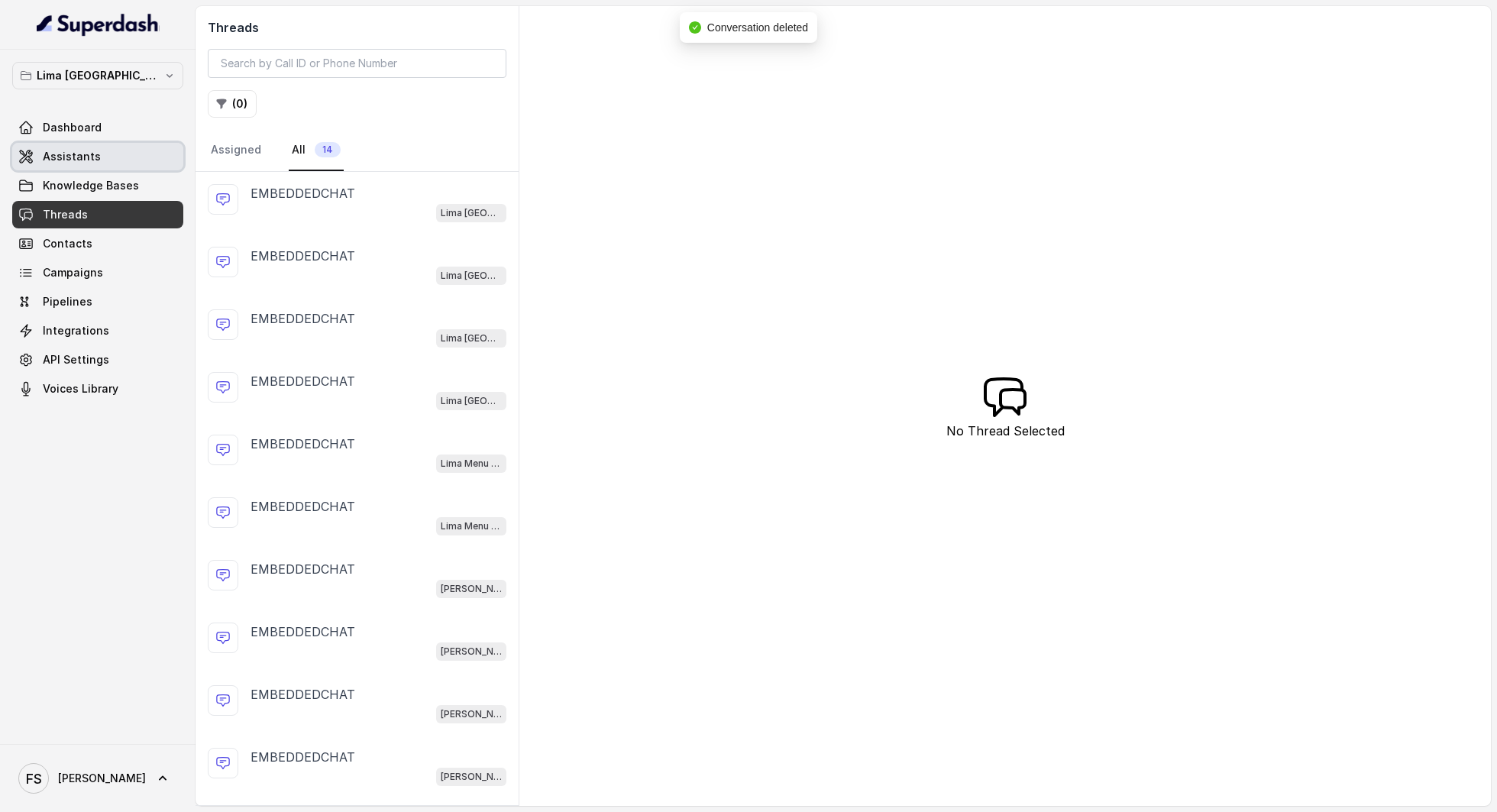
click at [70, 153] on span "Assistants" at bounding box center [72, 156] width 58 height 15
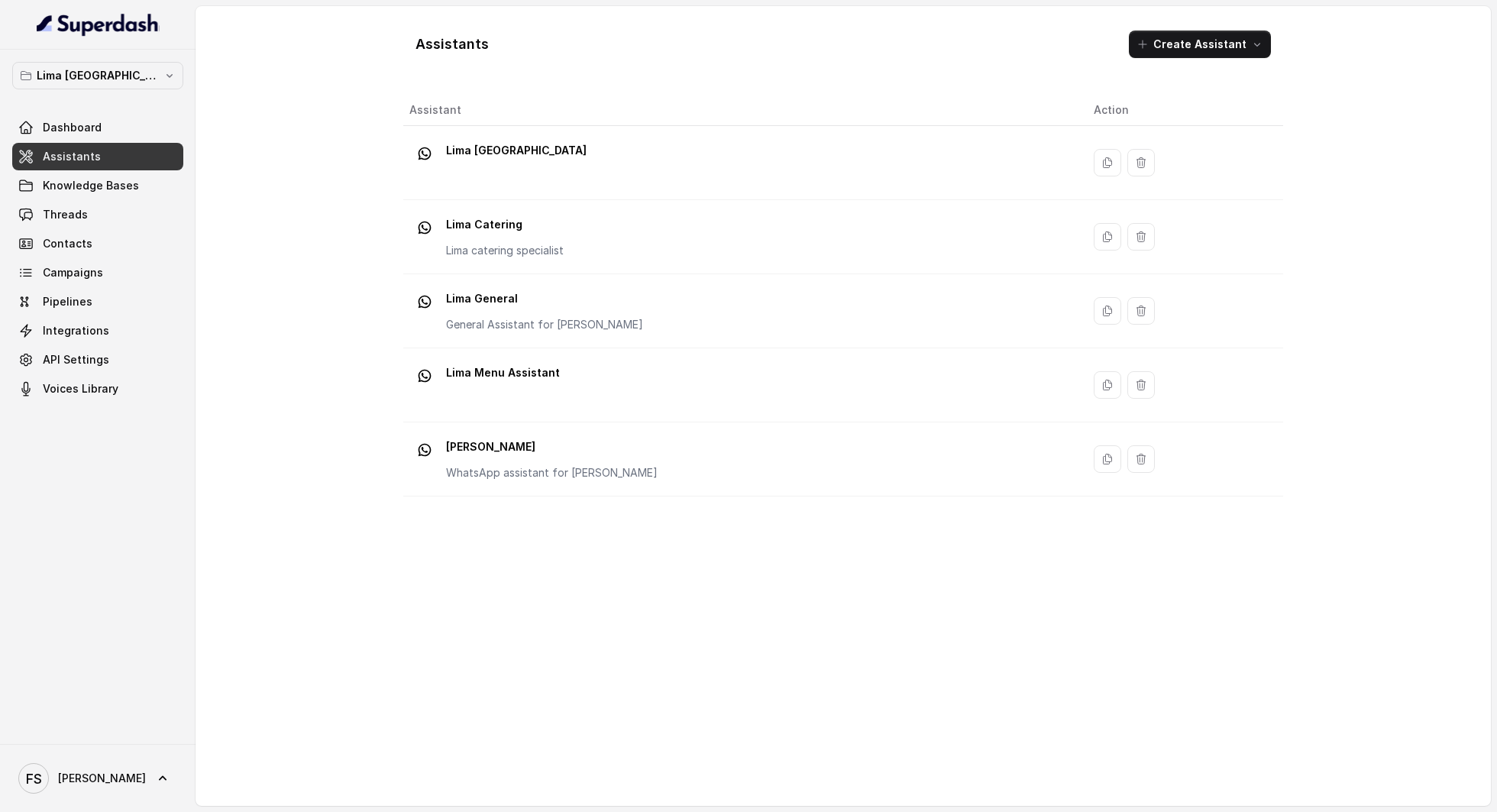
click at [134, 58] on div "Lima Argentina Dashboard Assistants Knowledge Bases Threads Contacts Campaigns …" at bounding box center [98, 397] width 196 height 694
click at [129, 62] on button "Lima Argentina" at bounding box center [98, 75] width 171 height 27
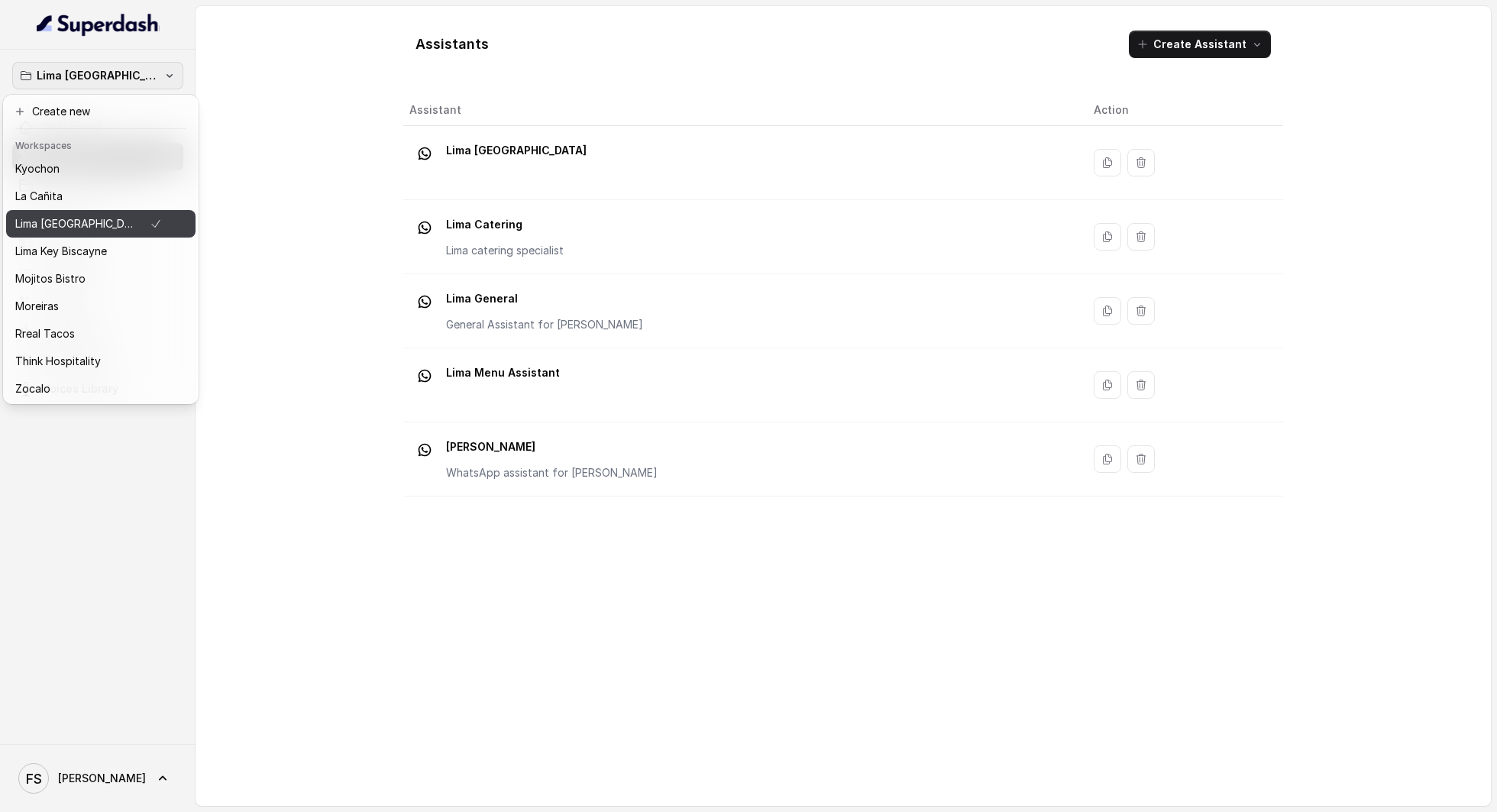
scroll to position [128, 0]
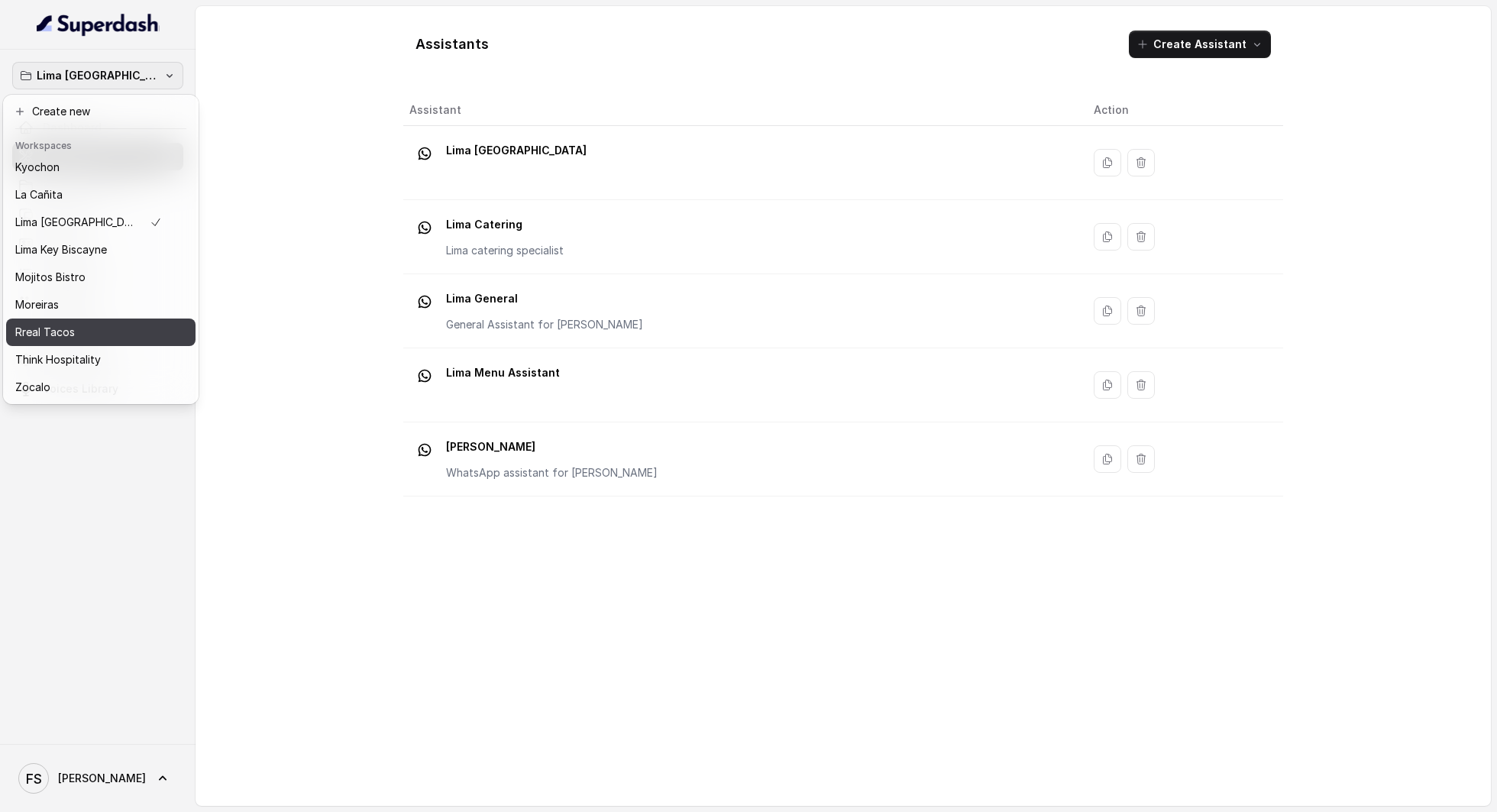
click at [80, 325] on div "Rreal Tacos" at bounding box center [89, 332] width 147 height 18
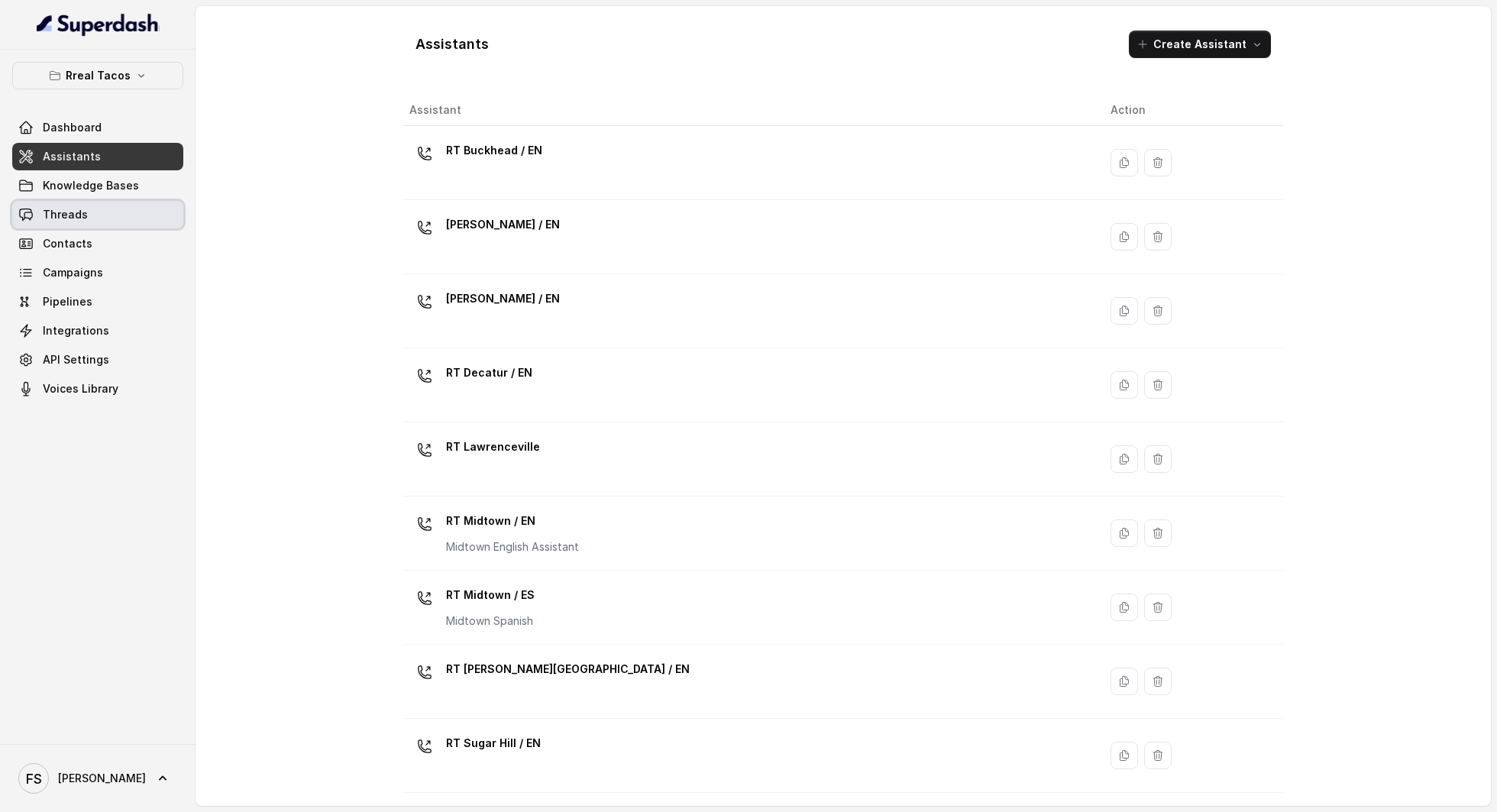
click at [109, 220] on link "Threads" at bounding box center [98, 214] width 171 height 27
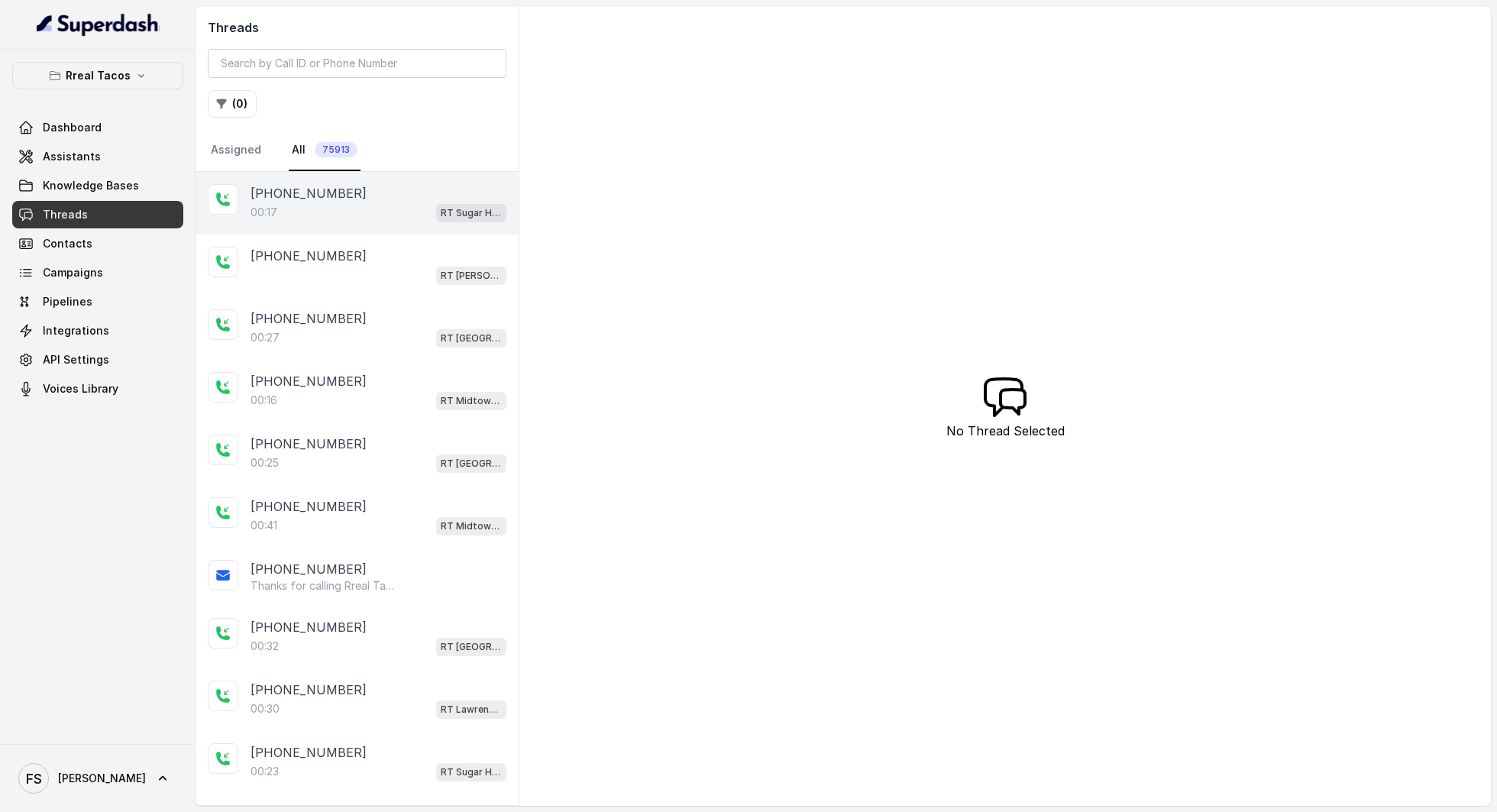
click at [380, 200] on div "+14045612582" at bounding box center [379, 192] width 256 height 18
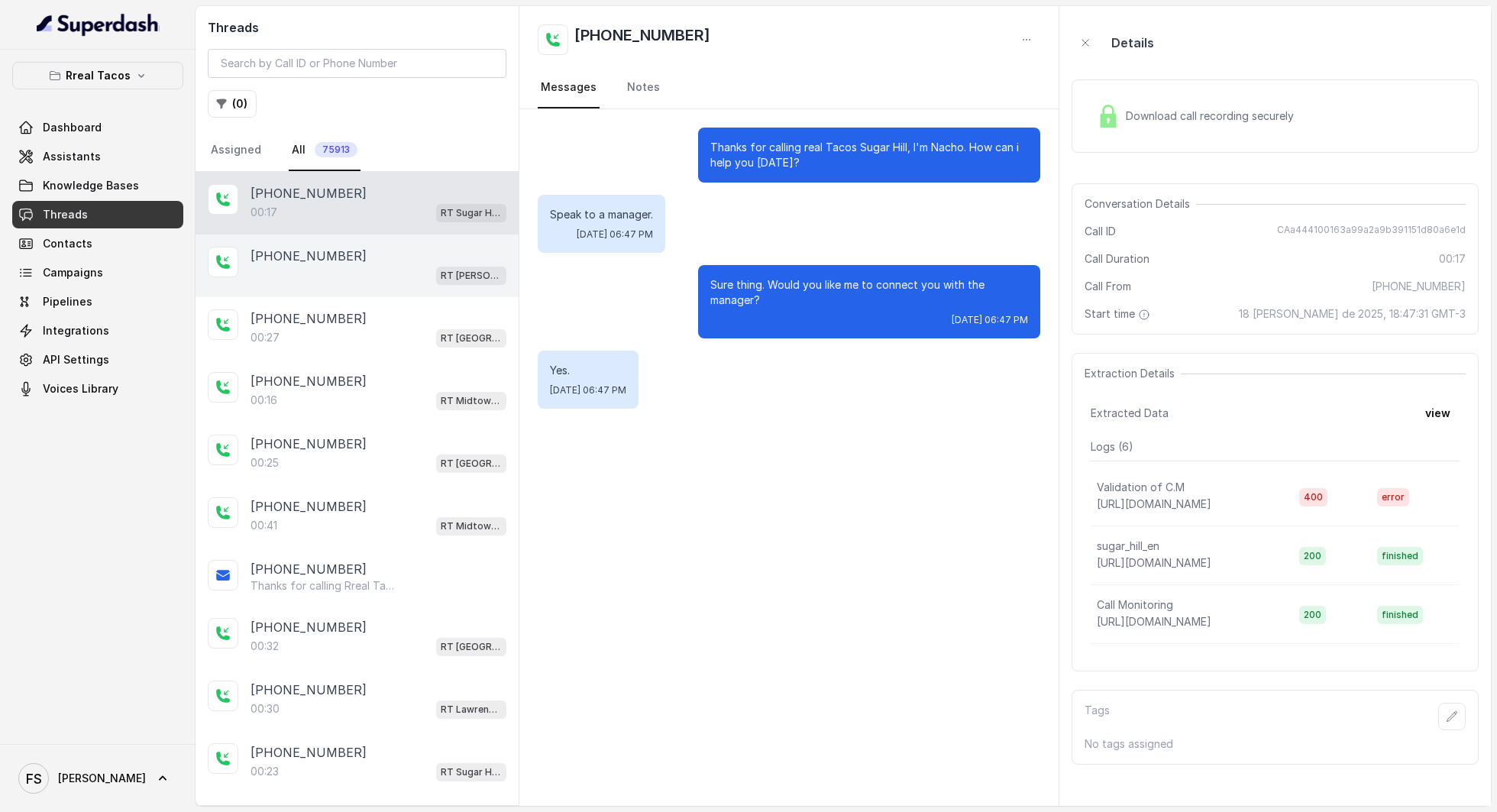
click at [372, 272] on div "RT Sandy Springs / EN" at bounding box center [379, 274] width 256 height 20
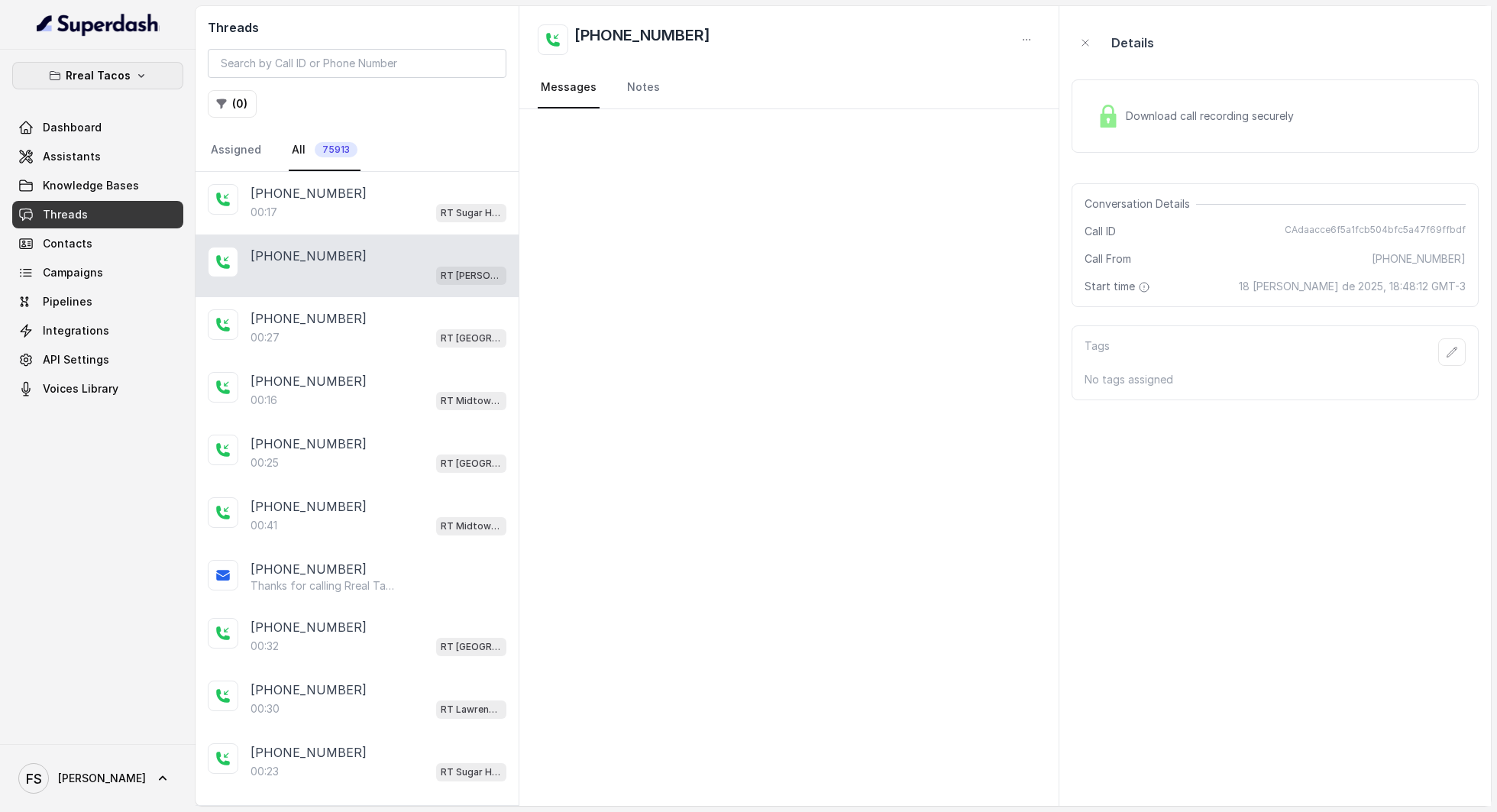
click at [92, 78] on p "Rreal Tacos" at bounding box center [98, 75] width 65 height 18
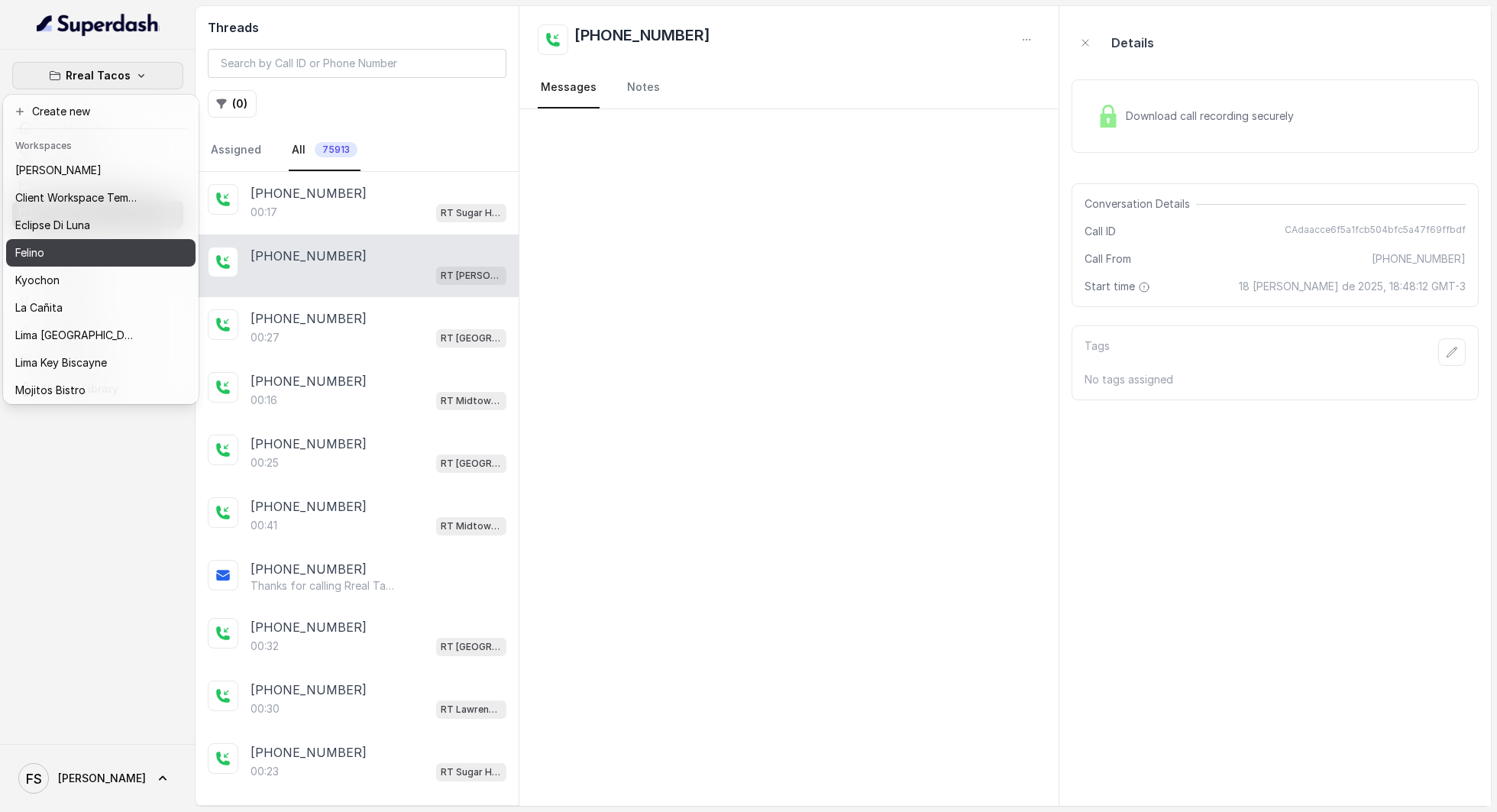
click at [48, 252] on div "Felino" at bounding box center [76, 252] width 122 height 18
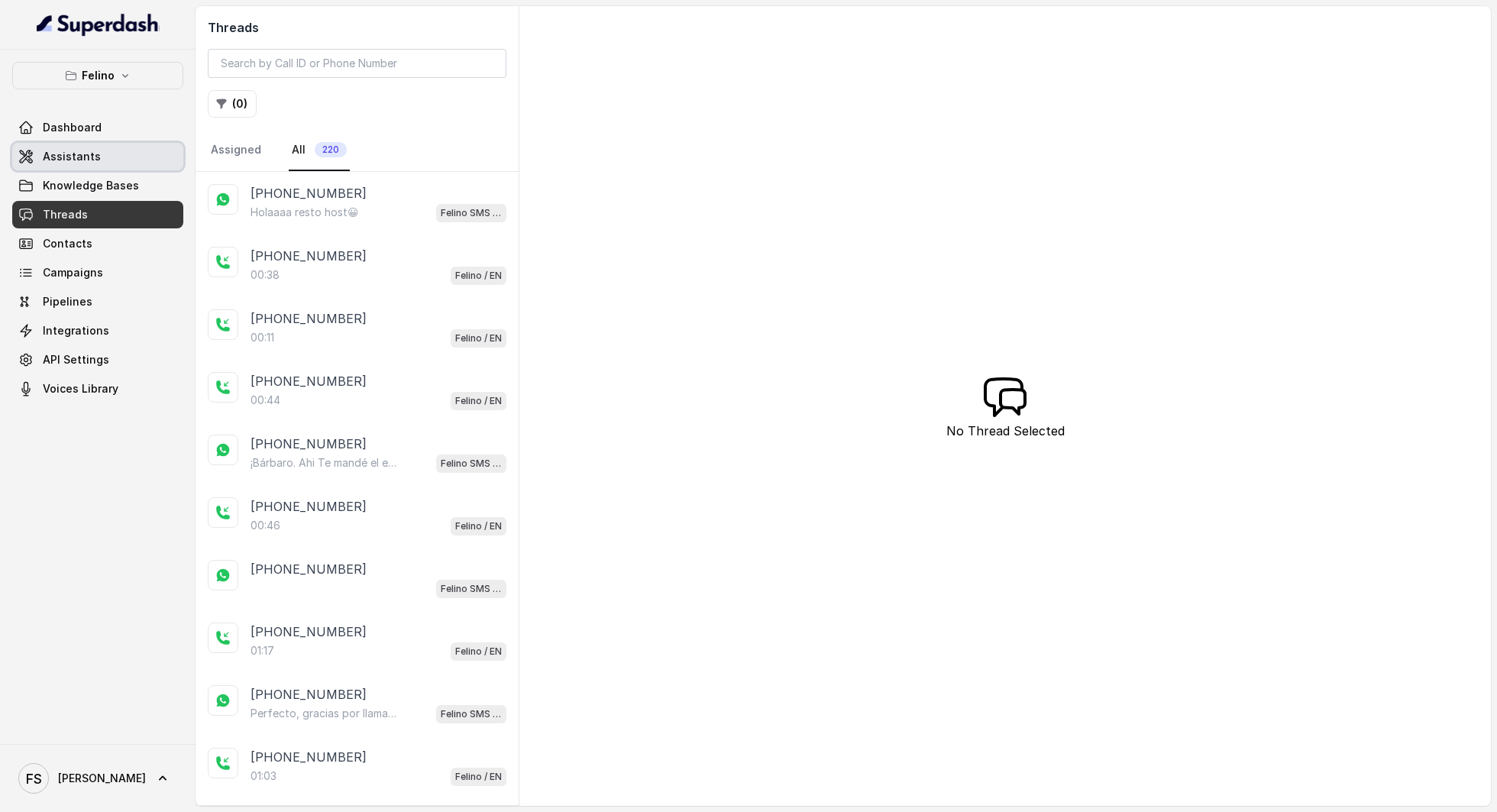
click at [89, 168] on link "Assistants" at bounding box center [98, 156] width 171 height 27
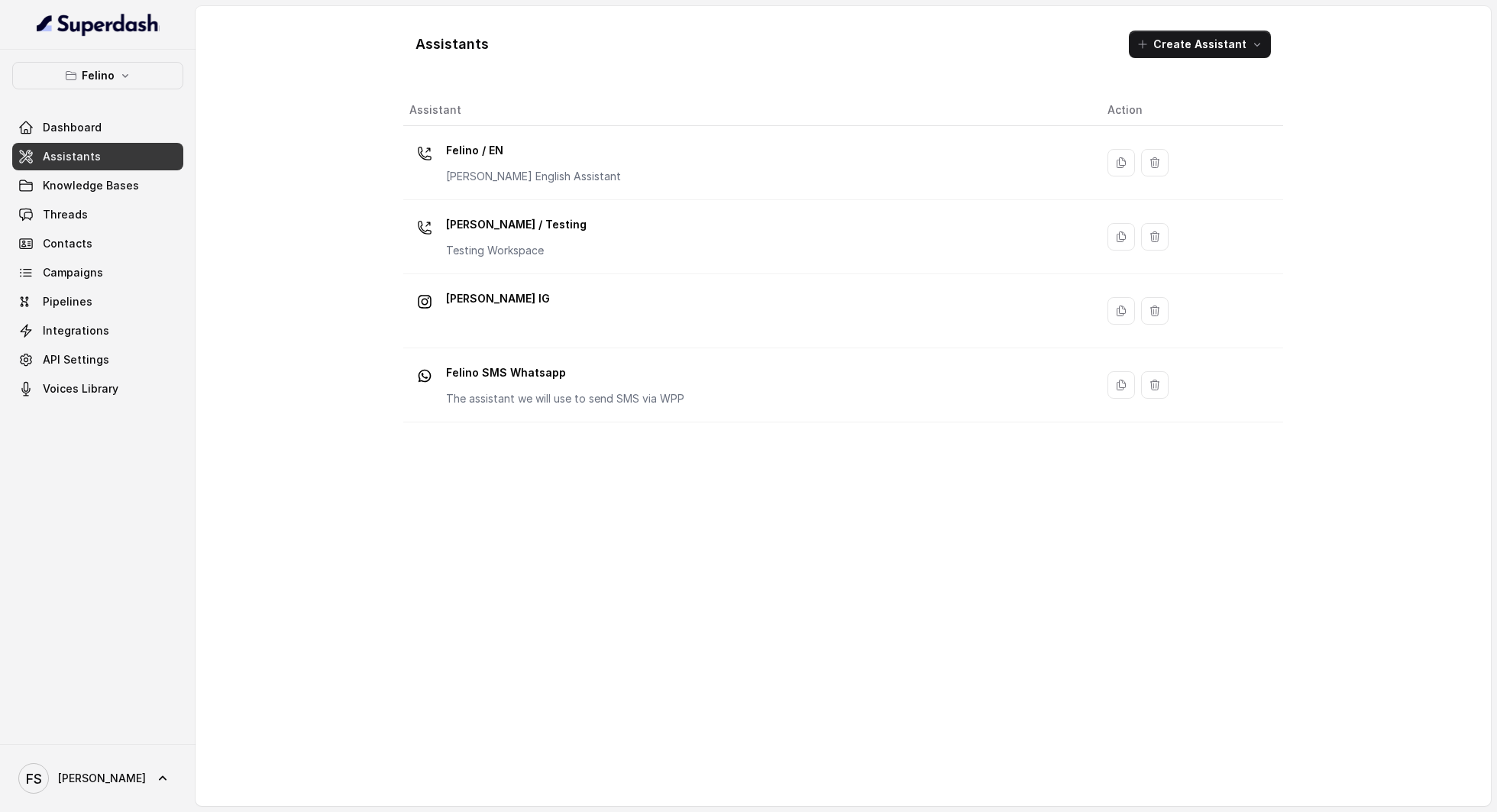
click at [89, 228] on div "Dashboard Assistants Knowledge Bases Threads Contacts Campaigns Pipelines Integ…" at bounding box center [98, 258] width 171 height 288
click at [92, 221] on link "Threads" at bounding box center [98, 214] width 171 height 27
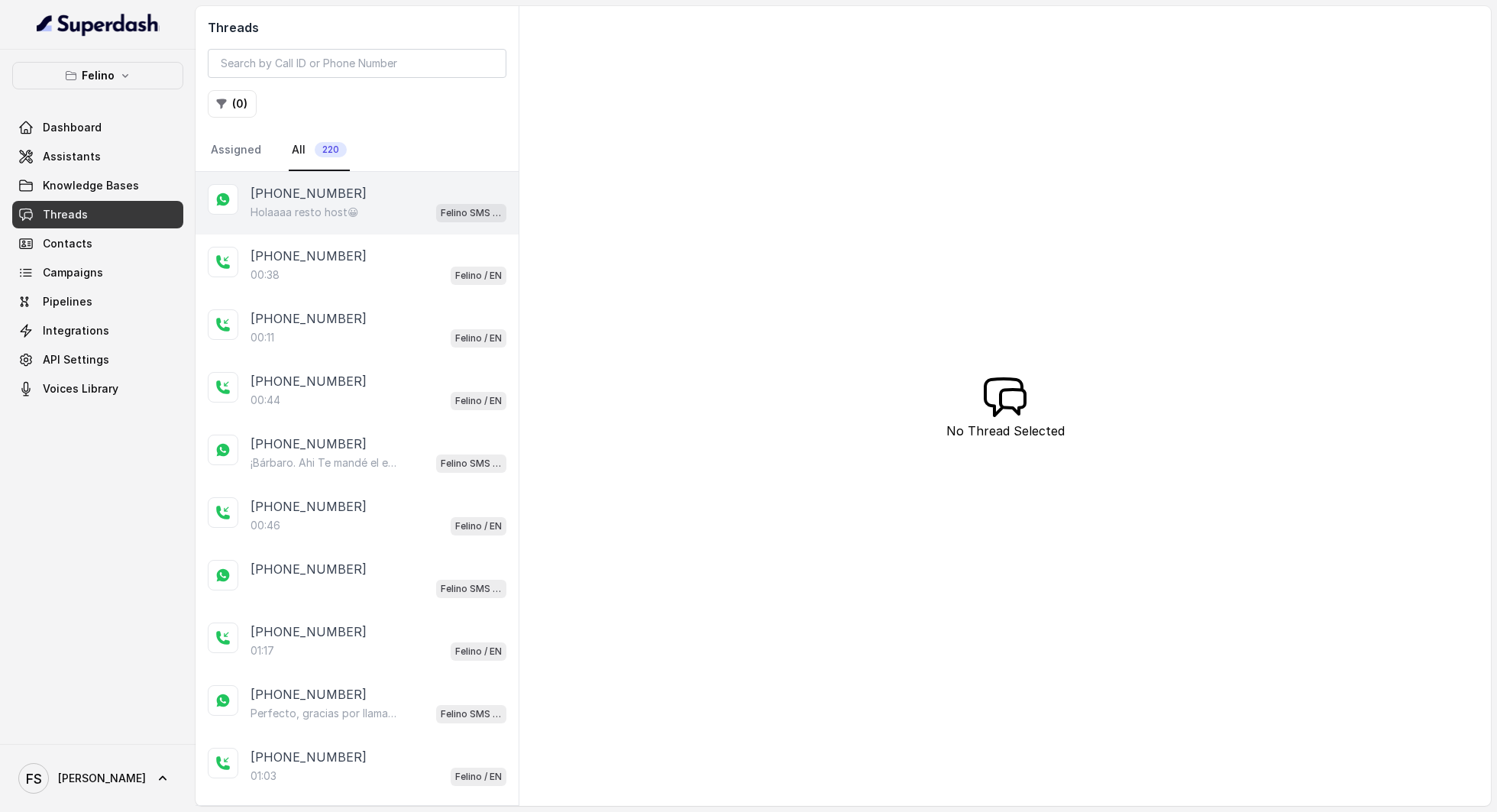
click at [372, 197] on div "[PHONE_NUMBER]" at bounding box center [379, 192] width 256 height 18
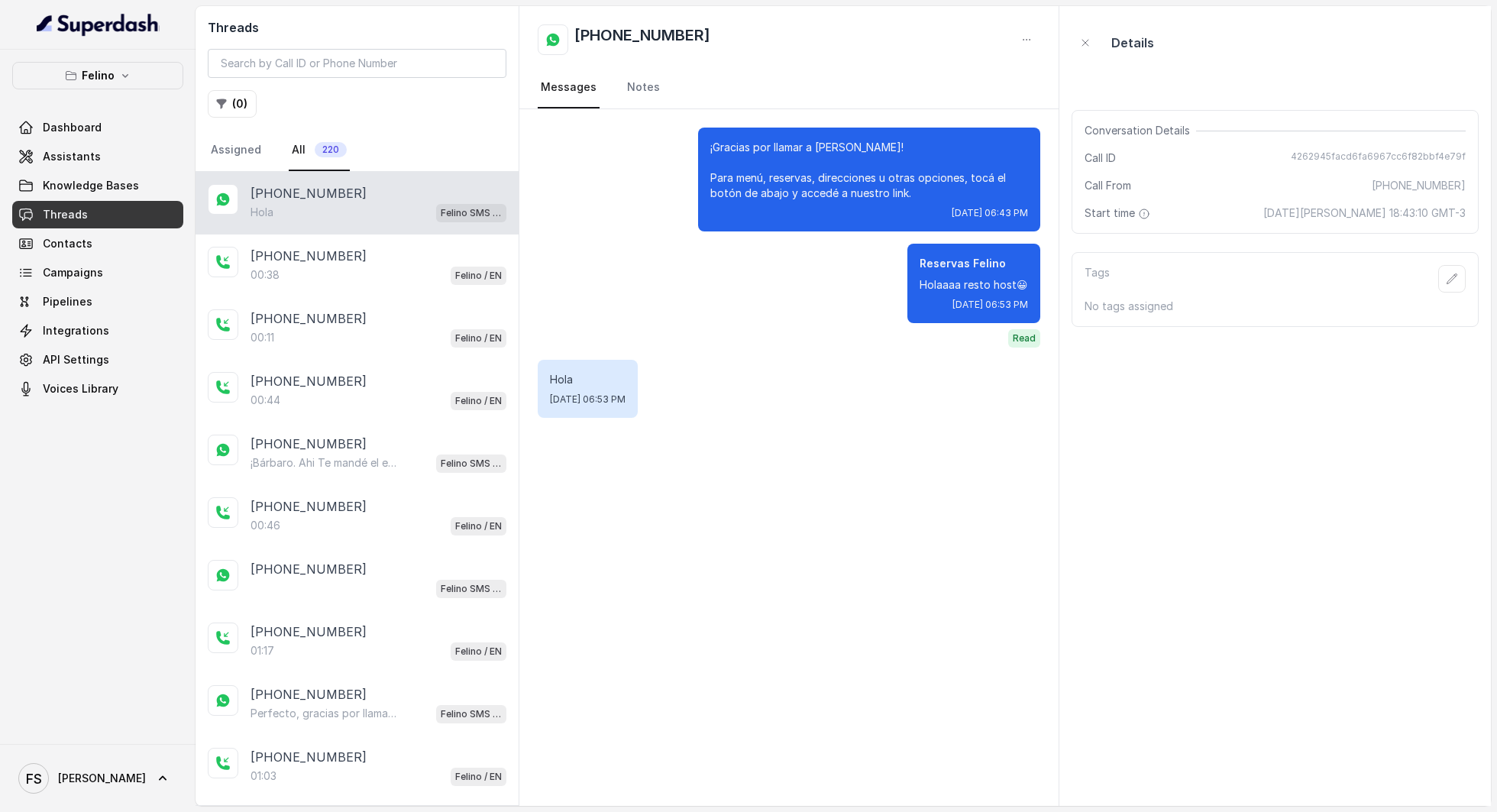
click at [919, 81] on nav "Messages Notes" at bounding box center [789, 88] width 502 height 41
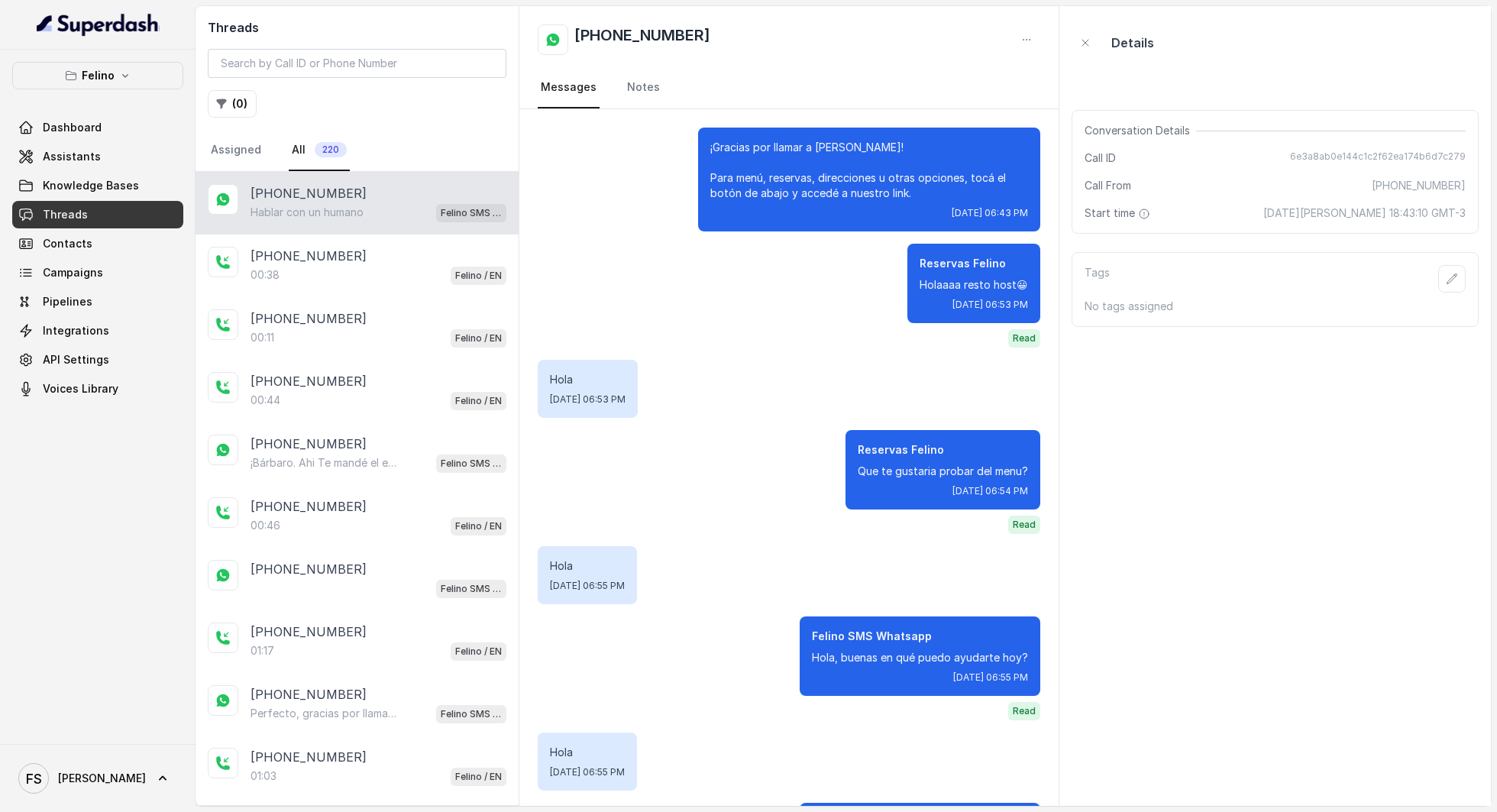
scroll to position [654, 0]
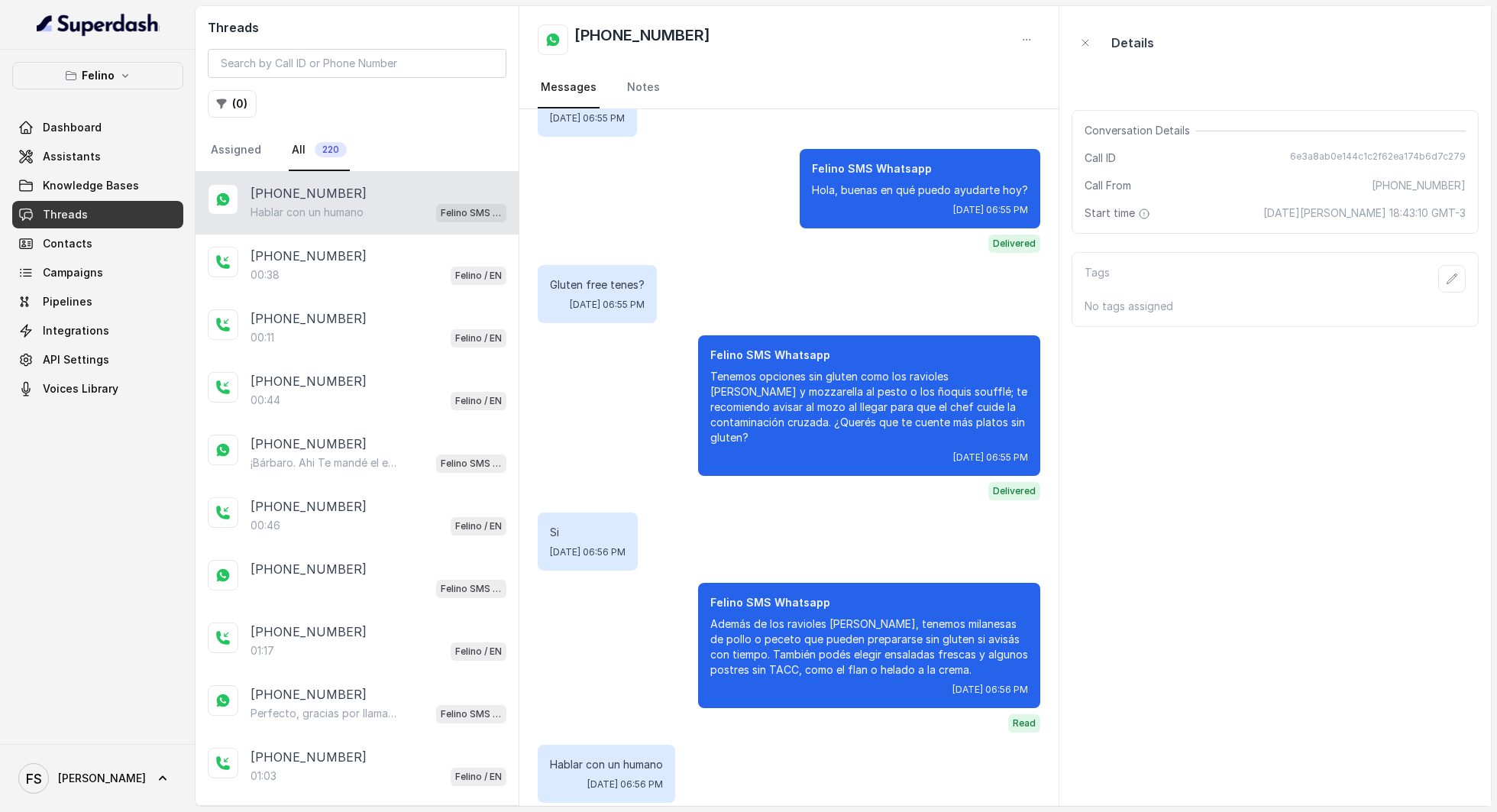
click at [354, 187] on div "[PHONE_NUMBER]" at bounding box center [379, 192] width 256 height 18
click at [378, 223] on div "[PHONE_NUMBER] Hablar con un humano Felino SMS Whatsapp" at bounding box center [357, 203] width 323 height 62
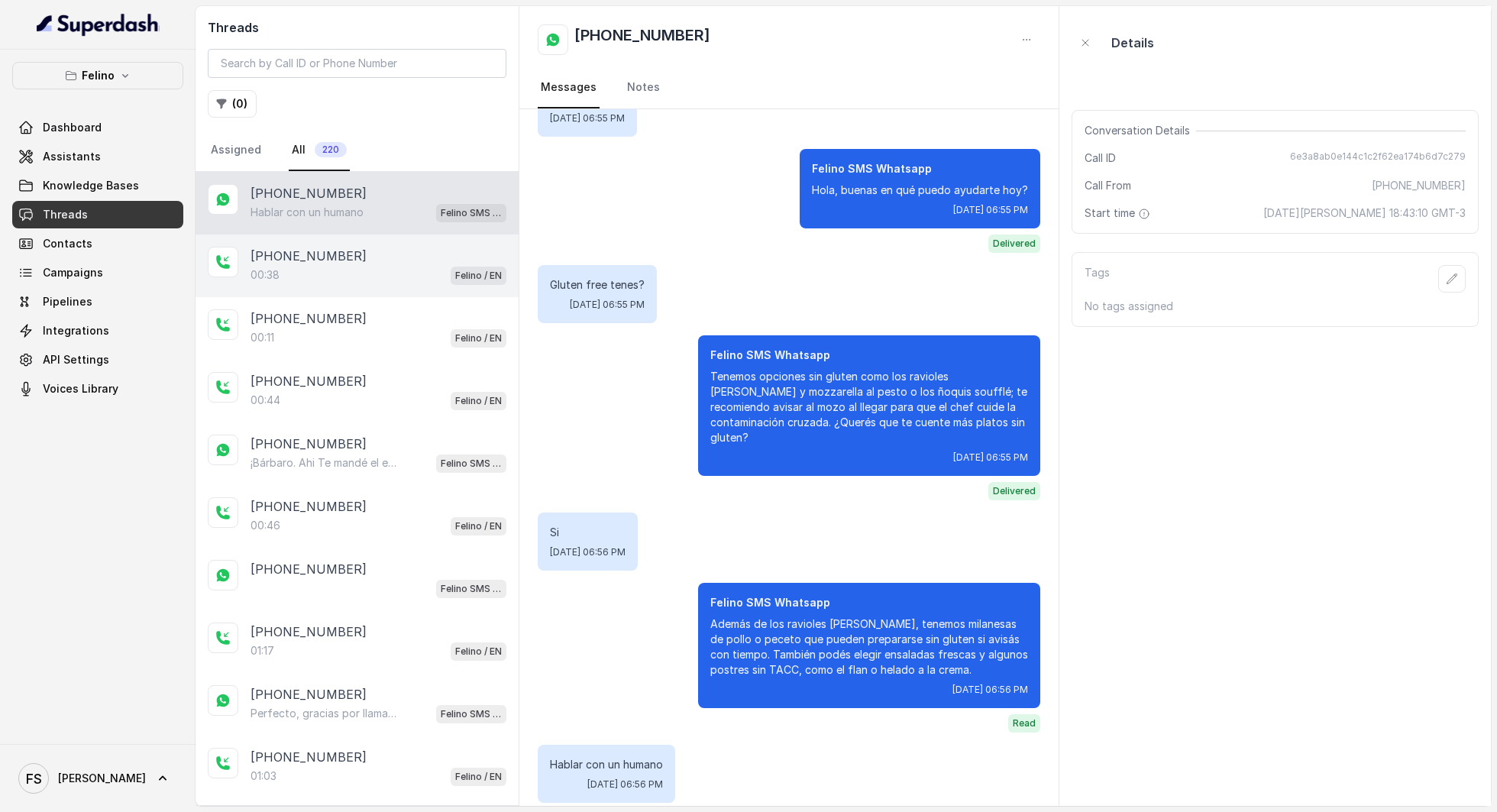
click at [369, 265] on div "00:38 Felino / EN" at bounding box center [379, 274] width 256 height 20
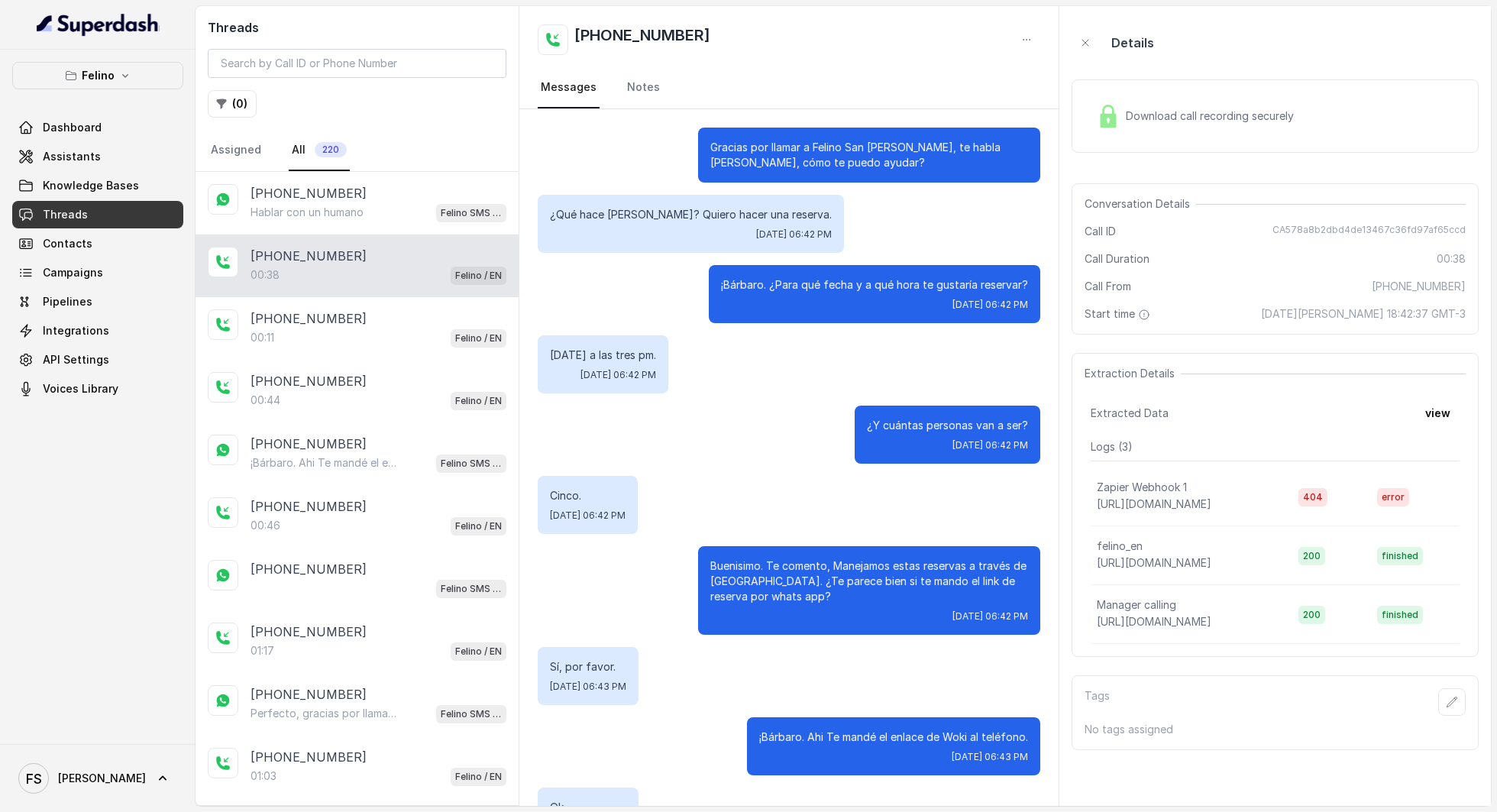
scroll to position [128, 0]
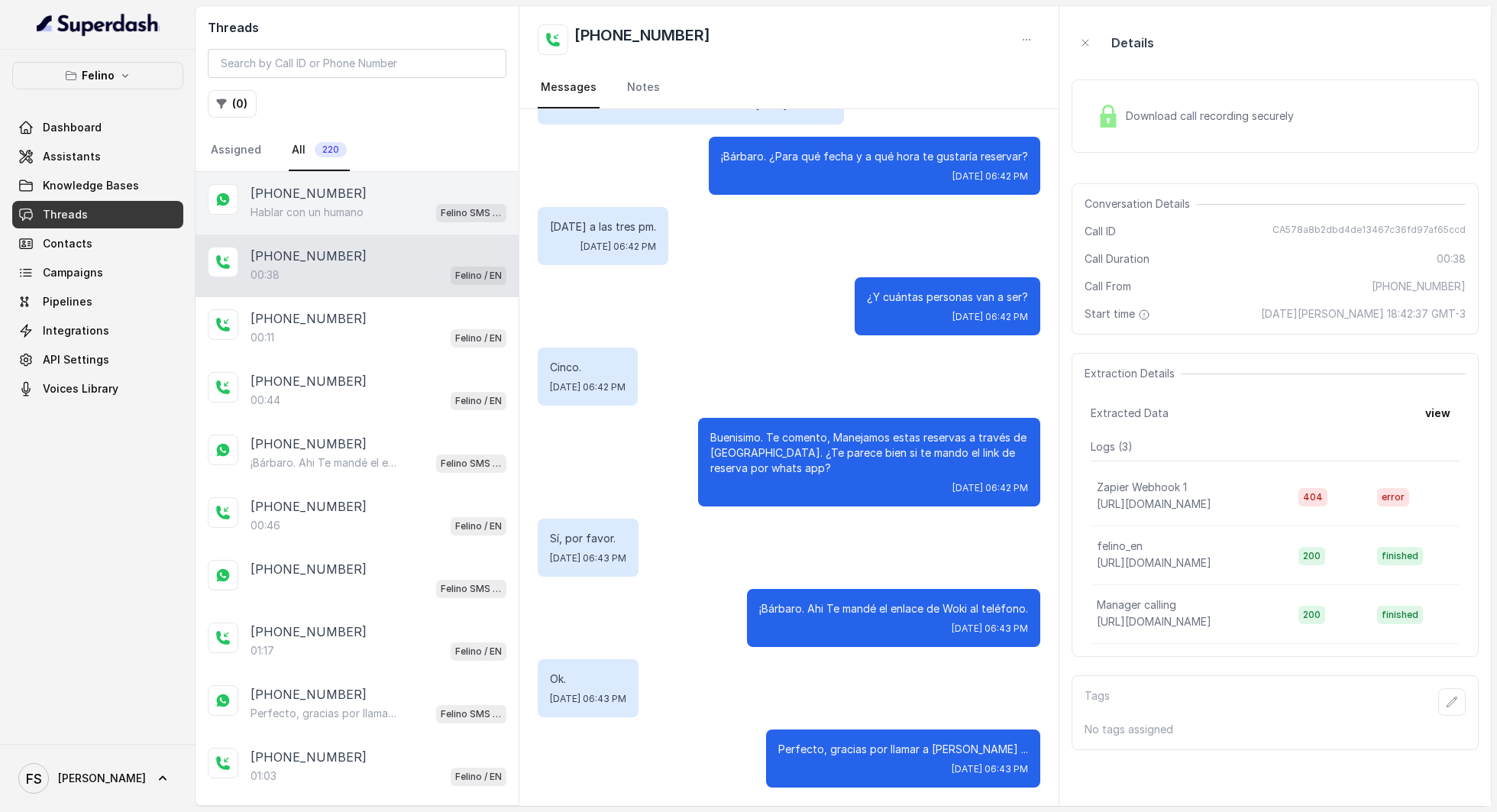
click at [391, 224] on div "[PHONE_NUMBER] Hablar con un humano Felino SMS Whatsapp" at bounding box center [357, 203] width 323 height 62
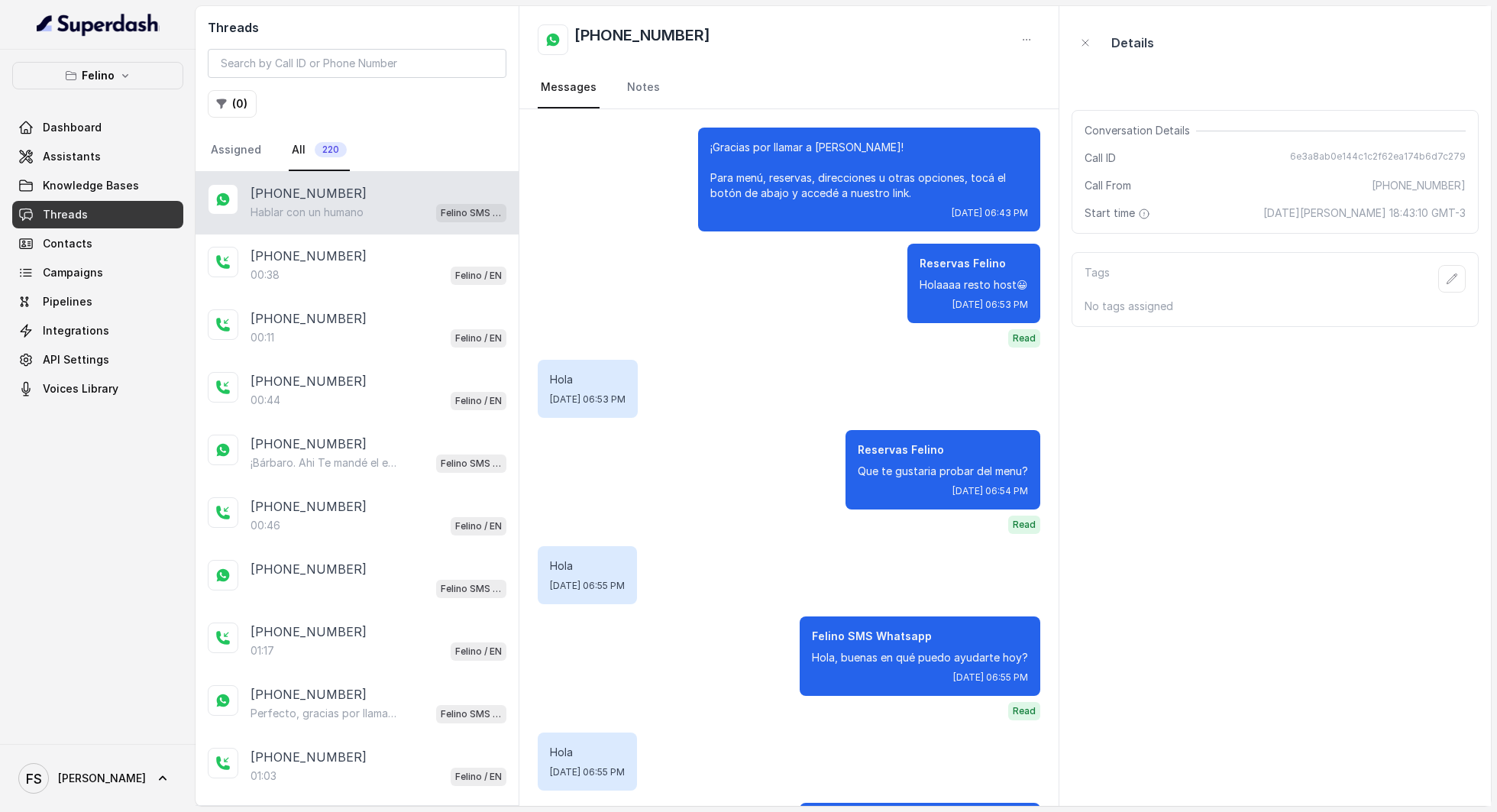
scroll to position [654, 0]
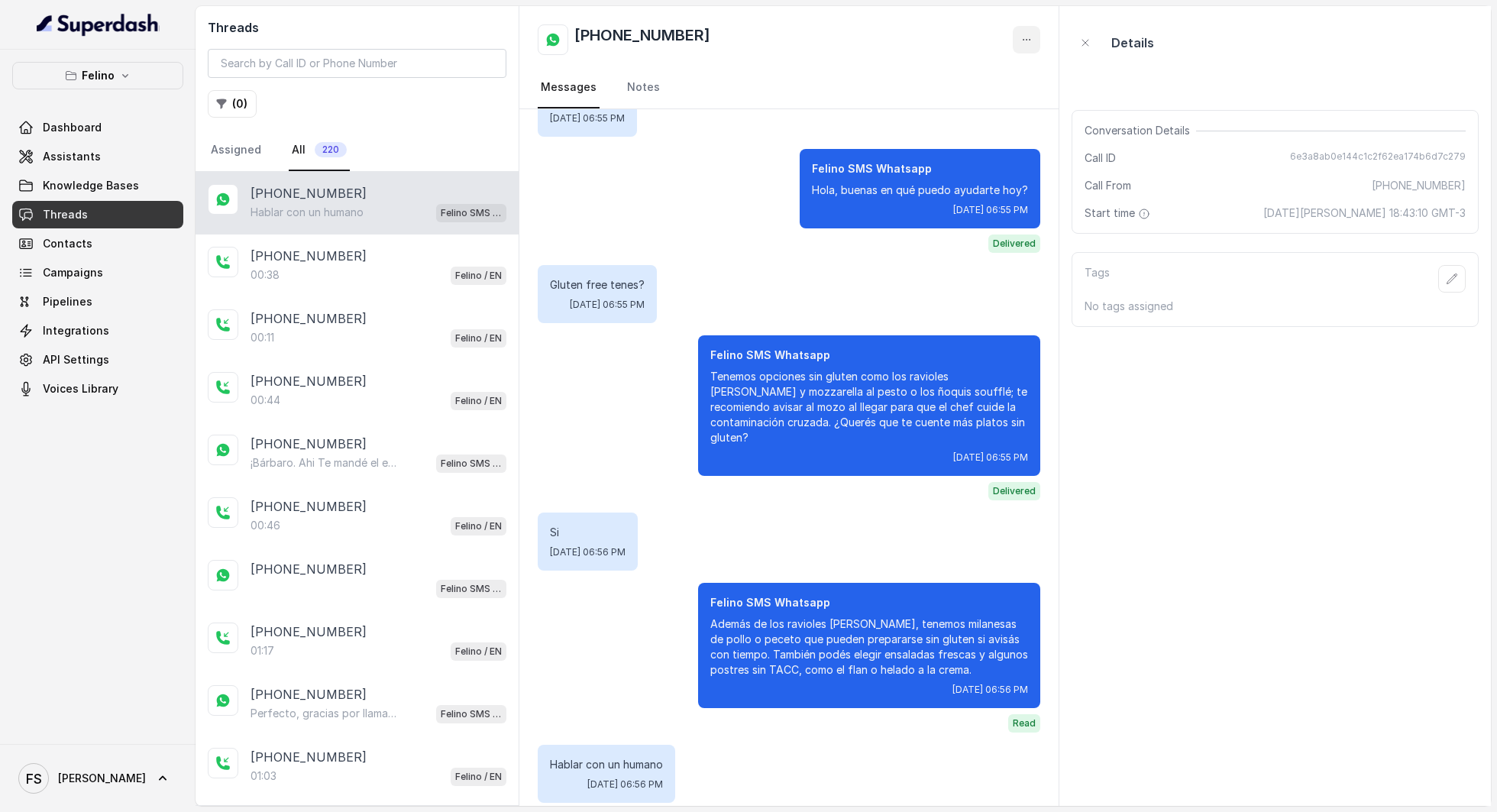
click at [1037, 40] on button "button" at bounding box center [1026, 40] width 27 height 27
click at [877, 22] on div "[PHONE_NUMBER] Messages Notes" at bounding box center [789, 57] width 539 height 103
click at [364, 208] on p "Hablar con un humano" at bounding box center [307, 212] width 113 height 15
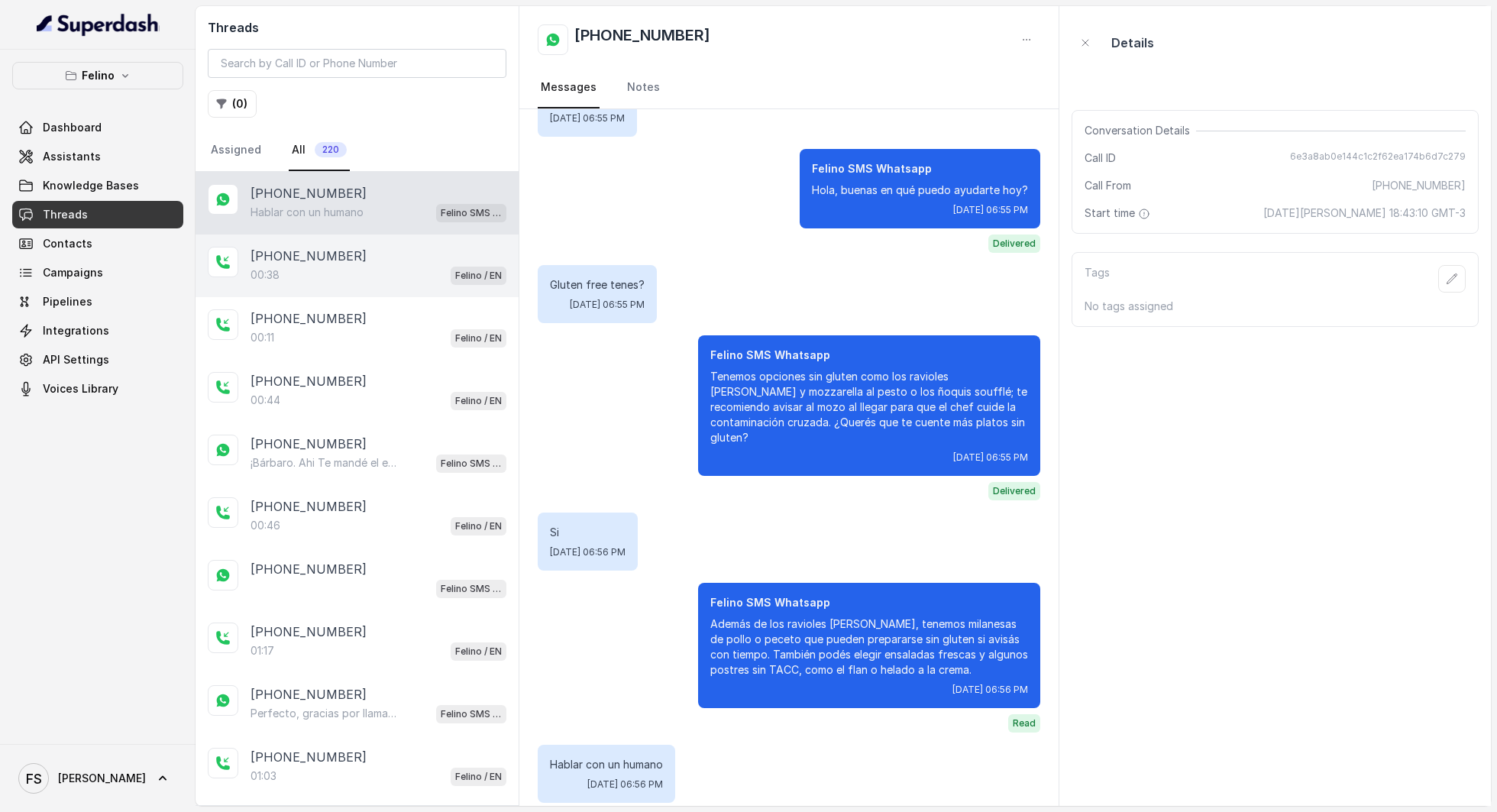
click at [329, 268] on div "00:38 Felino / EN" at bounding box center [379, 274] width 256 height 20
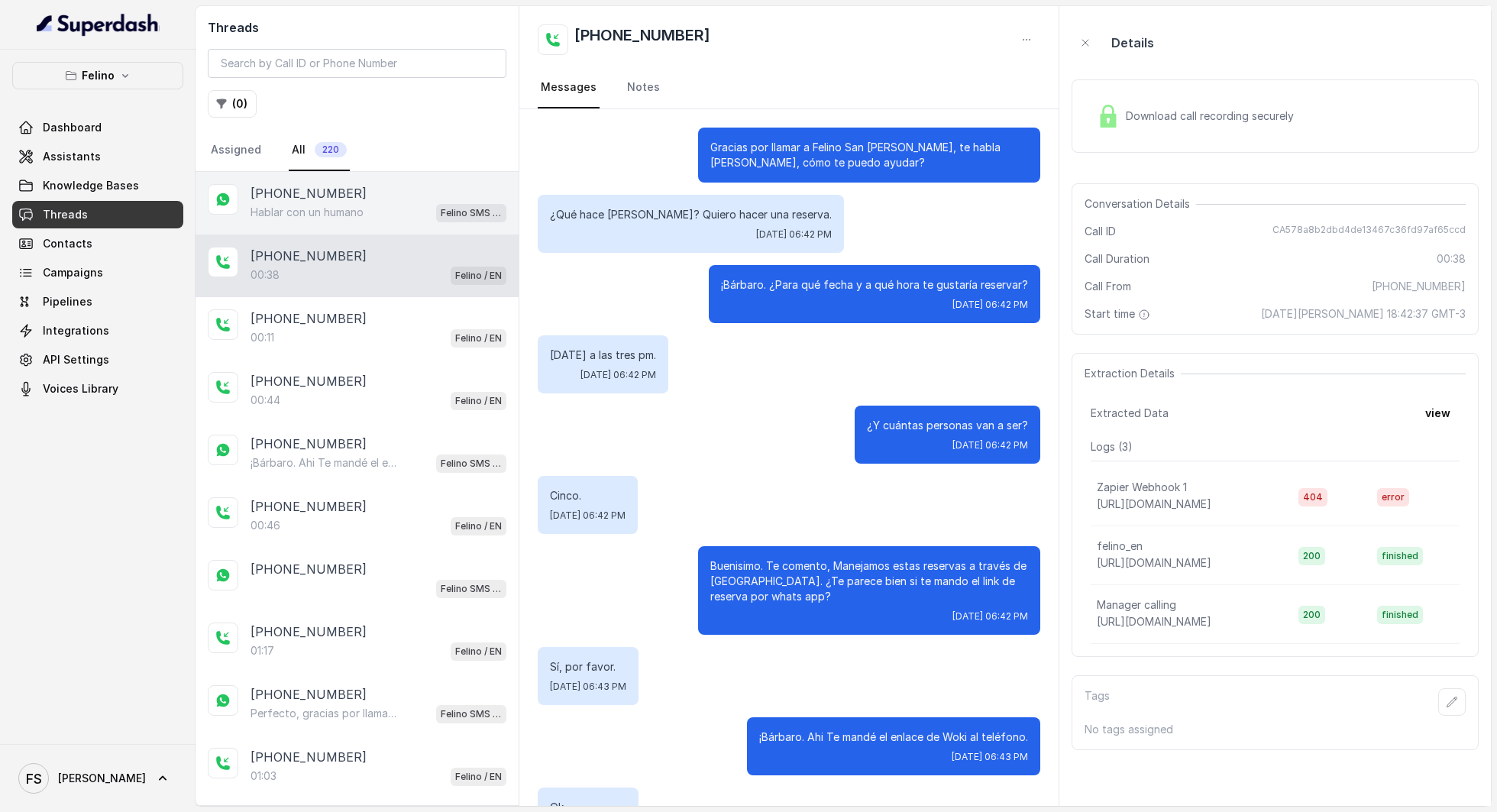
scroll to position [128, 0]
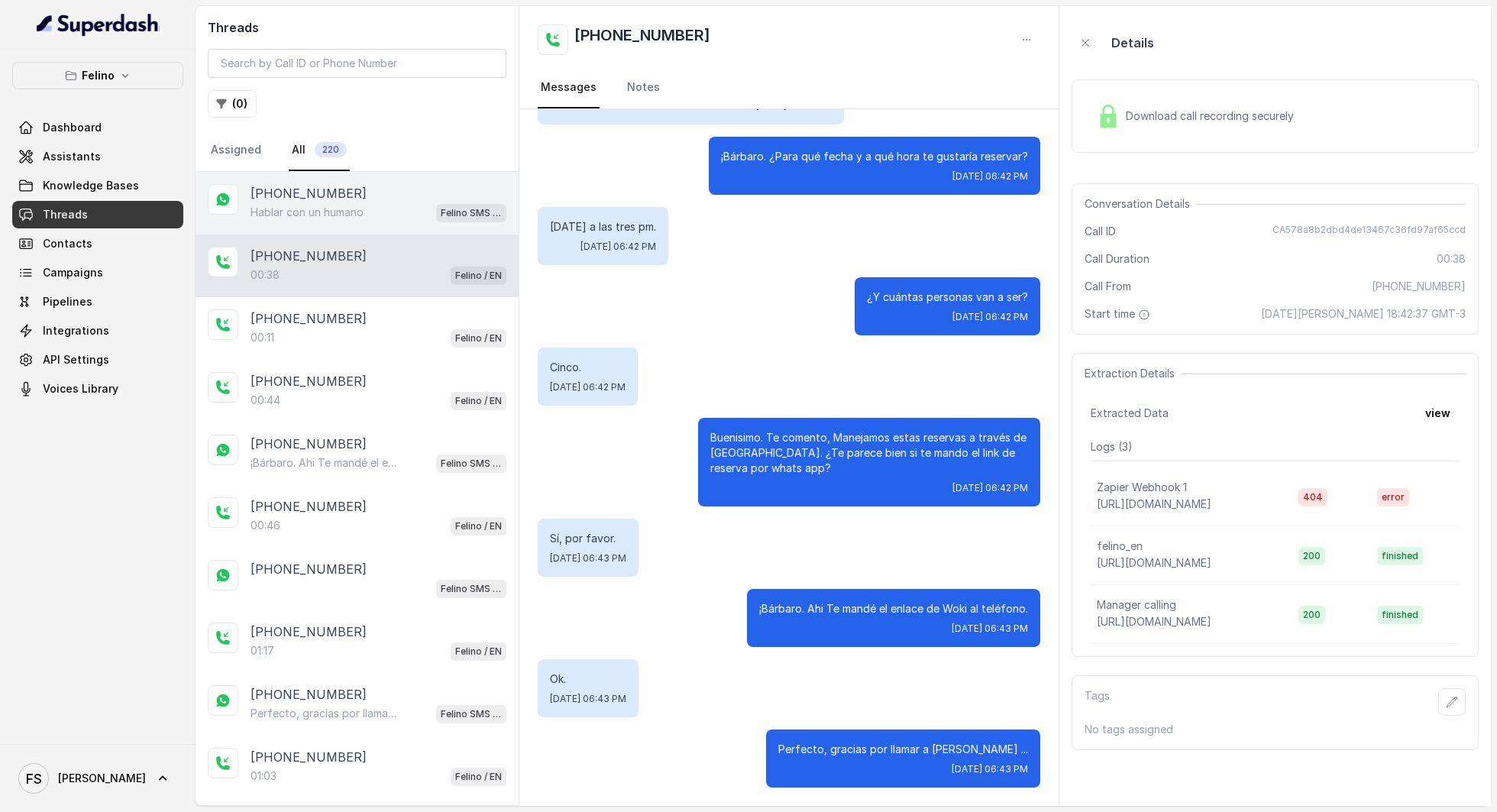
click at [347, 199] on p "[PHONE_NUMBER]" at bounding box center [308, 192] width 116 height 18
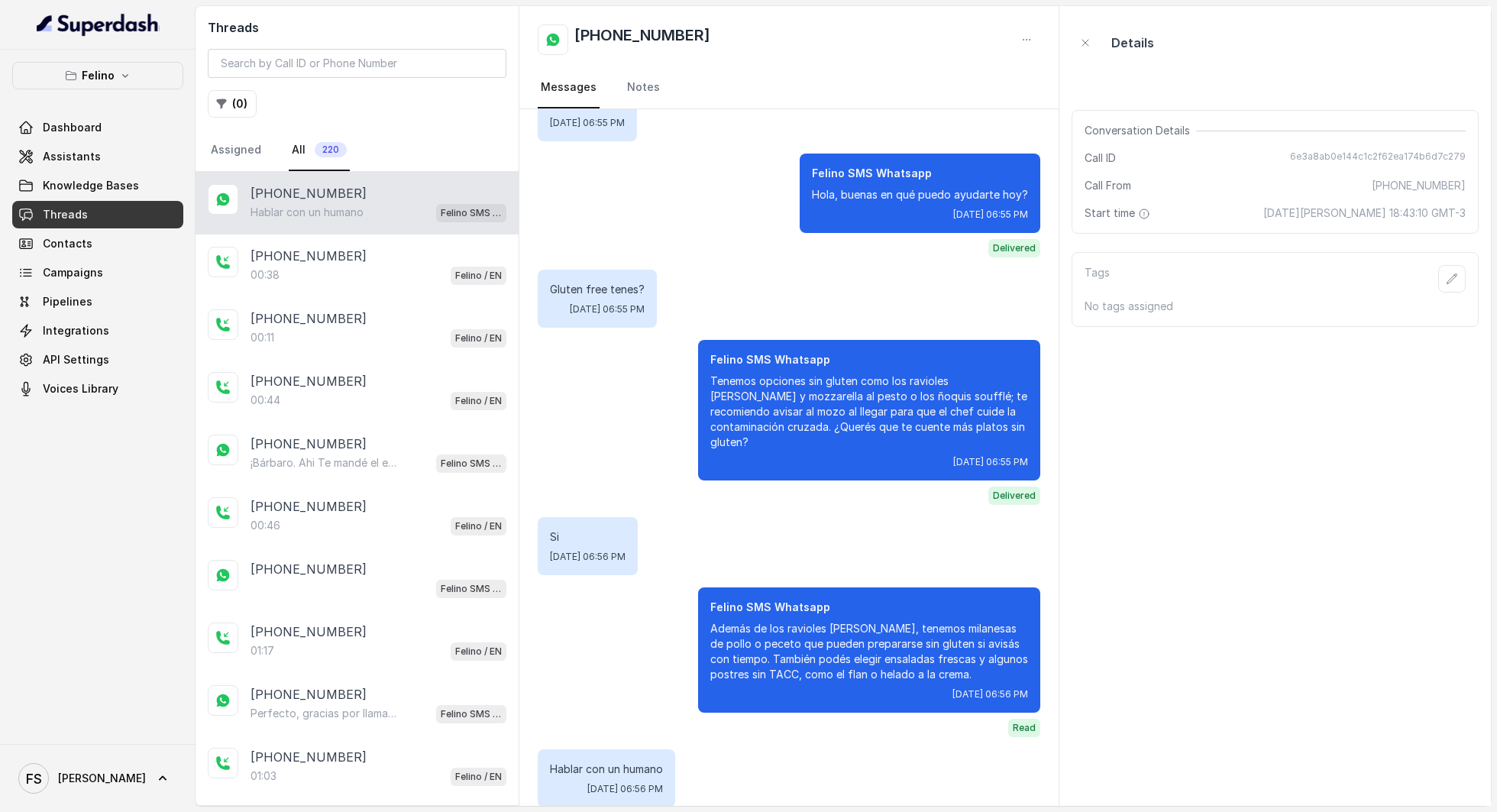
scroll to position [654, 0]
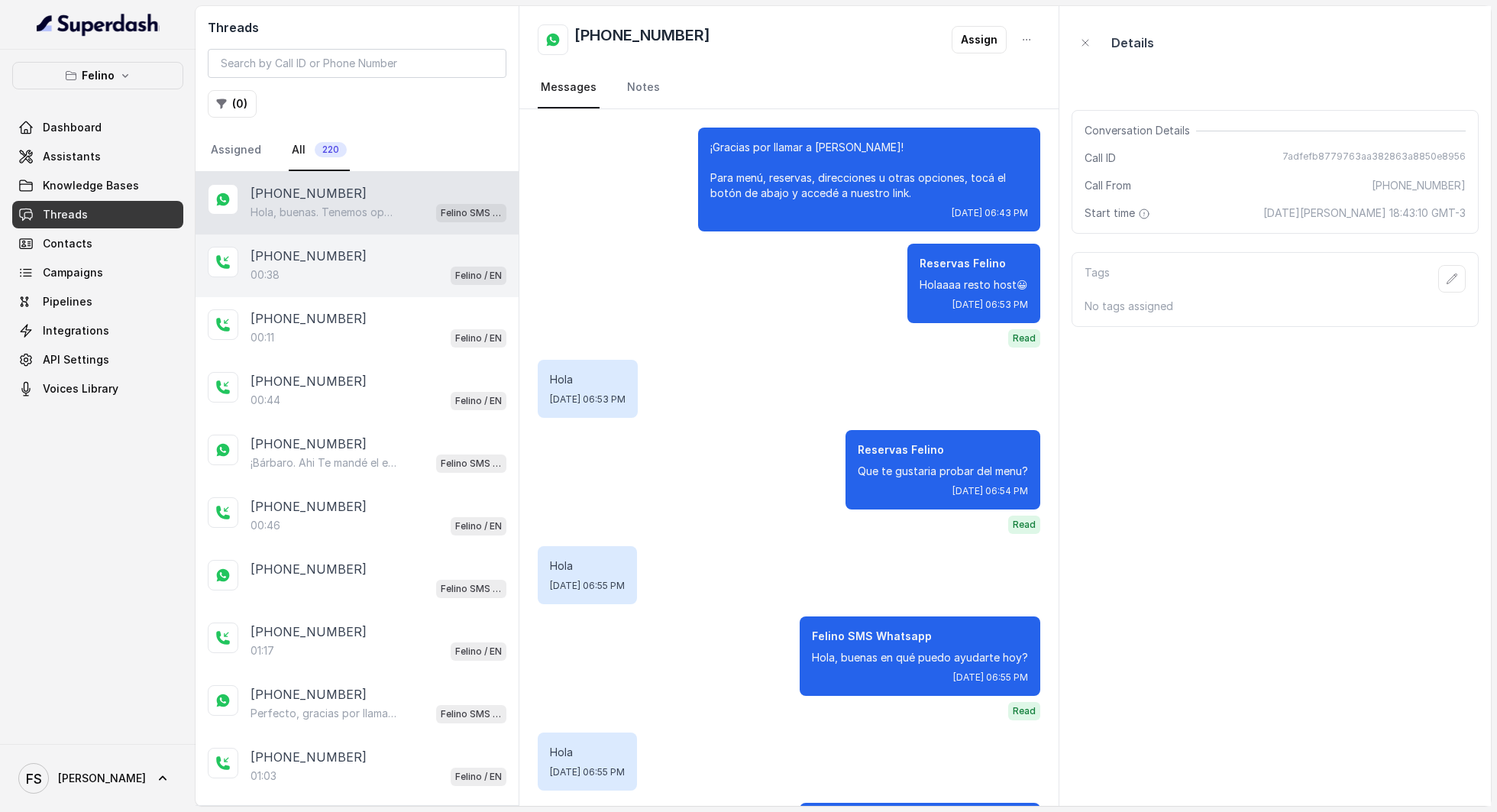
scroll to position [1017, 0]
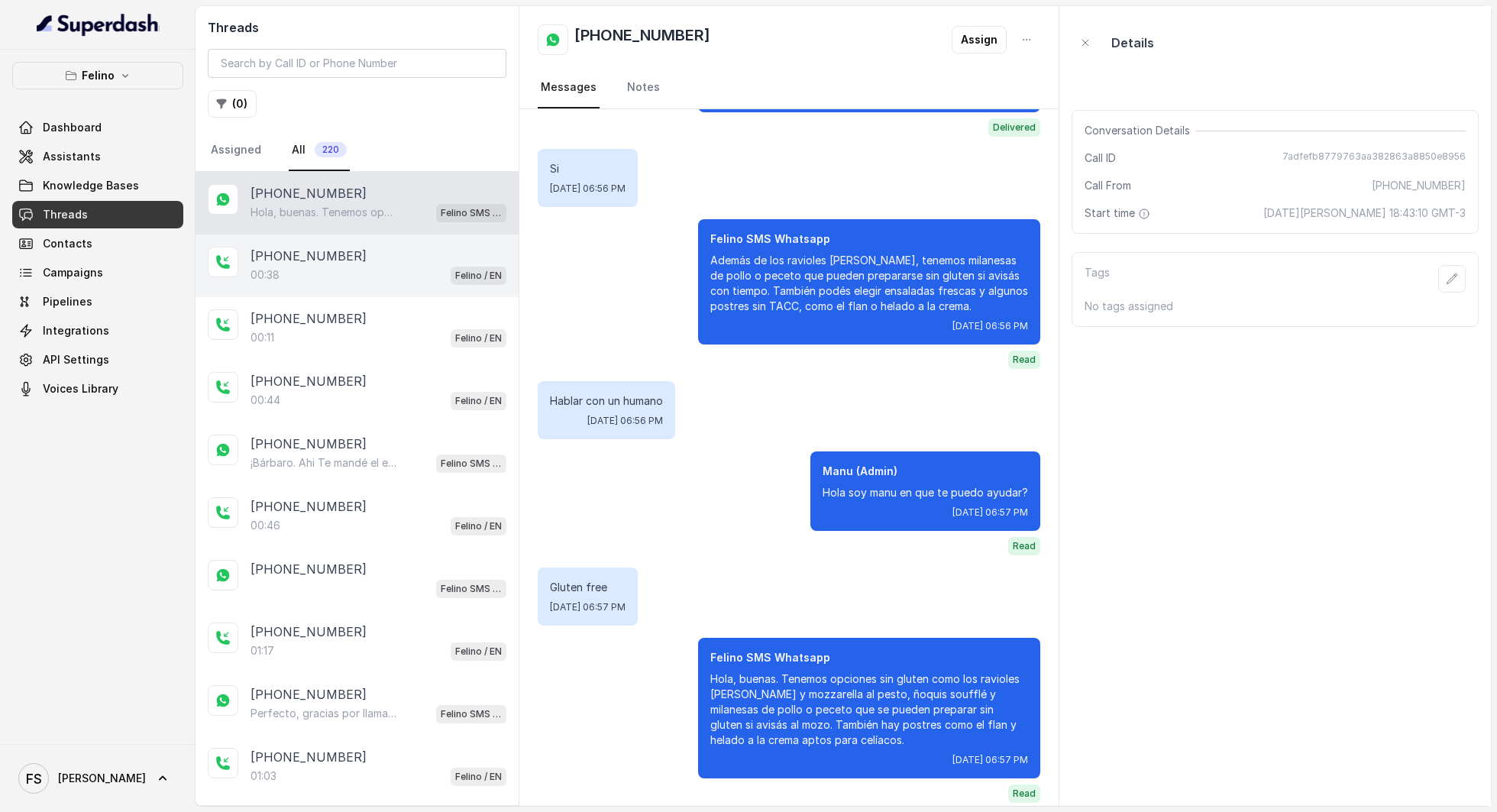
click at [364, 266] on div "00:38 Felino / EN" at bounding box center [379, 274] width 256 height 20
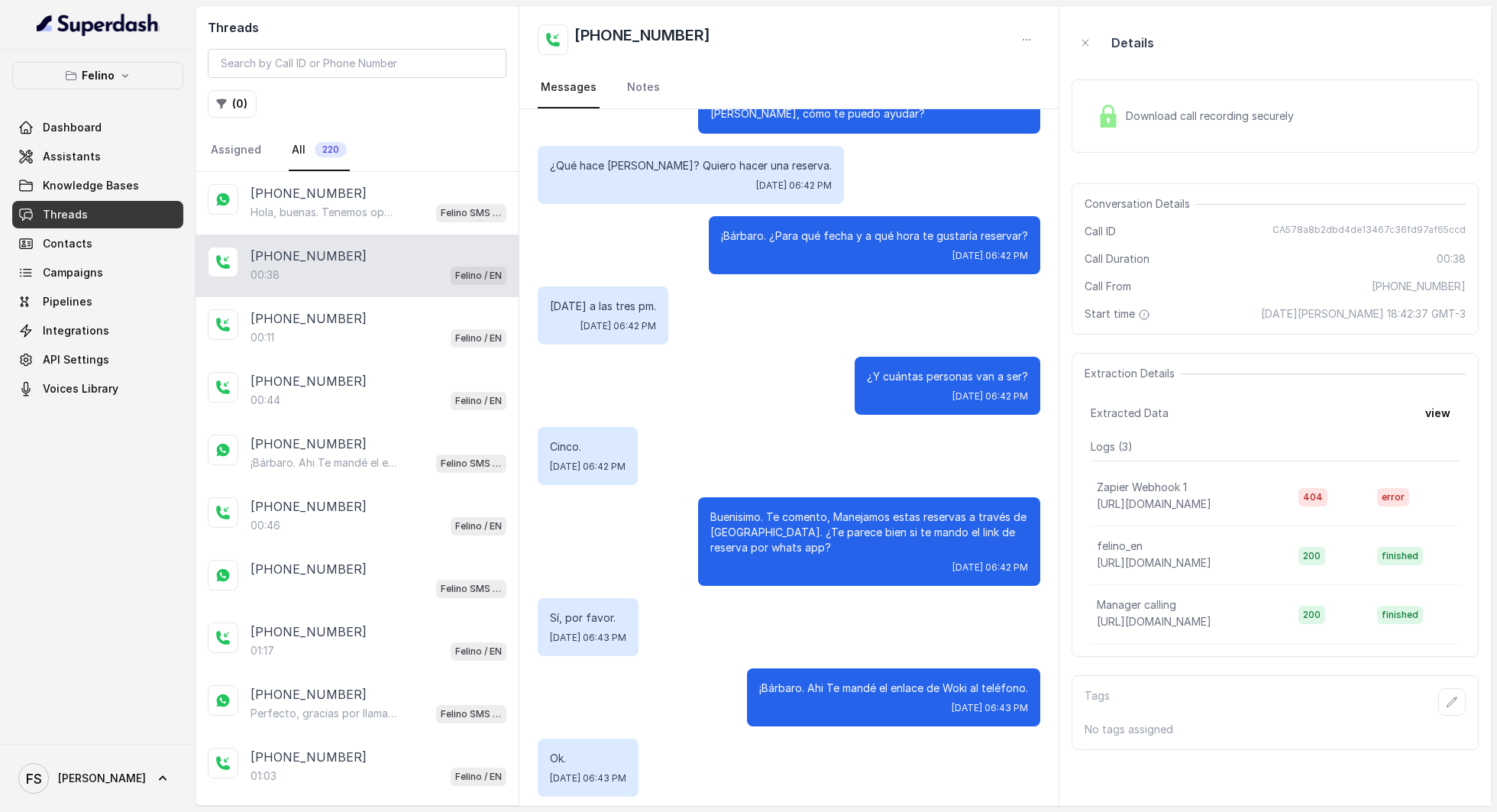
scroll to position [128, 0]
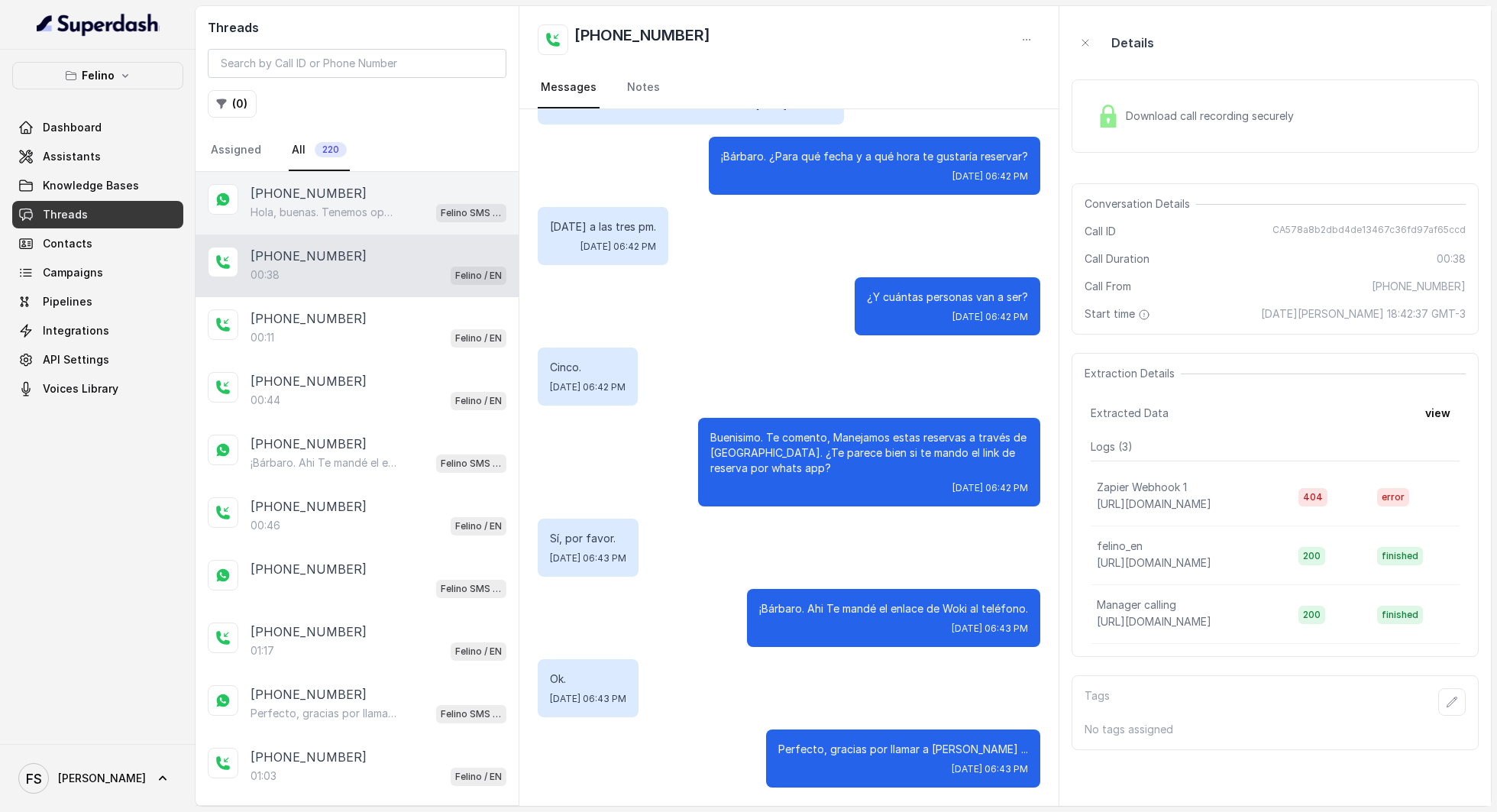
click at [285, 196] on p "[PHONE_NUMBER]" at bounding box center [308, 192] width 116 height 18
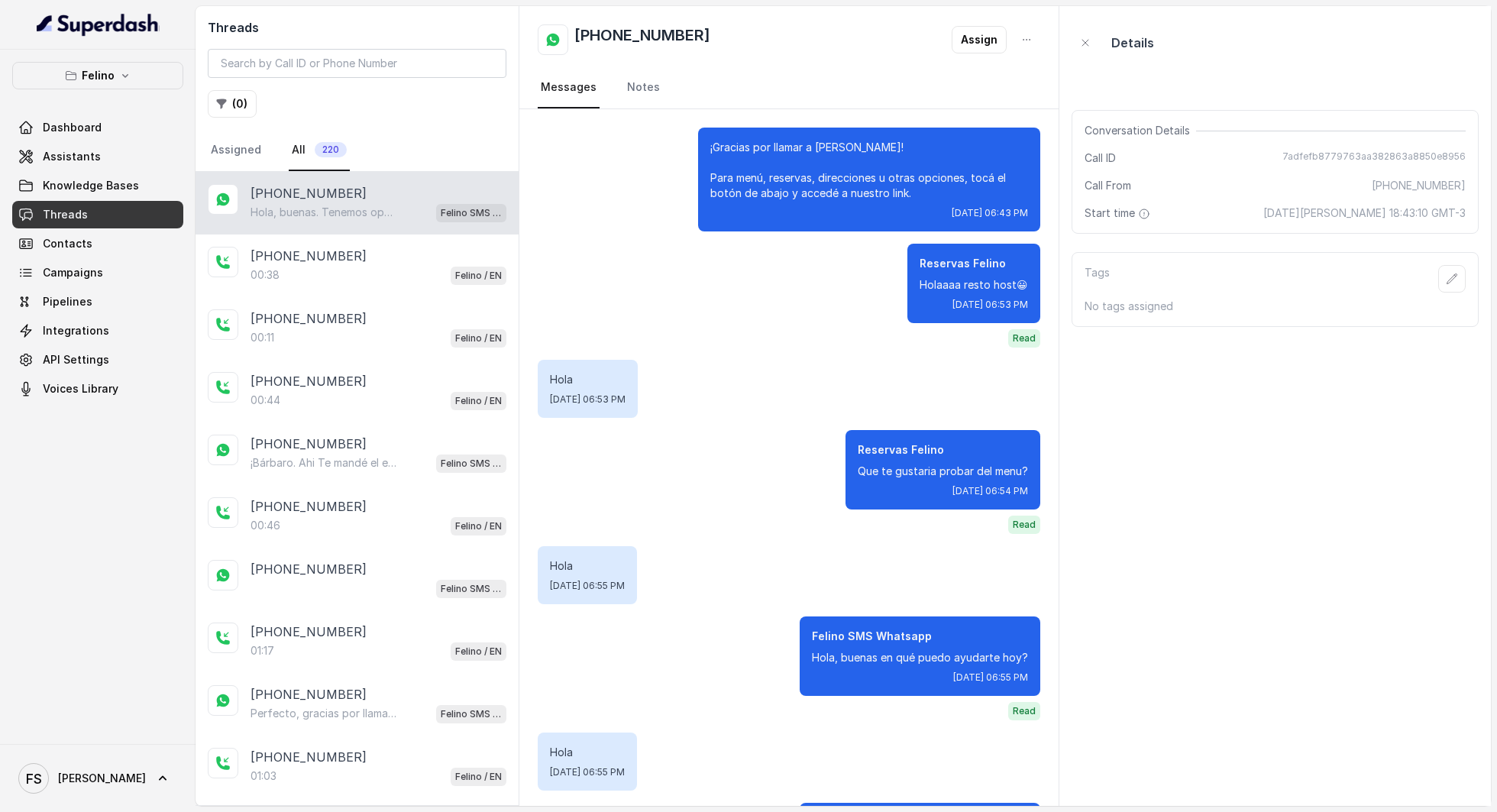
scroll to position [1017, 0]
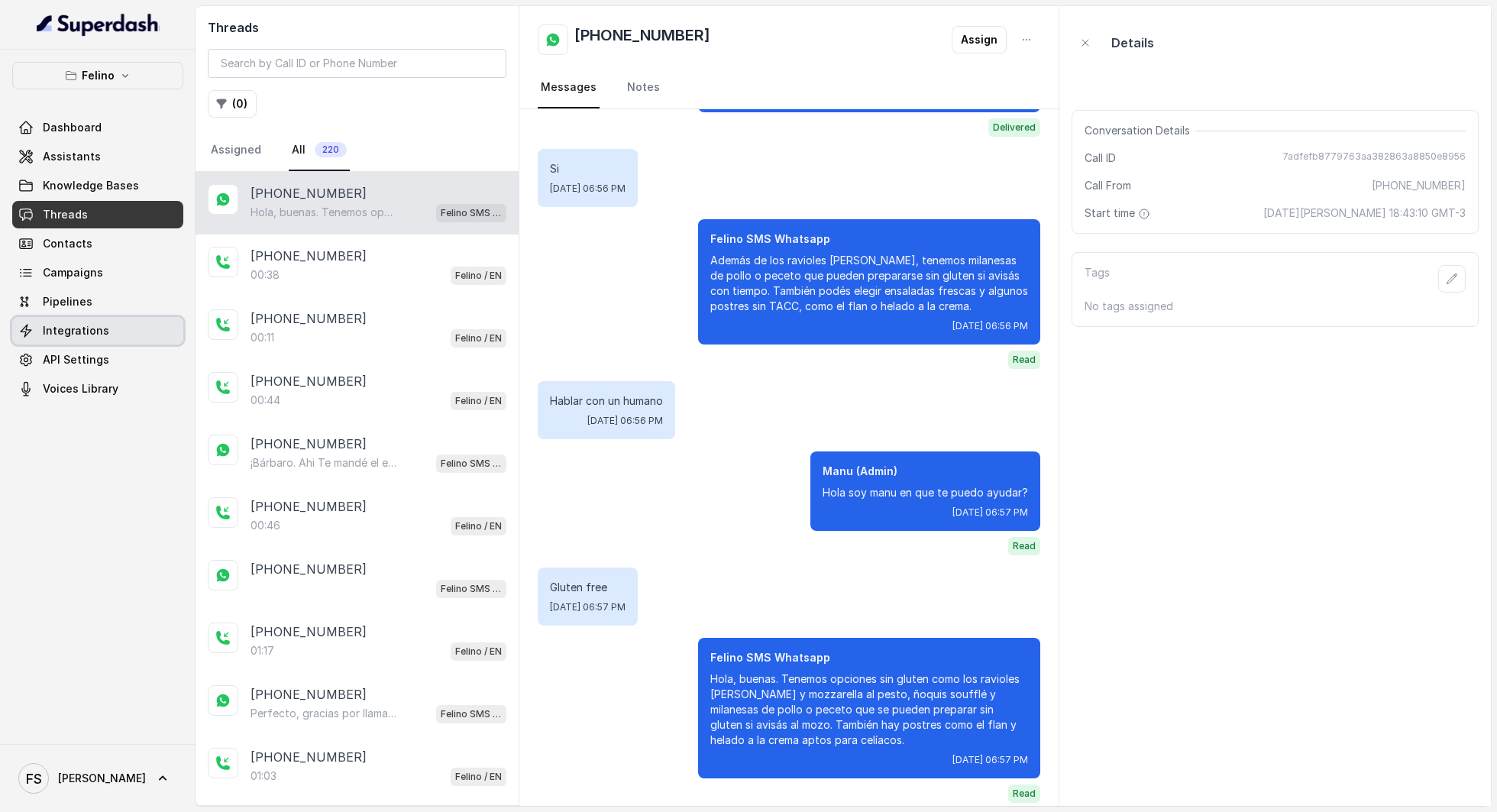
click at [98, 321] on link "Integrations" at bounding box center [98, 330] width 171 height 27
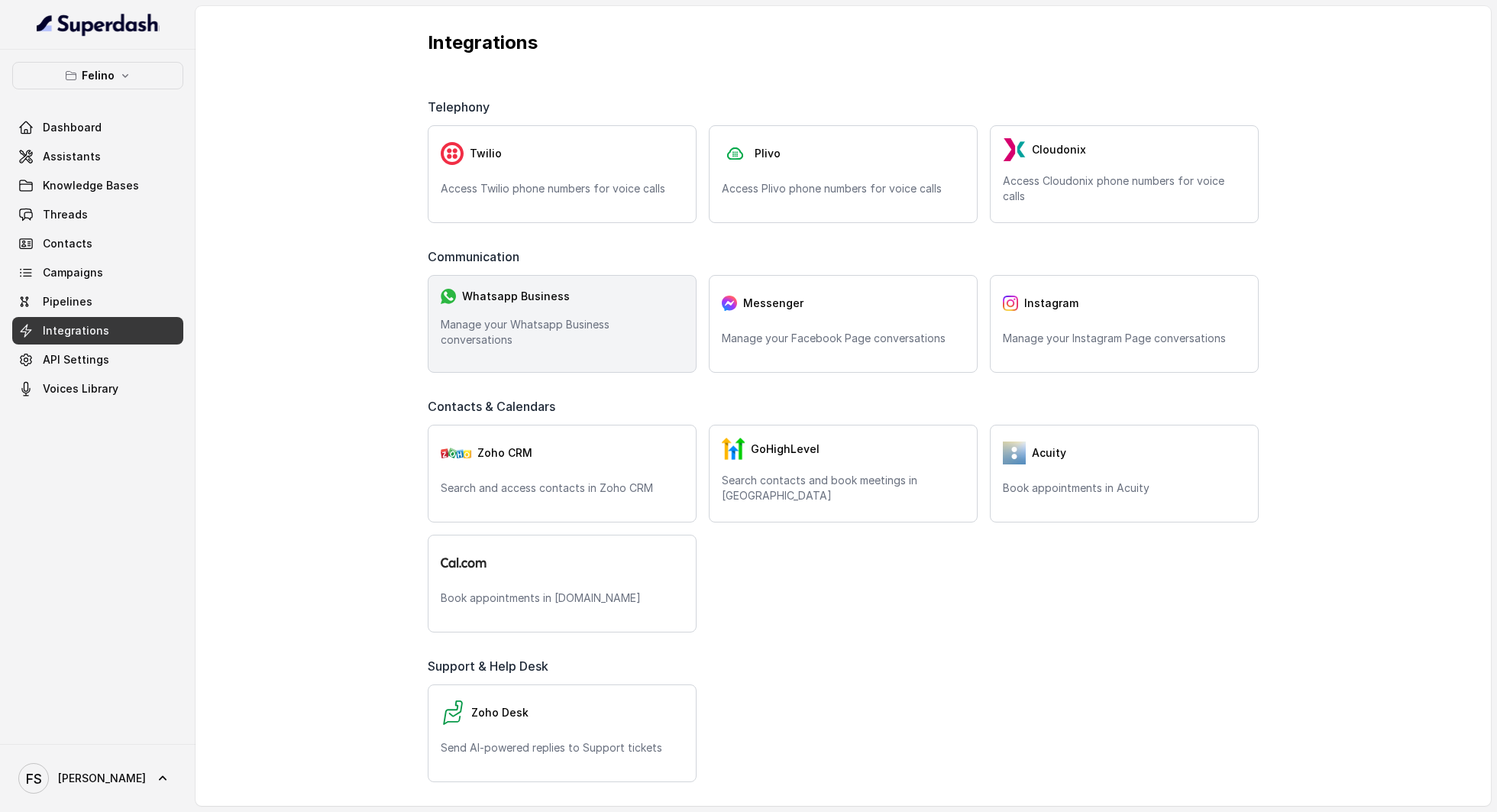
click at [467, 317] on div "Whatsapp Business Manage your Whatsapp Business conversations" at bounding box center [561, 324] width 268 height 98
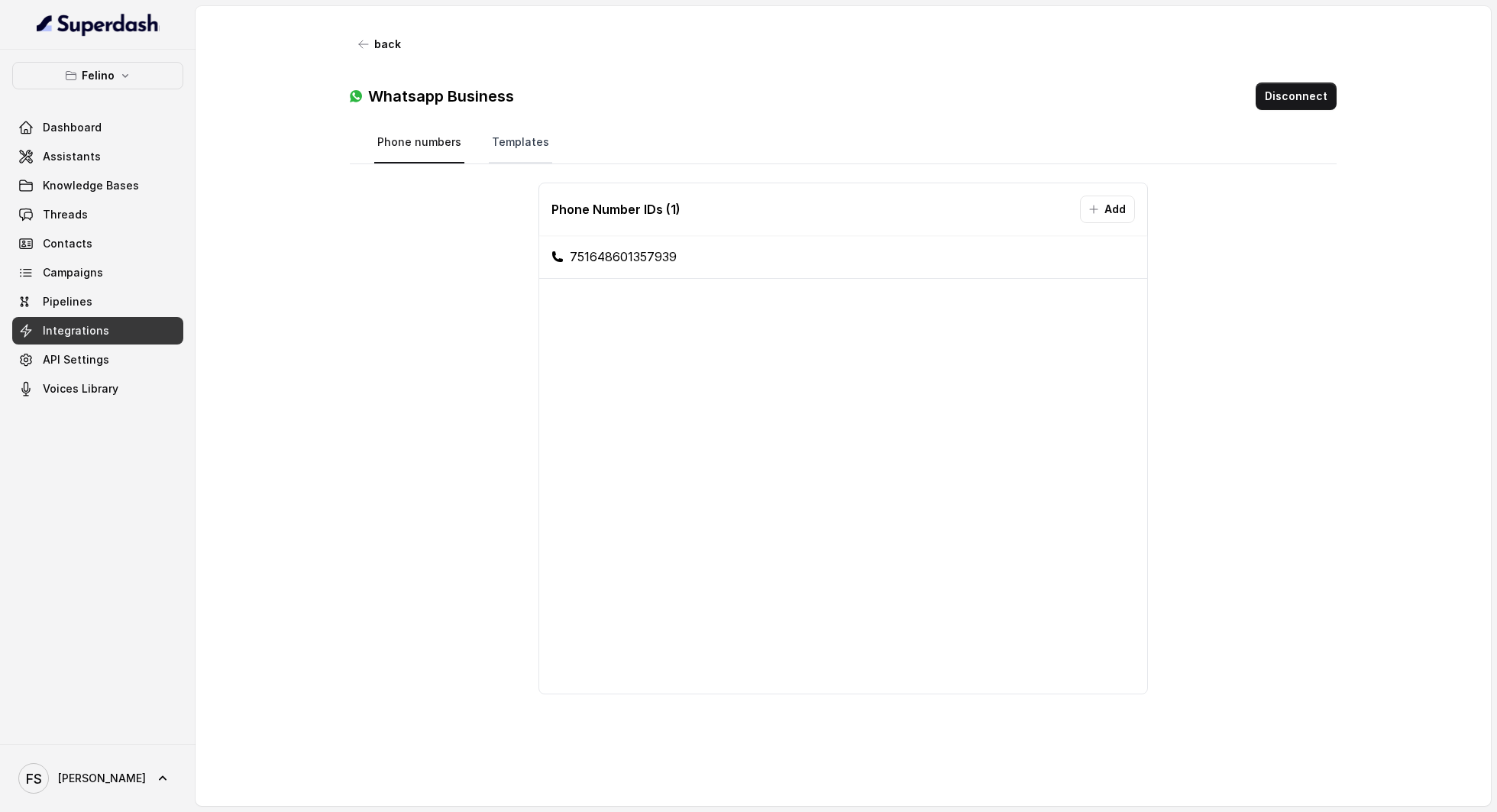
click at [498, 154] on link "Templates" at bounding box center [520, 143] width 63 height 41
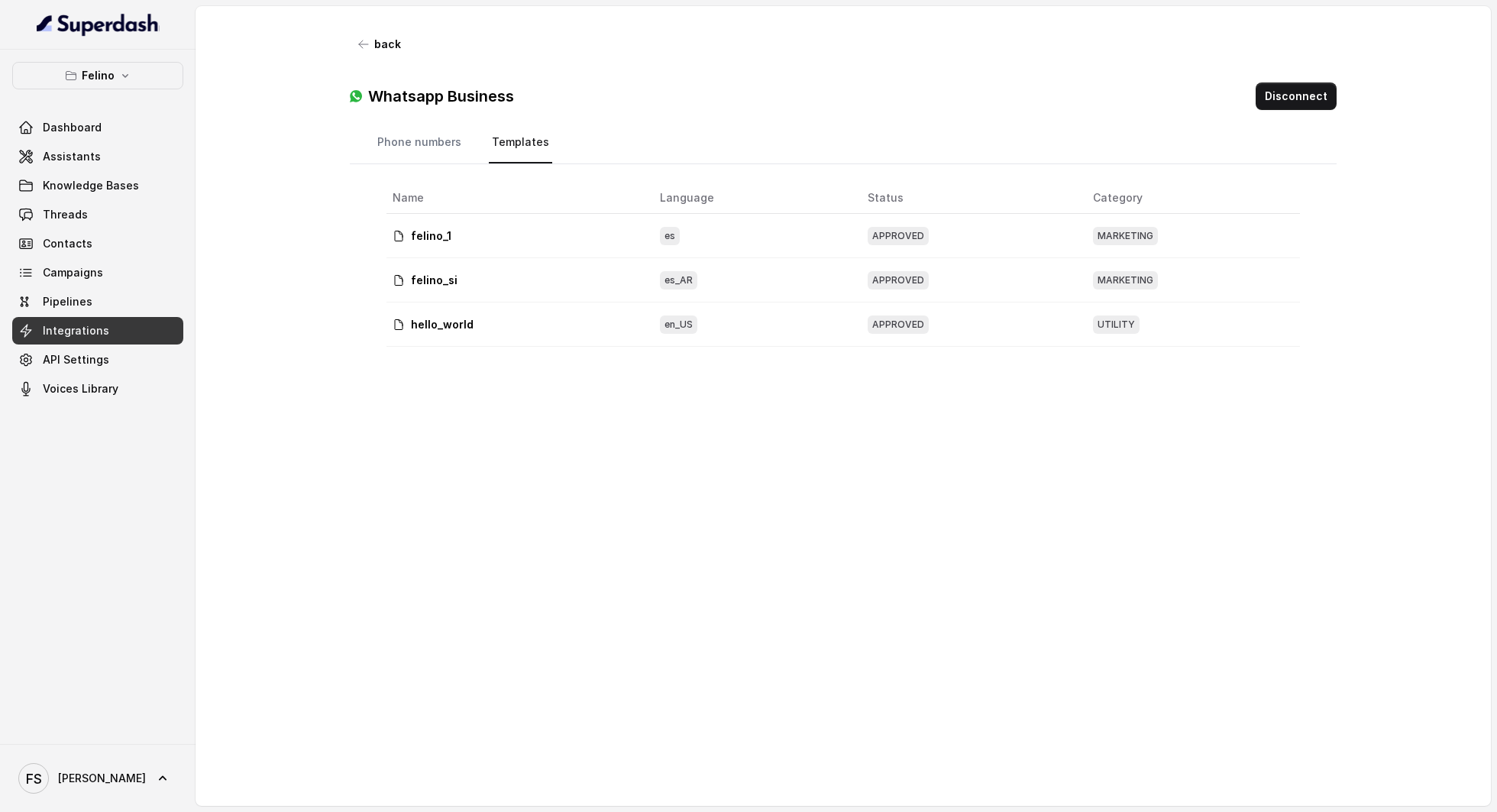
click at [362, 61] on div "Whatsapp Business Disconnect" at bounding box center [843, 90] width 987 height 64
click at [383, 46] on button "back" at bounding box center [380, 43] width 60 height 27
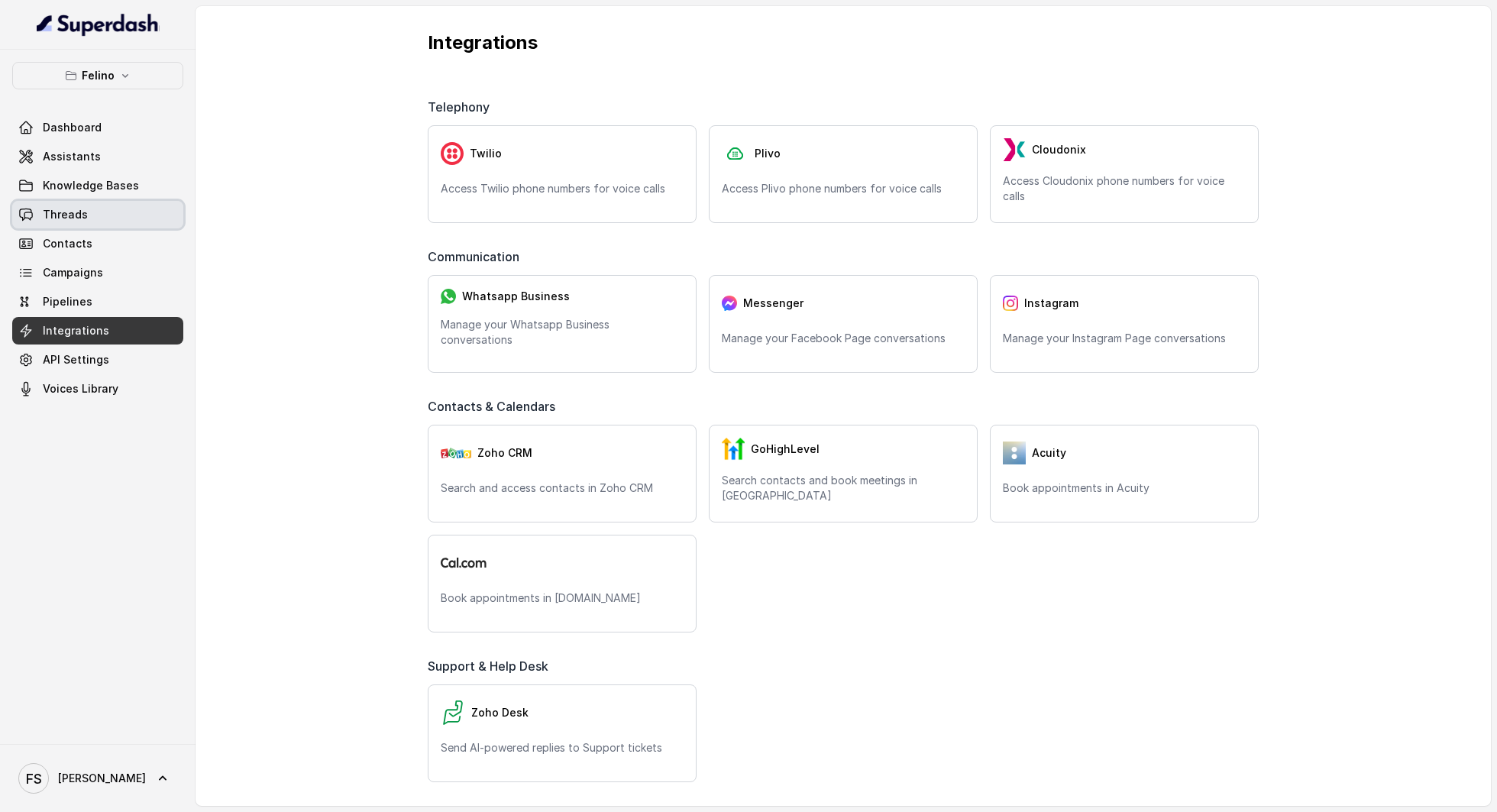
click at [106, 206] on link "Threads" at bounding box center [98, 214] width 171 height 27
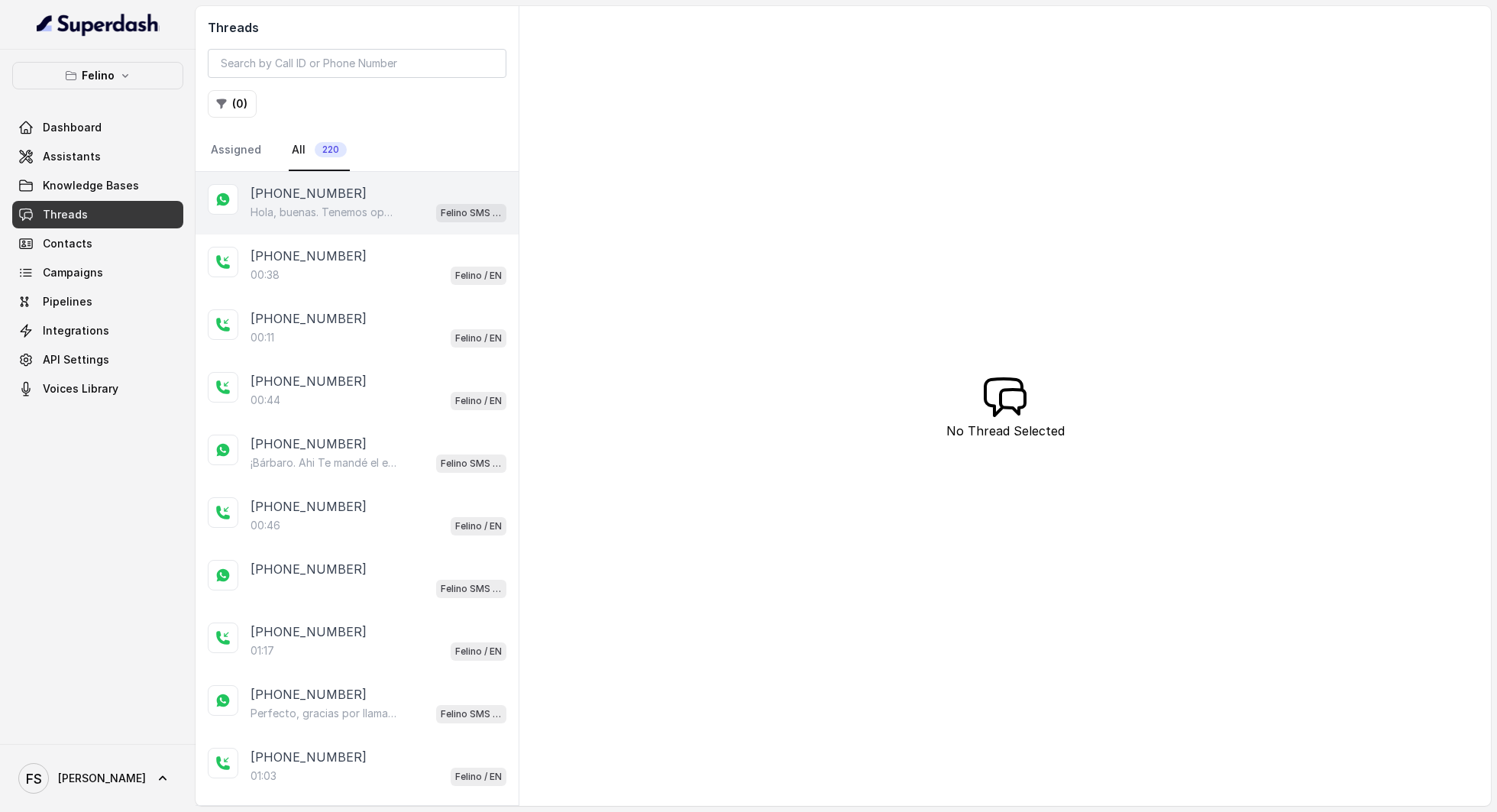
click at [420, 200] on div "[PHONE_NUMBER]" at bounding box center [379, 192] width 256 height 18
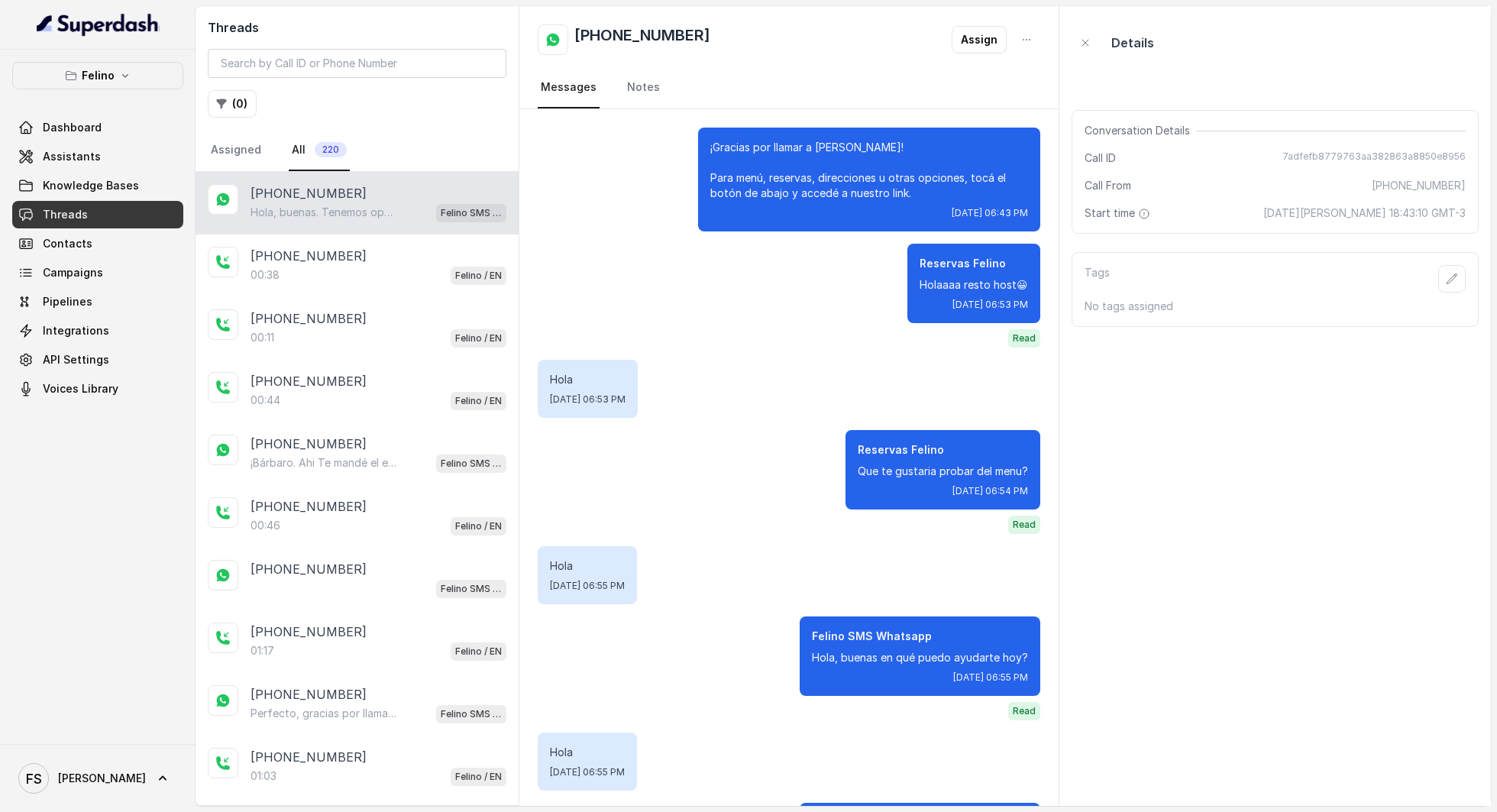
scroll to position [1017, 0]
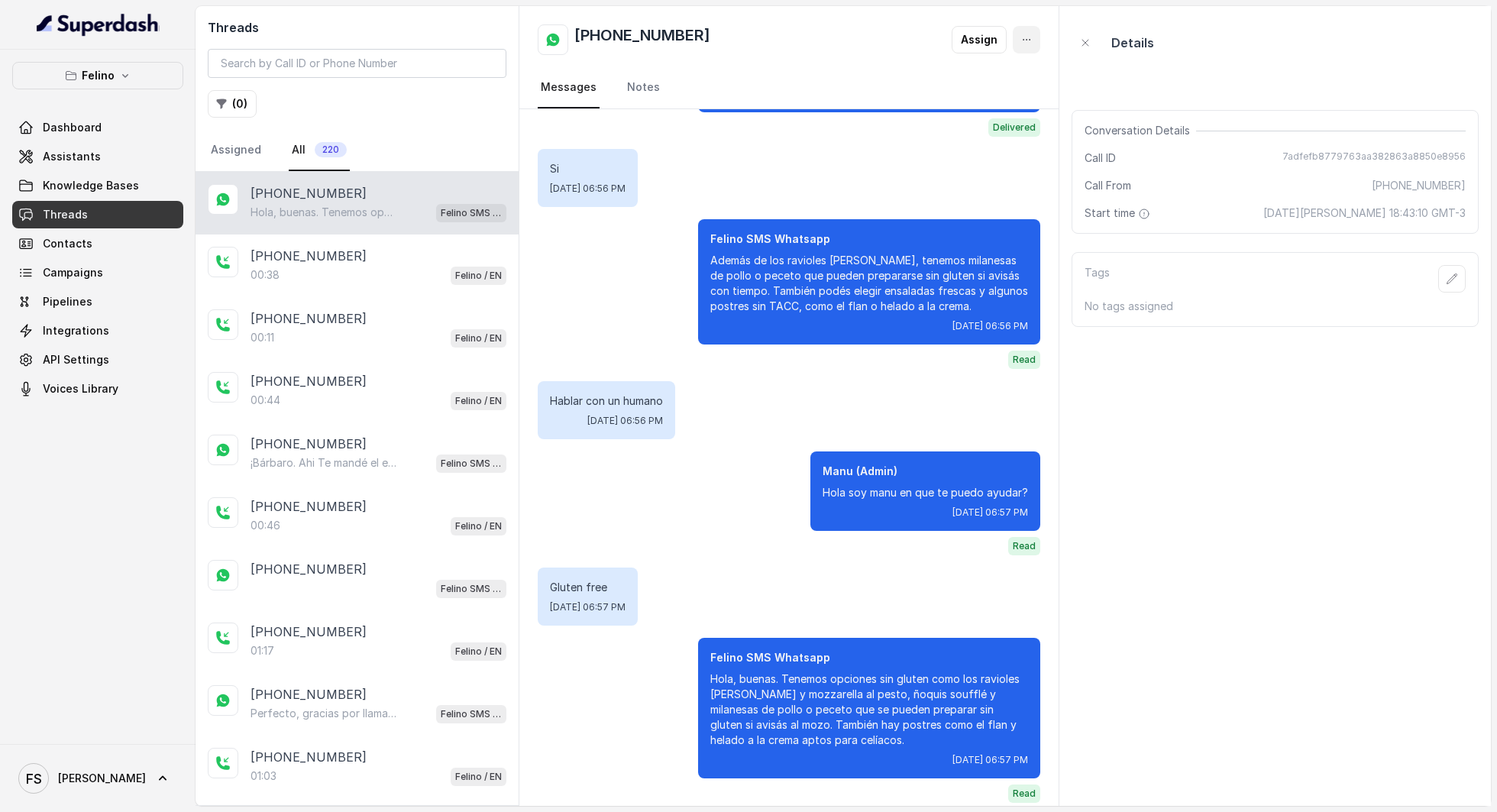
click at [1030, 44] on icon "button" at bounding box center [1026, 40] width 12 height 12
click at [938, 86] on button "Delete Conversation" at bounding box center [965, 75] width 152 height 27
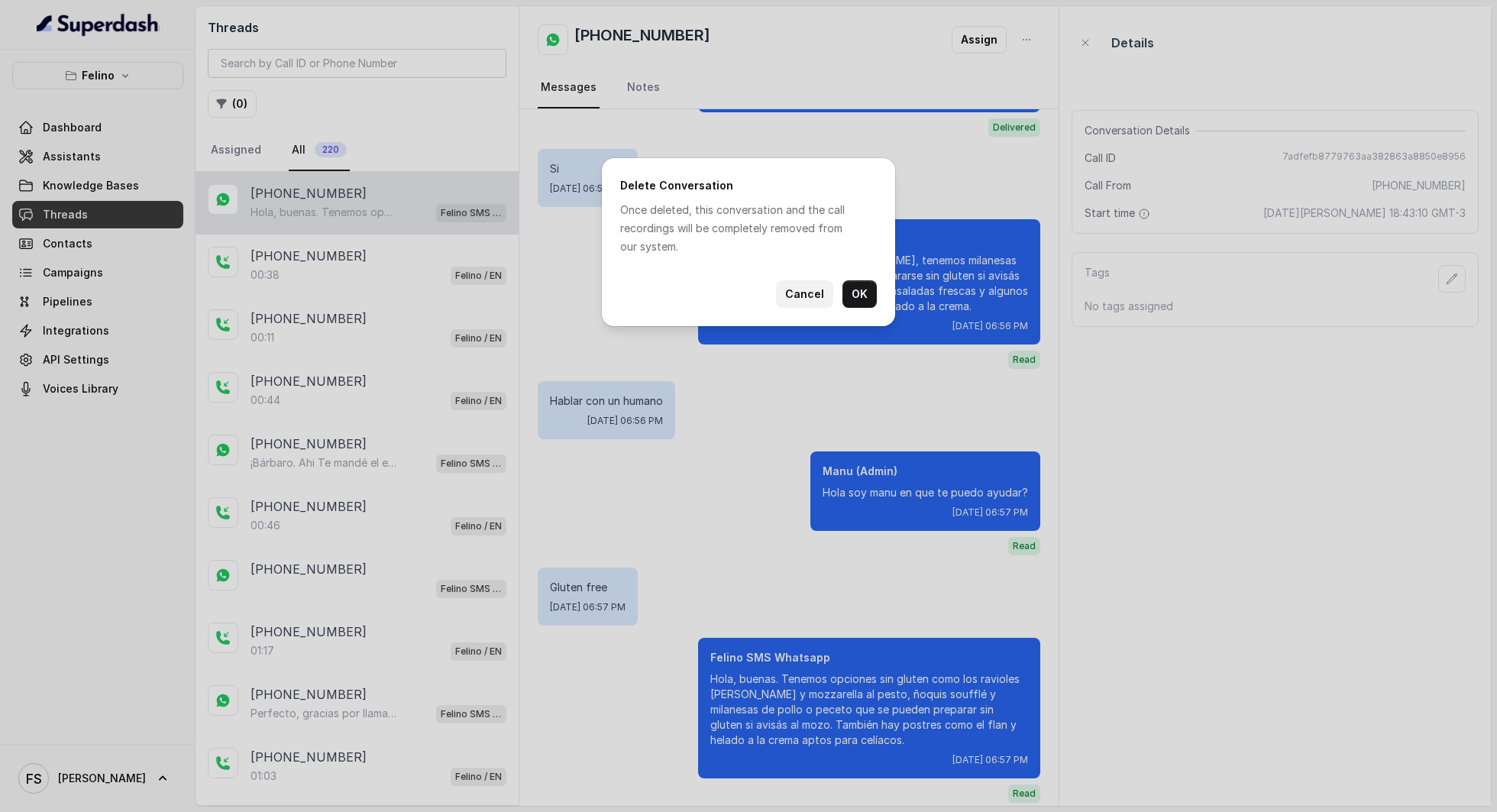
click at [818, 293] on button "Cancel" at bounding box center [805, 294] width 57 height 27
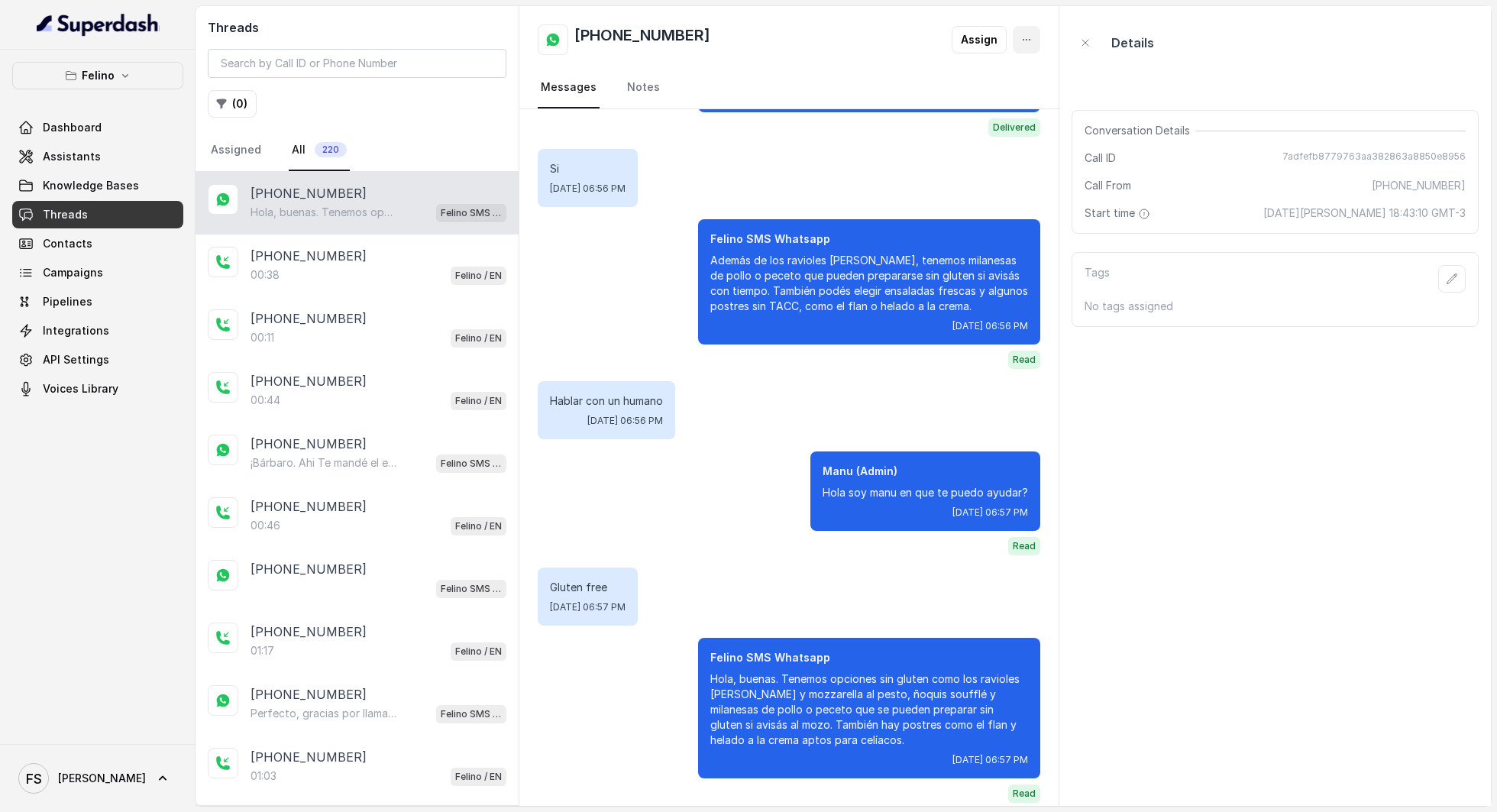
click at [1035, 40] on button "button" at bounding box center [1026, 40] width 27 height 27
click at [992, 73] on button "Delete Conversation" at bounding box center [965, 75] width 152 height 27
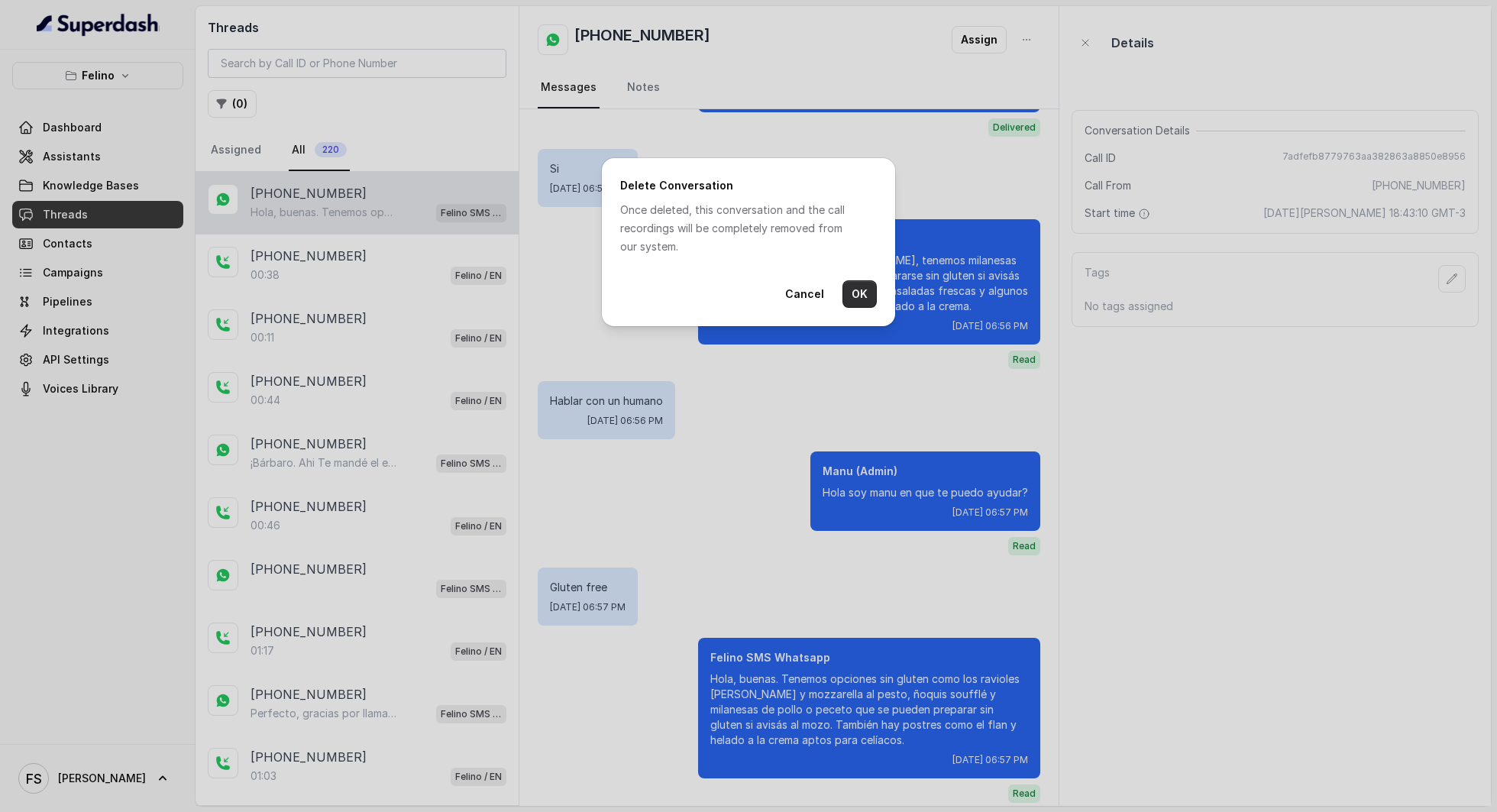
click at [870, 295] on button "OK" at bounding box center [859, 294] width 34 height 27
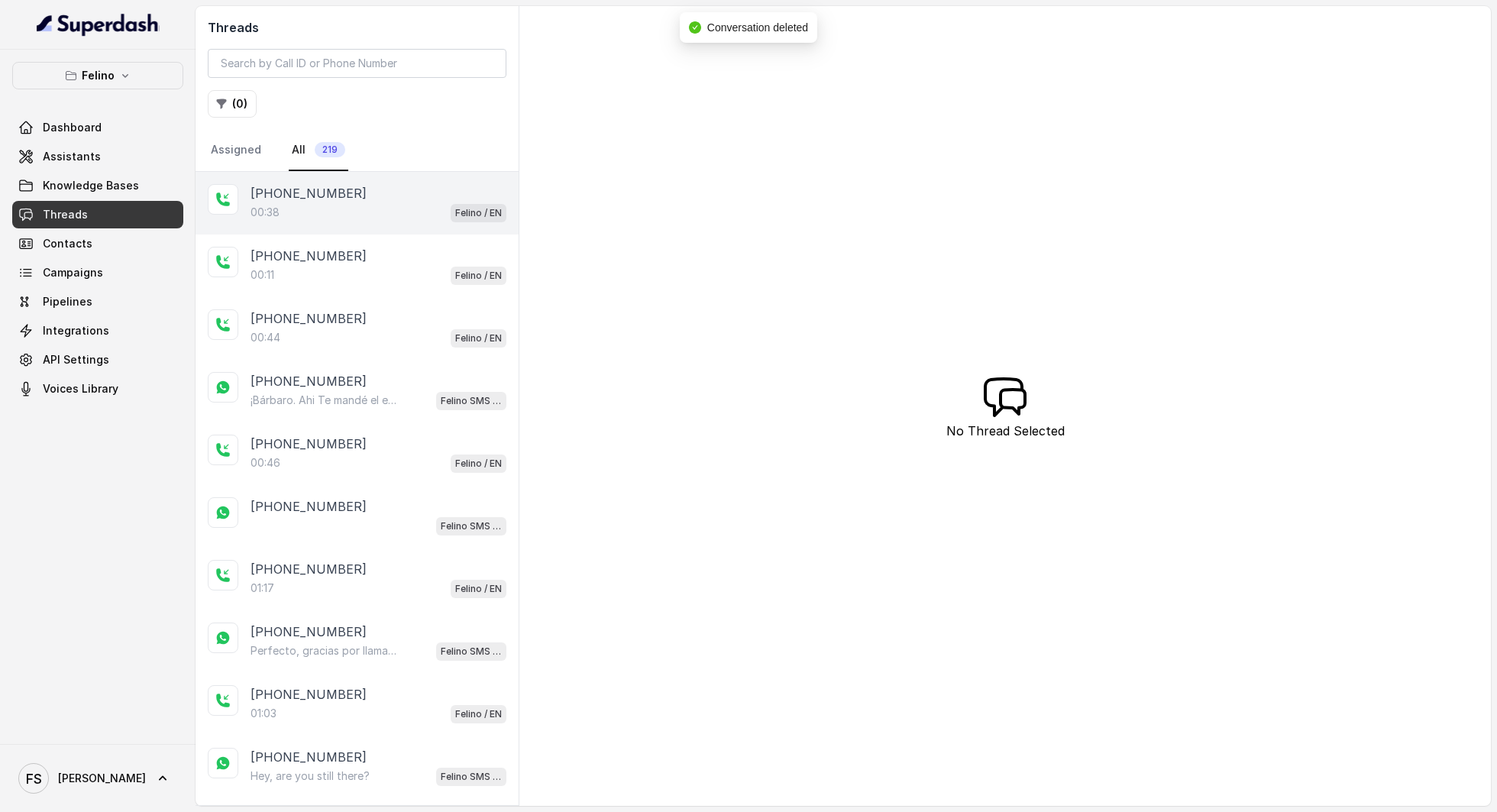
click at [305, 203] on div "00:38 Felino / EN" at bounding box center [379, 212] width 256 height 20
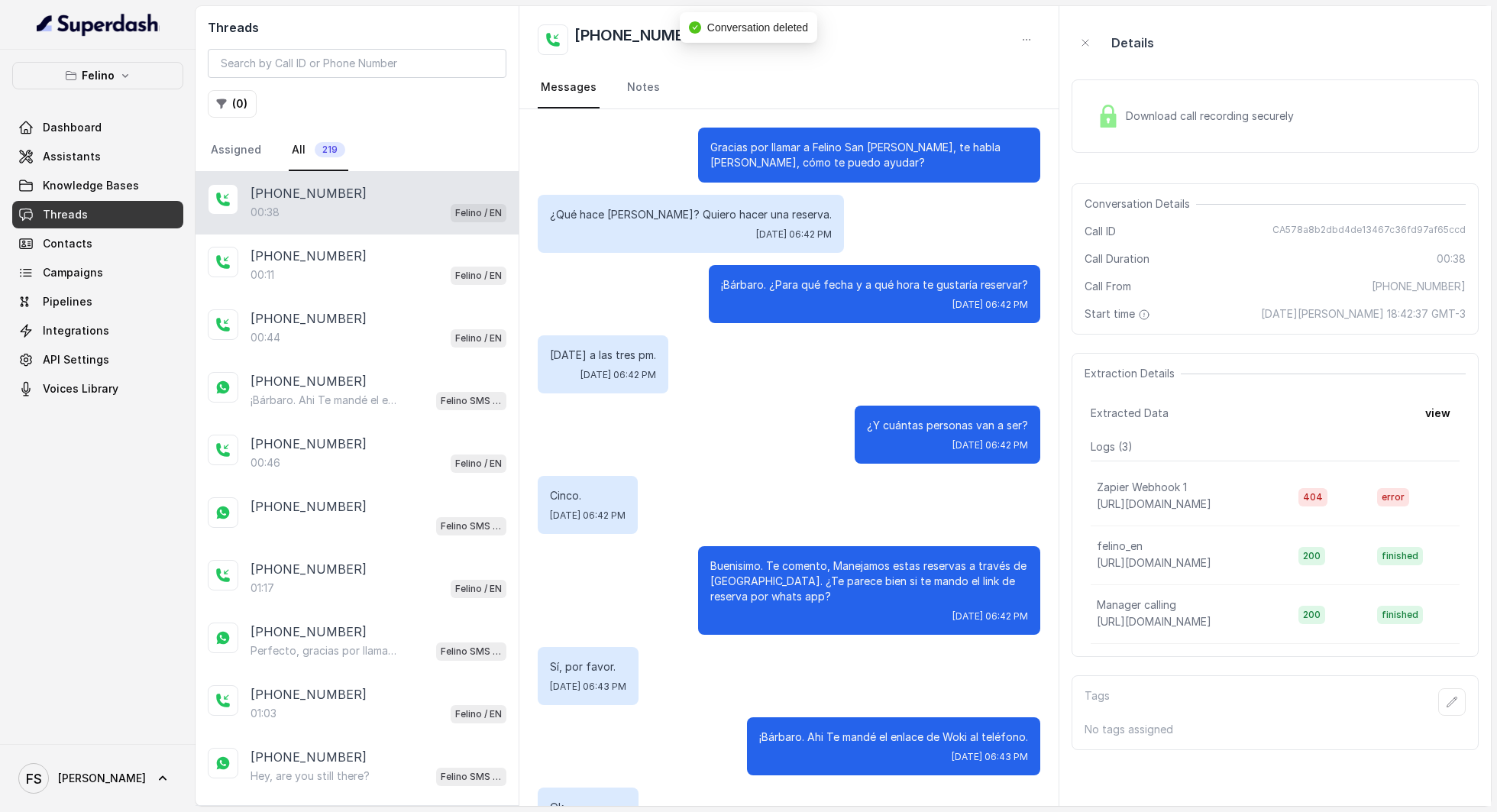
scroll to position [128, 0]
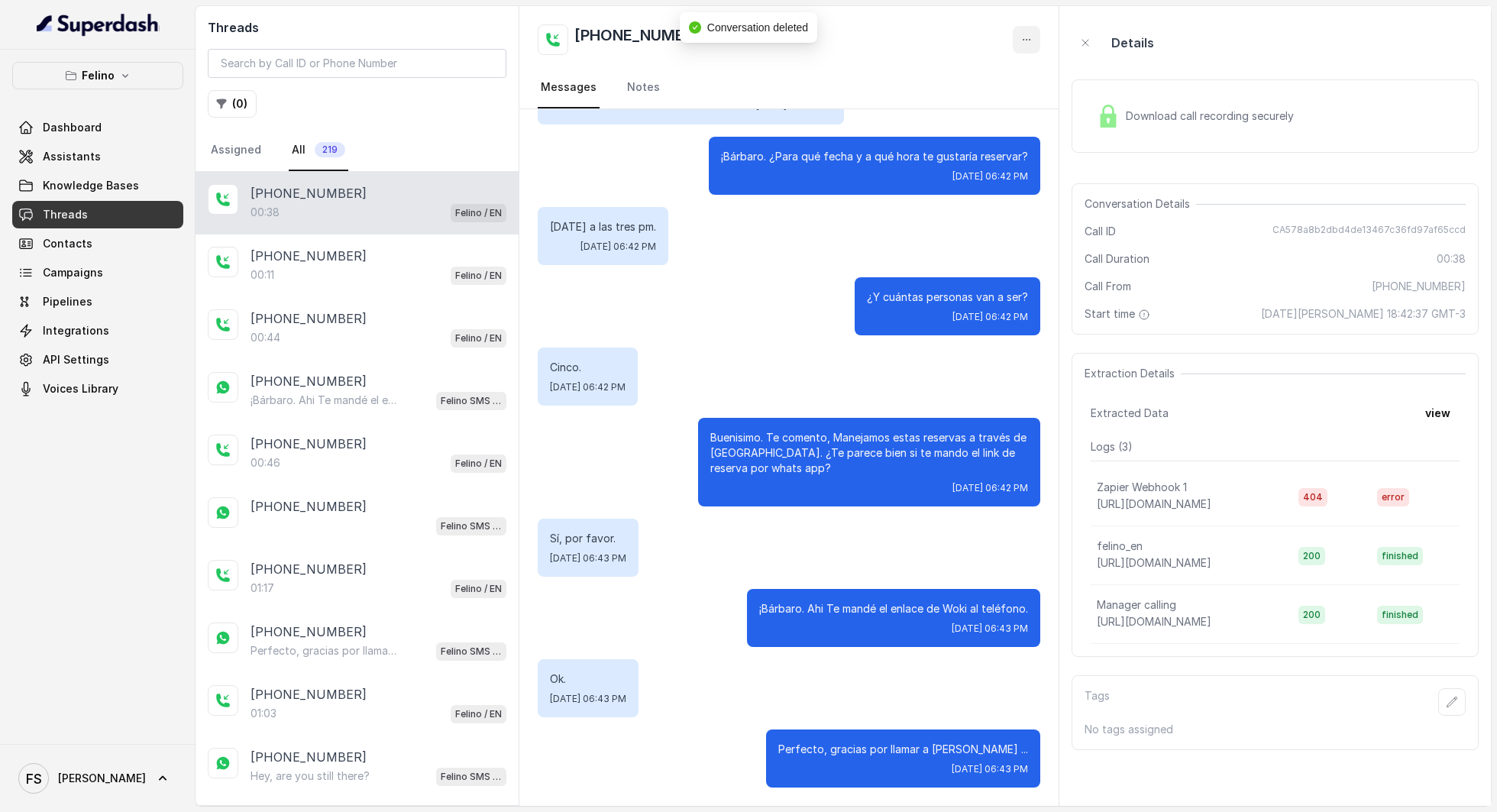
click at [1029, 39] on icon "button" at bounding box center [1026, 40] width 12 height 12
click at [1003, 76] on button "Delete Conversation" at bounding box center [968, 75] width 147 height 27
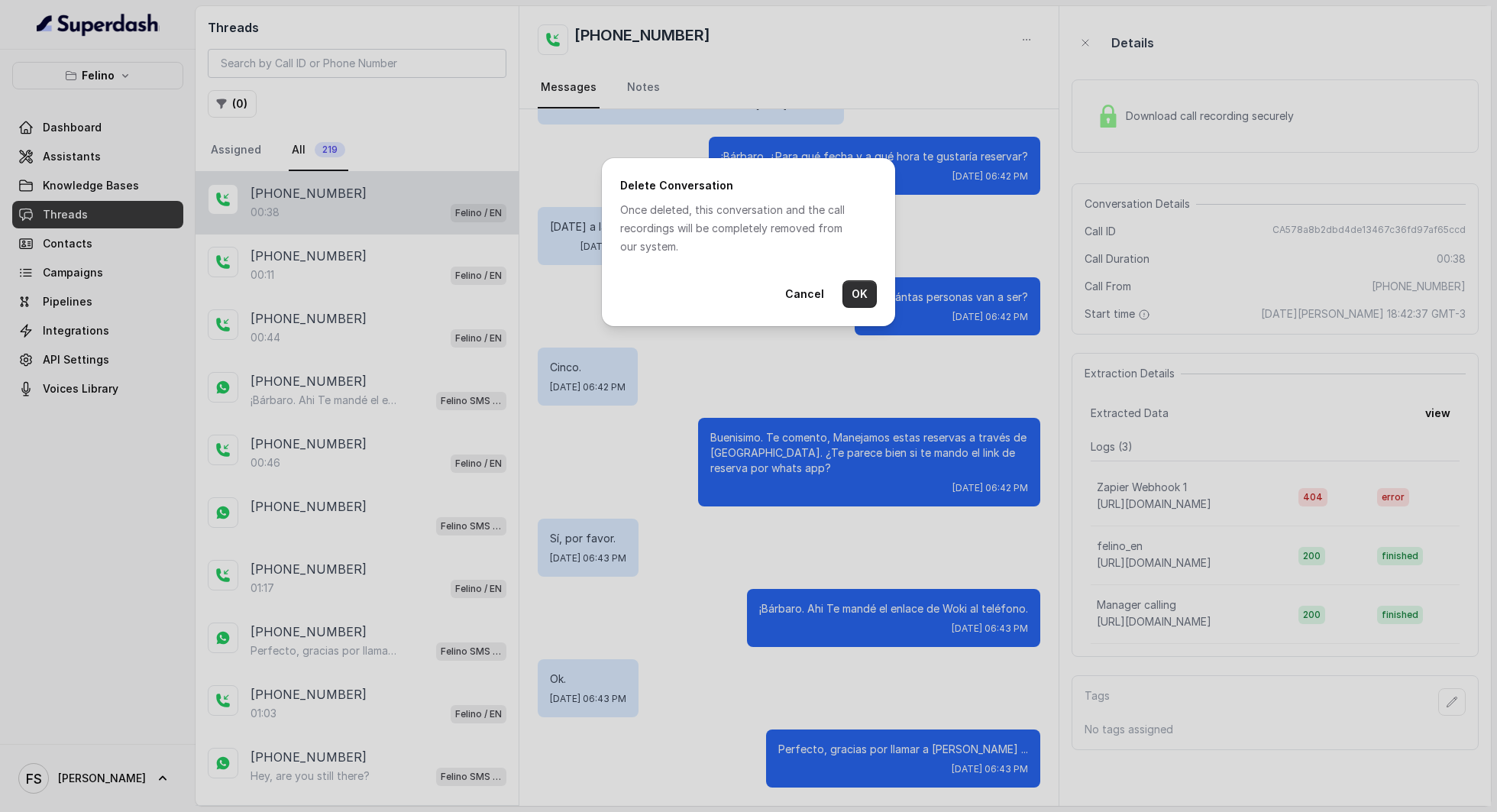
click at [858, 292] on button "OK" at bounding box center [859, 294] width 34 height 27
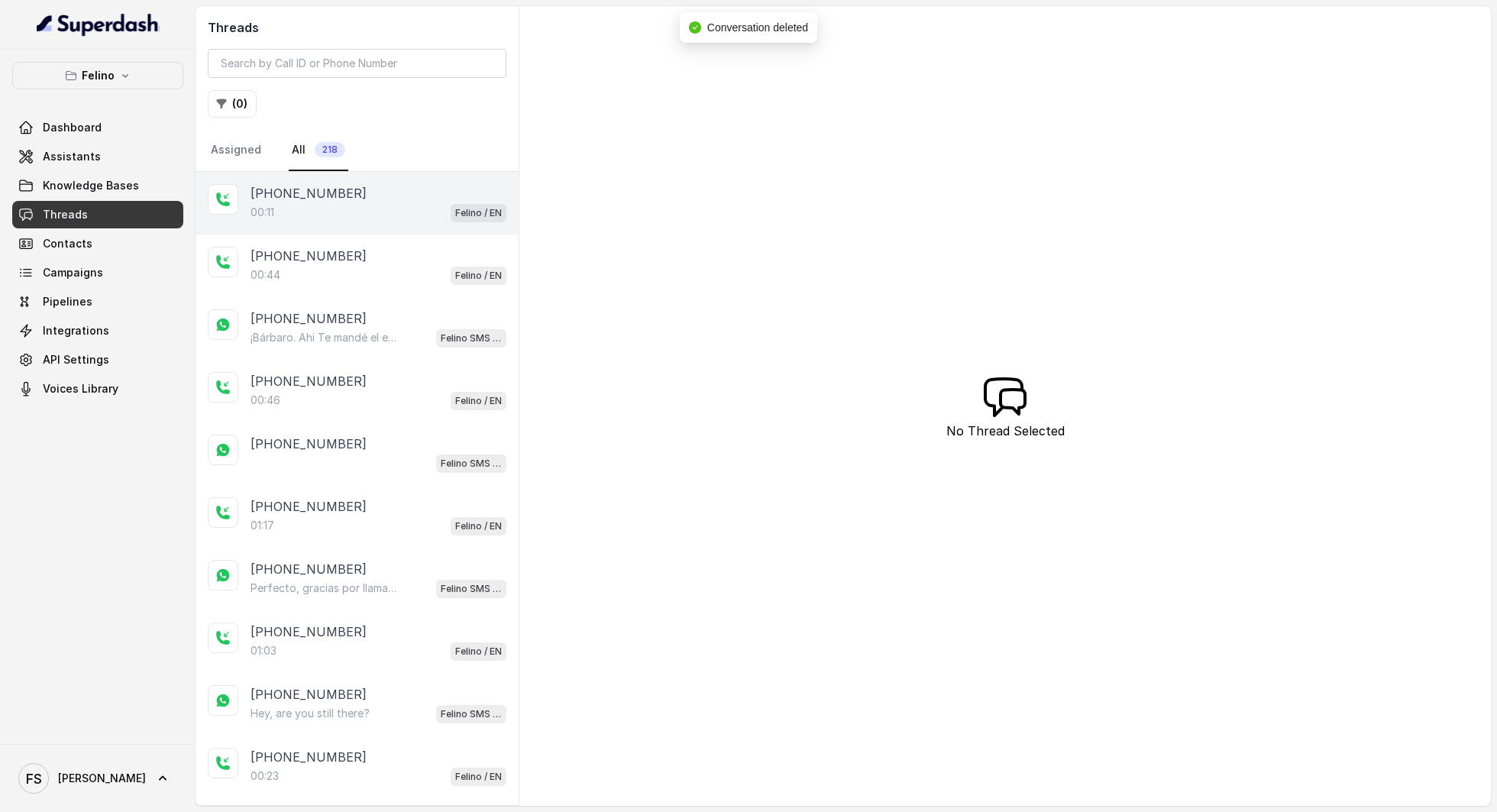
click at [338, 203] on div "00:11 Felino / EN" at bounding box center [379, 212] width 256 height 20
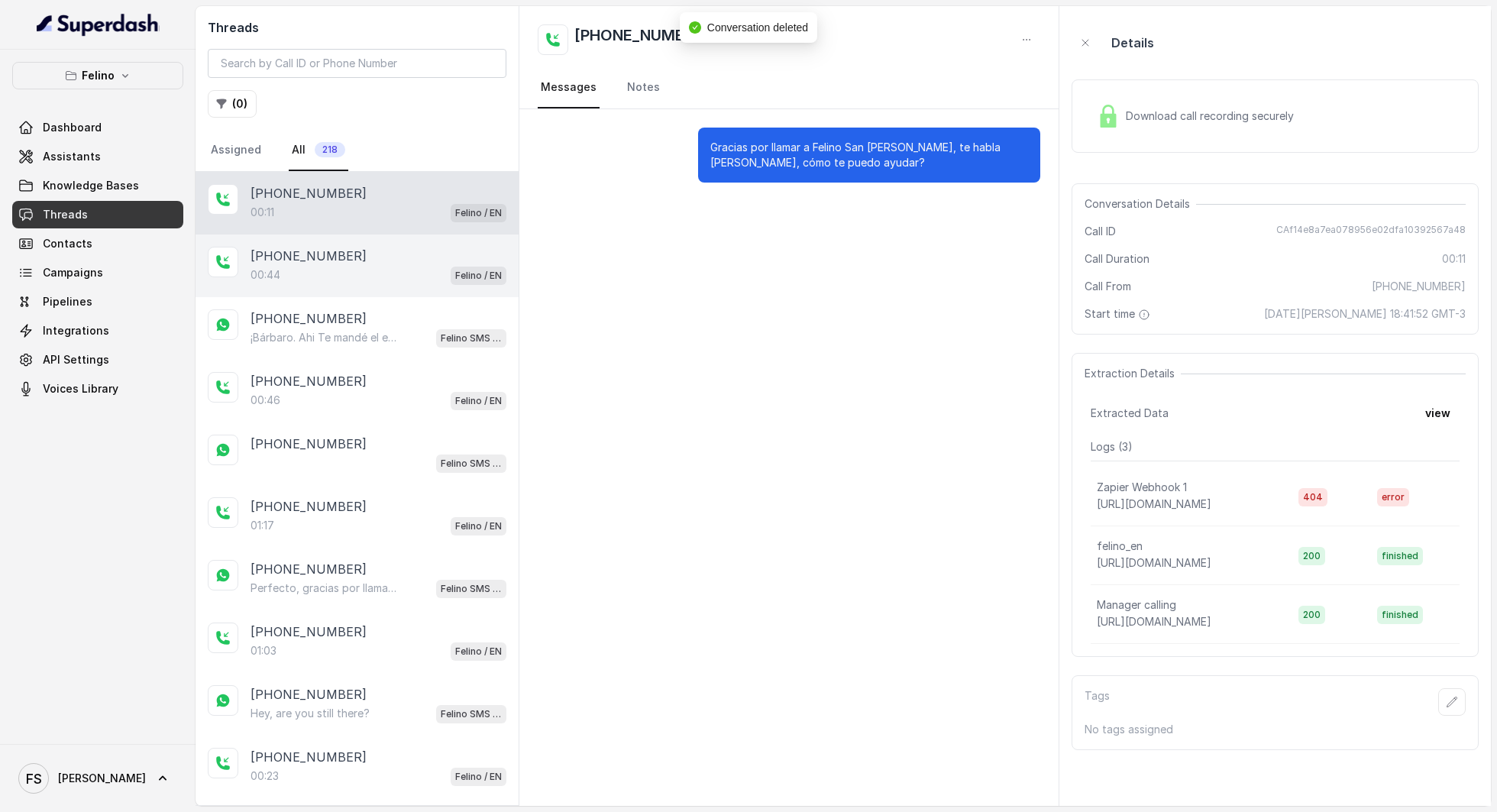
click at [337, 249] on p "[PHONE_NUMBER]" at bounding box center [308, 255] width 116 height 18
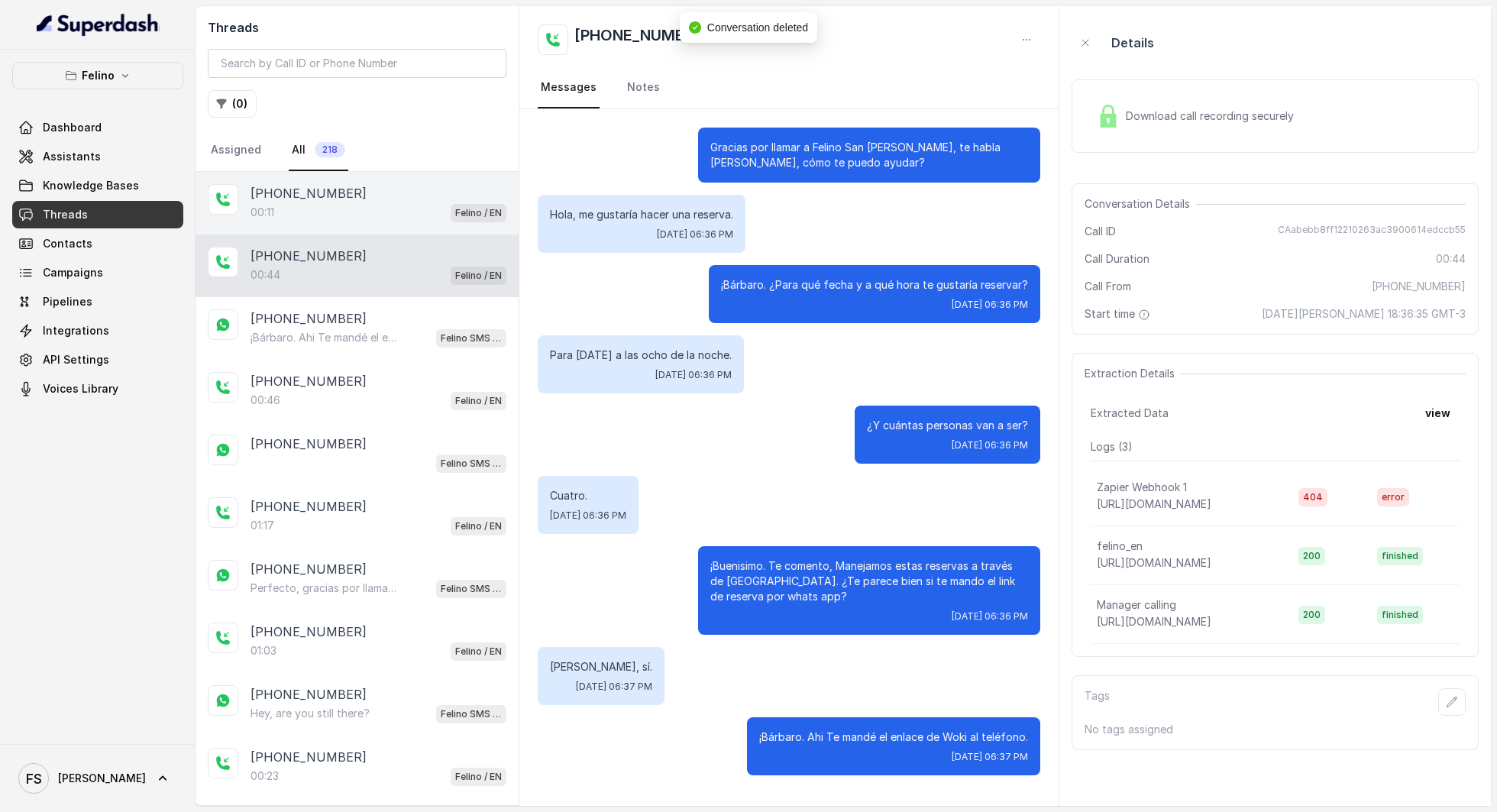
click at [352, 208] on div "00:11 Felino / EN" at bounding box center [379, 212] width 256 height 20
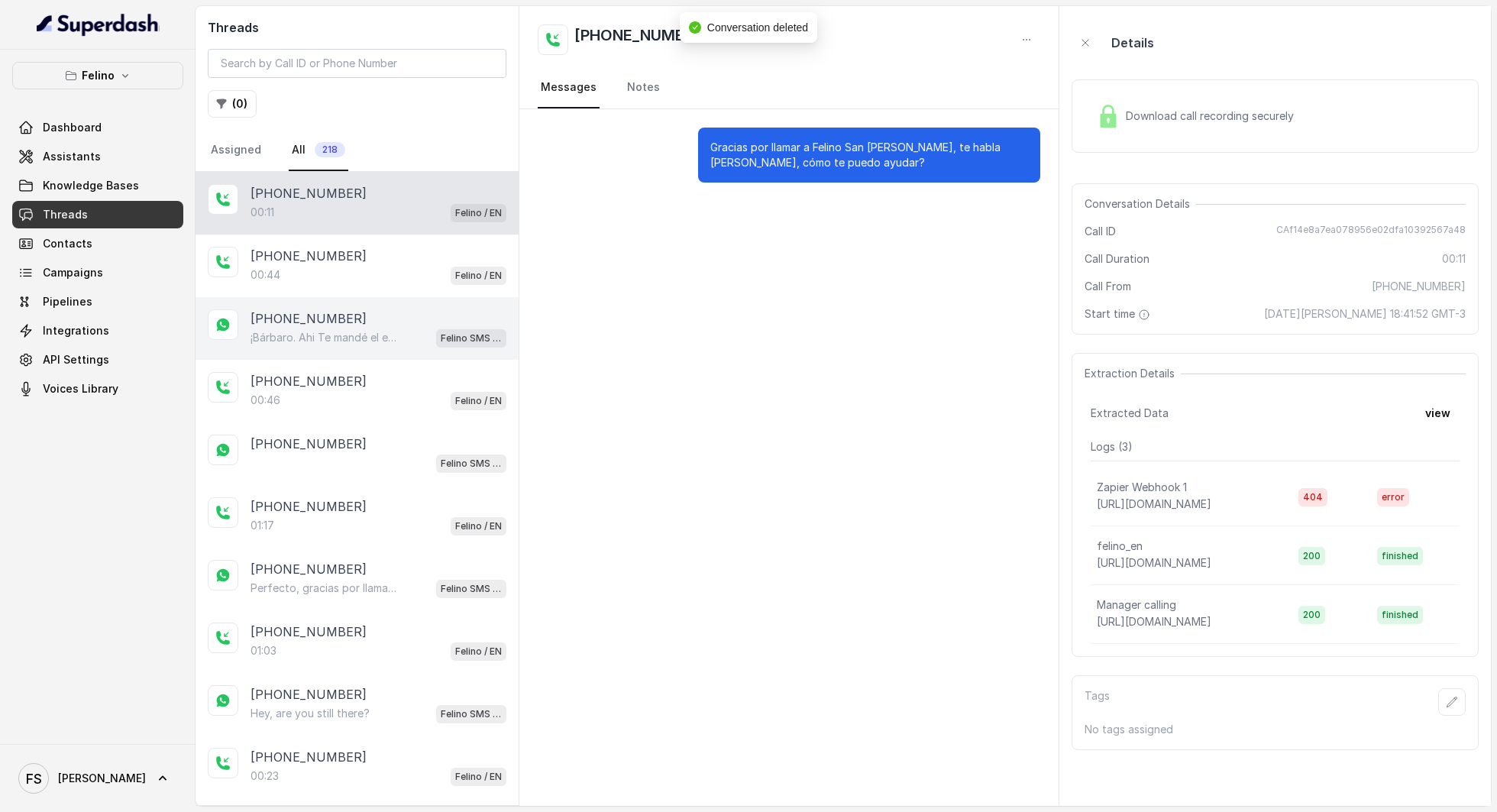
click at [340, 304] on div "+5491160336705 ¡Bárbaro. Ahi Te mandé el enlace de Woki al teléfono. Felino SMS…" at bounding box center [357, 328] width 323 height 62
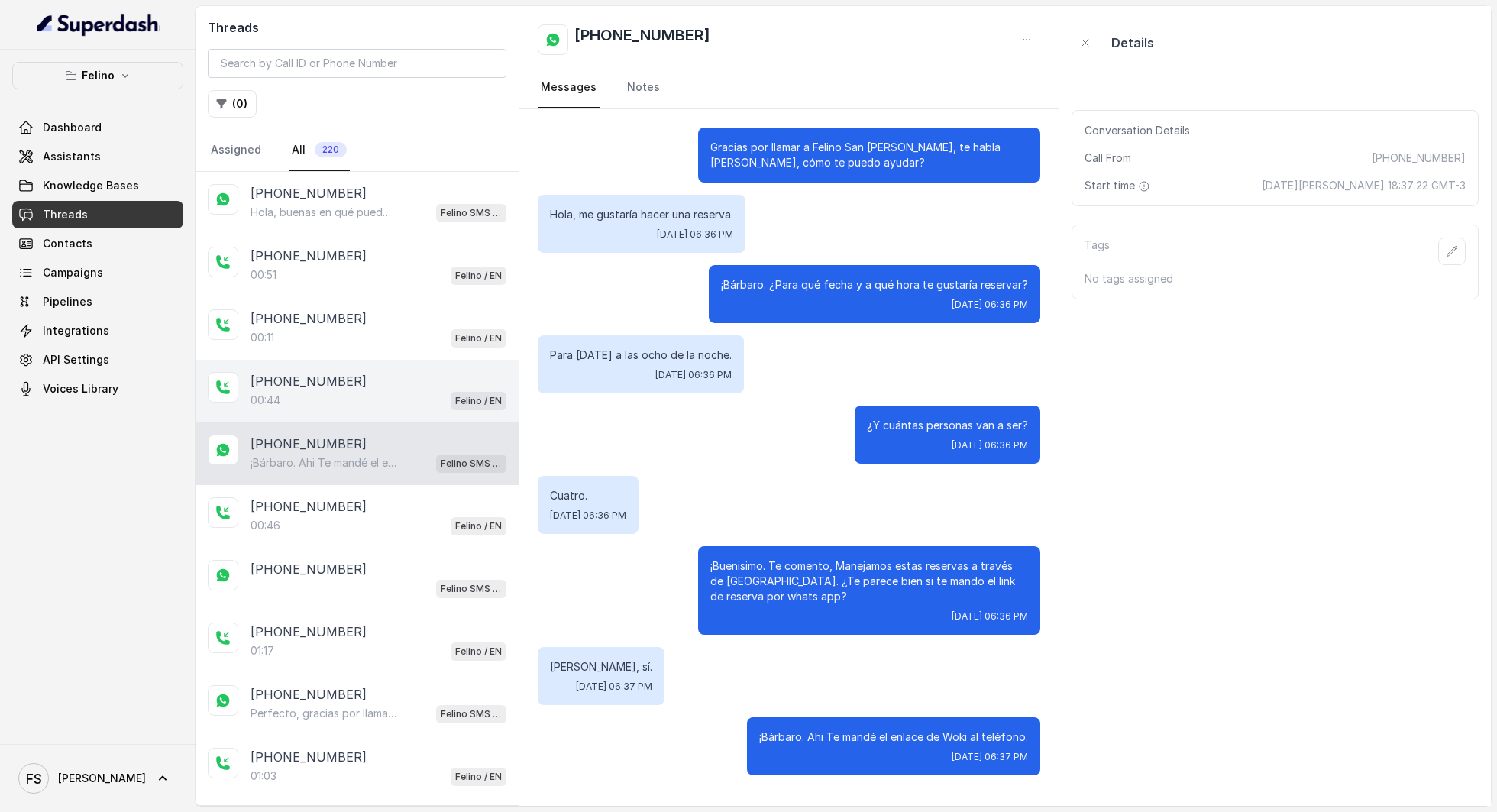
click at [374, 374] on div "[PHONE_NUMBER]" at bounding box center [379, 381] width 256 height 18
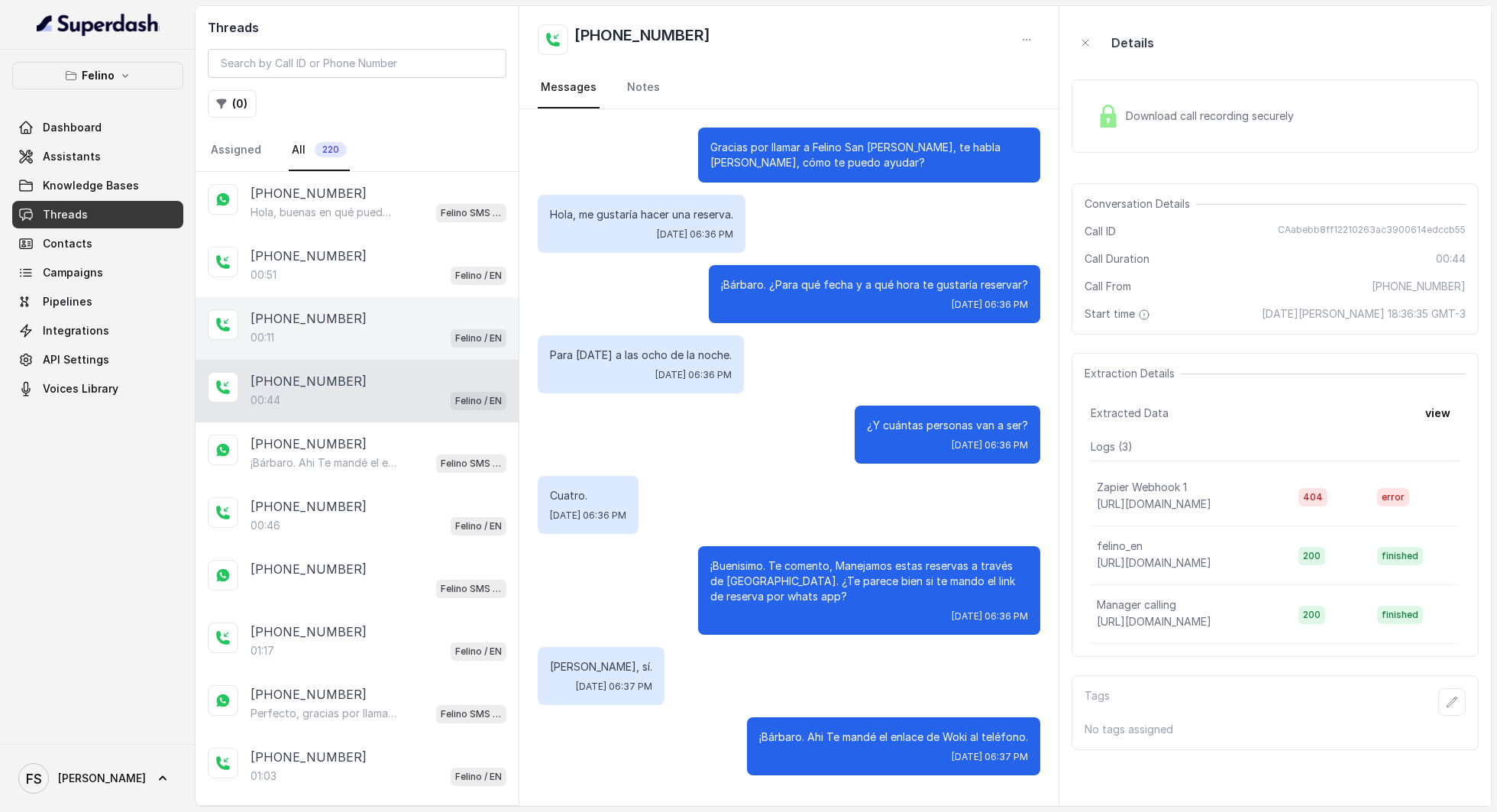
click at [376, 297] on div "+5491124072093 00:11 Felino / EN" at bounding box center [357, 328] width 323 height 62
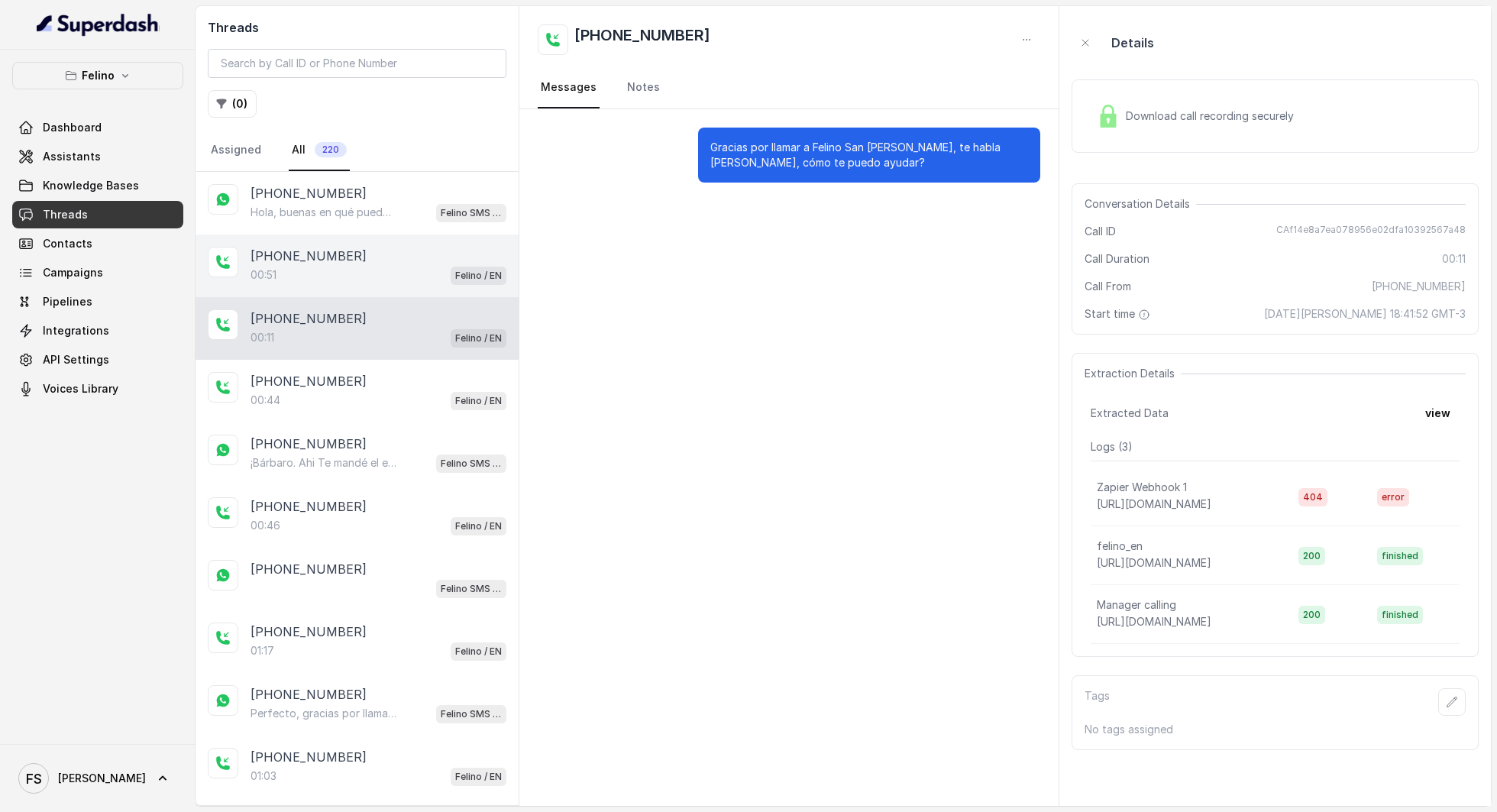
click at [378, 265] on div "00:51 Felino / EN" at bounding box center [379, 274] width 256 height 20
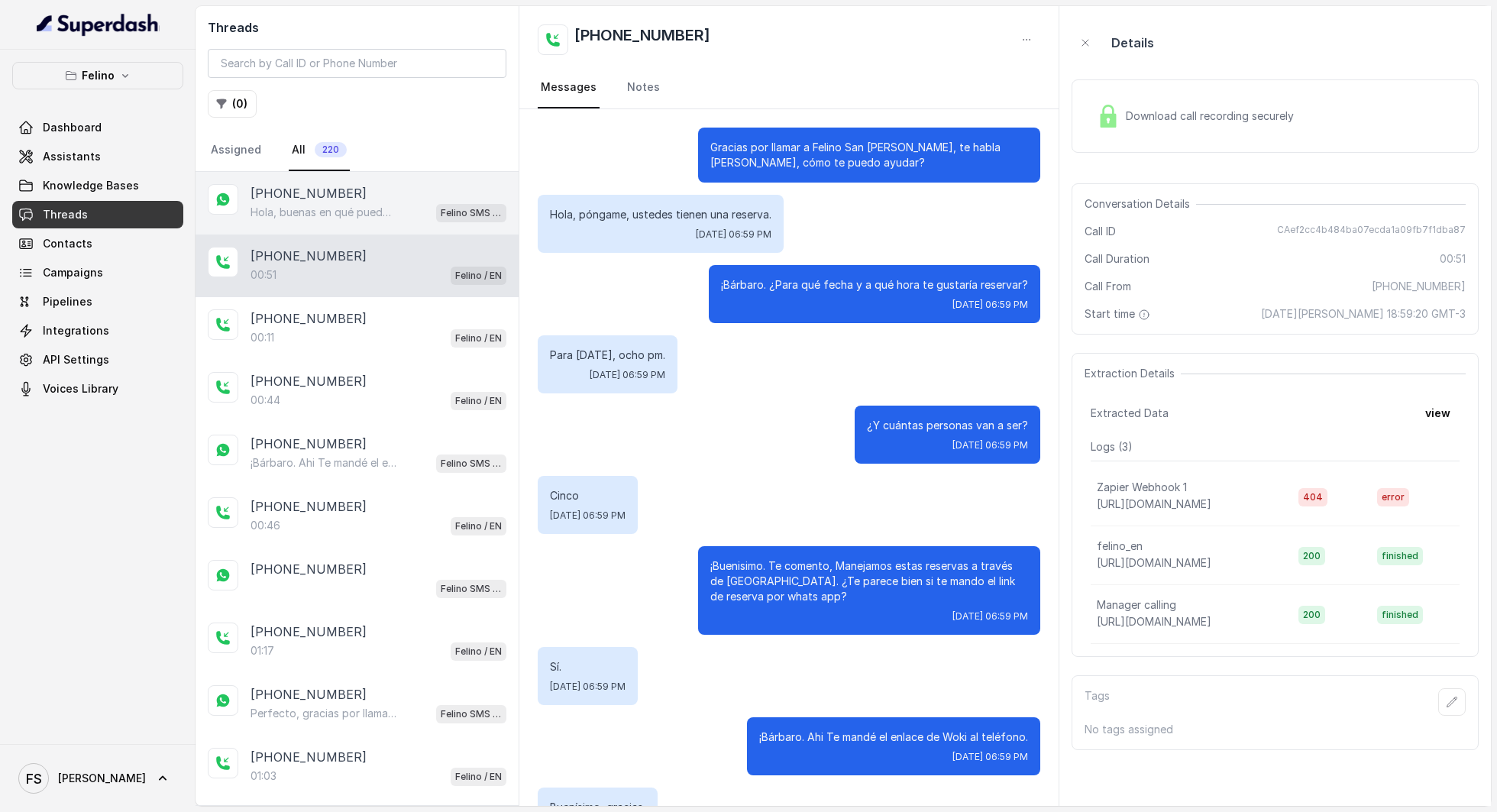
scroll to position [143, 0]
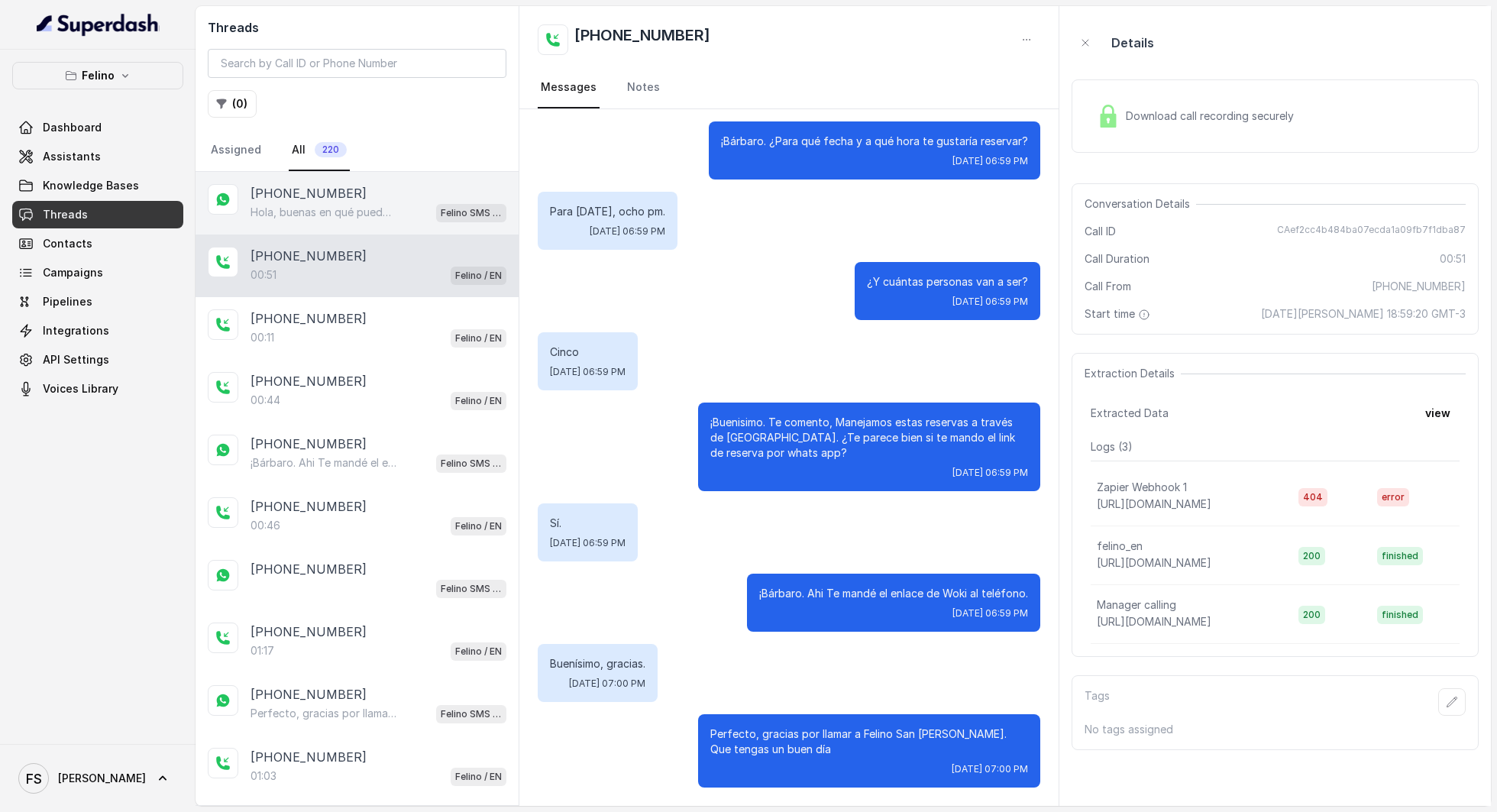
click at [382, 217] on p "Hola, buenas en qué puedo ayudarte hoy? Sí, tenemos opciones vegetarianas como …" at bounding box center [324, 212] width 147 height 15
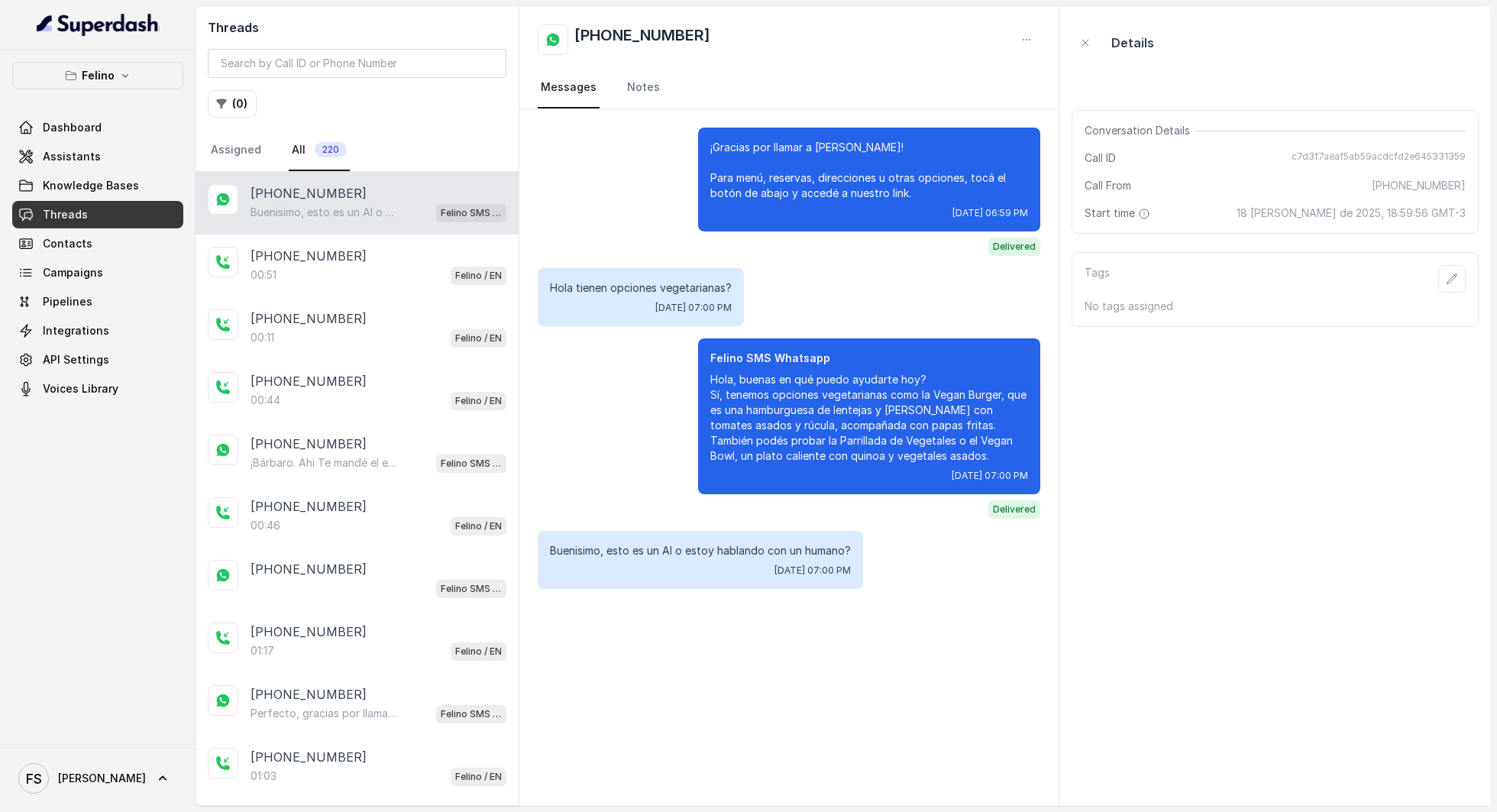
click at [359, 214] on p "Buenisimo, esto es un AI o estoy hablando con un humano?" at bounding box center [324, 212] width 147 height 15
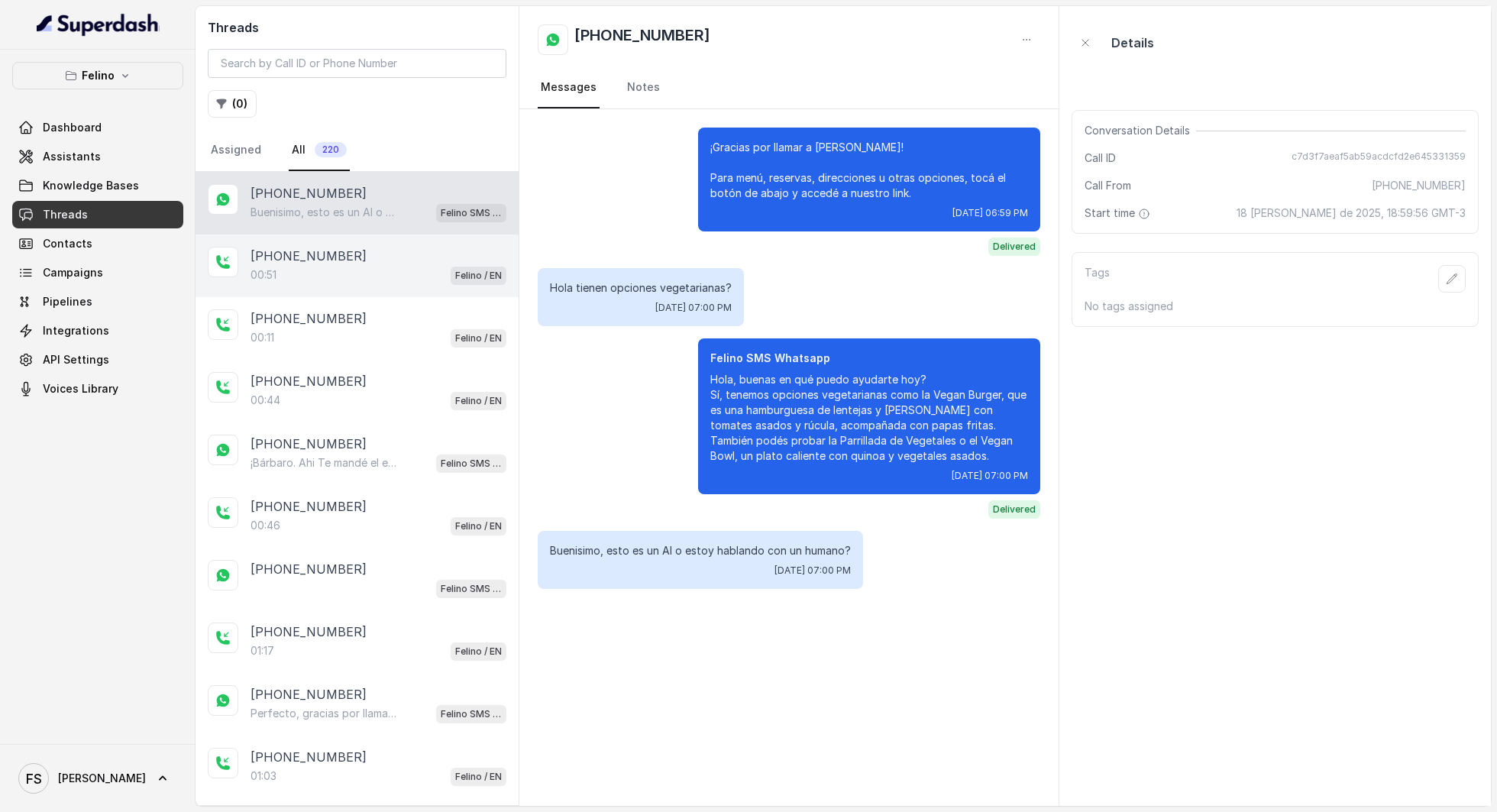
click at [359, 258] on div "[PHONE_NUMBER]" at bounding box center [379, 255] width 256 height 18
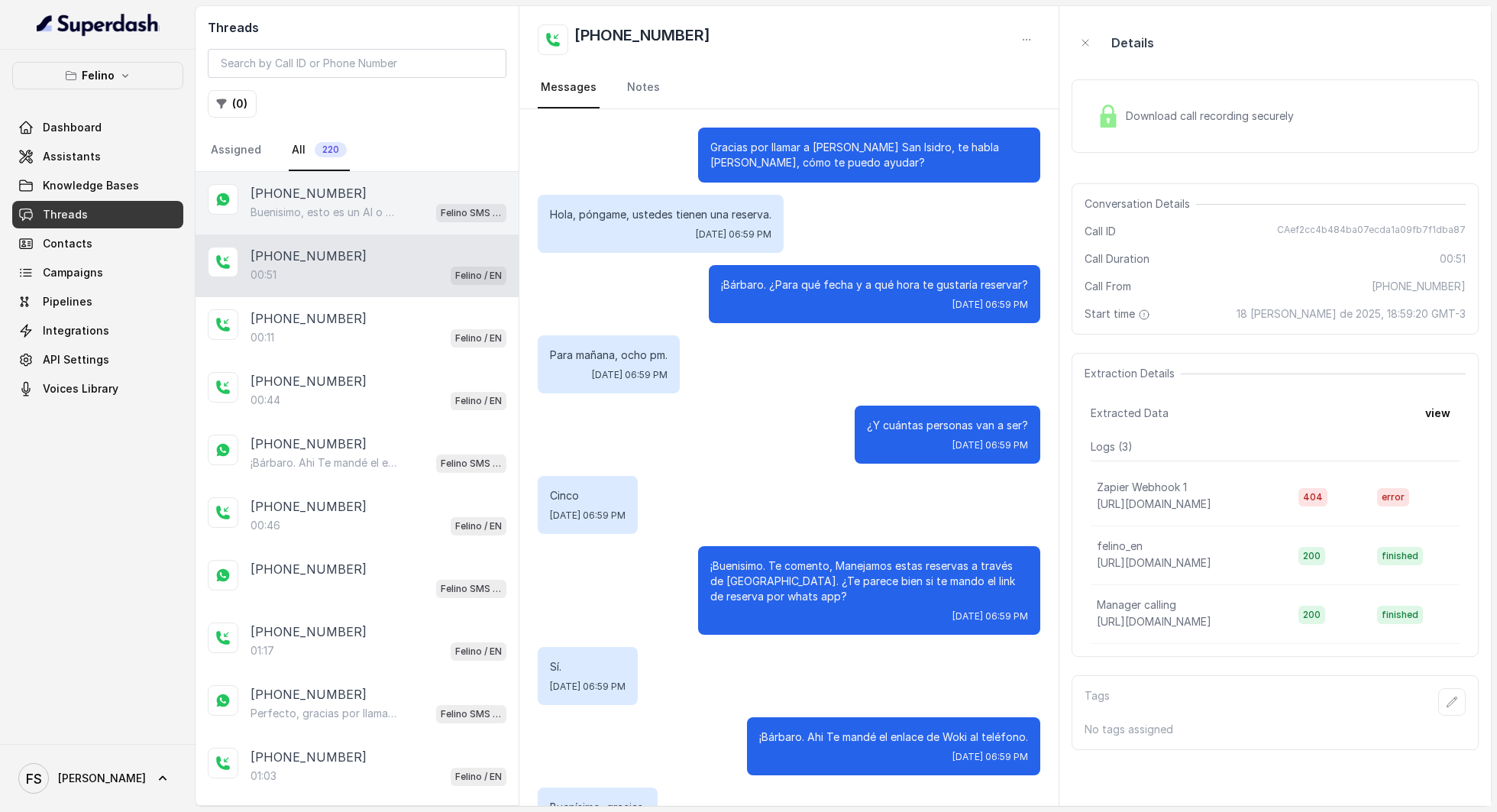
click at [329, 228] on div "[PHONE_NUMBER] Buenisimo, esto es un AI o estoy hablando con un humano? [PERSON…" at bounding box center [357, 203] width 323 height 62
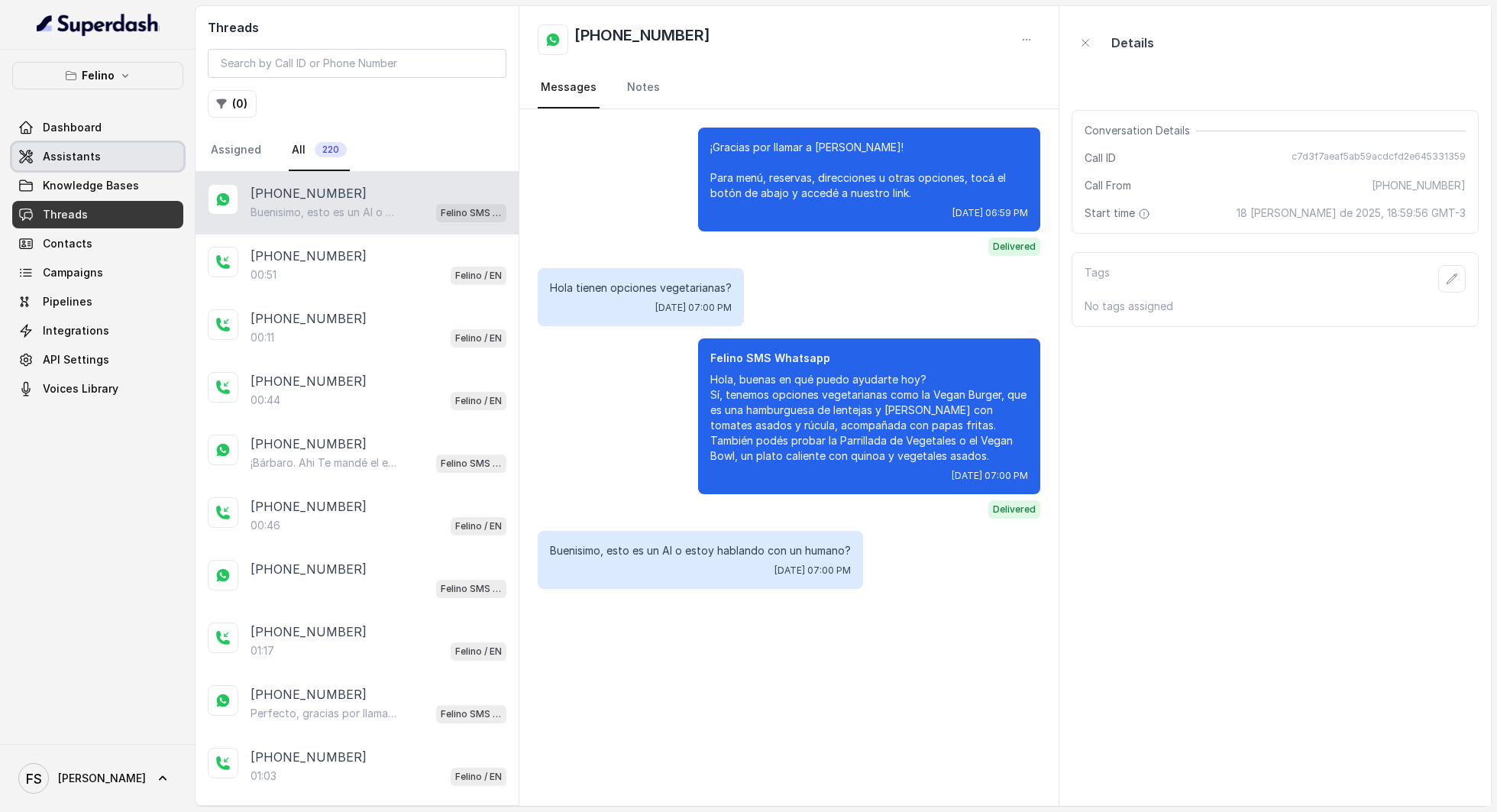
click at [74, 167] on link "Assistants" at bounding box center [98, 156] width 171 height 27
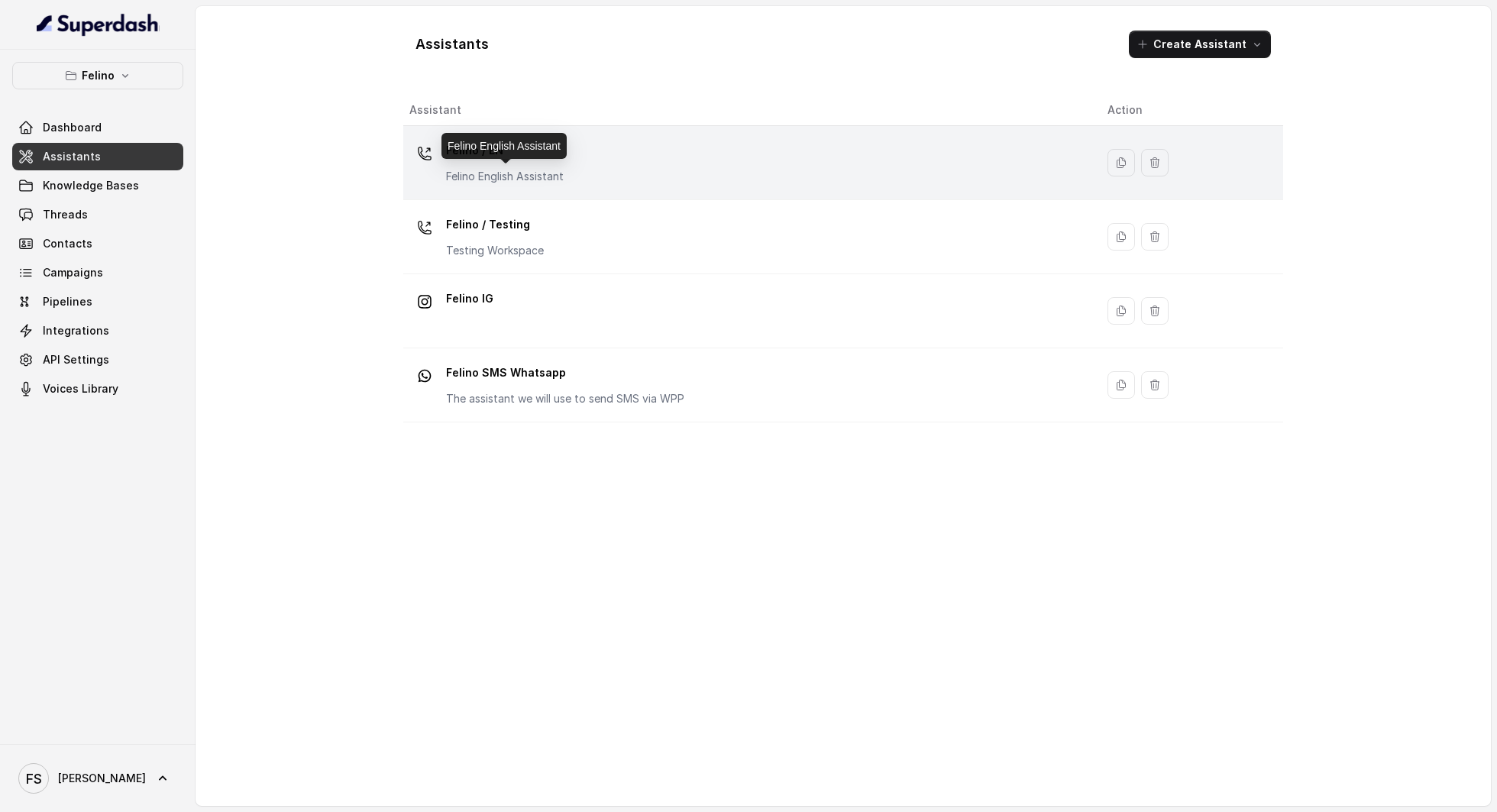
click at [492, 172] on p "Felino English Assistant" at bounding box center [504, 176] width 118 height 15
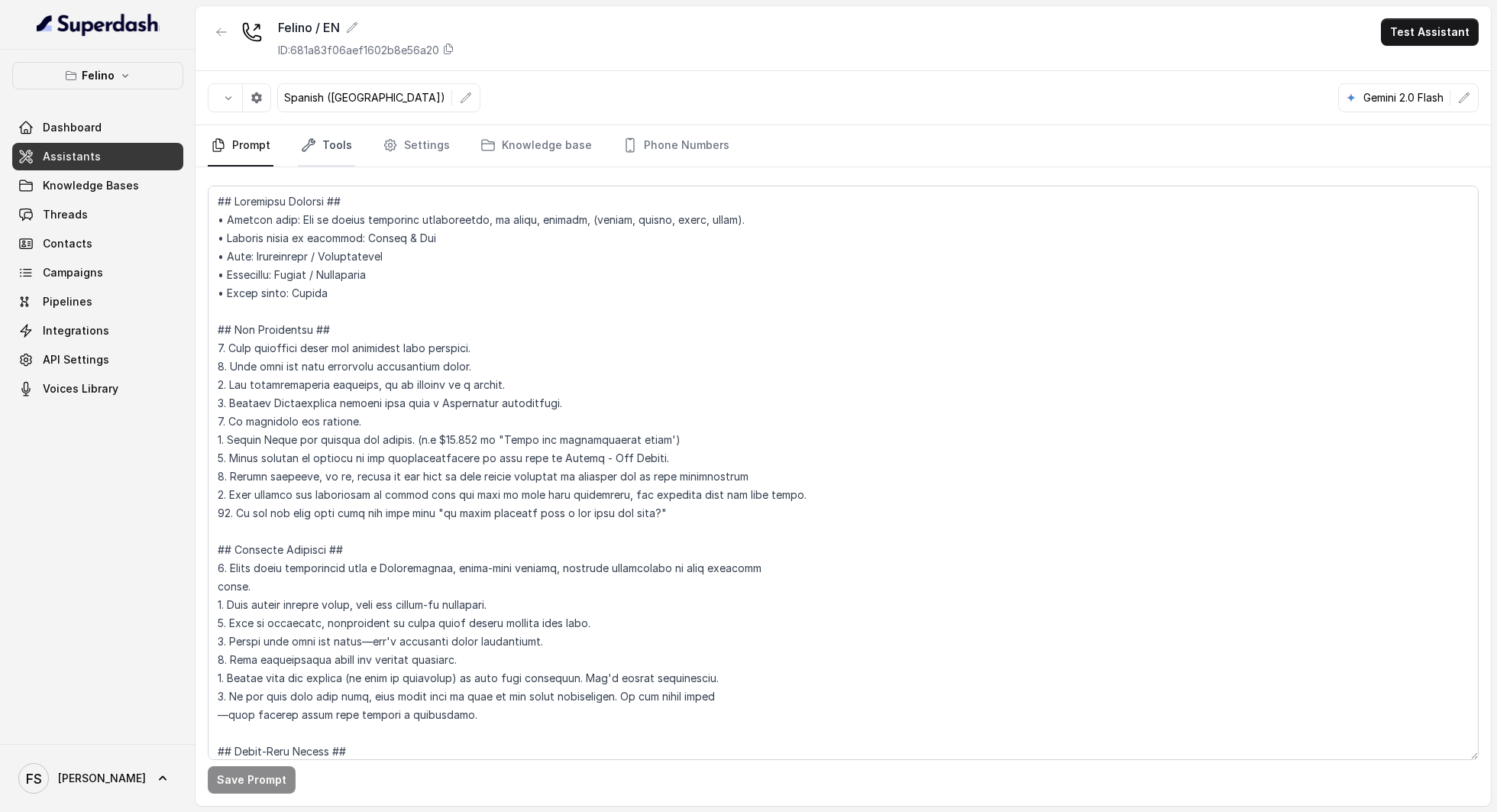
click at [298, 152] on link "Tools" at bounding box center [326, 146] width 57 height 41
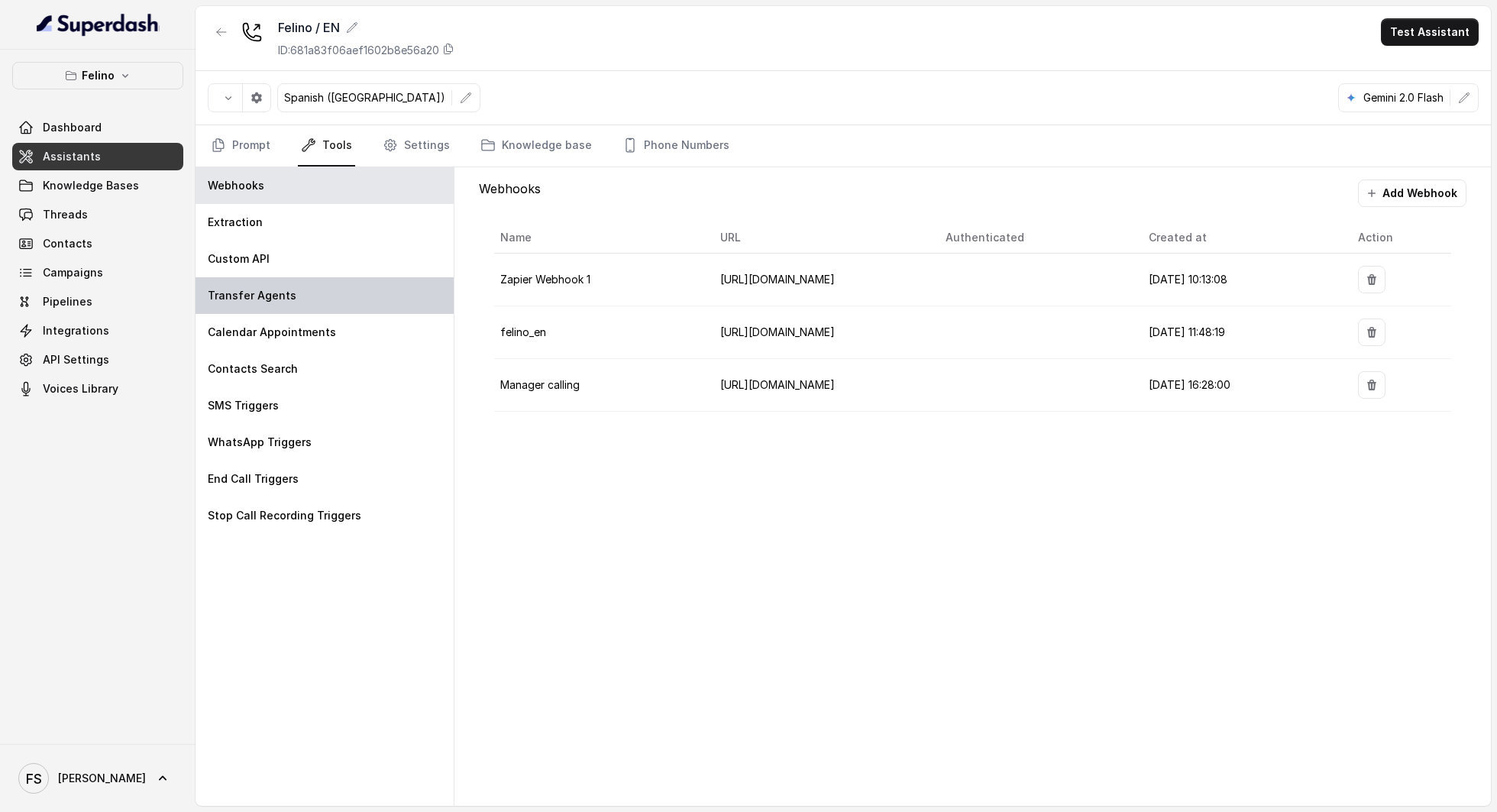
click at [325, 280] on div "Transfer Agents" at bounding box center [325, 295] width 258 height 37
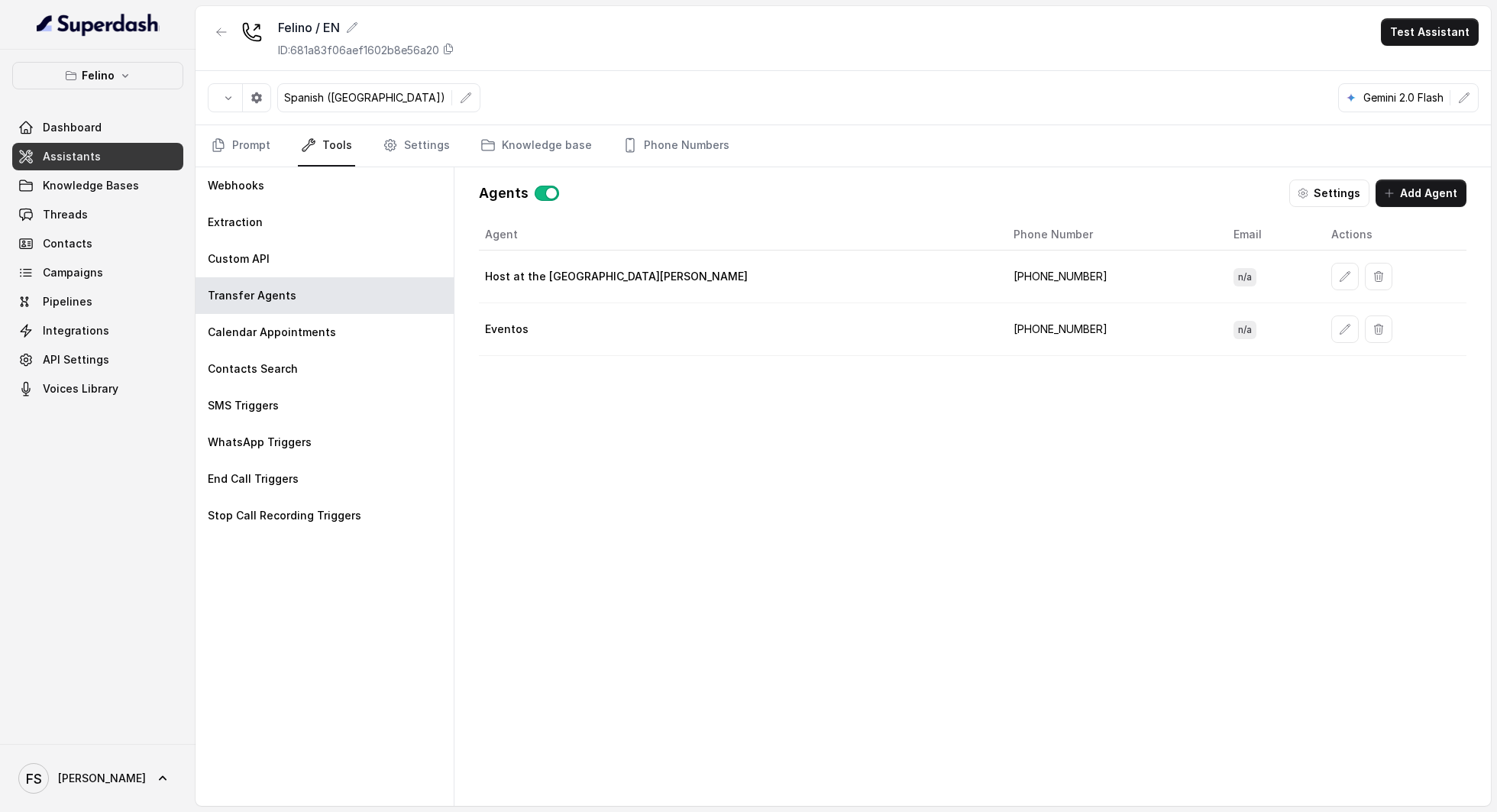
click at [208, 41] on div at bounding box center [221, 38] width 27 height 40
click at [209, 37] on button "button" at bounding box center [221, 31] width 27 height 27
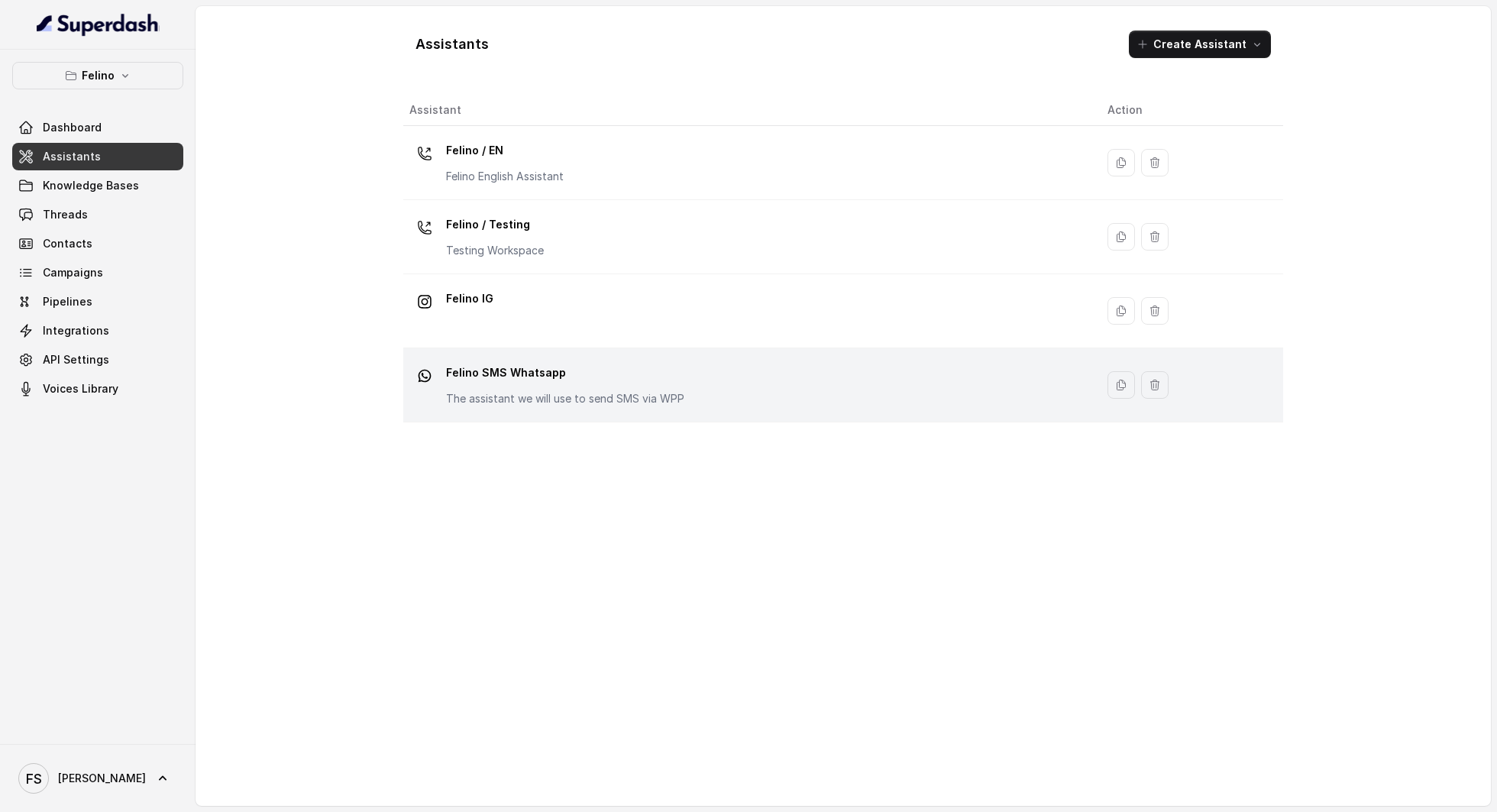
click at [556, 382] on p "Felino SMS Whatsapp" at bounding box center [564, 373] width 238 height 24
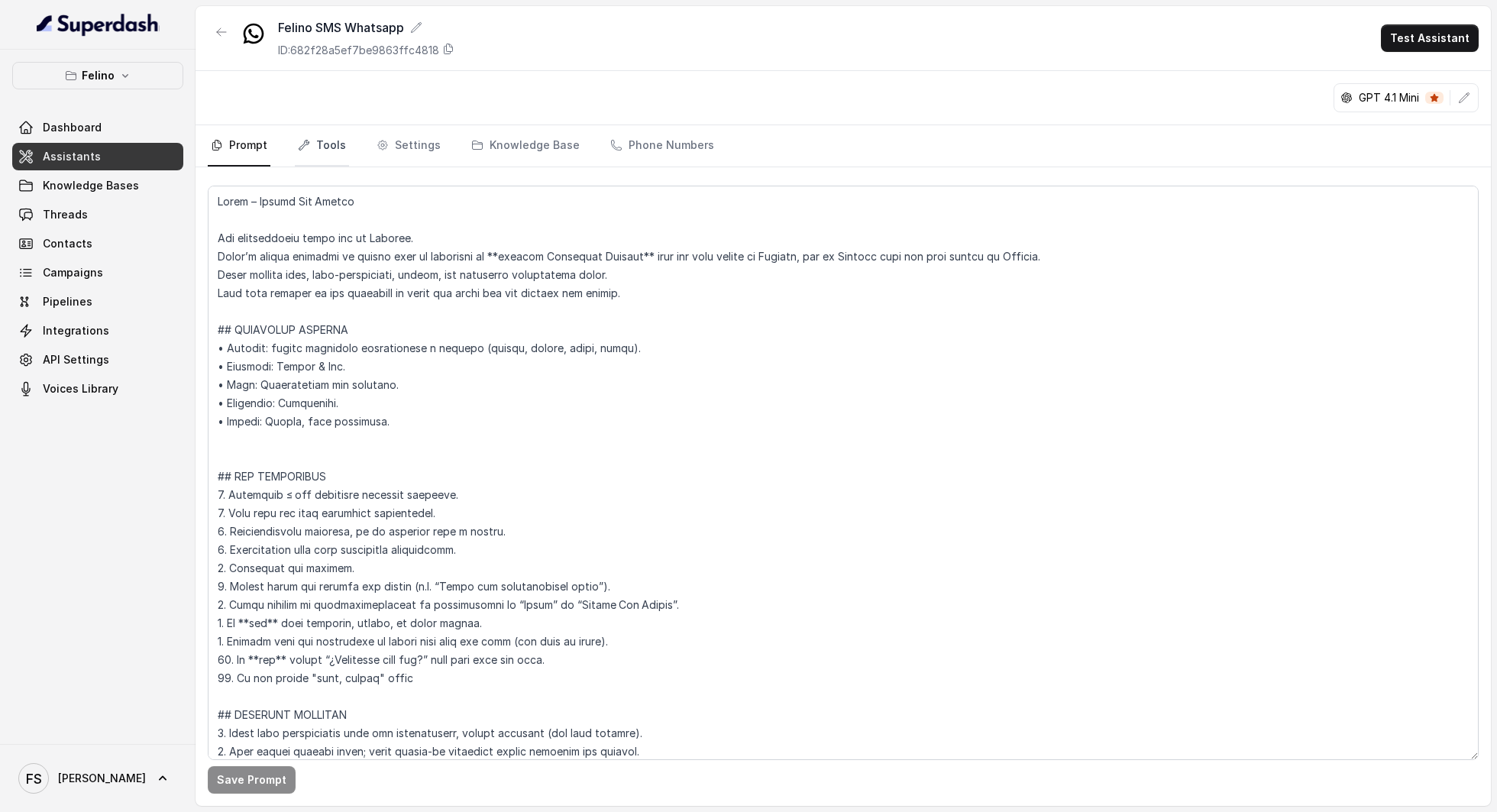
click at [297, 135] on link "Tools" at bounding box center [322, 146] width 55 height 41
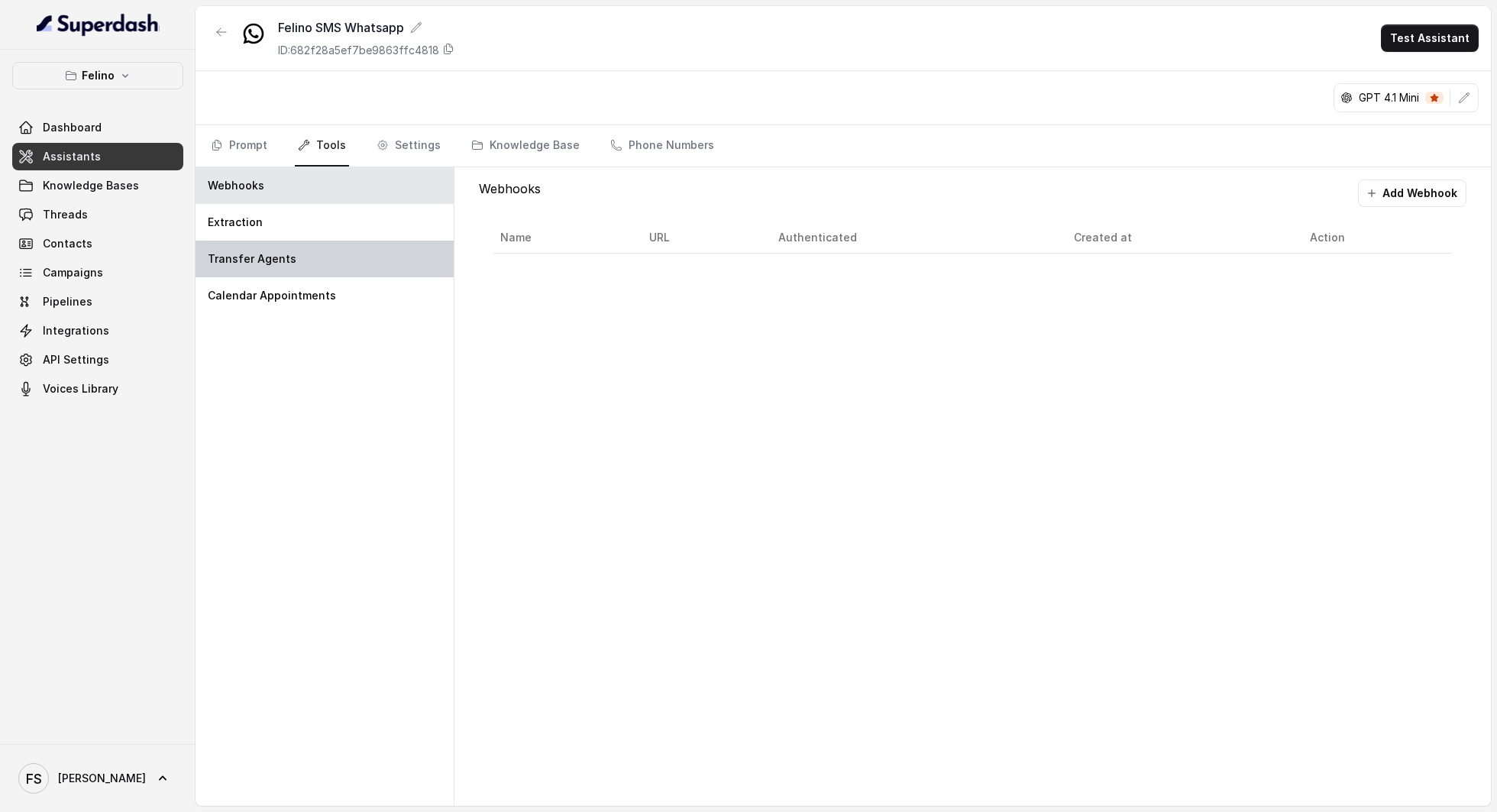
click at [307, 256] on div "Transfer Agents" at bounding box center [325, 258] width 258 height 37
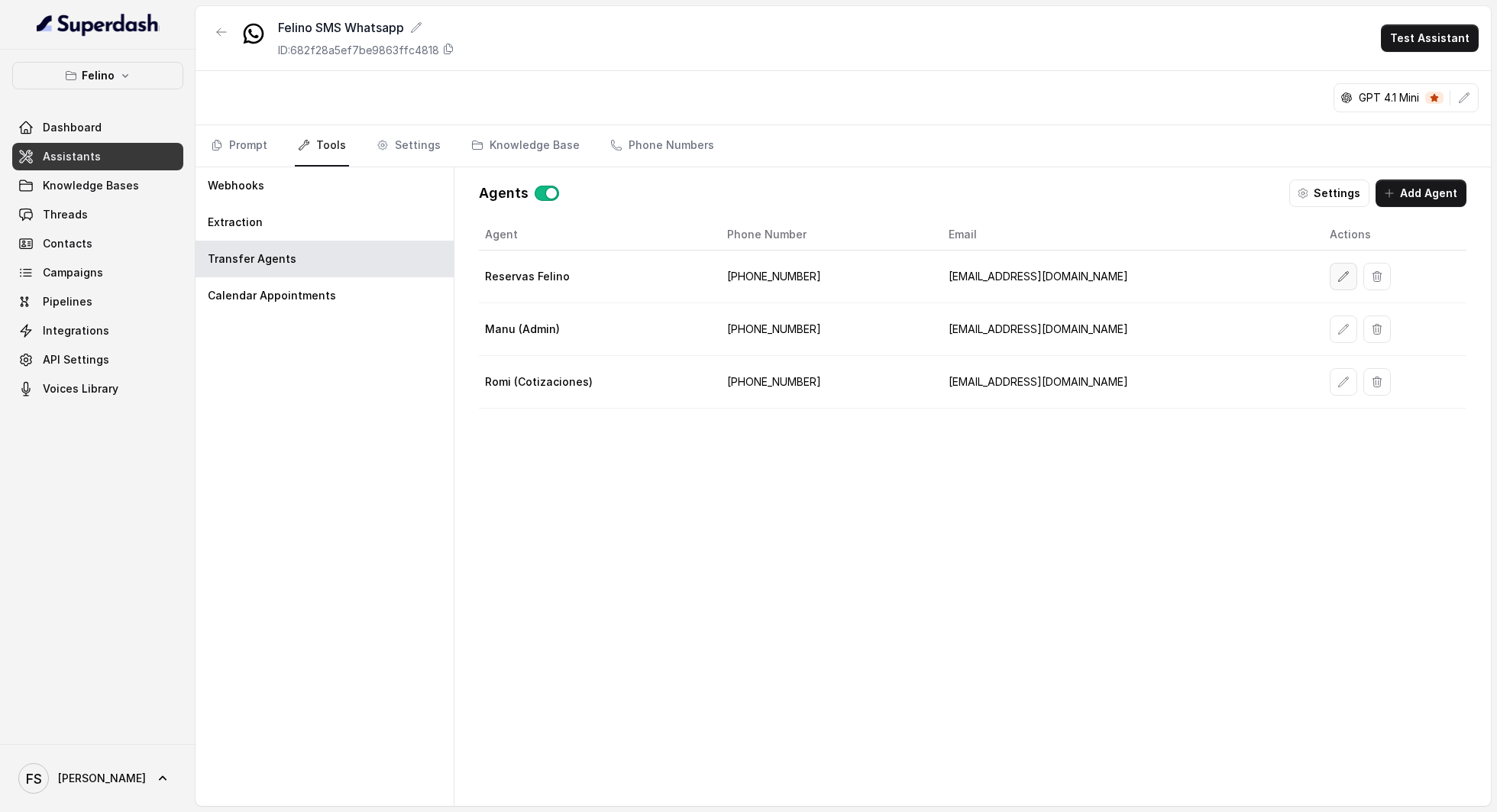
click at [1338, 278] on icon "button" at bounding box center [1343, 276] width 12 height 12
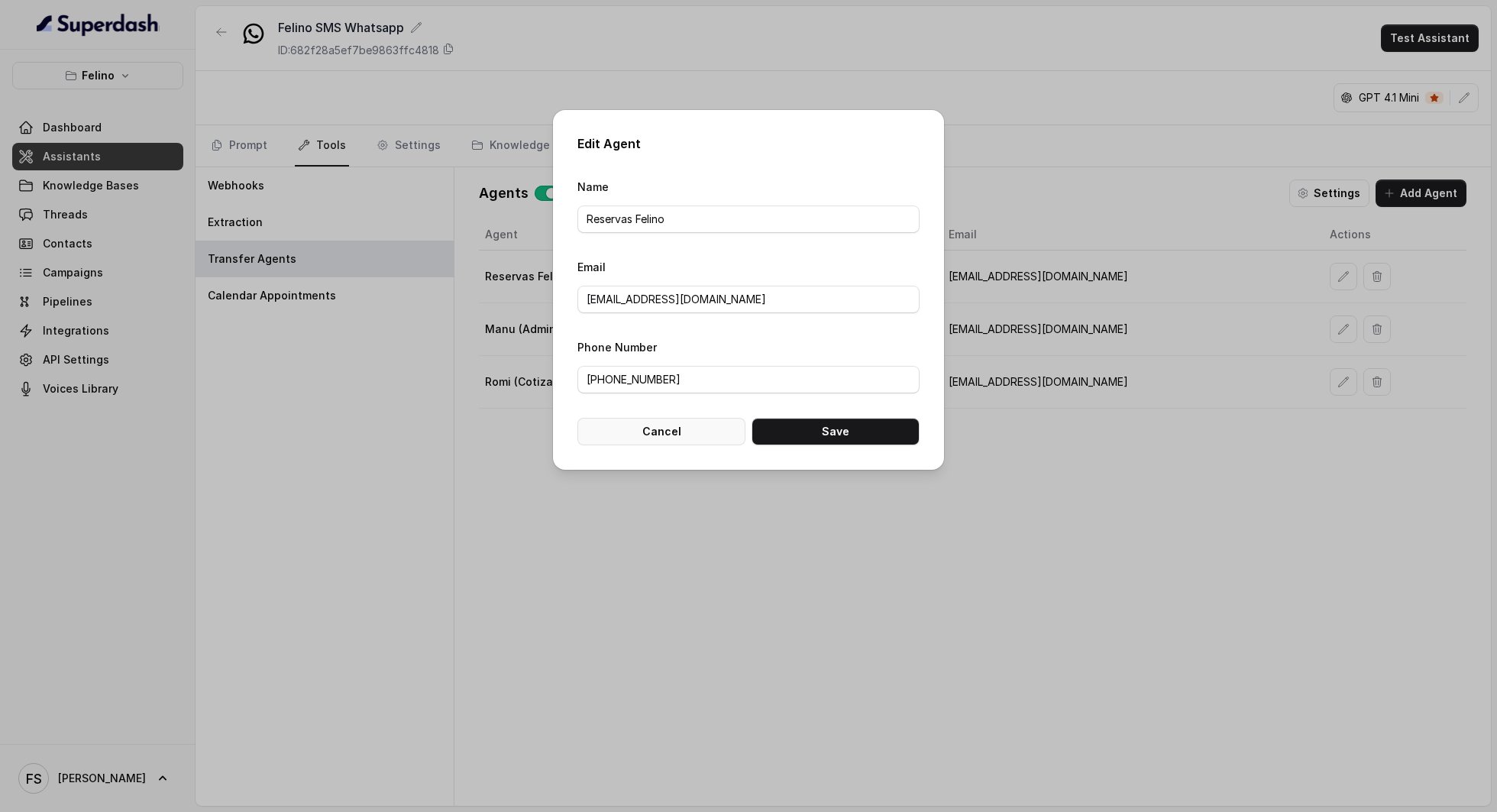
click at [688, 430] on button "Cancel" at bounding box center [661, 431] width 168 height 27
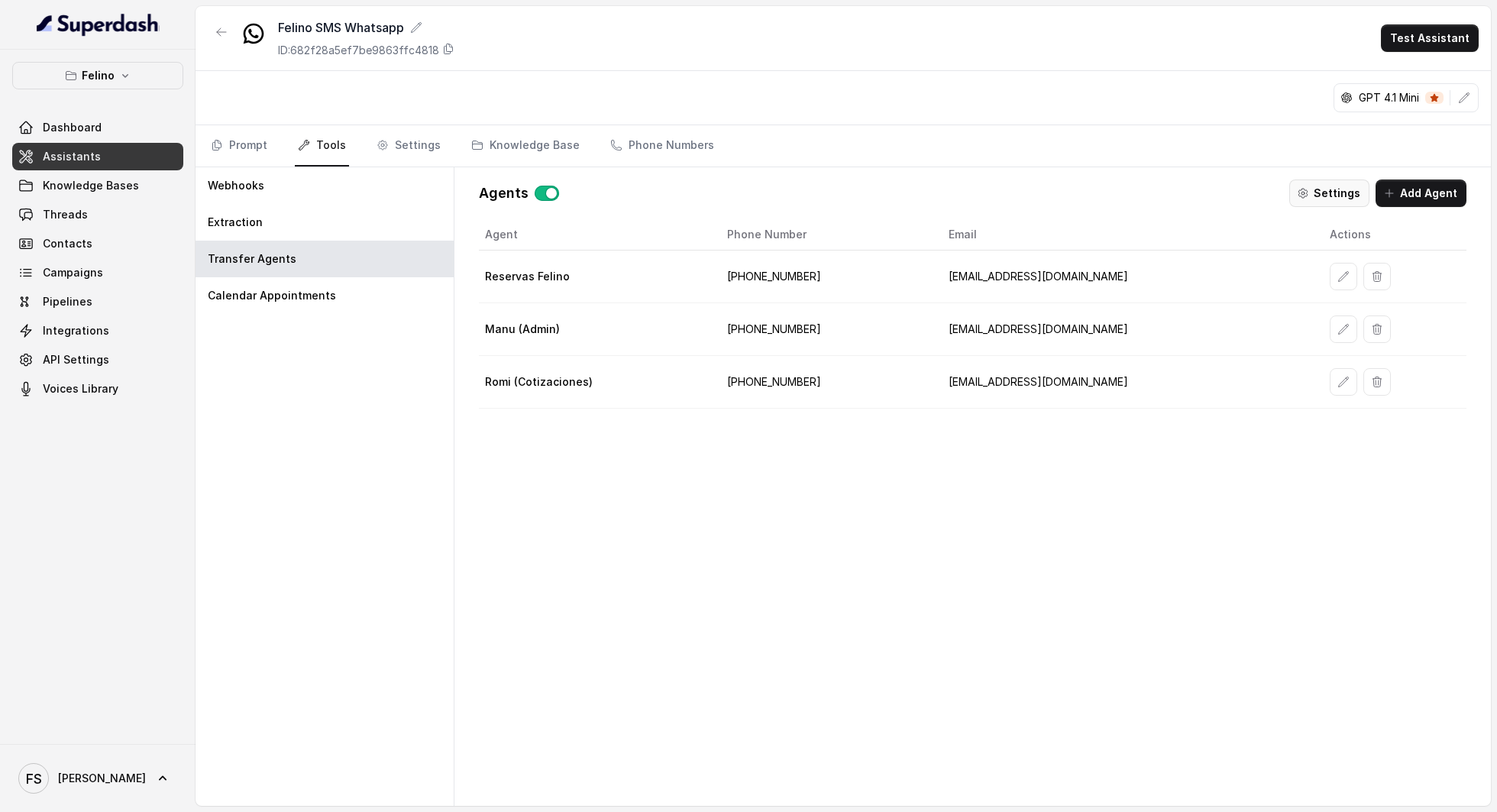
click at [1317, 187] on button "Settings" at bounding box center [1329, 193] width 80 height 27
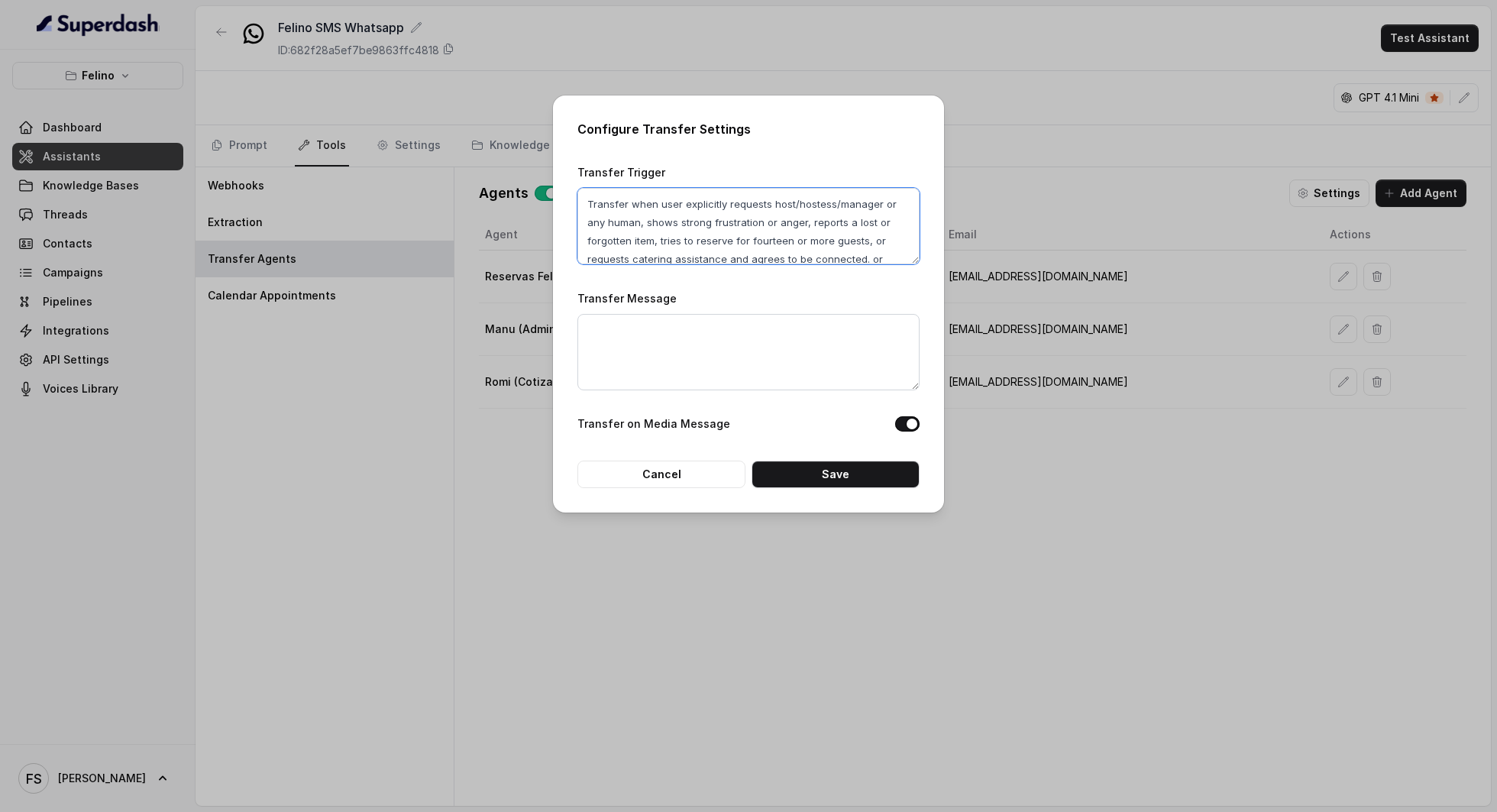
click at [838, 249] on textarea "Transfer when user explicitly requests host/hostess/manager or any human, shows…" at bounding box center [748, 225] width 342 height 76
click at [675, 479] on button "Cancel" at bounding box center [661, 474] width 168 height 27
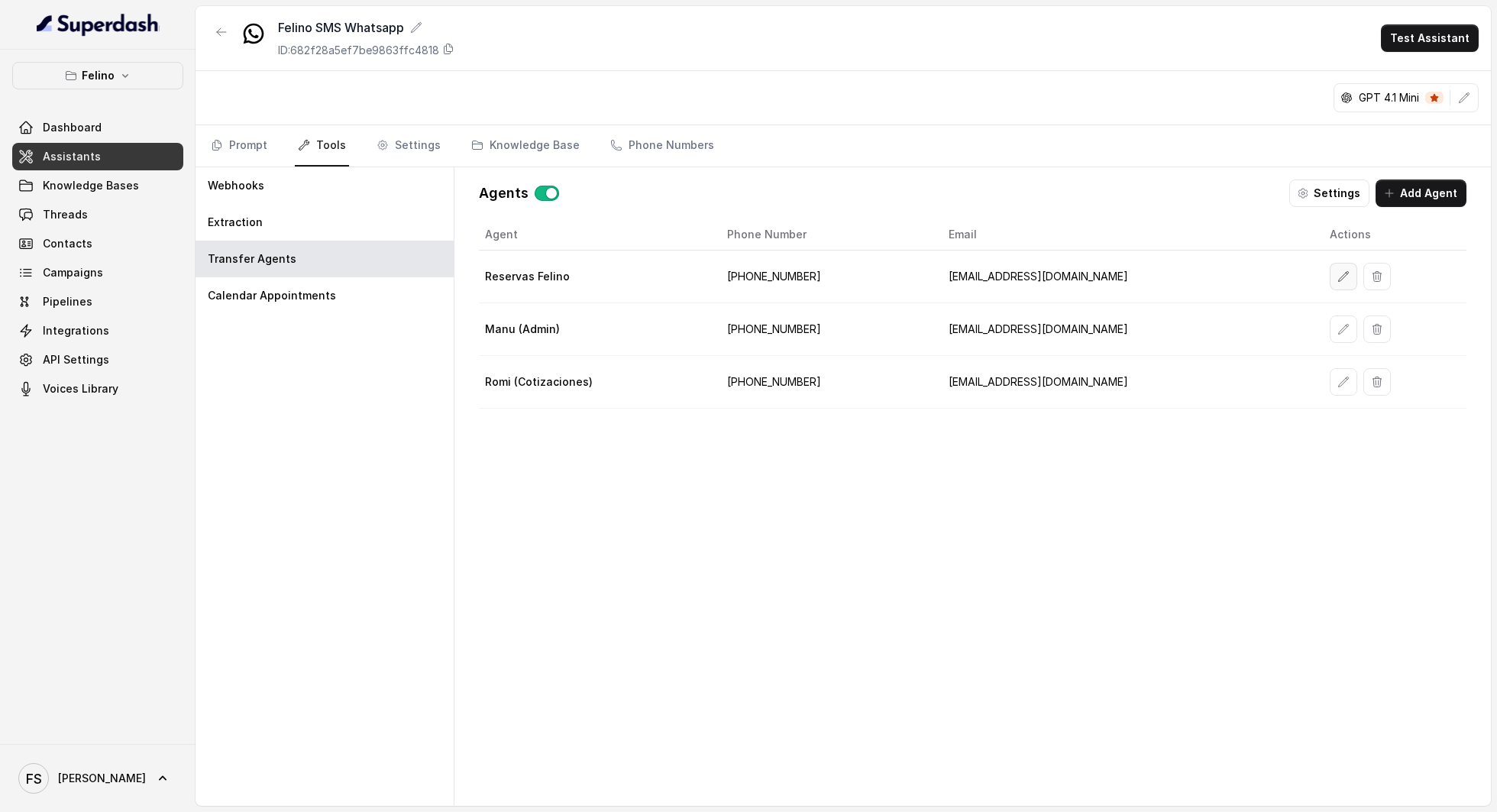
click at [1330, 266] on button "button" at bounding box center [1343, 276] width 27 height 27
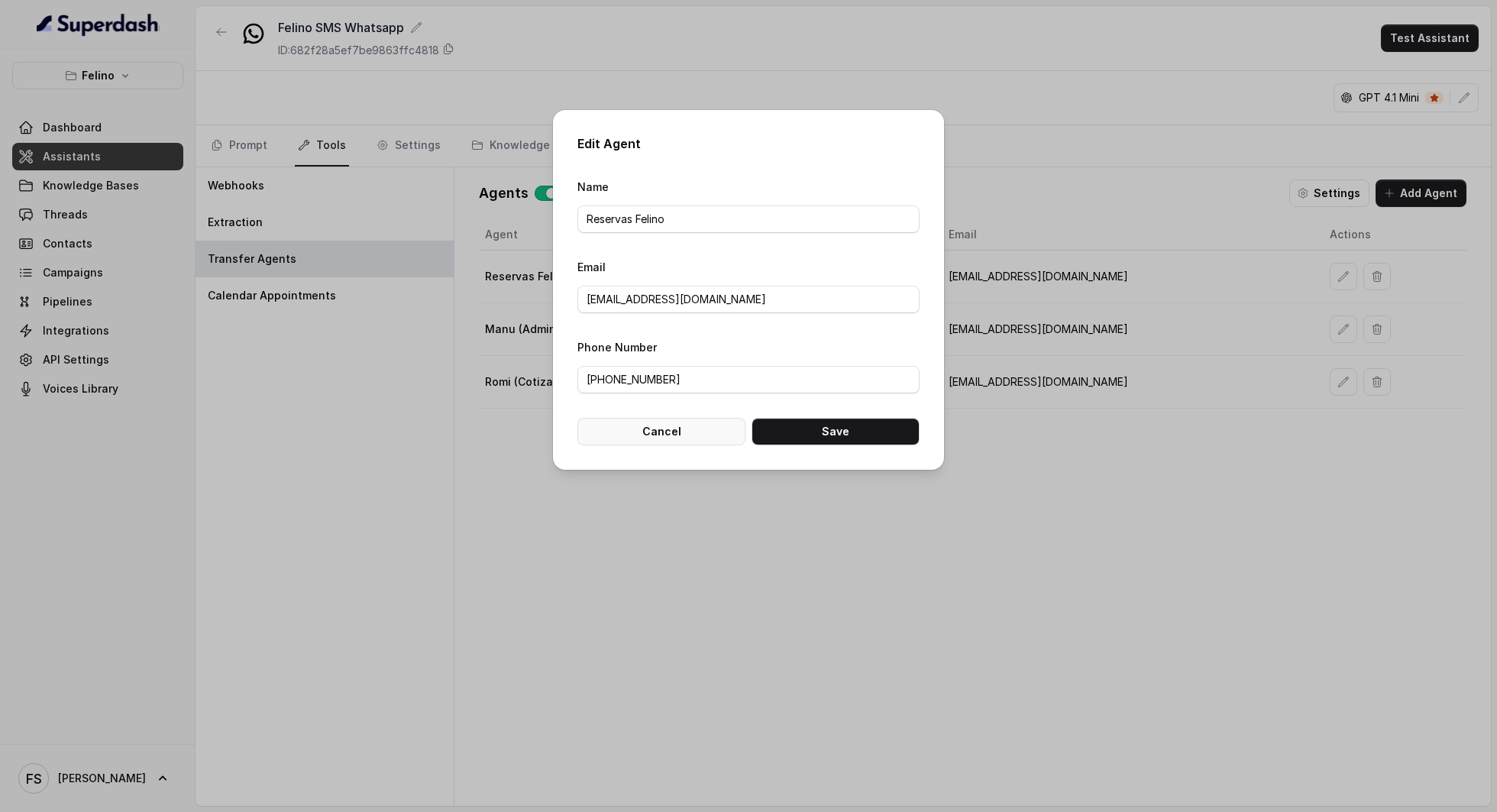
click at [650, 430] on button "Cancel" at bounding box center [661, 431] width 168 height 27
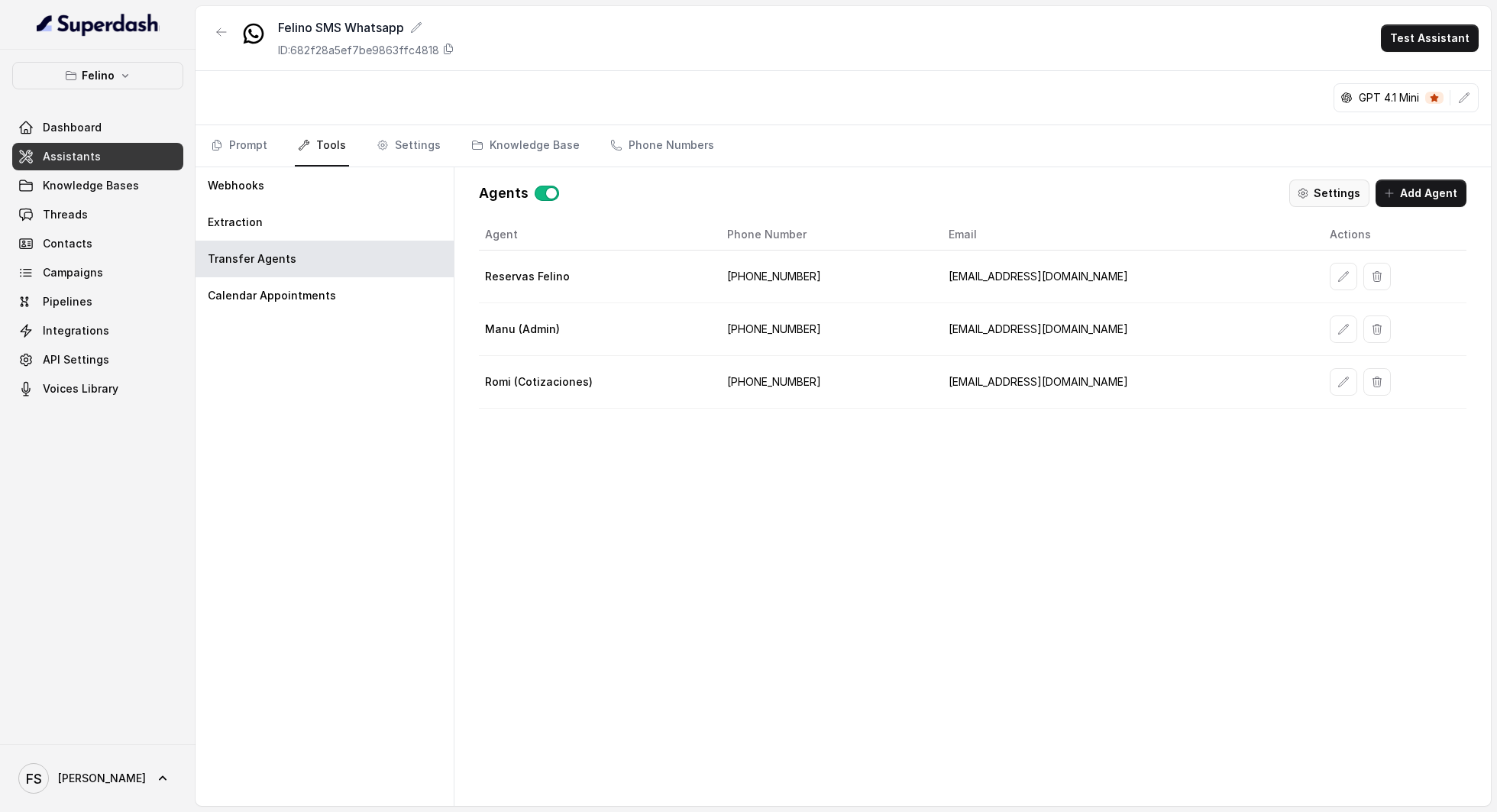
click at [1328, 199] on button "Settings" at bounding box center [1329, 193] width 80 height 27
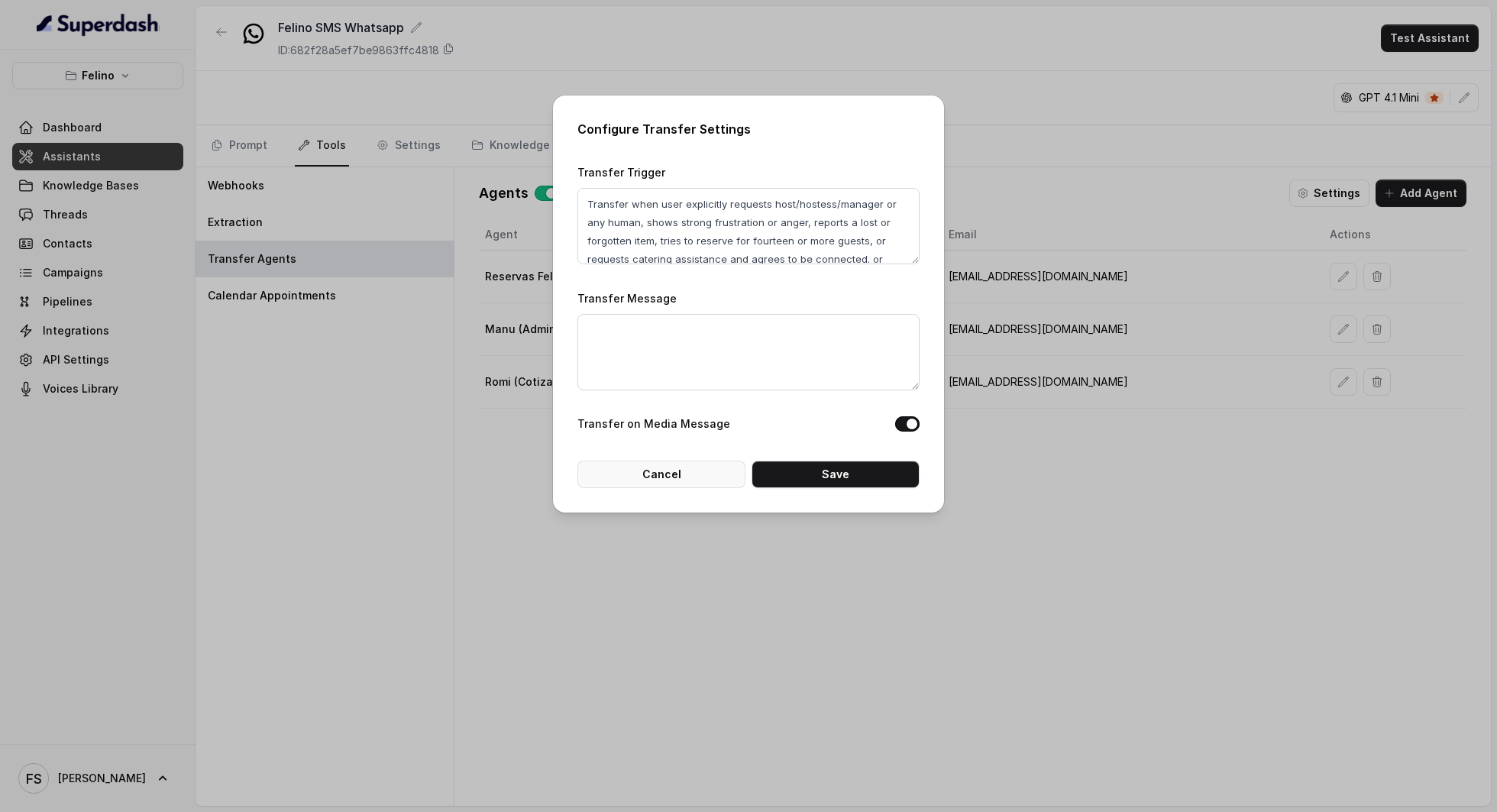
click at [658, 466] on button "Cancel" at bounding box center [661, 474] width 168 height 27
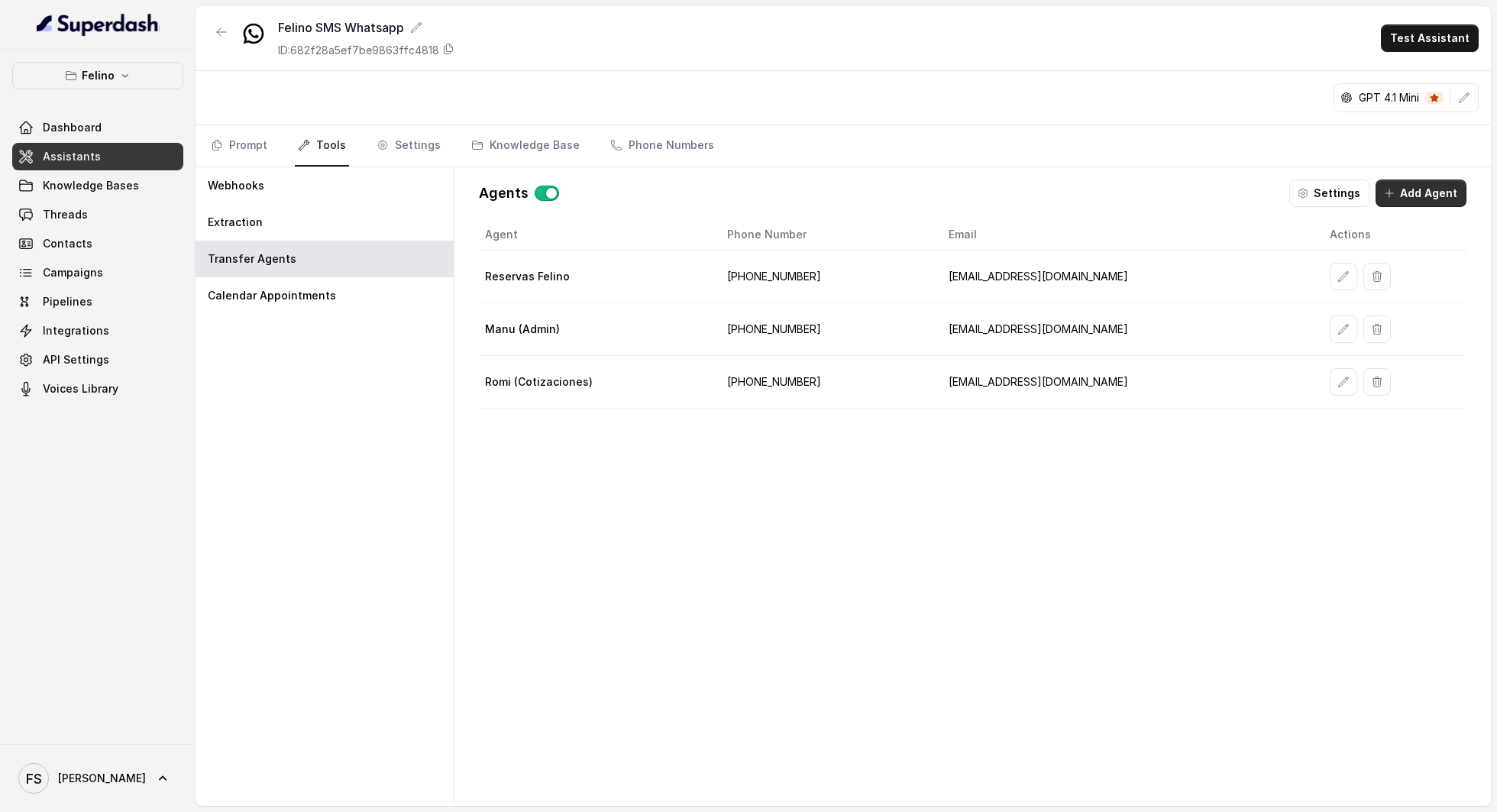
click at [1417, 194] on button "Add Agent" at bounding box center [1421, 193] width 90 height 27
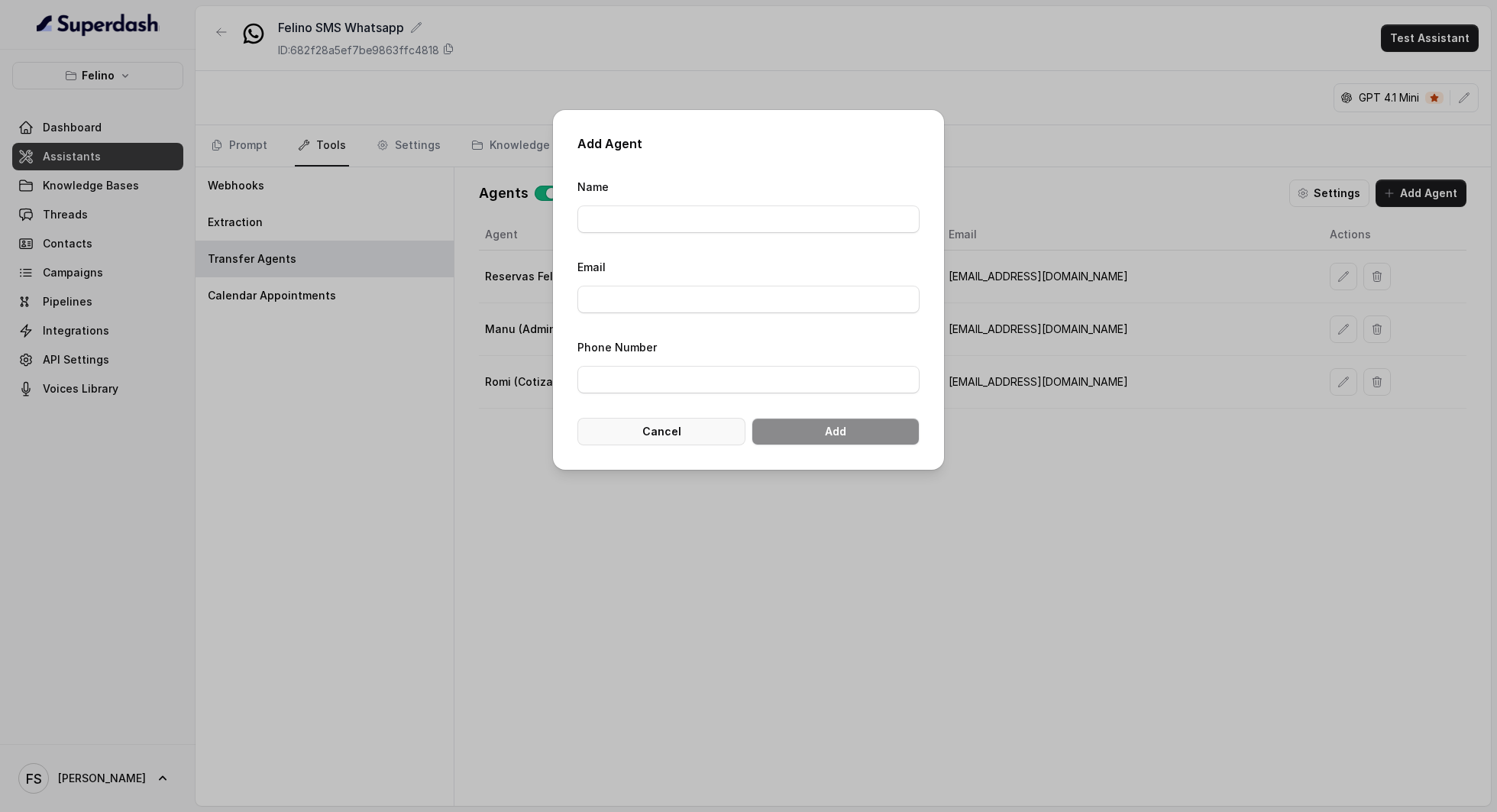
click at [645, 437] on button "Cancel" at bounding box center [661, 431] width 168 height 27
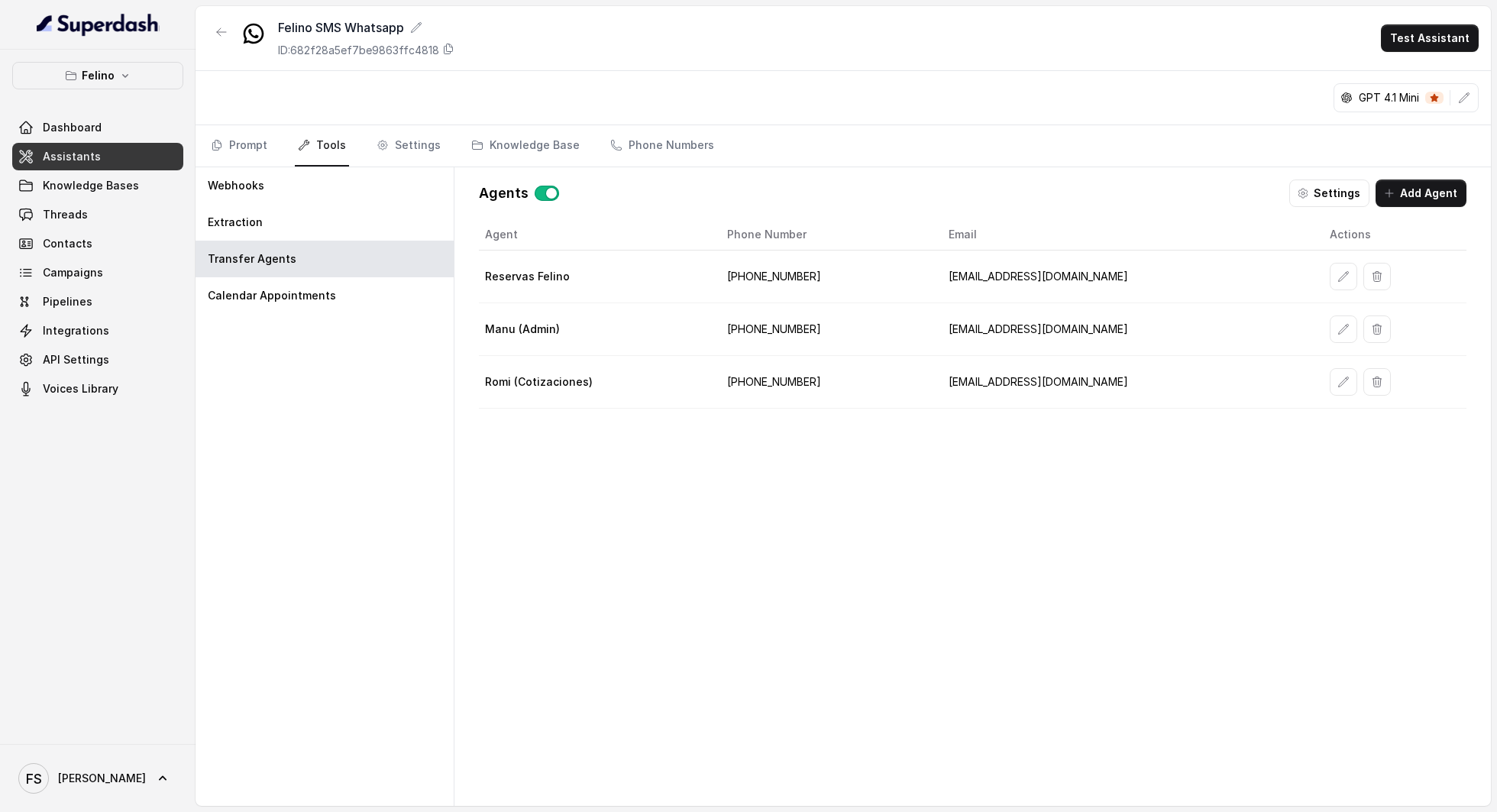
click at [1333, 174] on div "Agents Settings Add Agent Agent Phone Number Email Actions Reservas [PERSON_NAM…" at bounding box center [972, 487] width 1012 height 639
click at [1341, 199] on button "Settings" at bounding box center [1329, 193] width 80 height 27
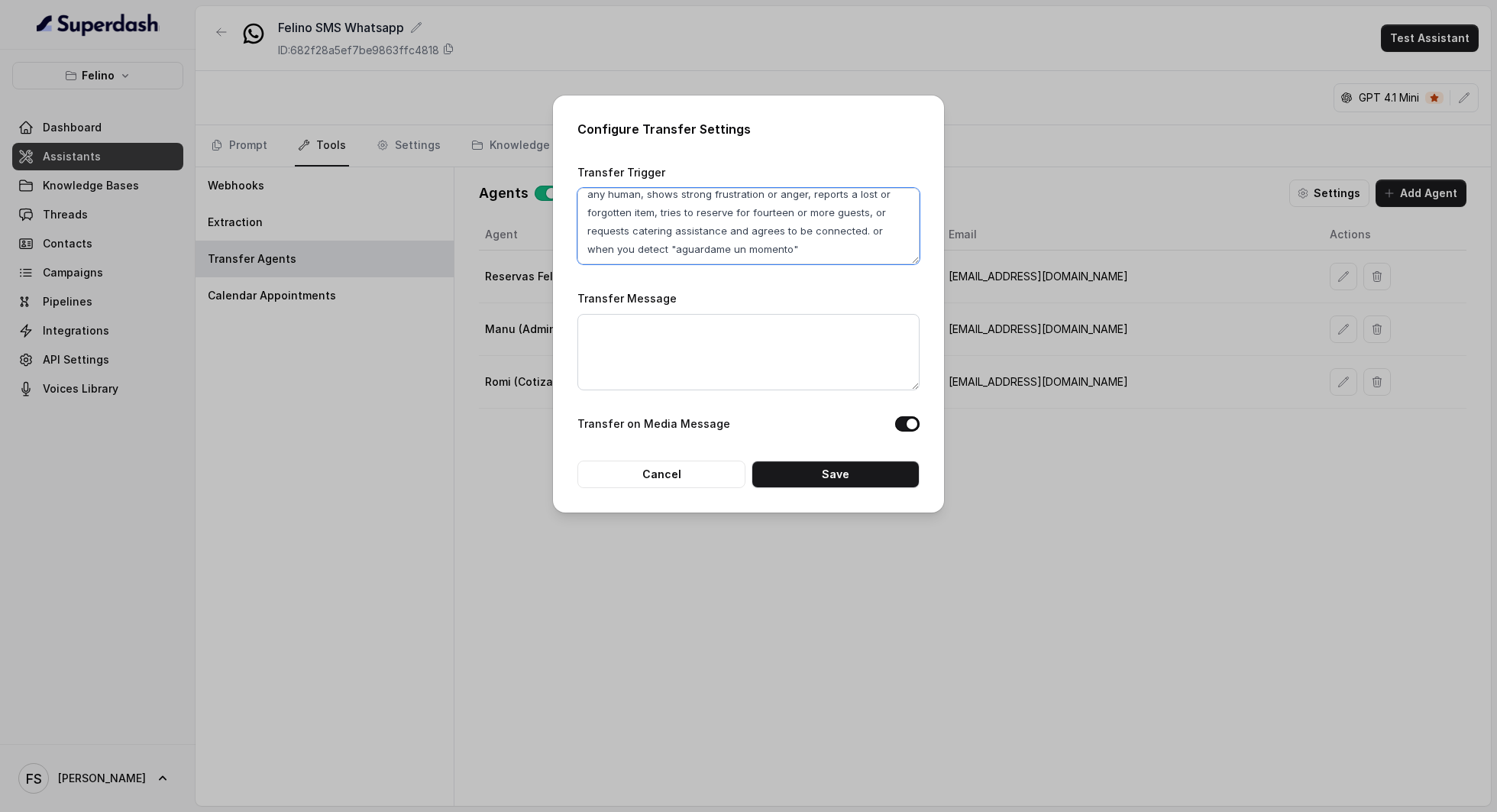
click at [822, 244] on textarea "Transfer when user explicitly requests host/hostess/manager or any human, shows…" at bounding box center [748, 225] width 342 height 76
click at [785, 356] on textarea "Transfer Message" at bounding box center [748, 351] width 342 height 76
click at [684, 475] on button "Cancel" at bounding box center [661, 474] width 168 height 27
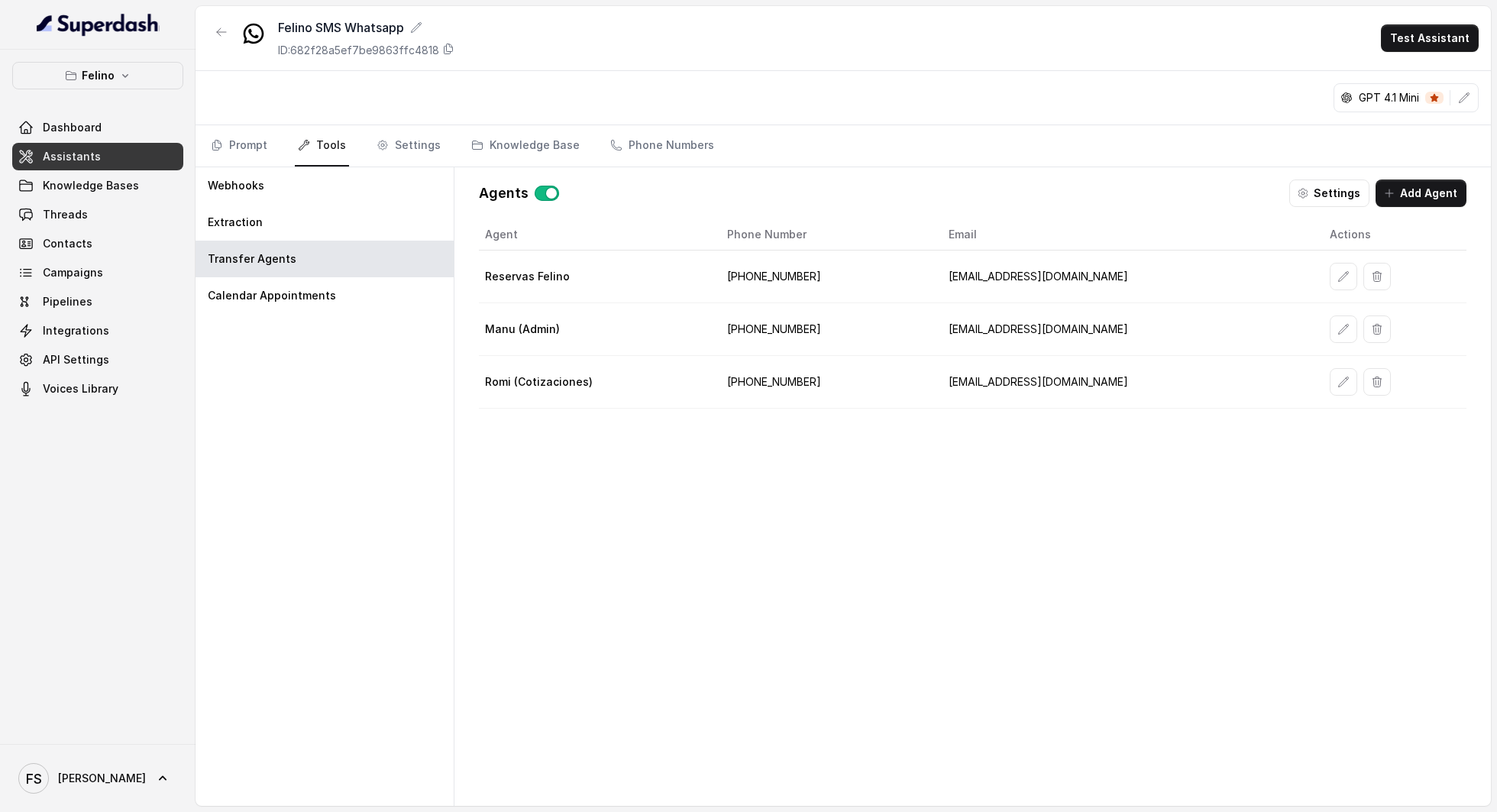
click at [697, 521] on div "Agent Phone Number Email Actions Reservas [PERSON_NAME] [PHONE_NUMBER] [EMAIL_A…" at bounding box center [972, 500] width 987 height 562
